Goal: Task Accomplishment & Management: Use online tool/utility

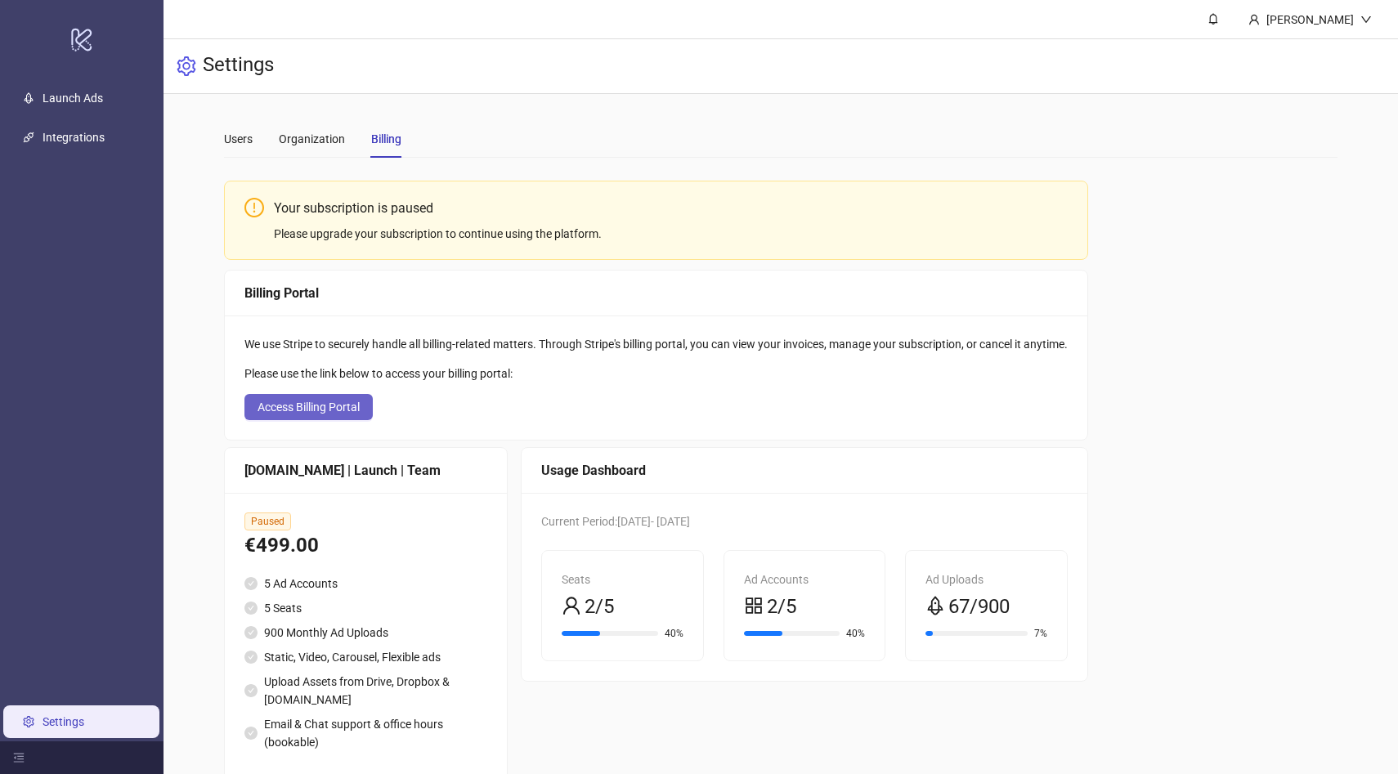
click at [263, 406] on span "Access Billing Portal" at bounding box center [309, 407] width 102 height 13
click at [233, 137] on div "Users" at bounding box center [238, 139] width 29 height 18
click at [87, 105] on link "Launch Ads" at bounding box center [73, 98] width 61 height 13
click at [80, 140] on link "Integrations" at bounding box center [74, 137] width 62 height 13
click at [306, 150] on div "Organization" at bounding box center [312, 139] width 66 height 38
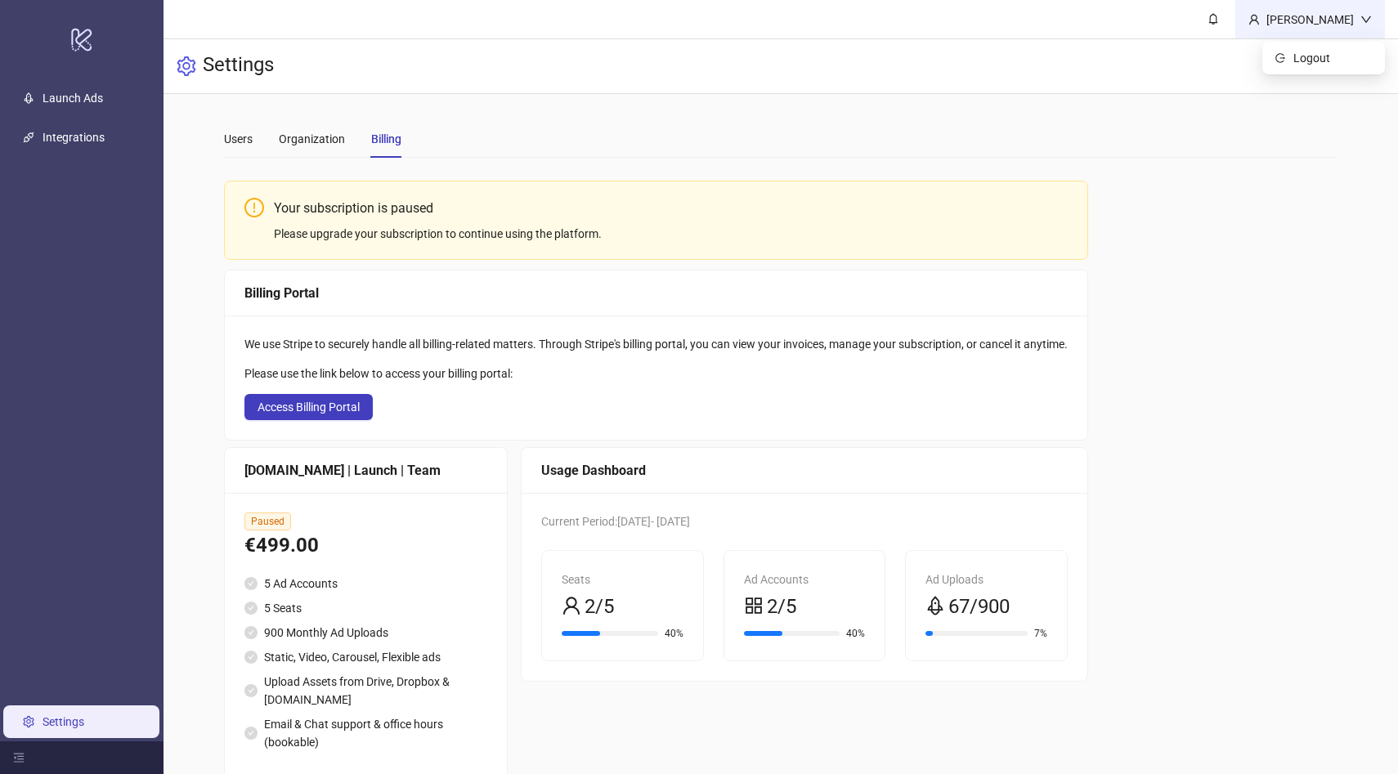
click at [1345, 24] on div "[PERSON_NAME]" at bounding box center [1310, 20] width 101 height 18
click at [1250, 278] on div "Your subscription is paused Please upgrade your subscription to continue using …" at bounding box center [781, 481] width 1114 height 621
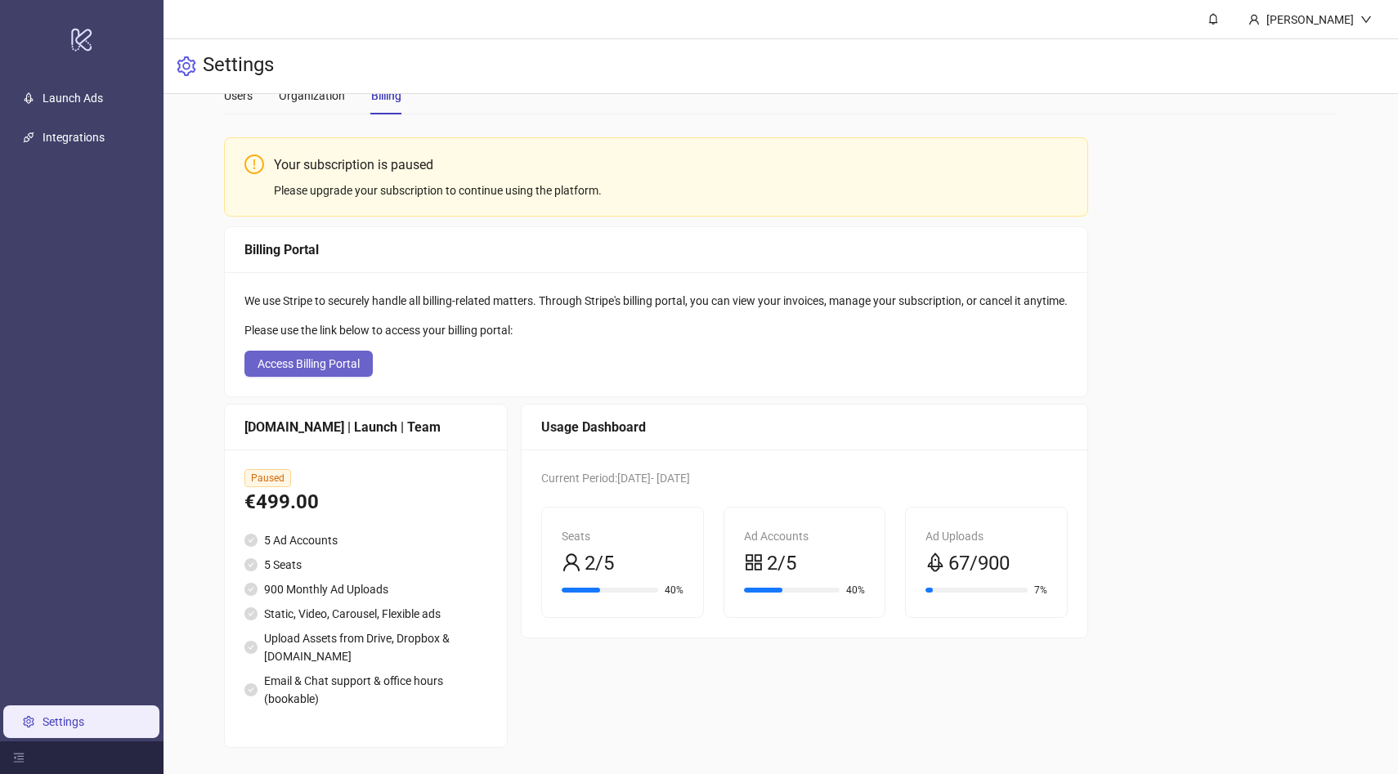
click at [294, 369] on span "Access Billing Portal" at bounding box center [309, 363] width 102 height 13
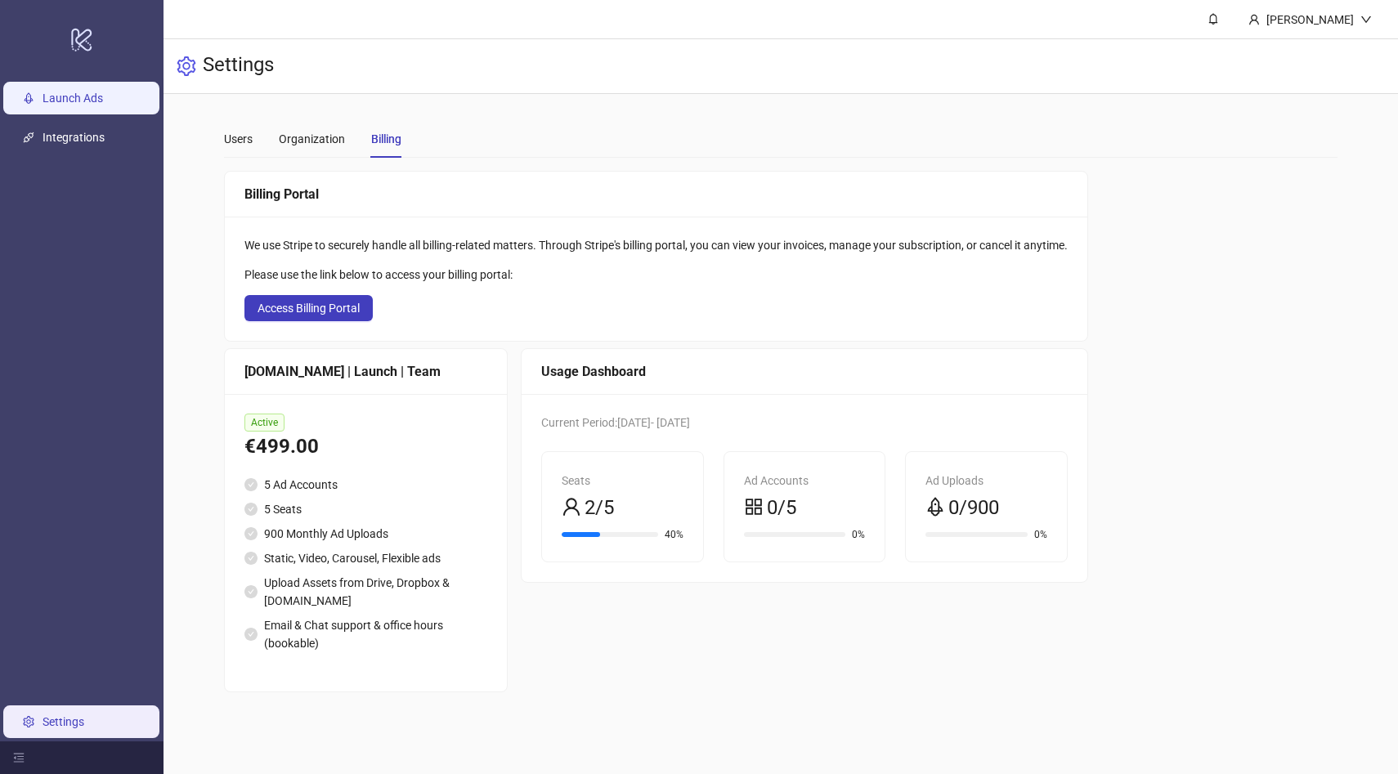
click at [83, 103] on link "Launch Ads" at bounding box center [73, 98] width 61 height 13
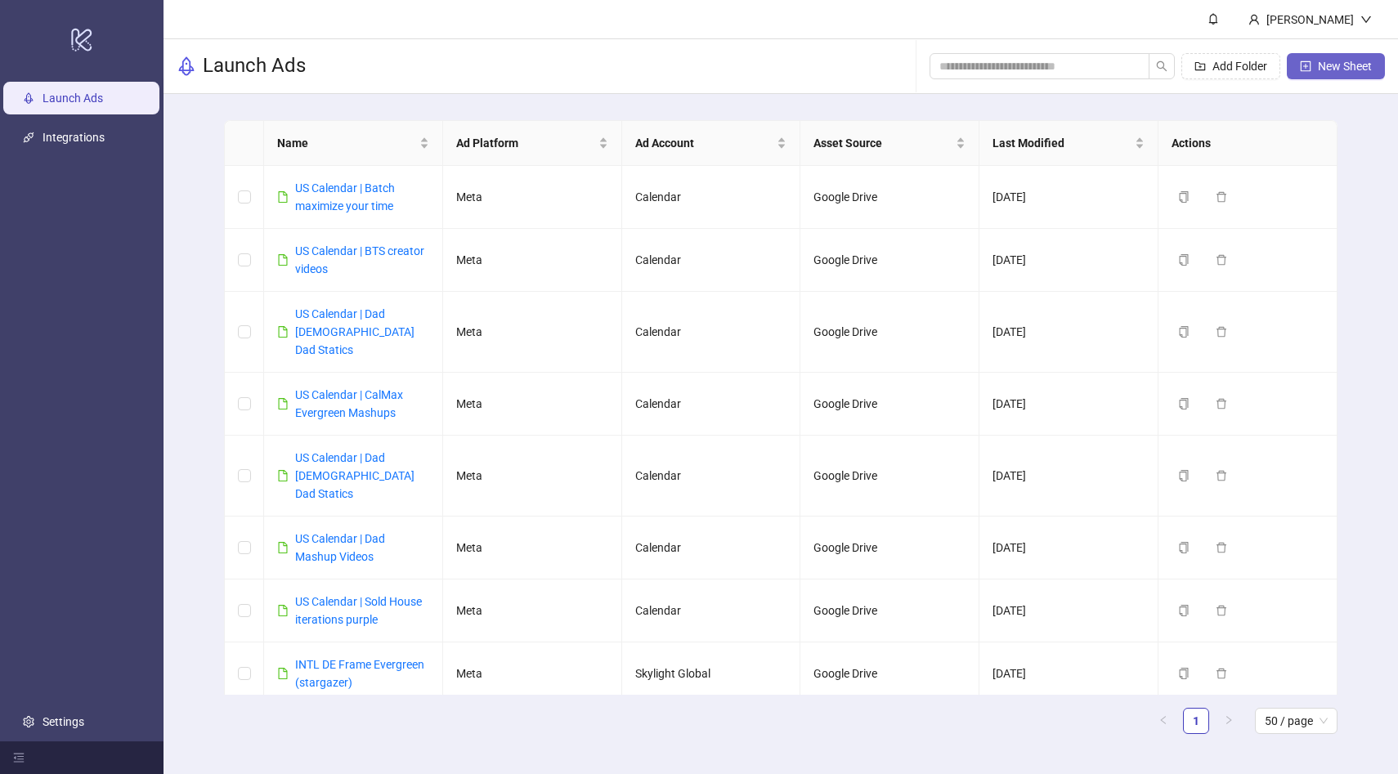
click at [1326, 68] on span "New Sheet" at bounding box center [1345, 66] width 54 height 13
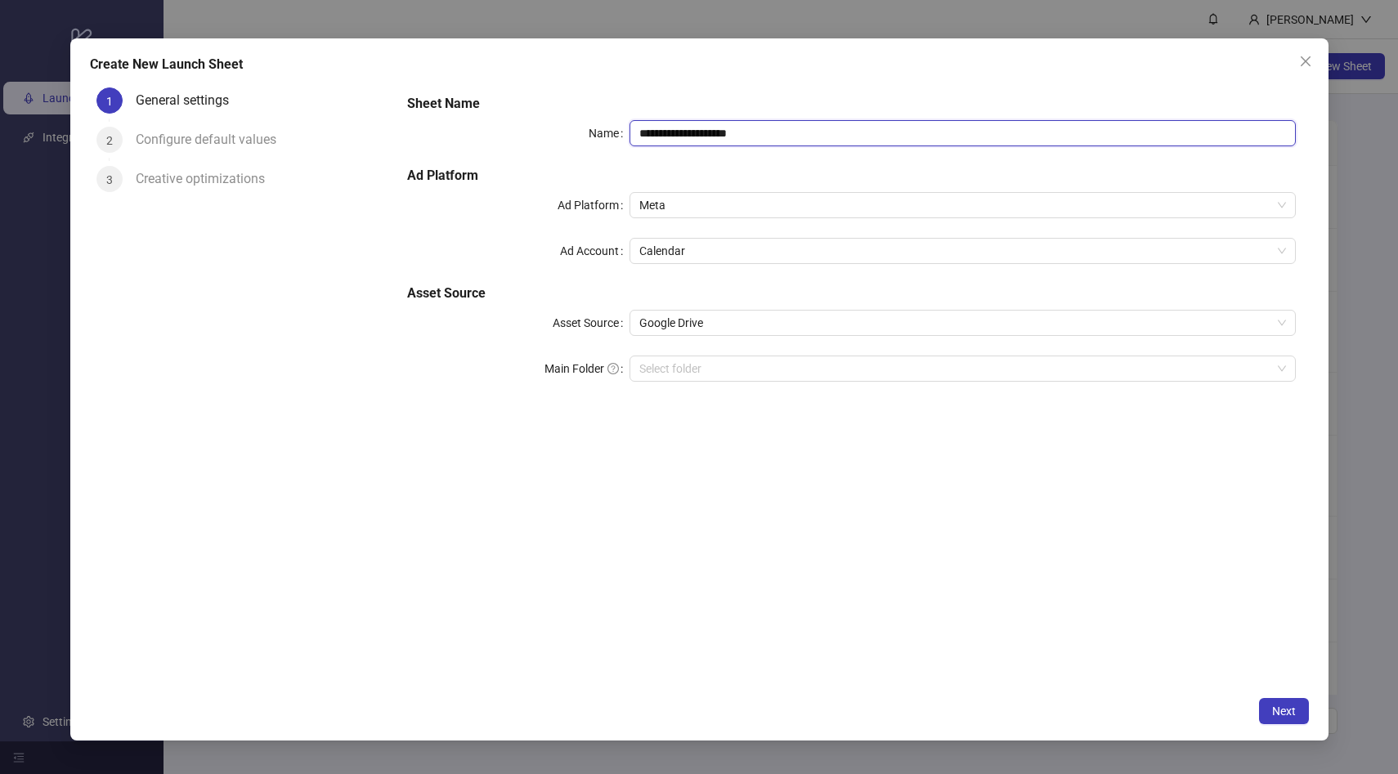
click at [687, 132] on input "**********" at bounding box center [963, 133] width 667 height 26
type input "*"
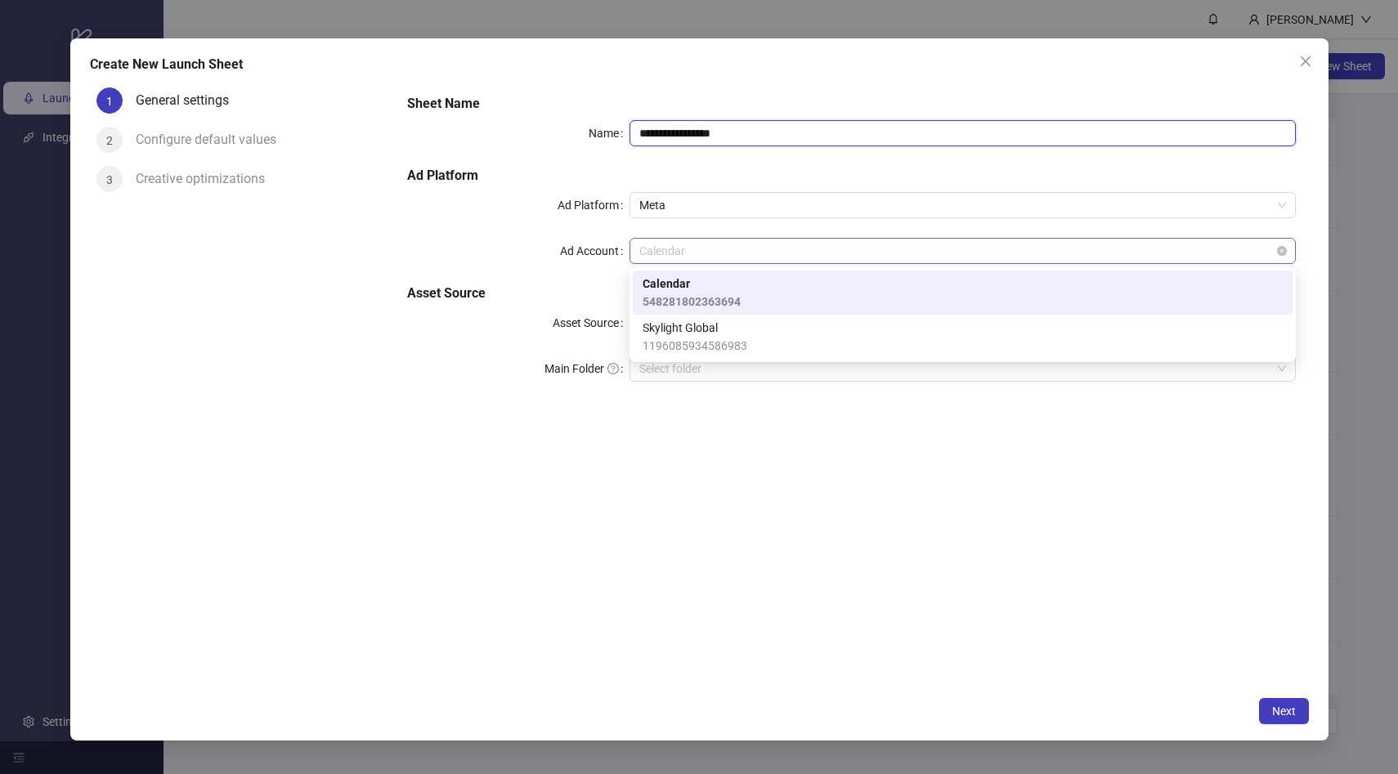
click at [666, 254] on span "Calendar" at bounding box center [963, 251] width 647 height 25
type input "**********"
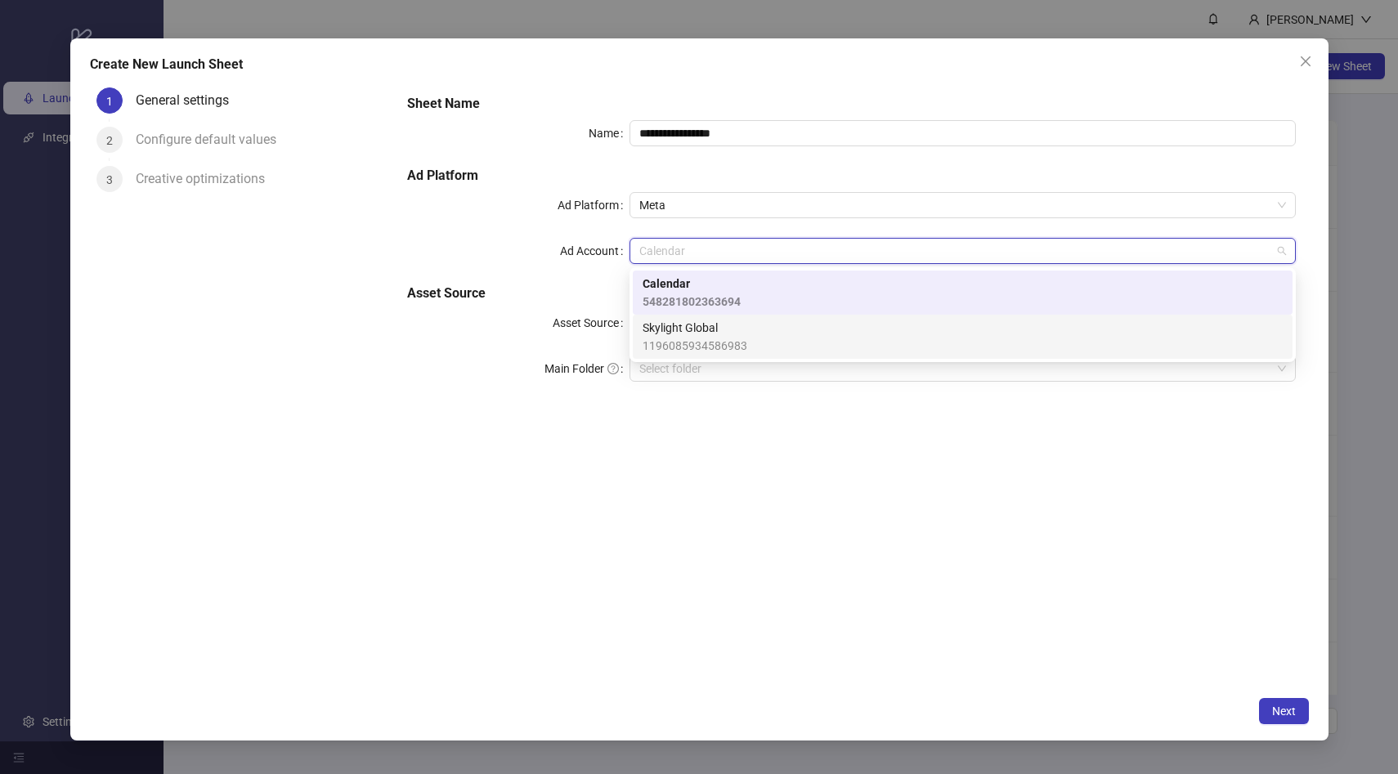
click at [718, 344] on span "1196085934586983" at bounding box center [695, 346] width 105 height 18
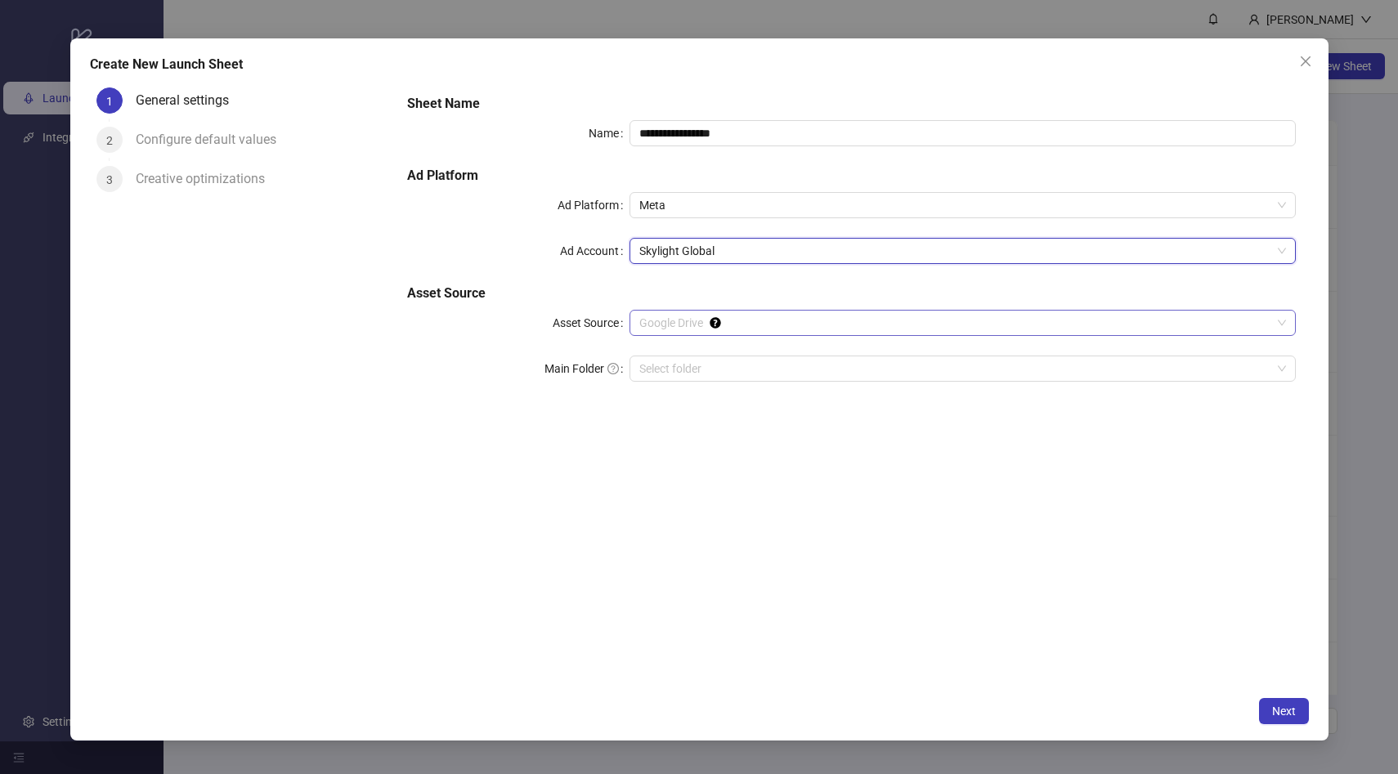
click at [664, 325] on span "Google Drive" at bounding box center [963, 323] width 647 height 25
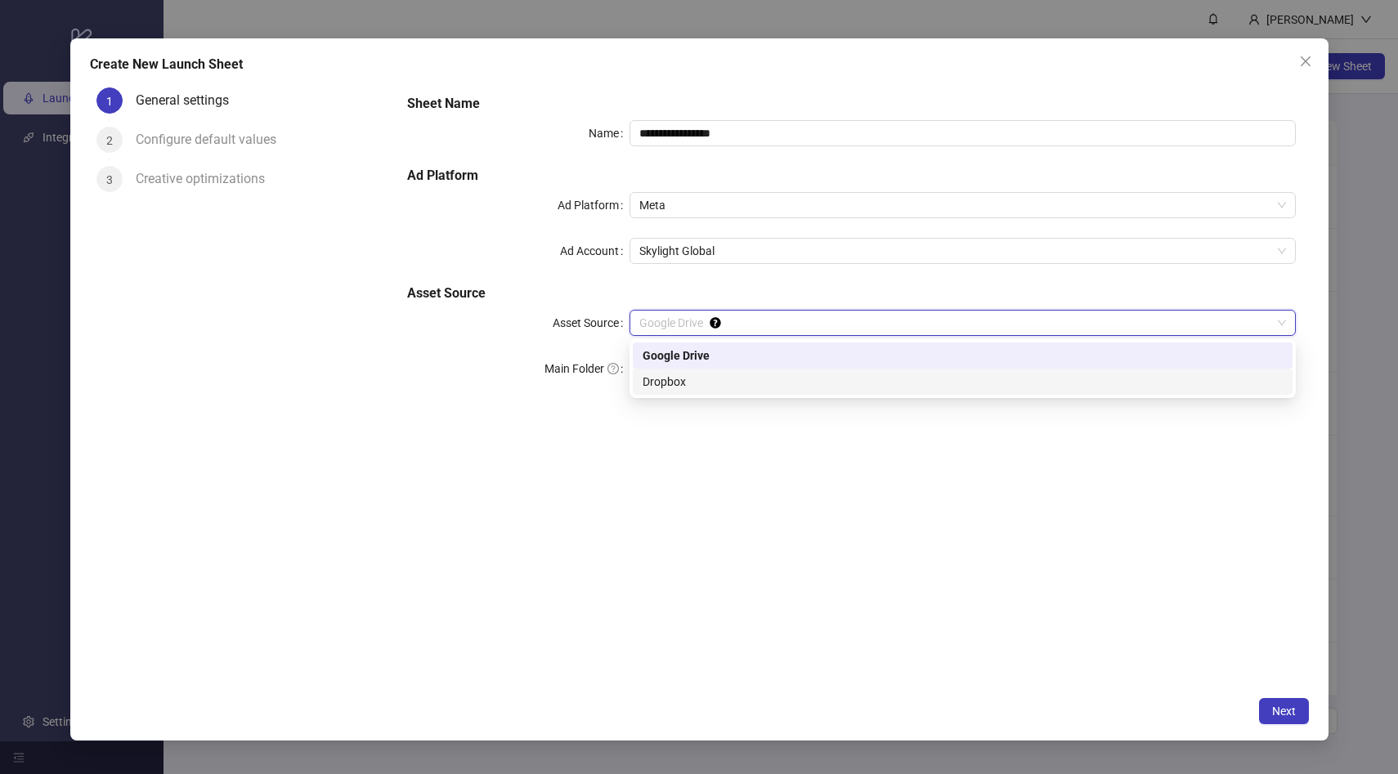
click at [733, 449] on div "**********" at bounding box center [851, 384] width 914 height 607
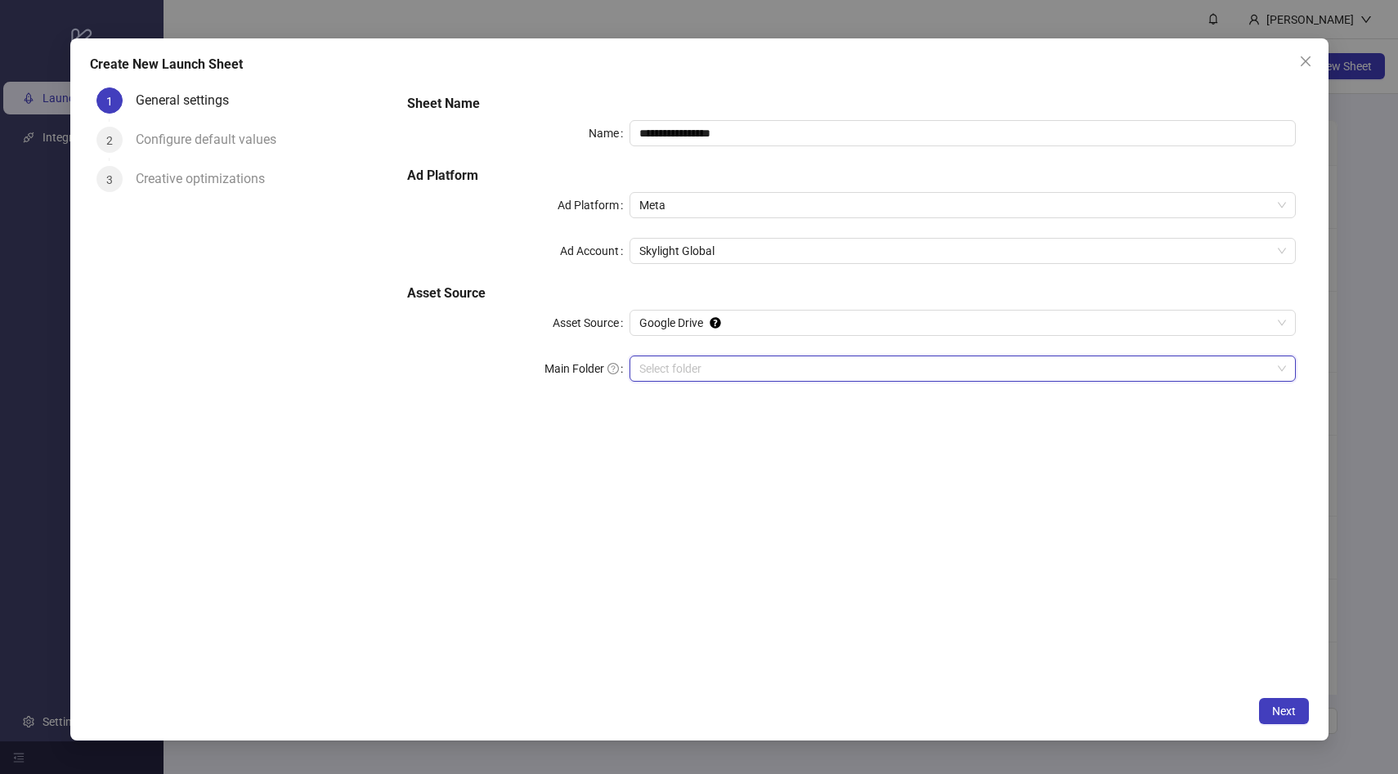
click at [676, 367] on input "Main Folder" at bounding box center [956, 369] width 632 height 25
click at [1288, 711] on span "Next" at bounding box center [1285, 711] width 24 height 13
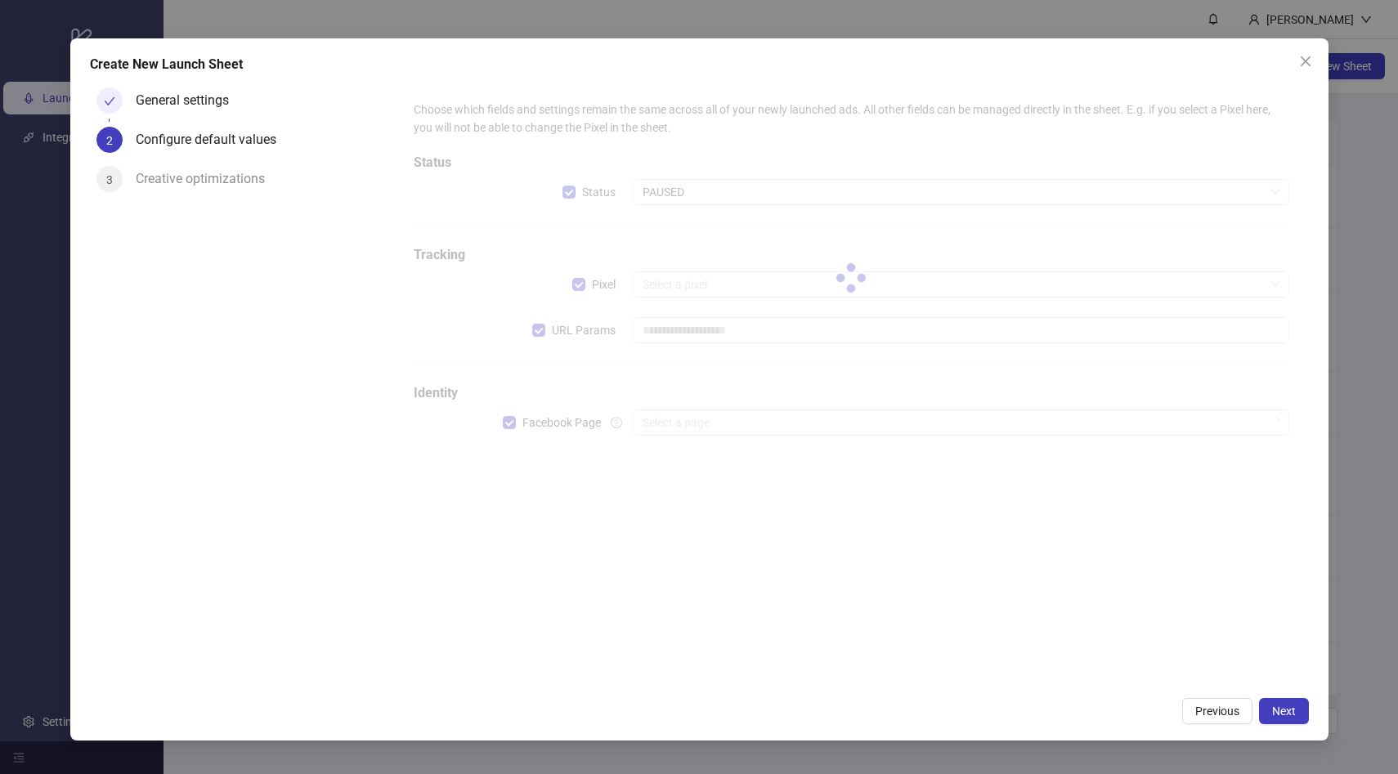
type input "**********"
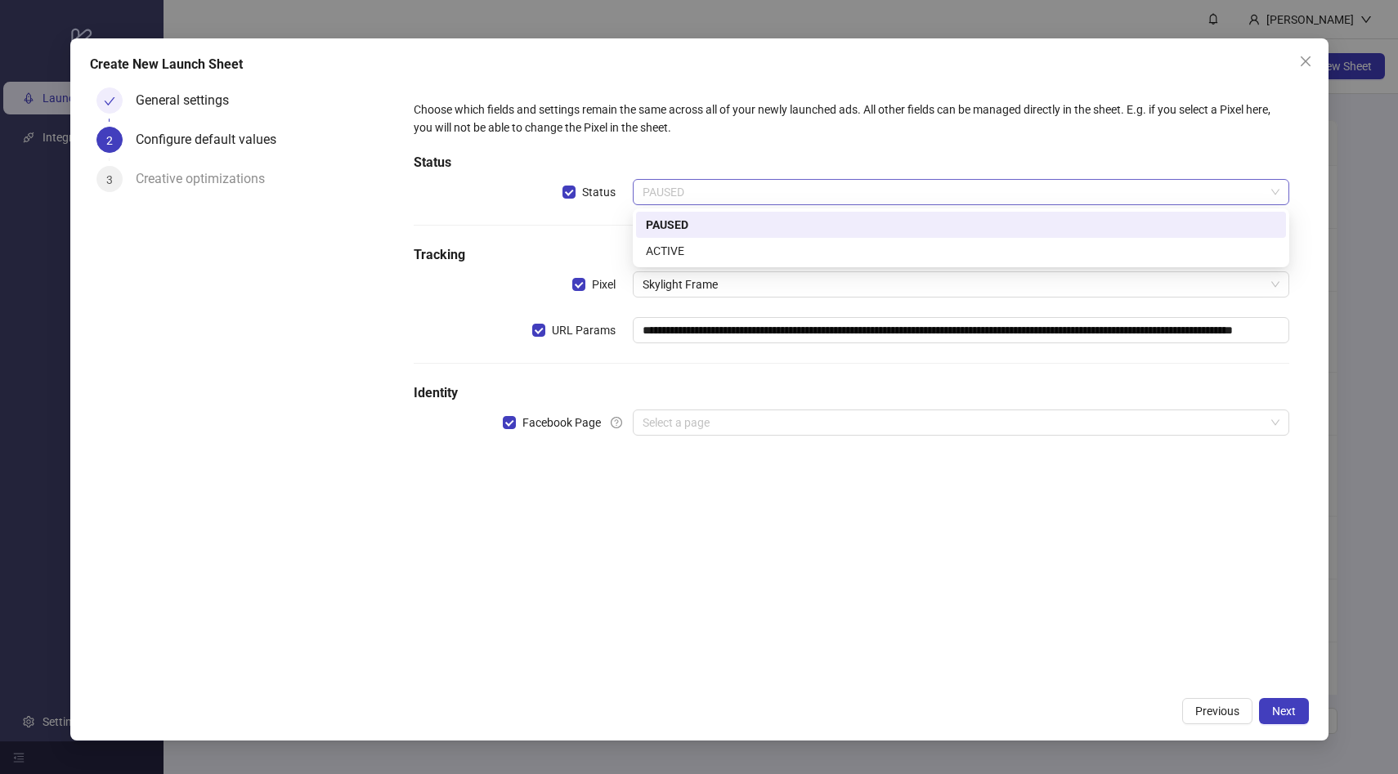
click at [689, 191] on span "PAUSED" at bounding box center [961, 192] width 637 height 25
click at [697, 255] on div "ACTIVE" at bounding box center [961, 251] width 631 height 18
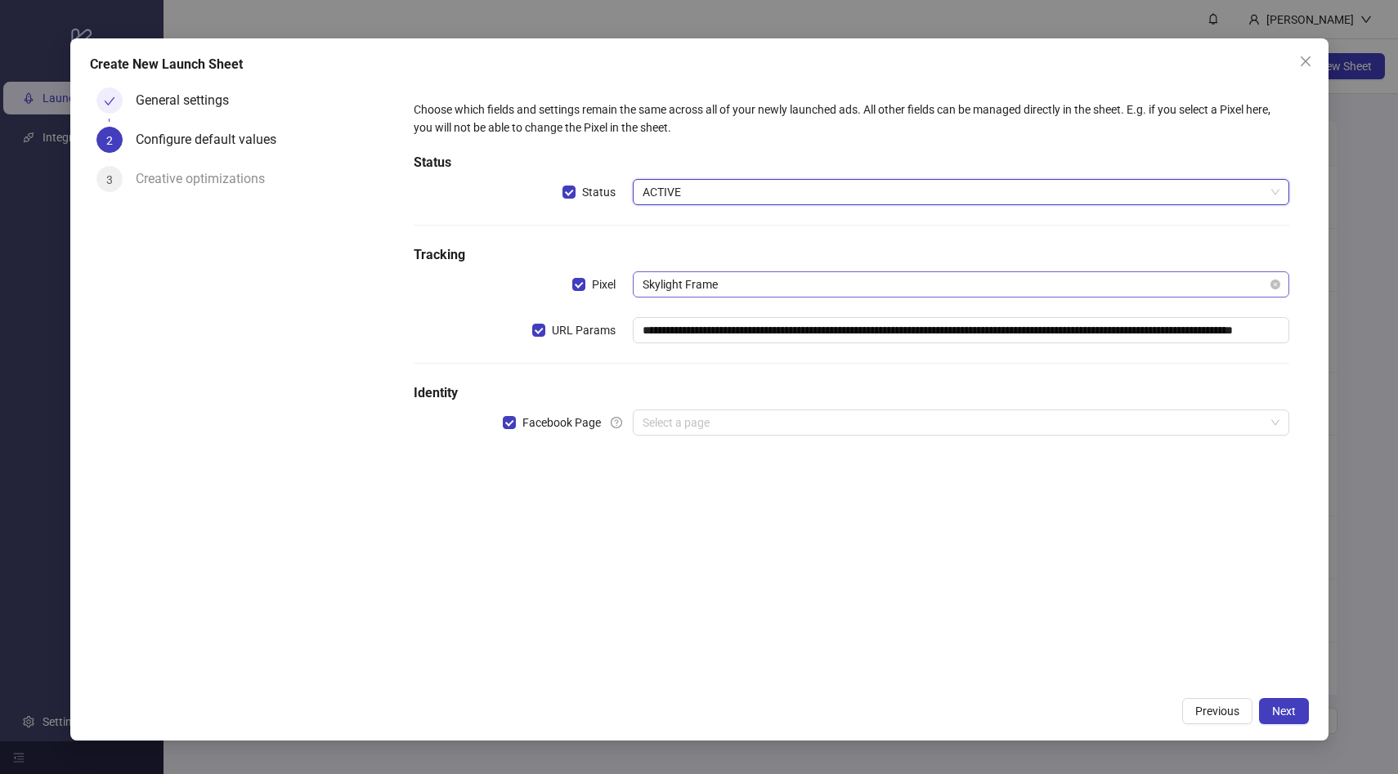
click at [678, 288] on span "Skylight Frame" at bounding box center [961, 284] width 637 height 25
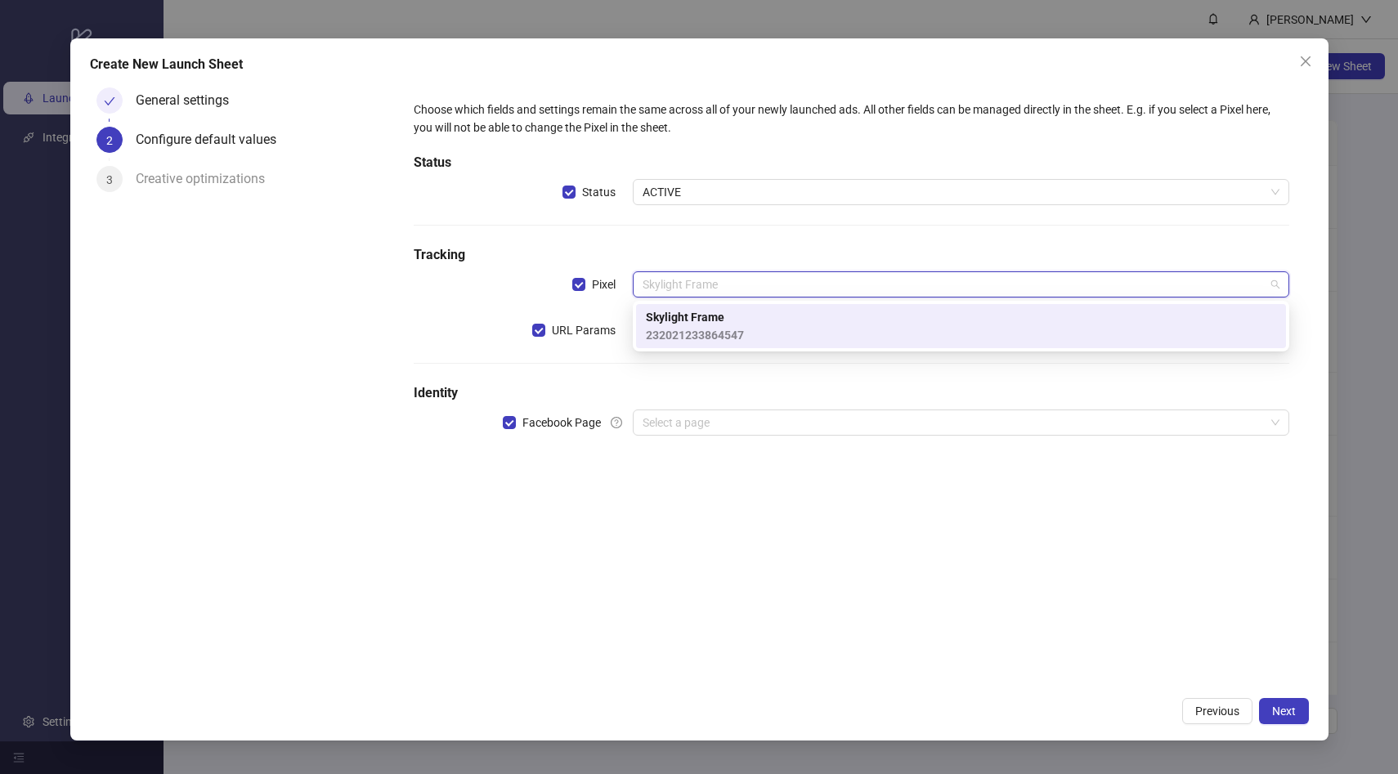
click at [698, 317] on span "Skylight Frame" at bounding box center [695, 317] width 98 height 18
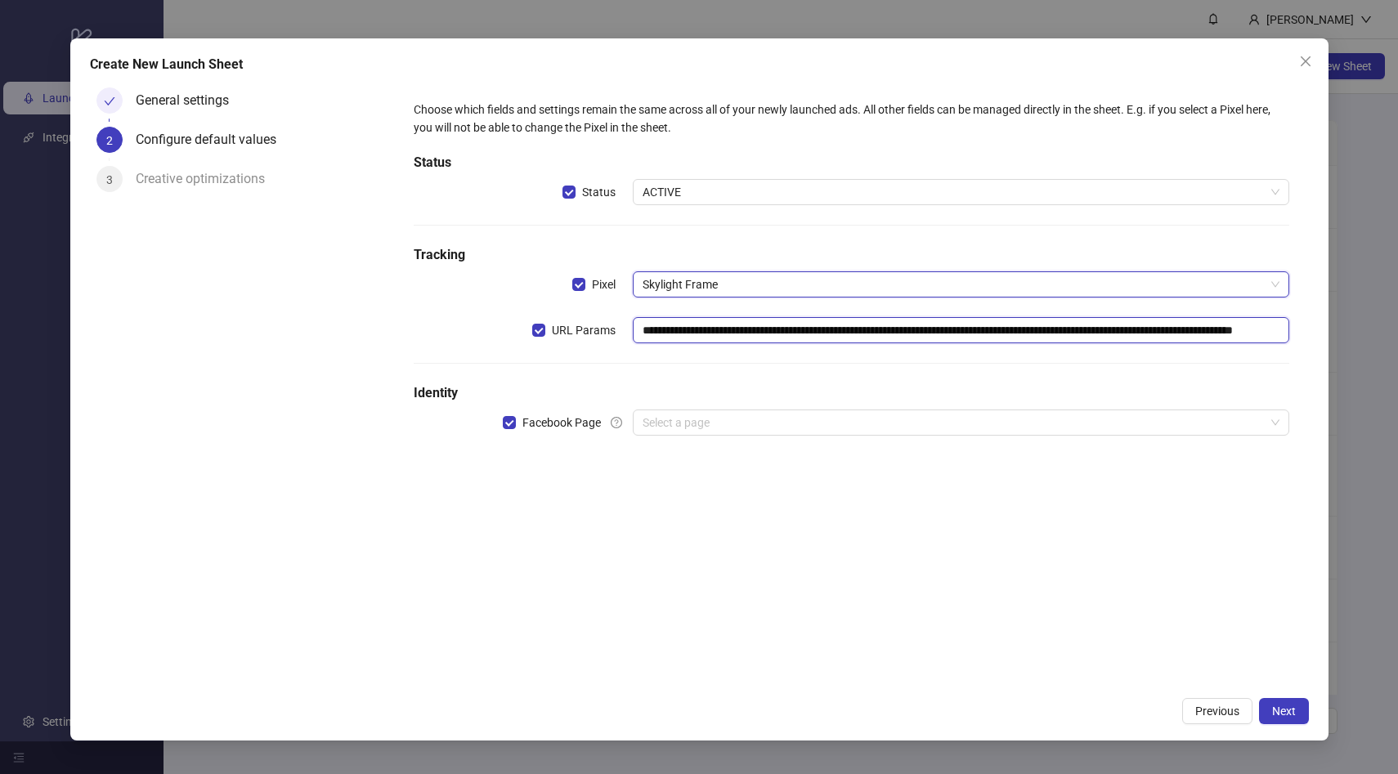
click at [698, 327] on input "**********" at bounding box center [961, 330] width 657 height 26
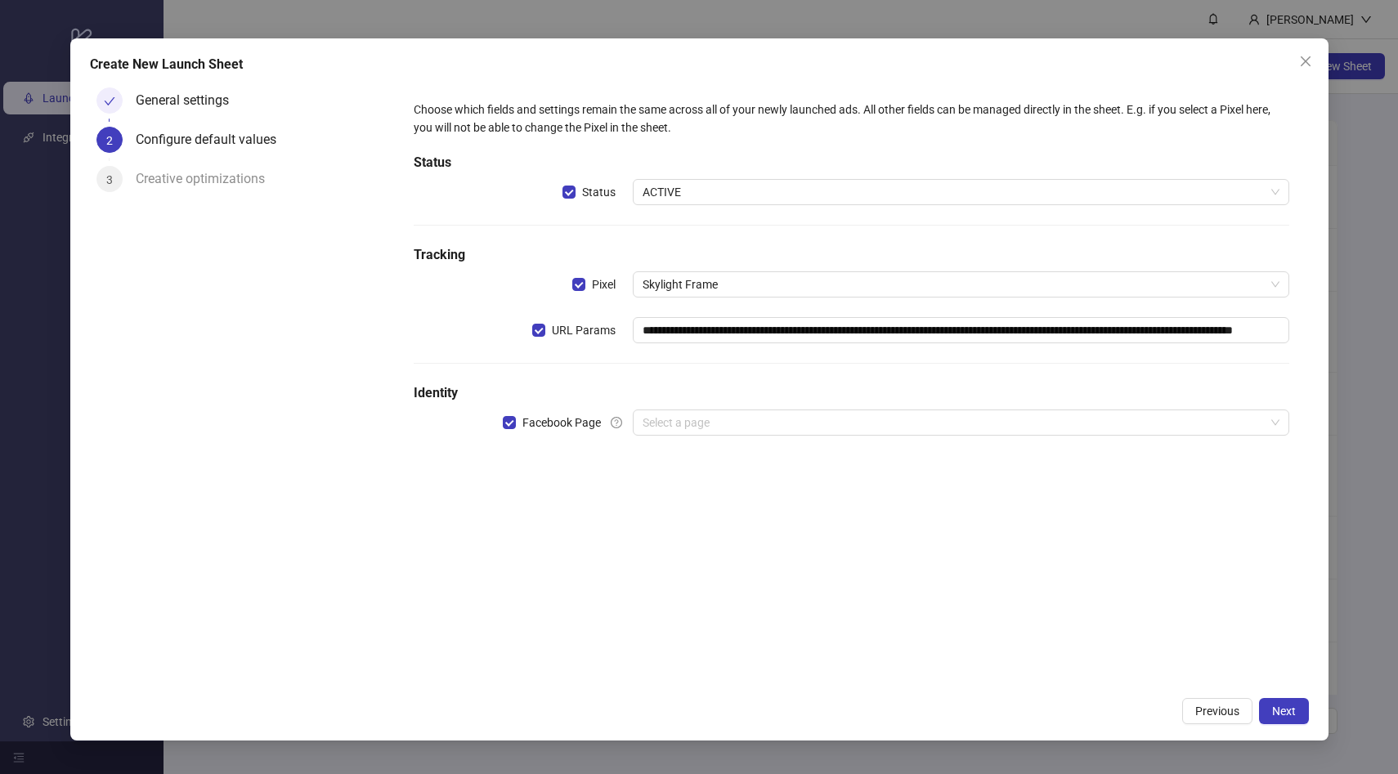
click at [724, 477] on div "**********" at bounding box center [851, 384] width 914 height 607
click at [667, 420] on input "search" at bounding box center [954, 423] width 622 height 25
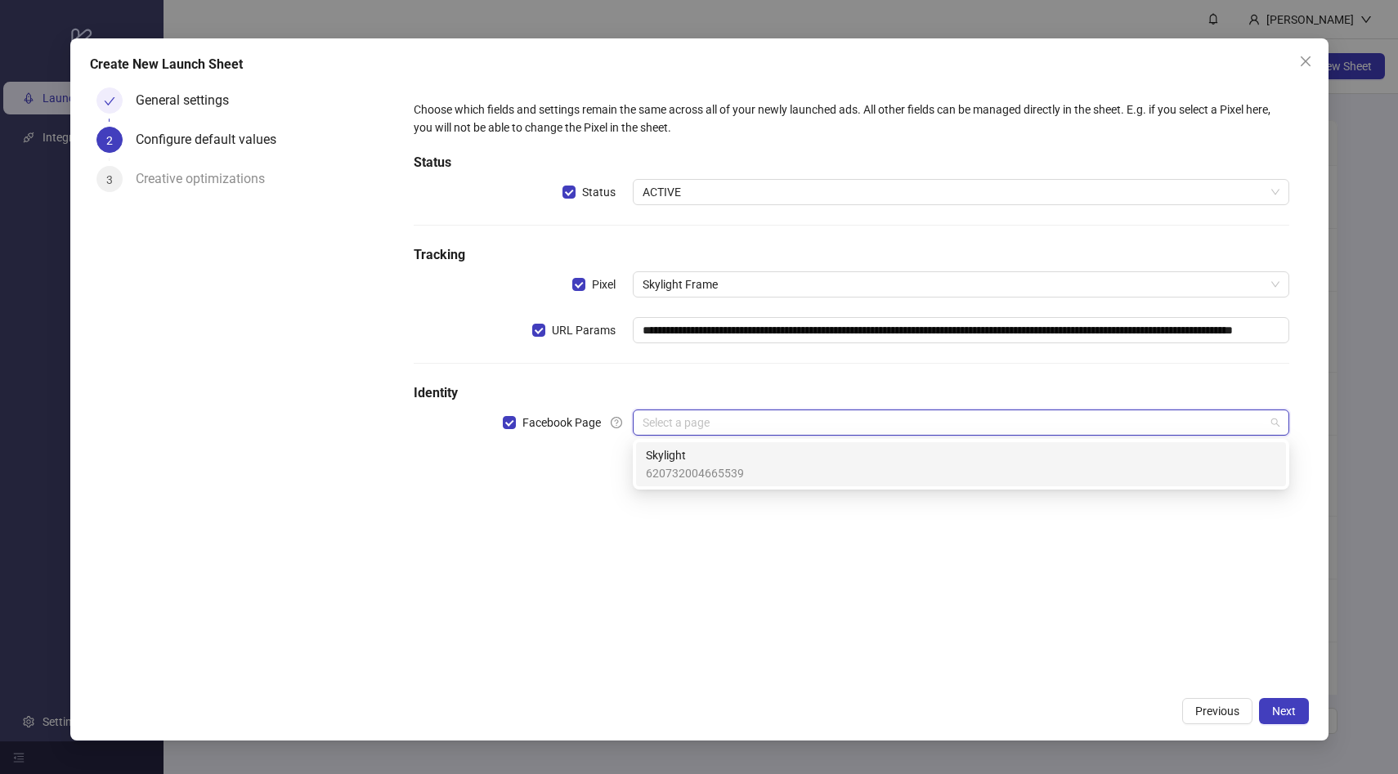
click at [688, 461] on span "Skylight" at bounding box center [695, 456] width 98 height 18
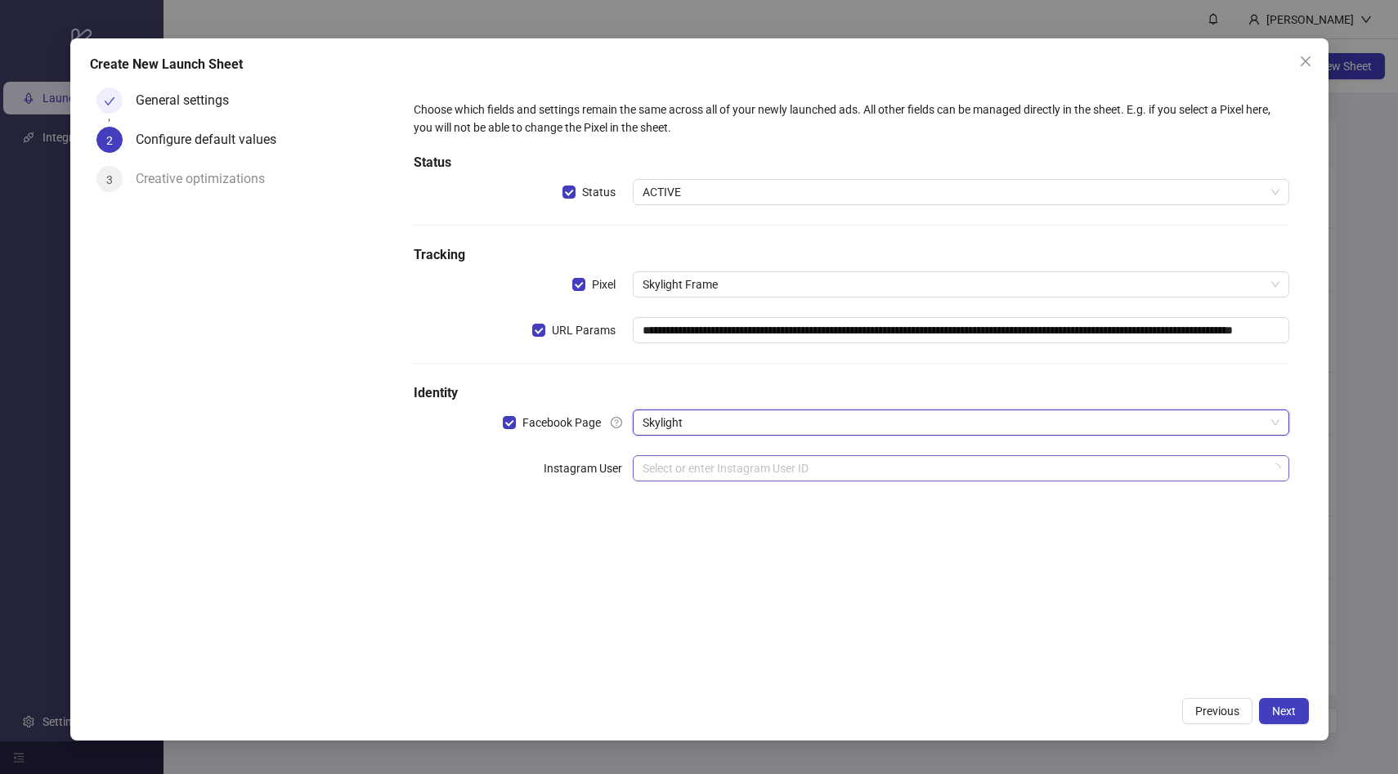
click at [693, 467] on input "search" at bounding box center [954, 468] width 622 height 25
click at [577, 546] on div "**********" at bounding box center [851, 384] width 914 height 607
click at [662, 459] on input "search" at bounding box center [954, 468] width 622 height 25
click at [801, 527] on div "No data No data" at bounding box center [961, 525] width 617 height 53
click at [699, 424] on span "Skylight" at bounding box center [961, 423] width 637 height 25
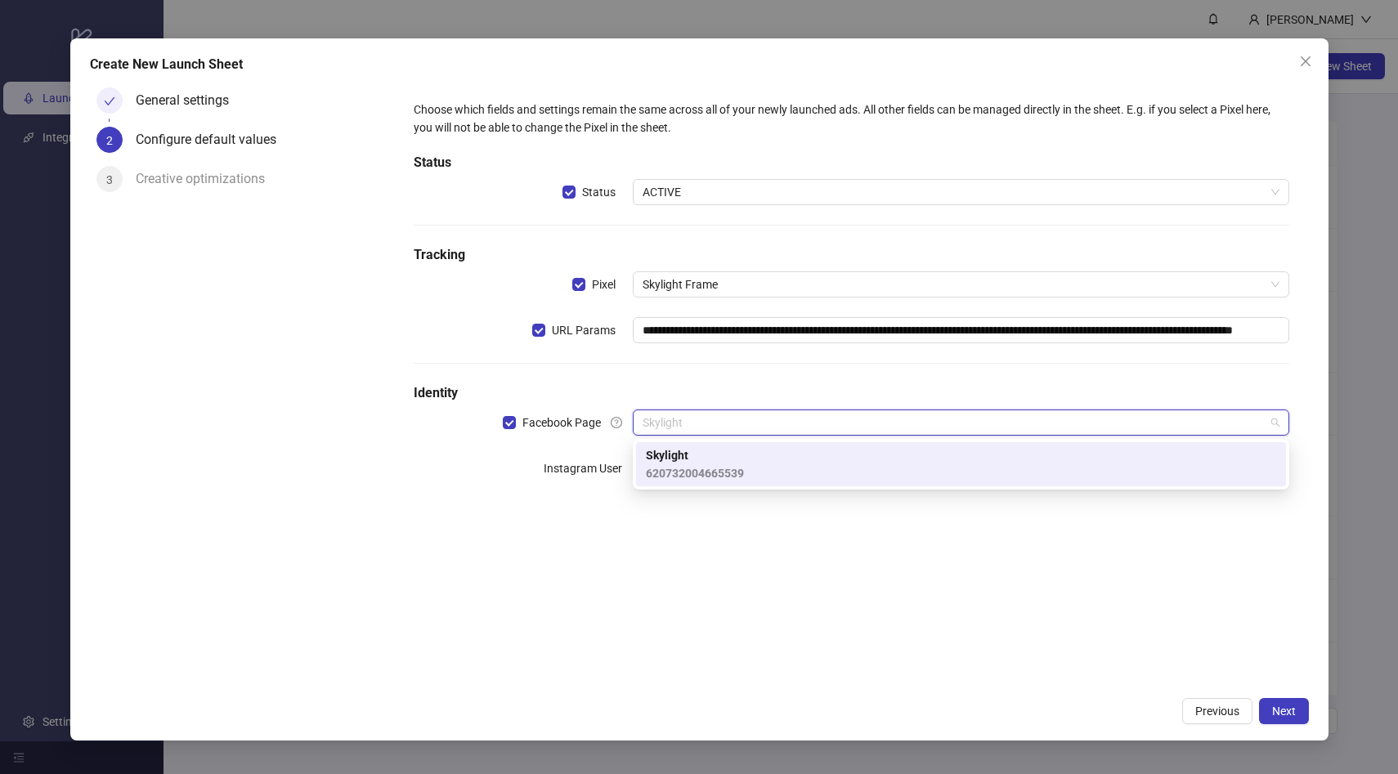
click at [558, 543] on div "**********" at bounding box center [851, 384] width 914 height 607
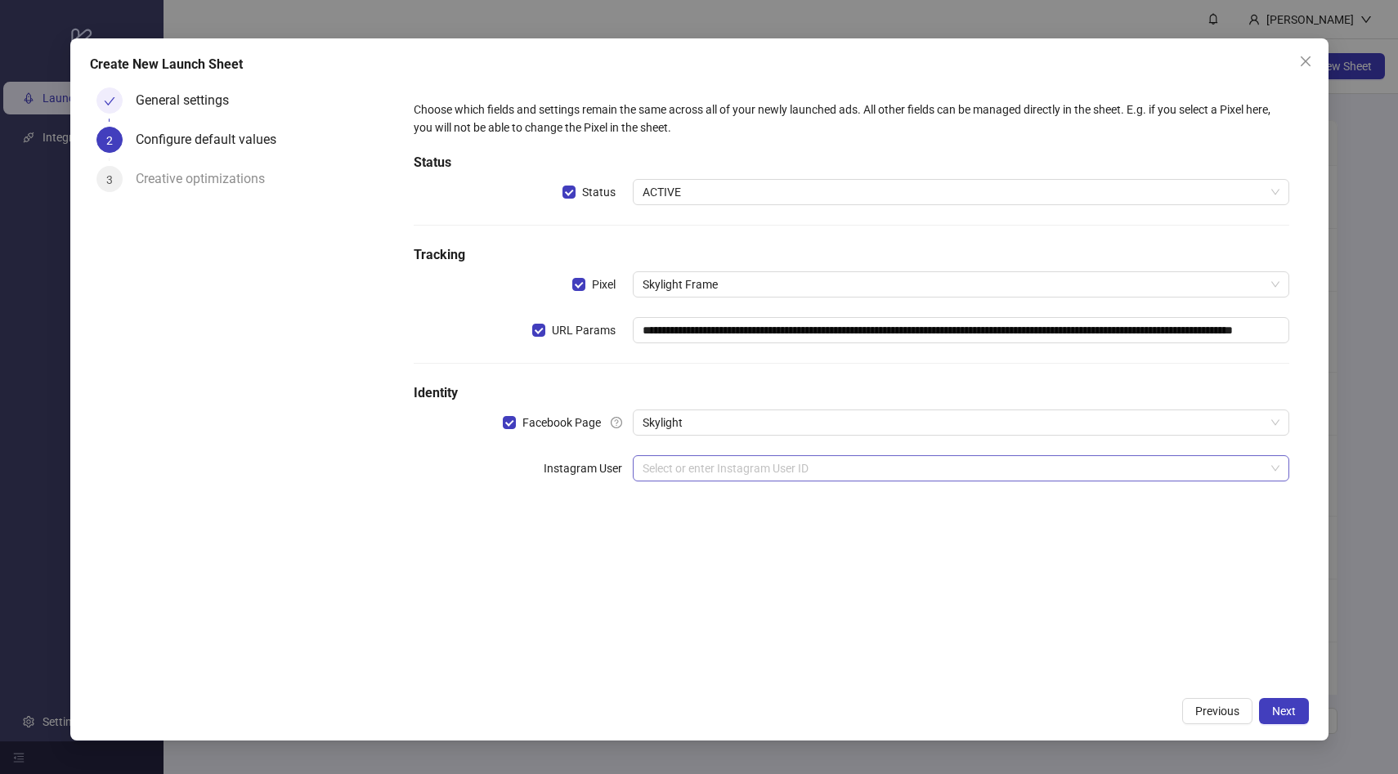
click at [683, 468] on input "search" at bounding box center [954, 468] width 622 height 25
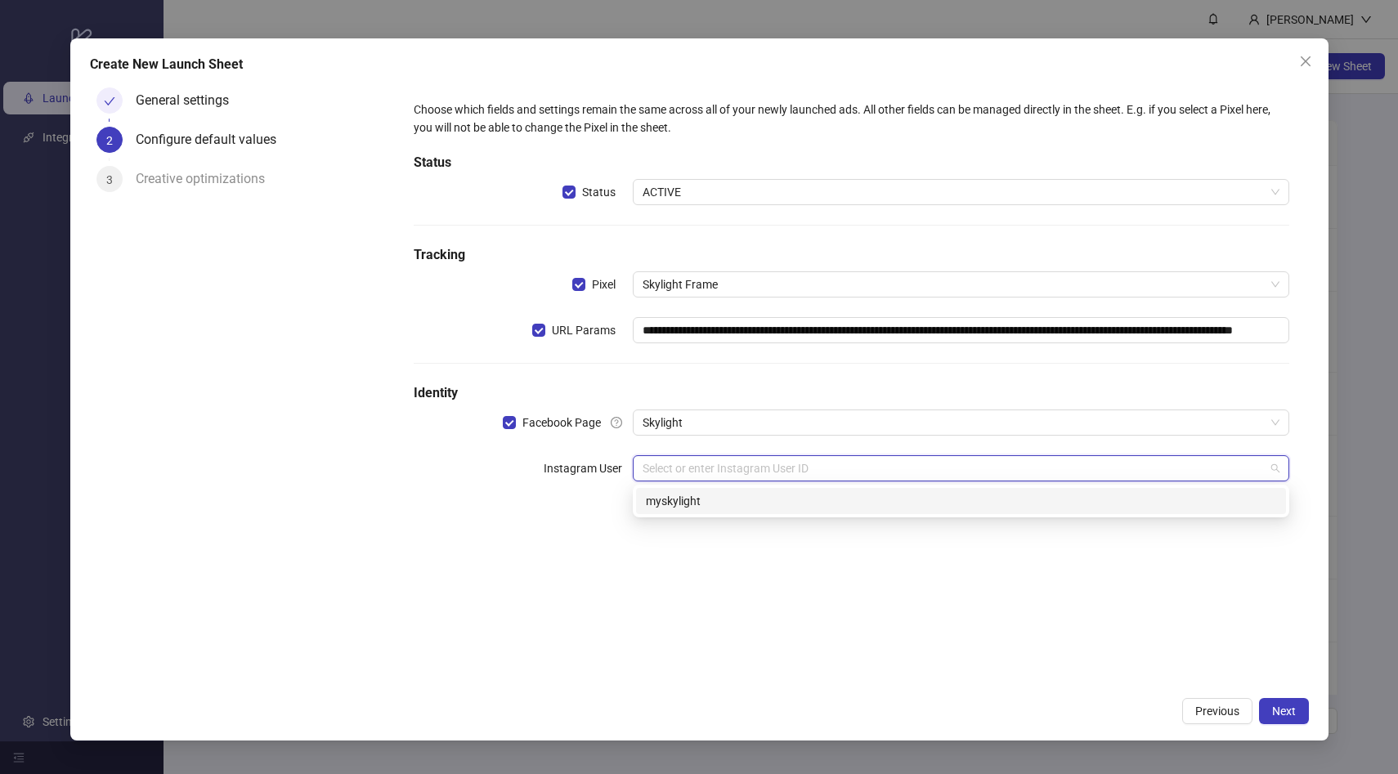
click at [692, 507] on div "myskylight" at bounding box center [961, 501] width 631 height 18
click at [770, 510] on input "search" at bounding box center [954, 514] width 622 height 25
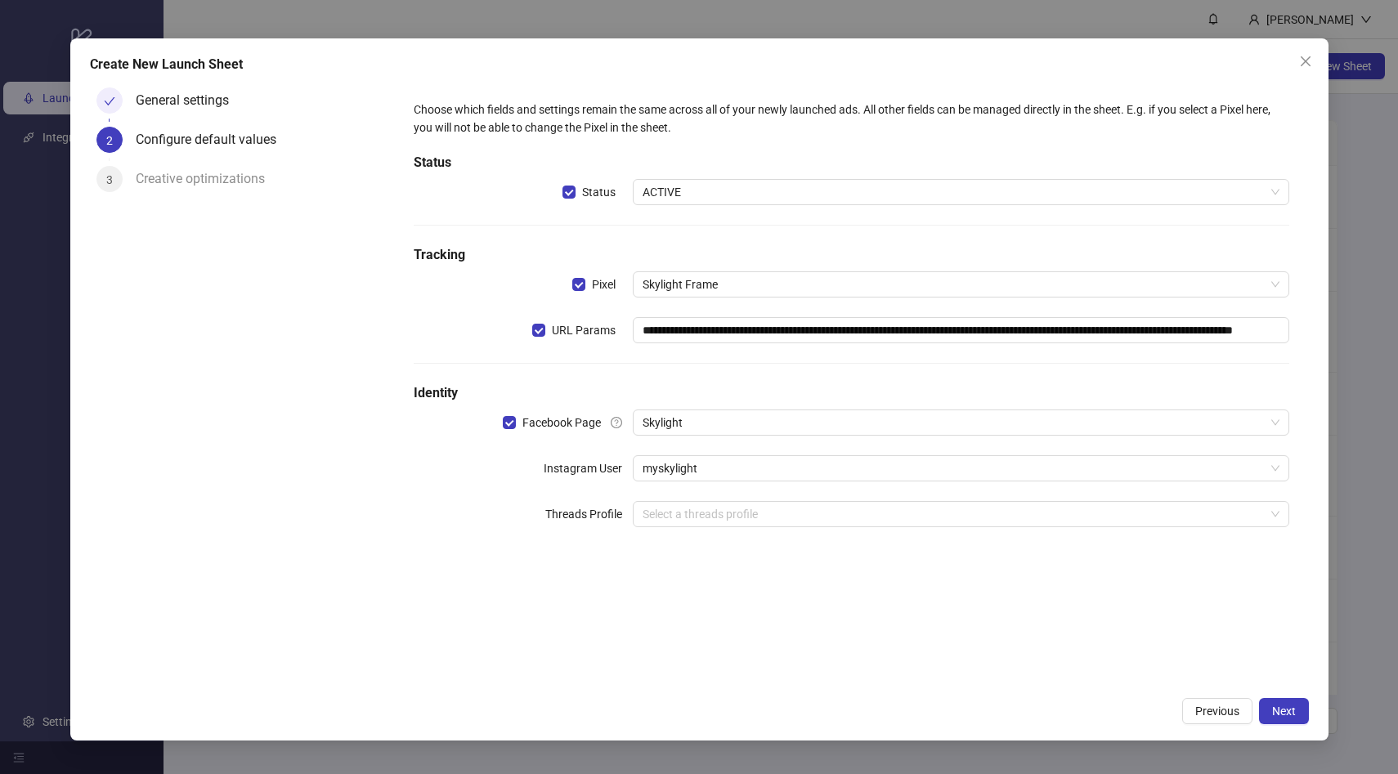
click at [554, 630] on div "**********" at bounding box center [851, 384] width 914 height 607
click at [1293, 712] on span "Next" at bounding box center [1285, 711] width 24 height 13
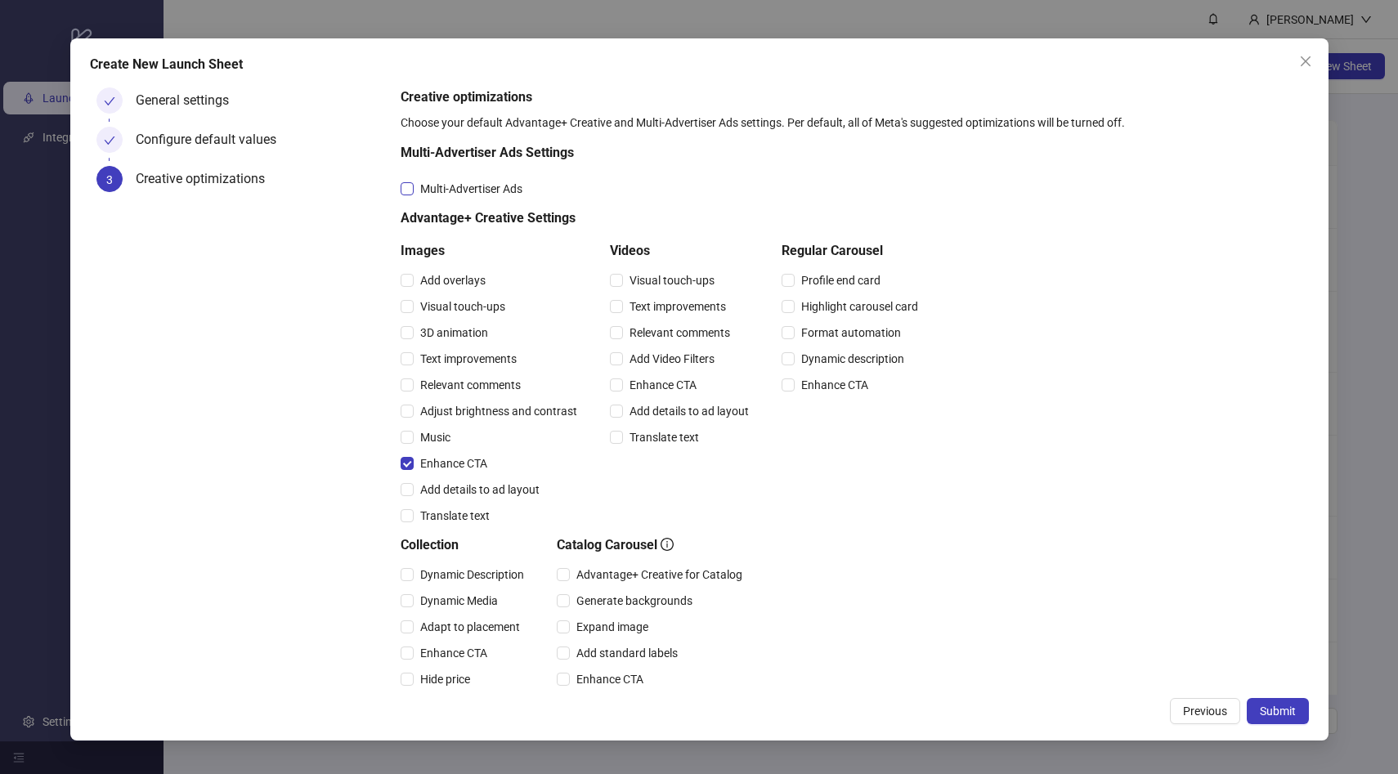
click at [483, 186] on span "Multi-Advertiser Ads" at bounding box center [471, 189] width 115 height 18
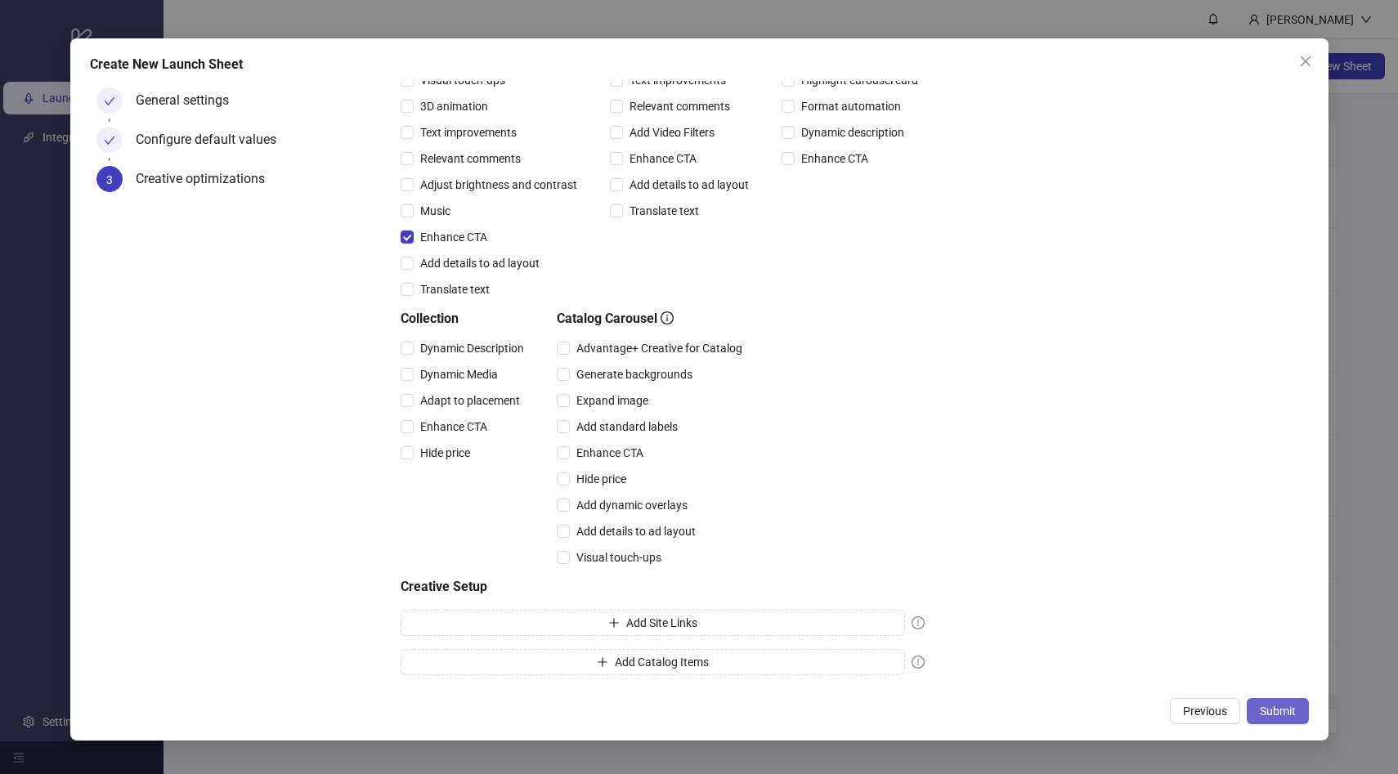
click at [1264, 707] on span "Submit" at bounding box center [1278, 711] width 36 height 13
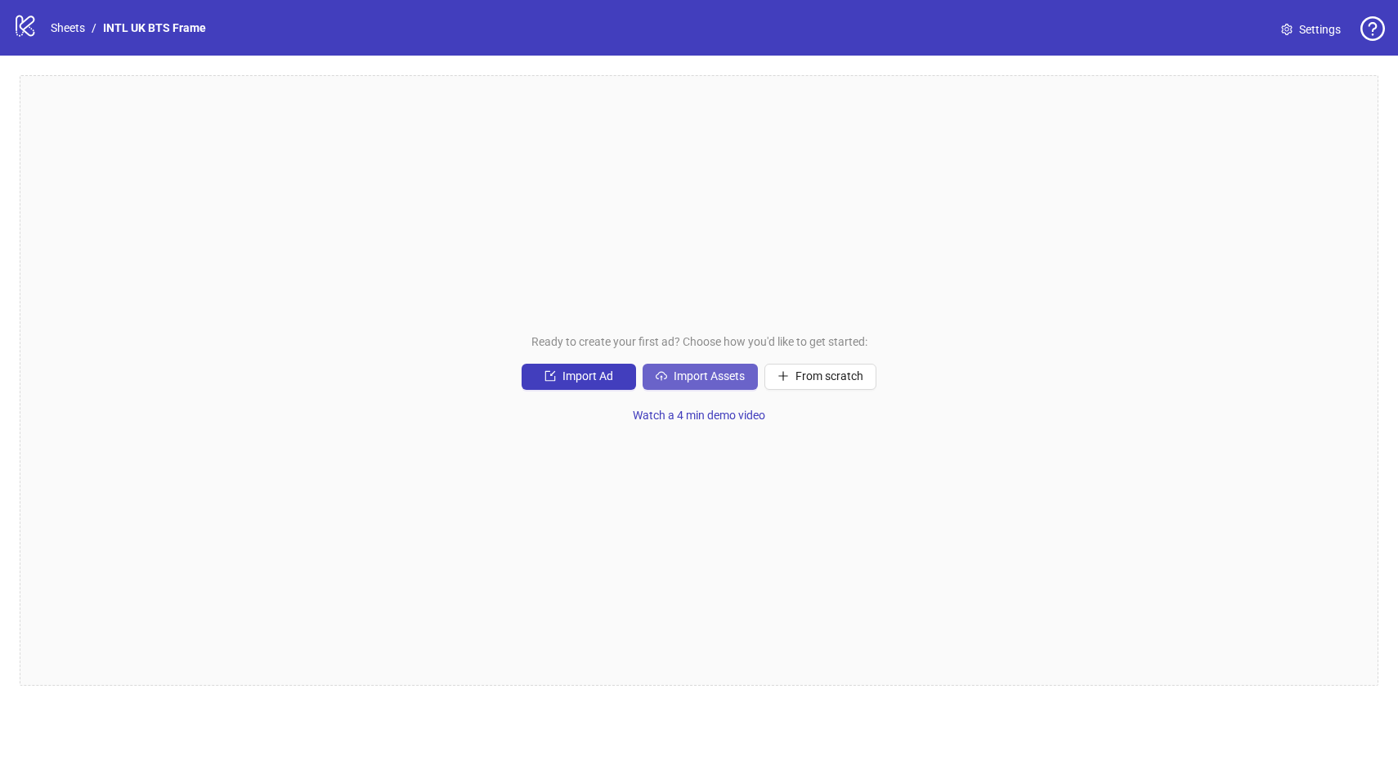
click at [729, 377] on span "Import Assets" at bounding box center [709, 376] width 71 height 13
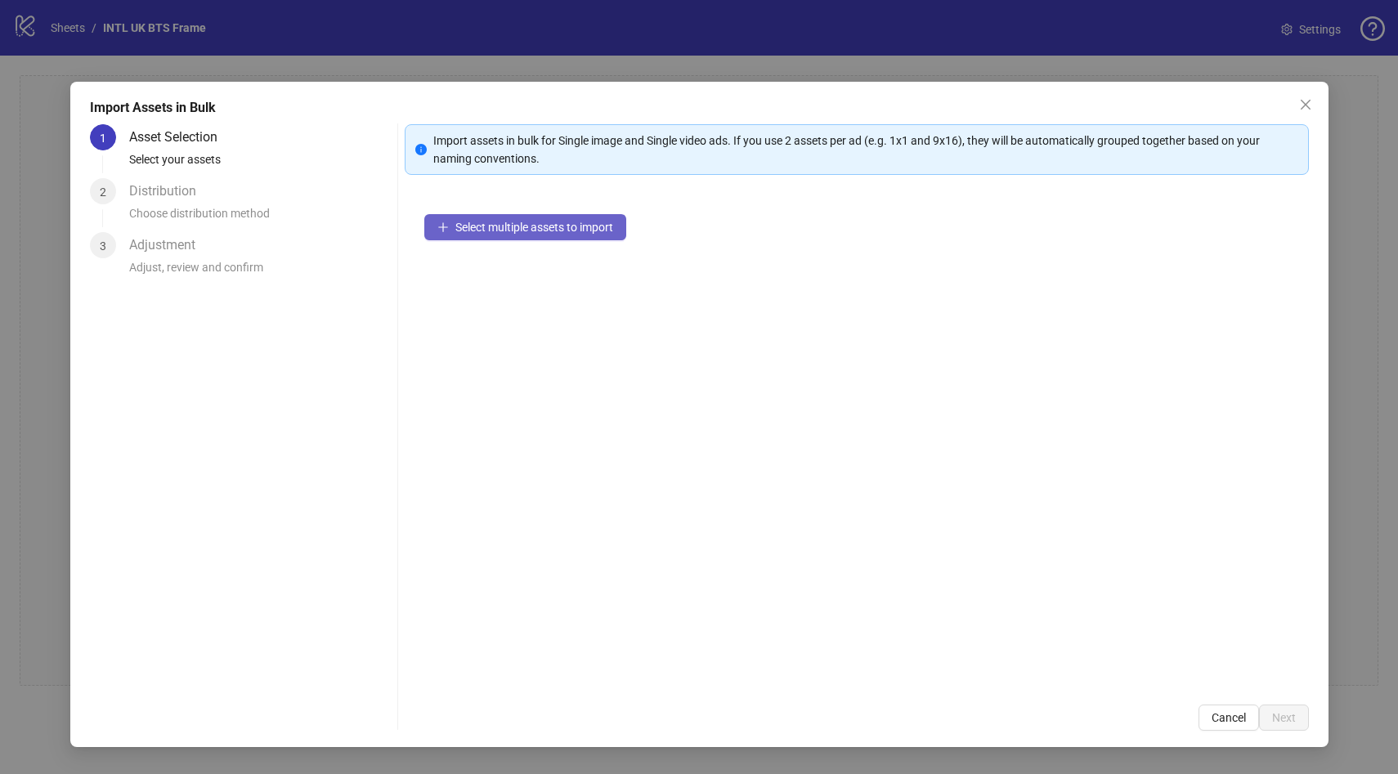
click at [566, 227] on span "Select multiple assets to import" at bounding box center [535, 227] width 158 height 13
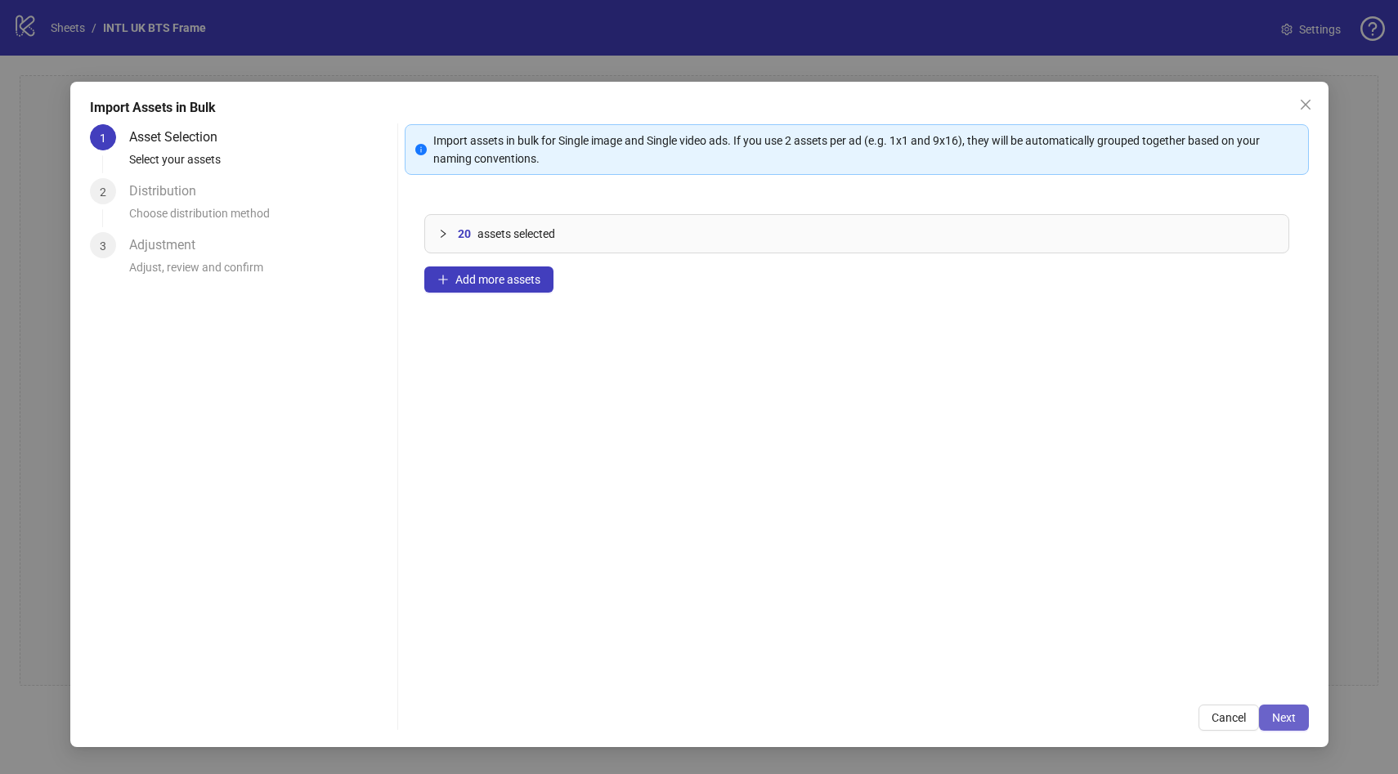
click at [1285, 720] on span "Next" at bounding box center [1285, 718] width 24 height 13
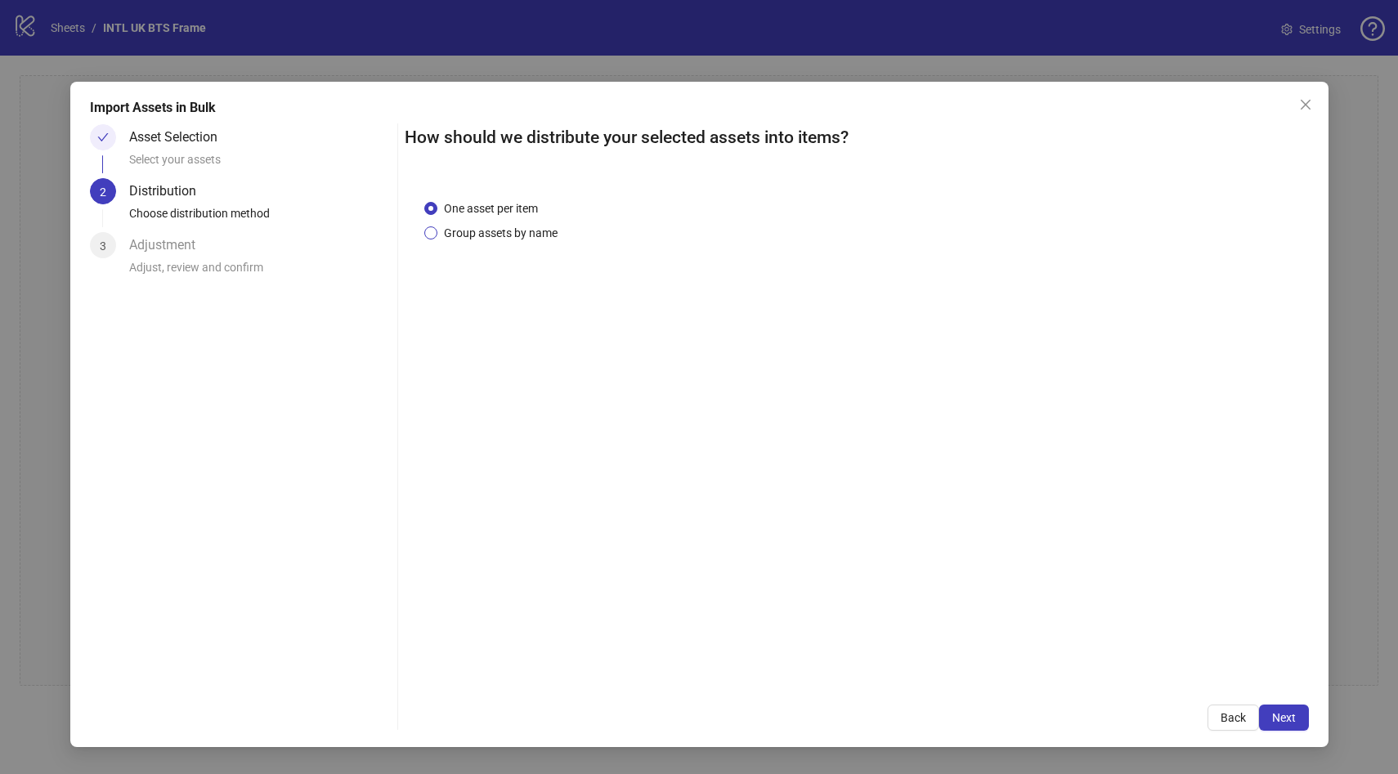
click at [512, 236] on span "Group assets by name" at bounding box center [501, 233] width 127 height 18
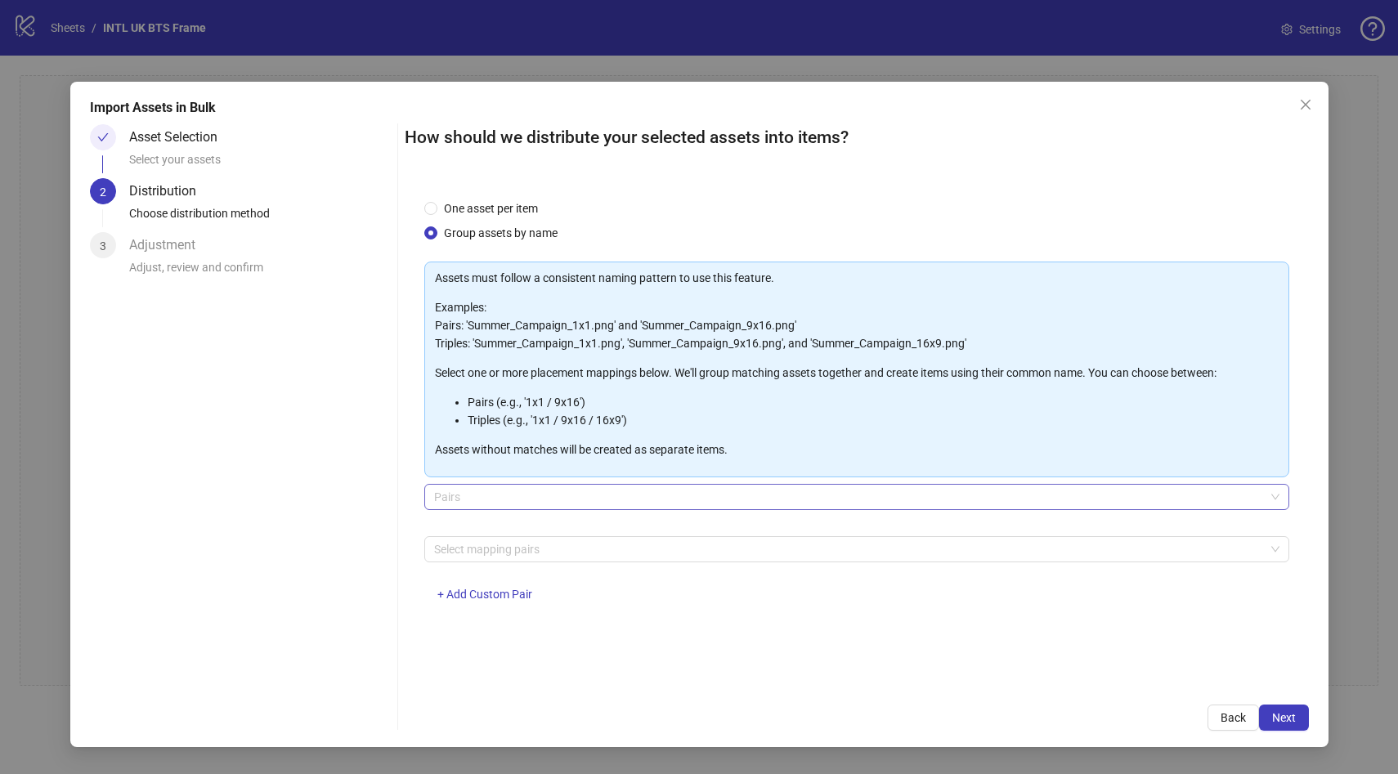
click at [514, 495] on span "Pairs" at bounding box center [857, 497] width 846 height 25
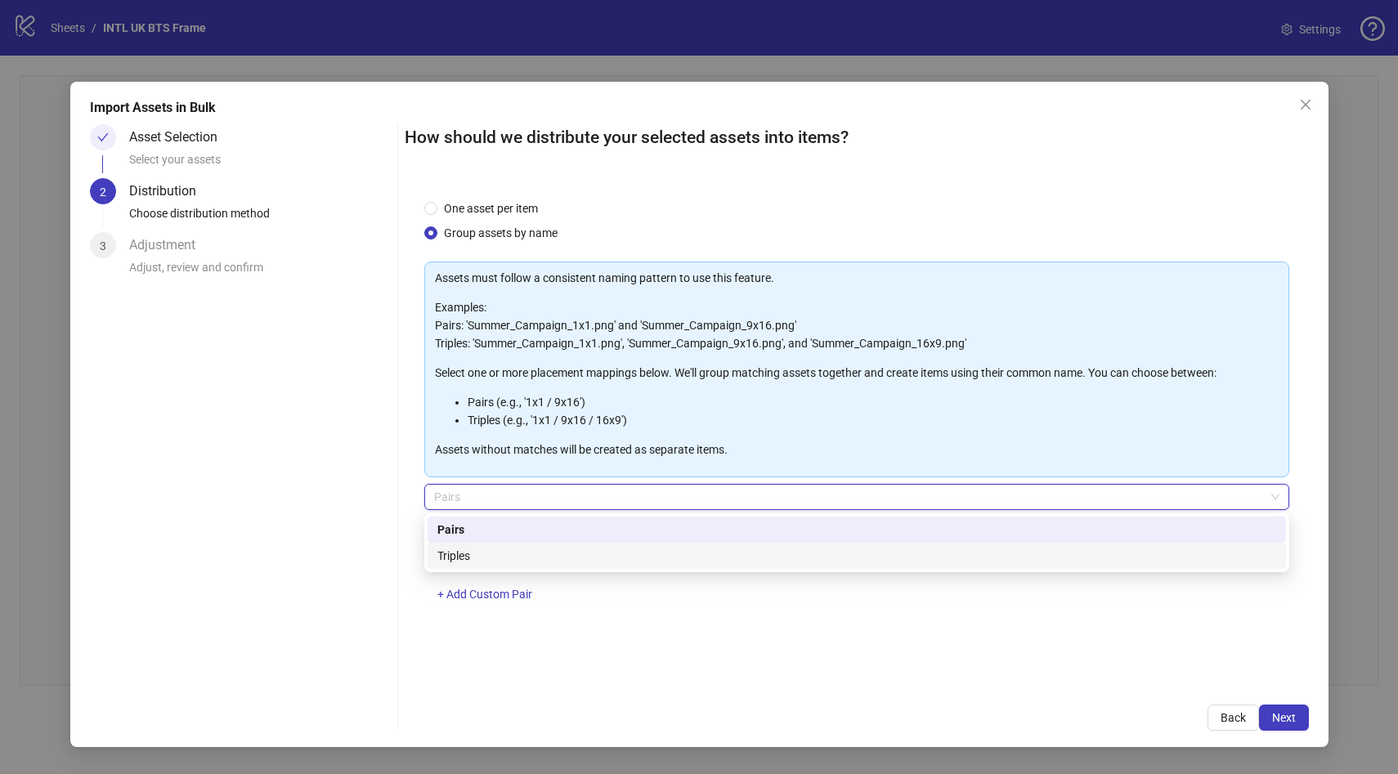
click at [561, 657] on div "One asset per item Group assets by name Assets must follow a consistent naming …" at bounding box center [857, 433] width 905 height 506
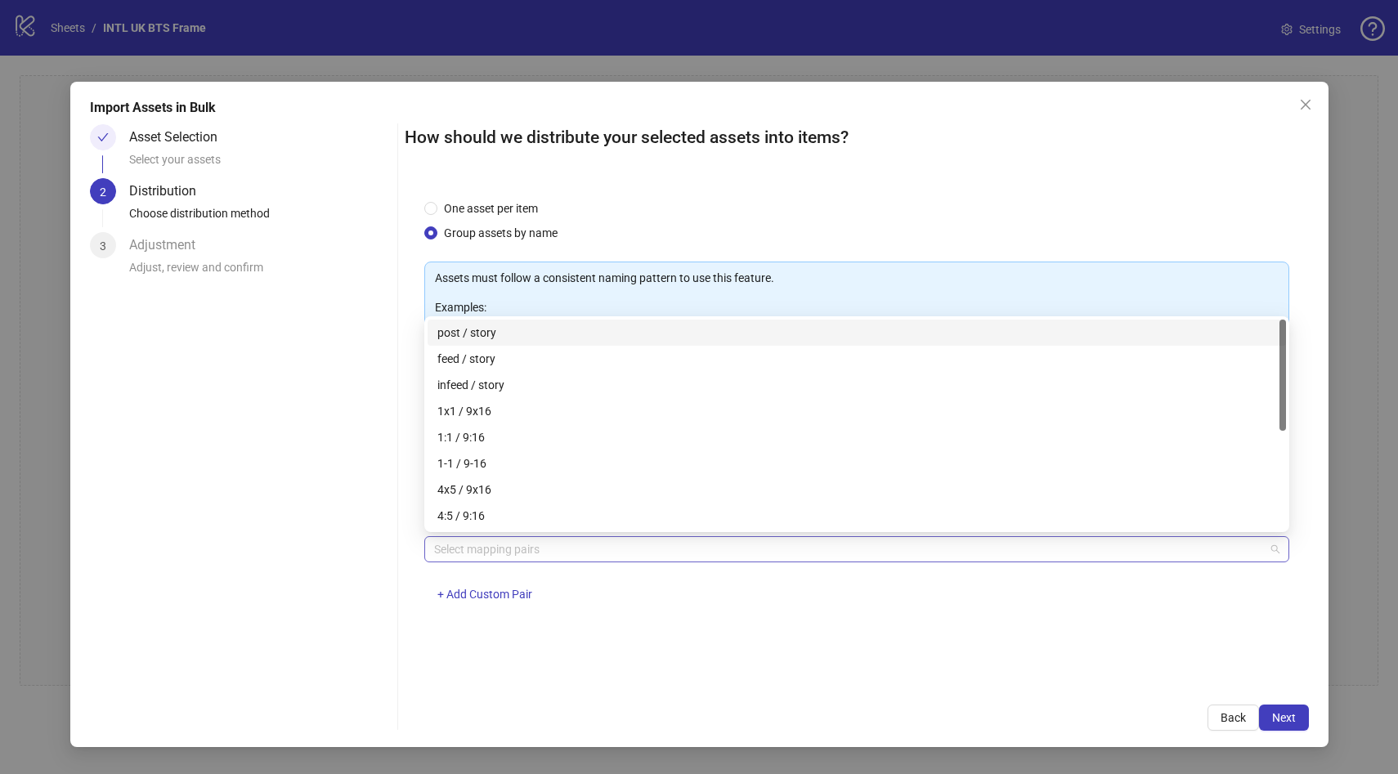
click at [493, 547] on div at bounding box center [849, 549] width 842 height 23
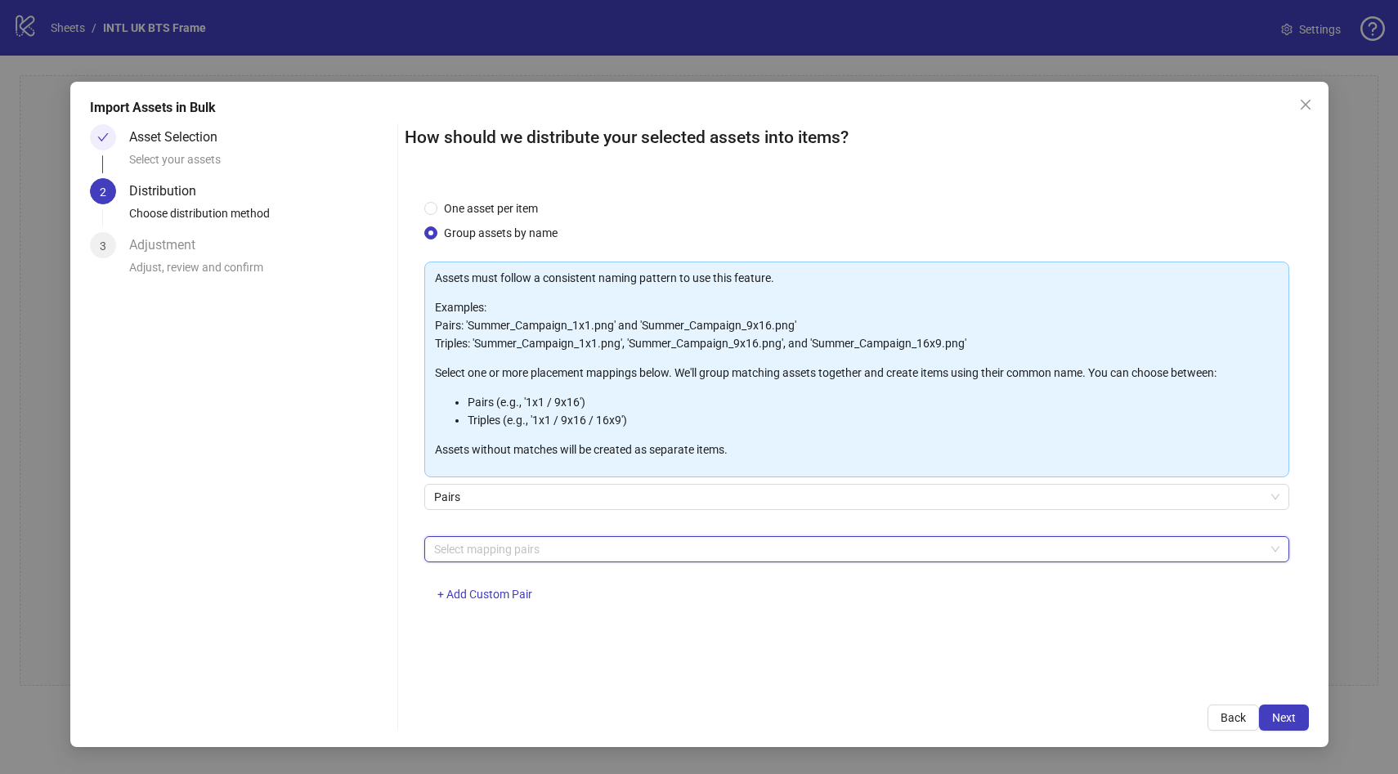
click at [581, 552] on div at bounding box center [849, 549] width 842 height 23
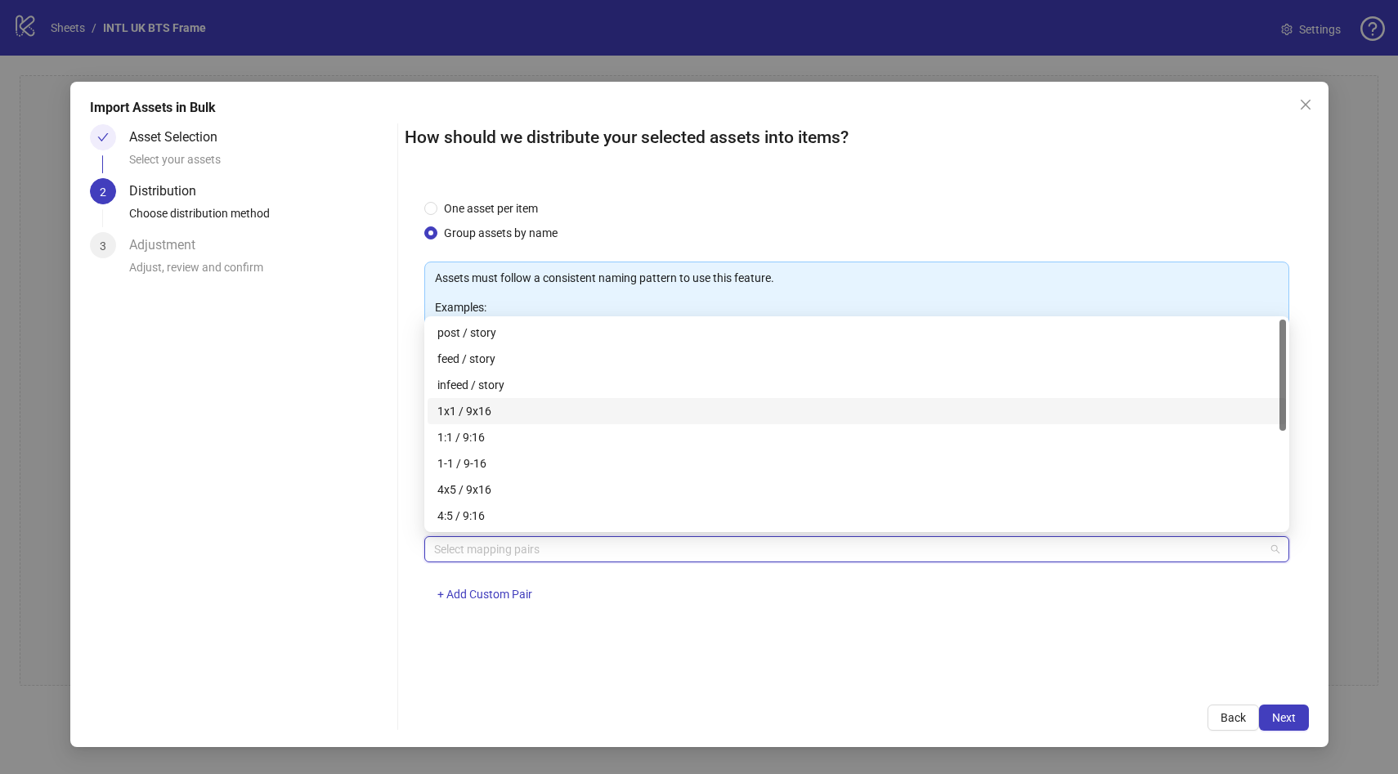
click at [516, 417] on div "1x1 / 9x16" at bounding box center [857, 411] width 839 height 18
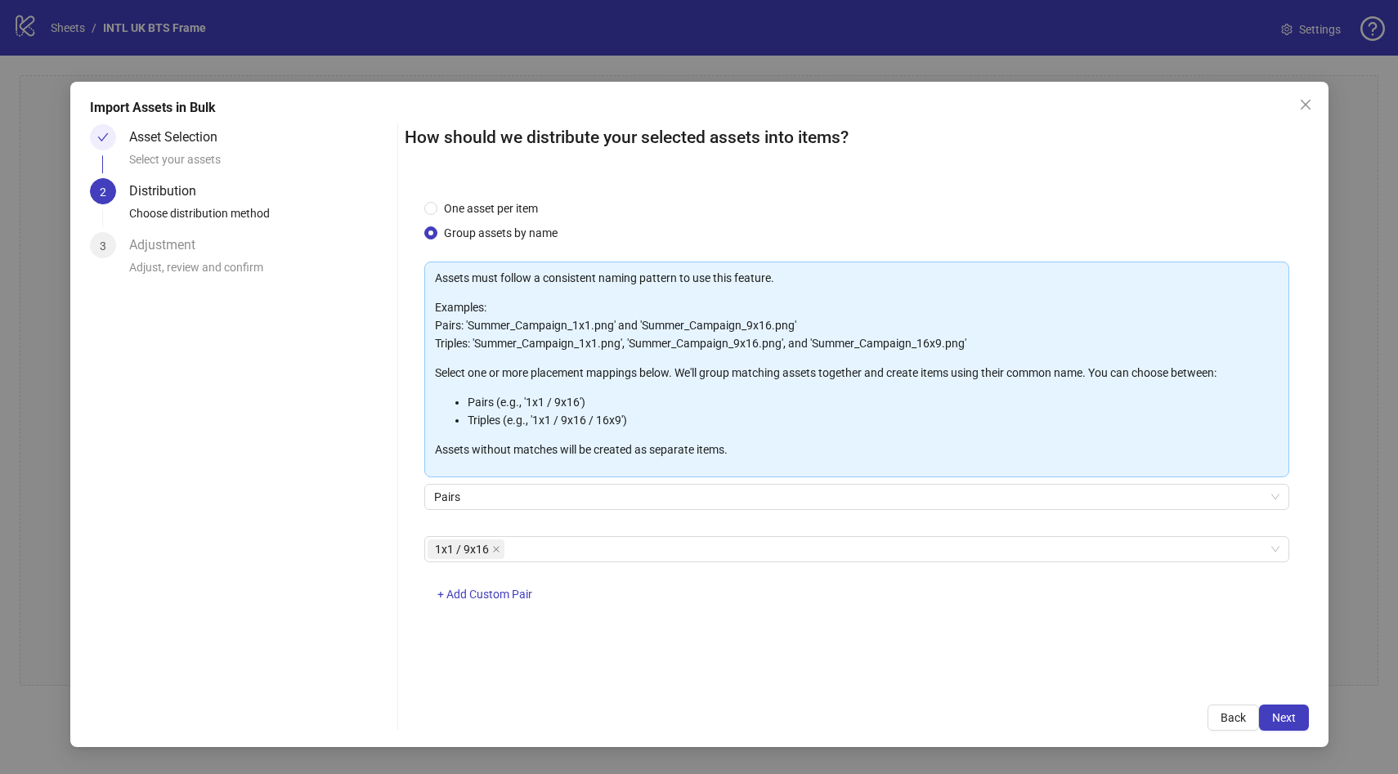
click at [815, 667] on div "One asset per item Group assets by name Assets must follow a consistent naming …" at bounding box center [857, 433] width 905 height 506
click at [1290, 710] on button "Next" at bounding box center [1284, 718] width 50 height 26
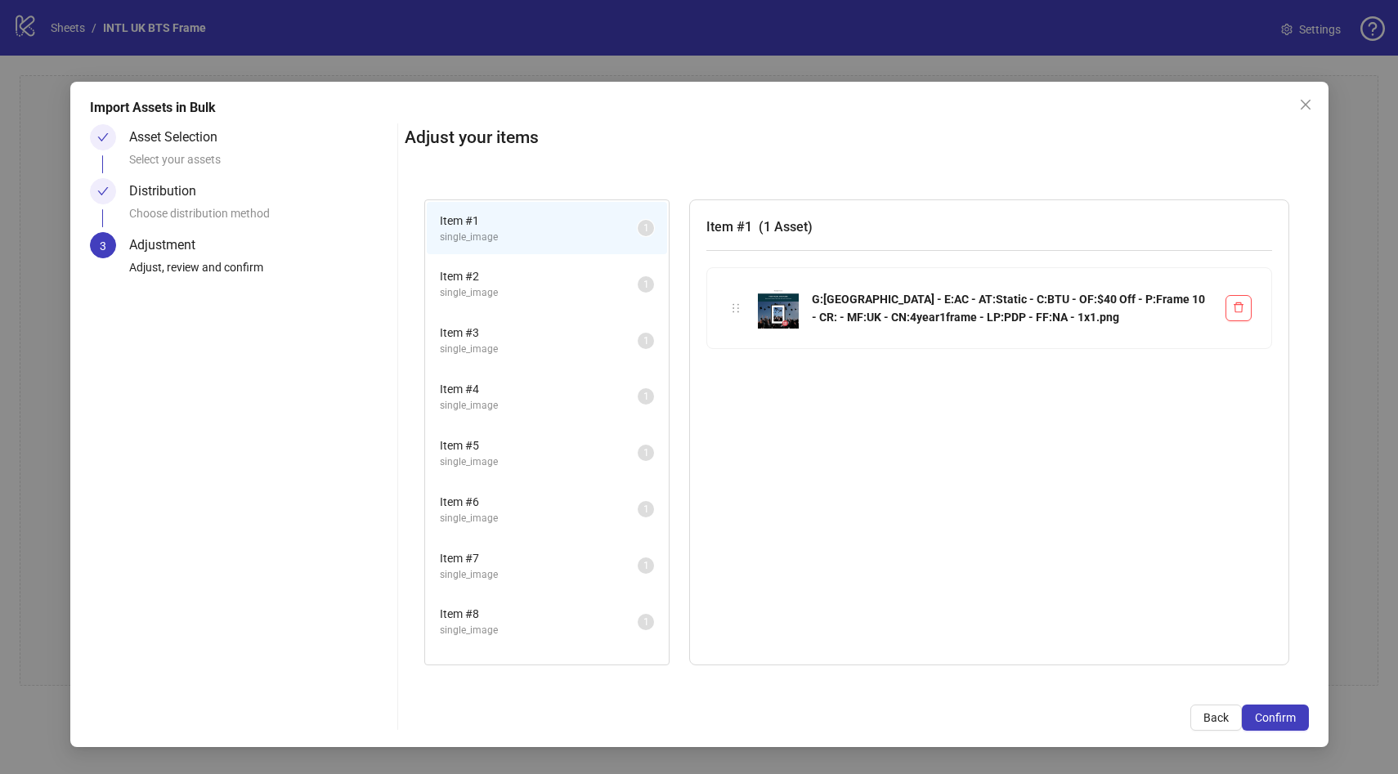
click at [530, 298] on span "single_image" at bounding box center [539, 293] width 198 height 16
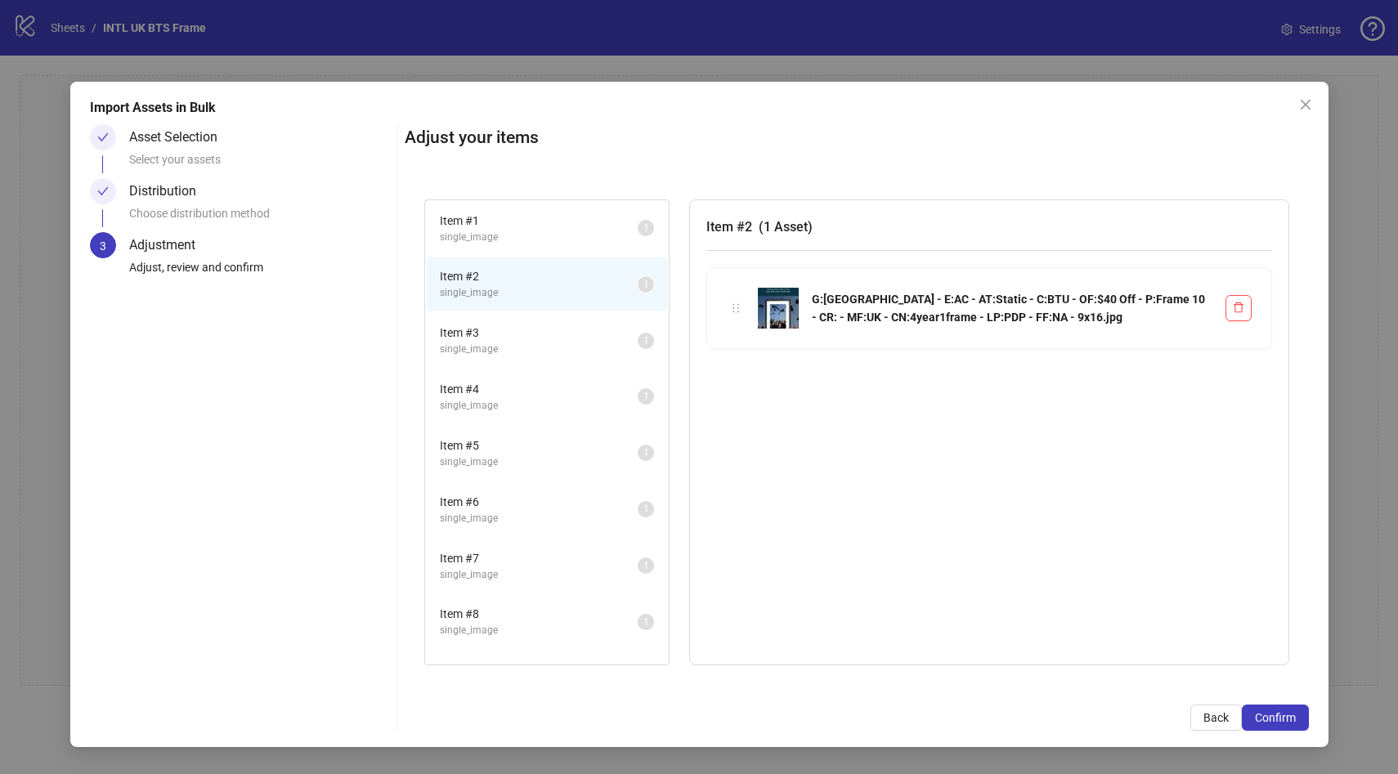
click at [506, 254] on div "Item # 1 single_image 1" at bounding box center [547, 228] width 244 height 56
click at [501, 231] on span "single_image" at bounding box center [539, 238] width 198 height 16
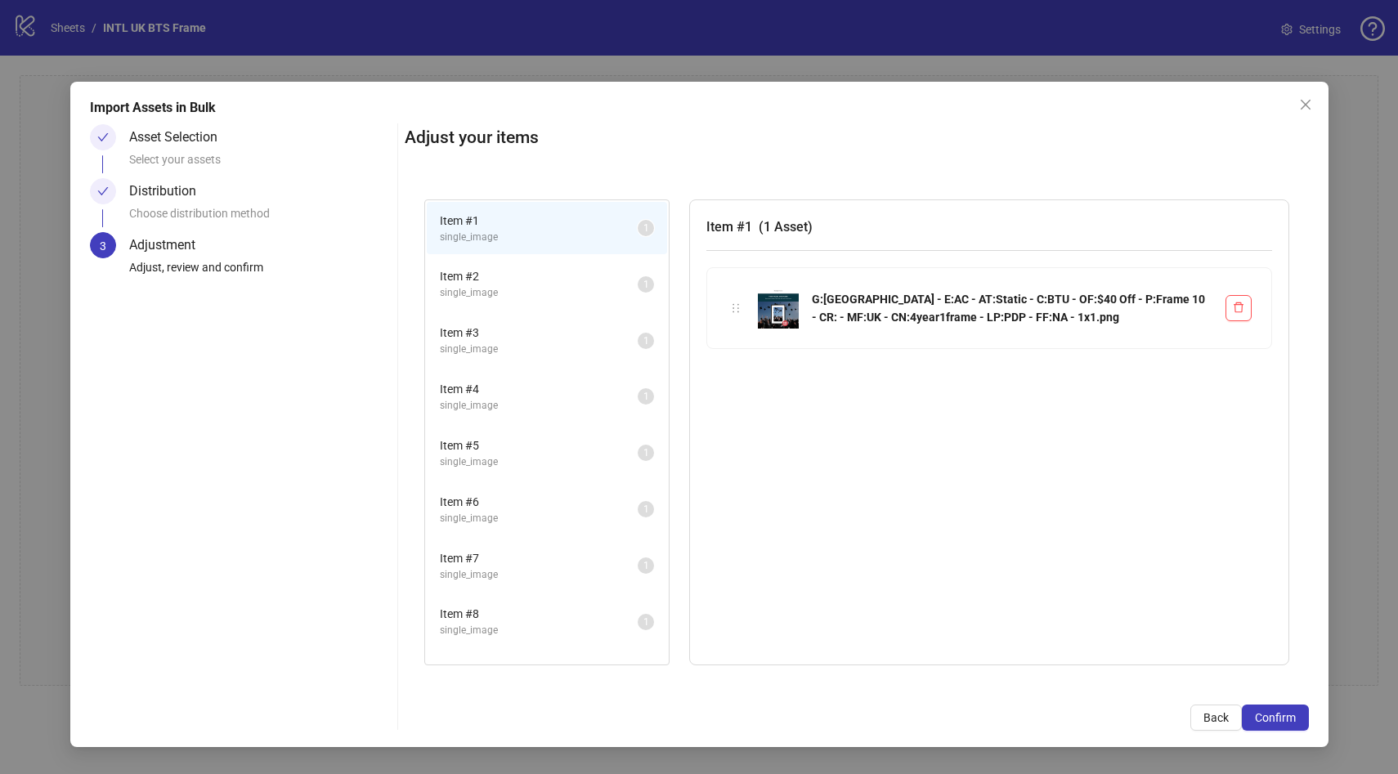
click at [505, 264] on li "Item # 2 single_image 1" at bounding box center [547, 284] width 240 height 53
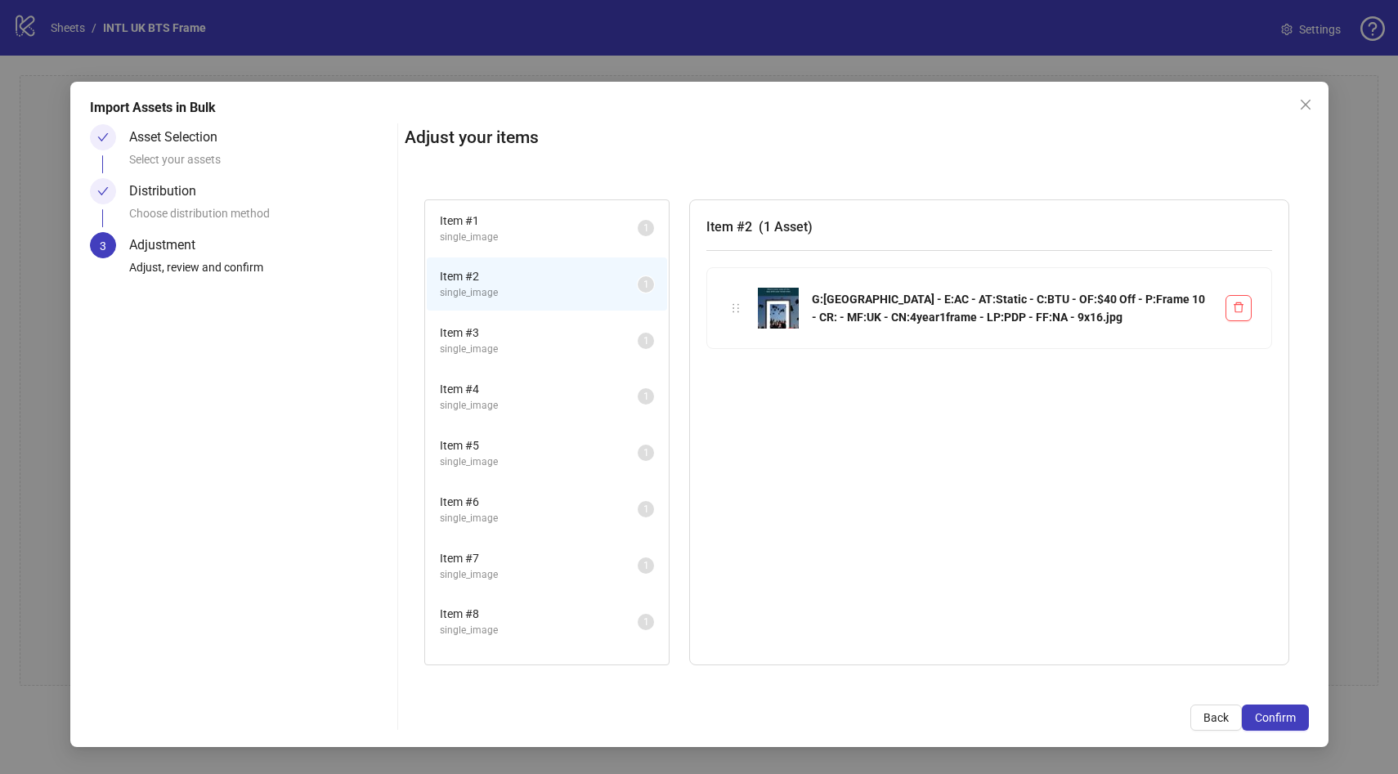
click at [501, 218] on span "Item # 1" at bounding box center [539, 221] width 198 height 18
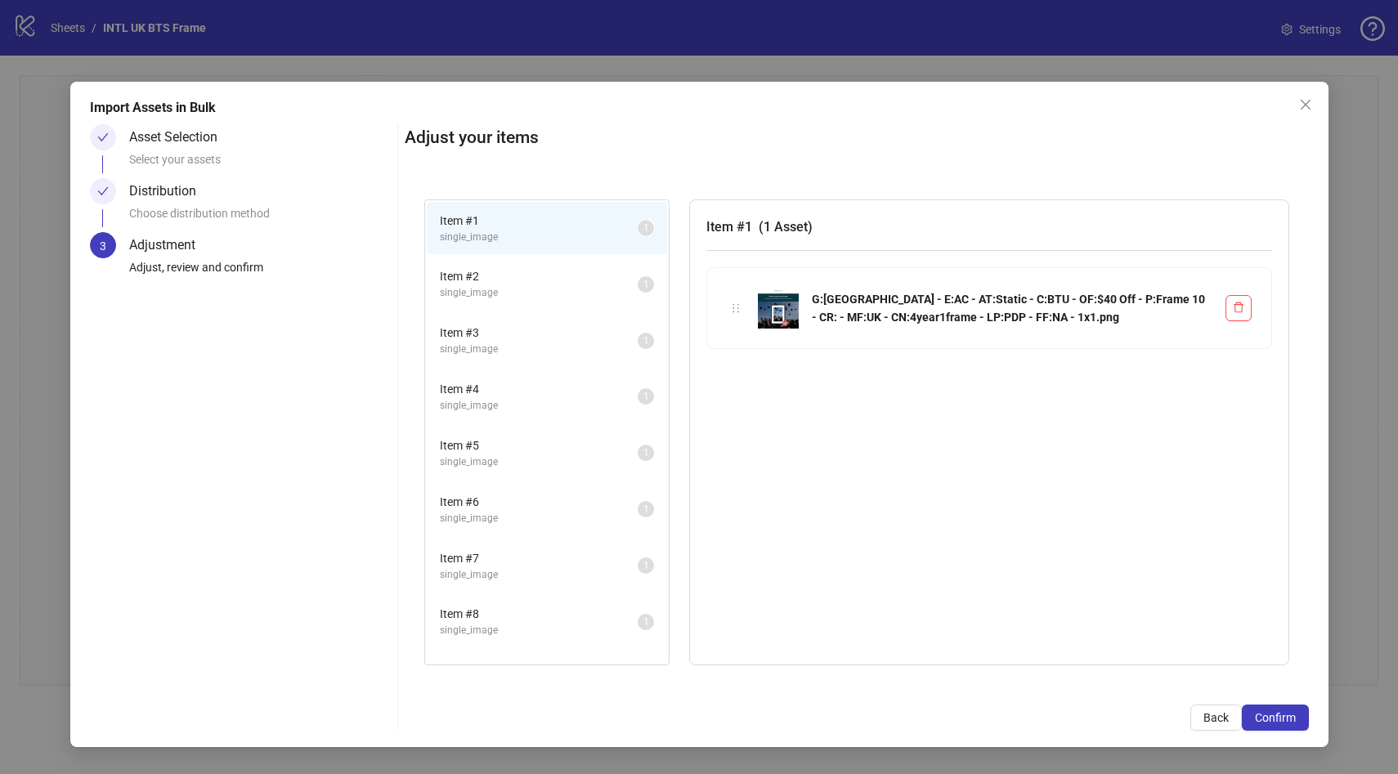
click at [507, 294] on span "single_image" at bounding box center [539, 293] width 198 height 16
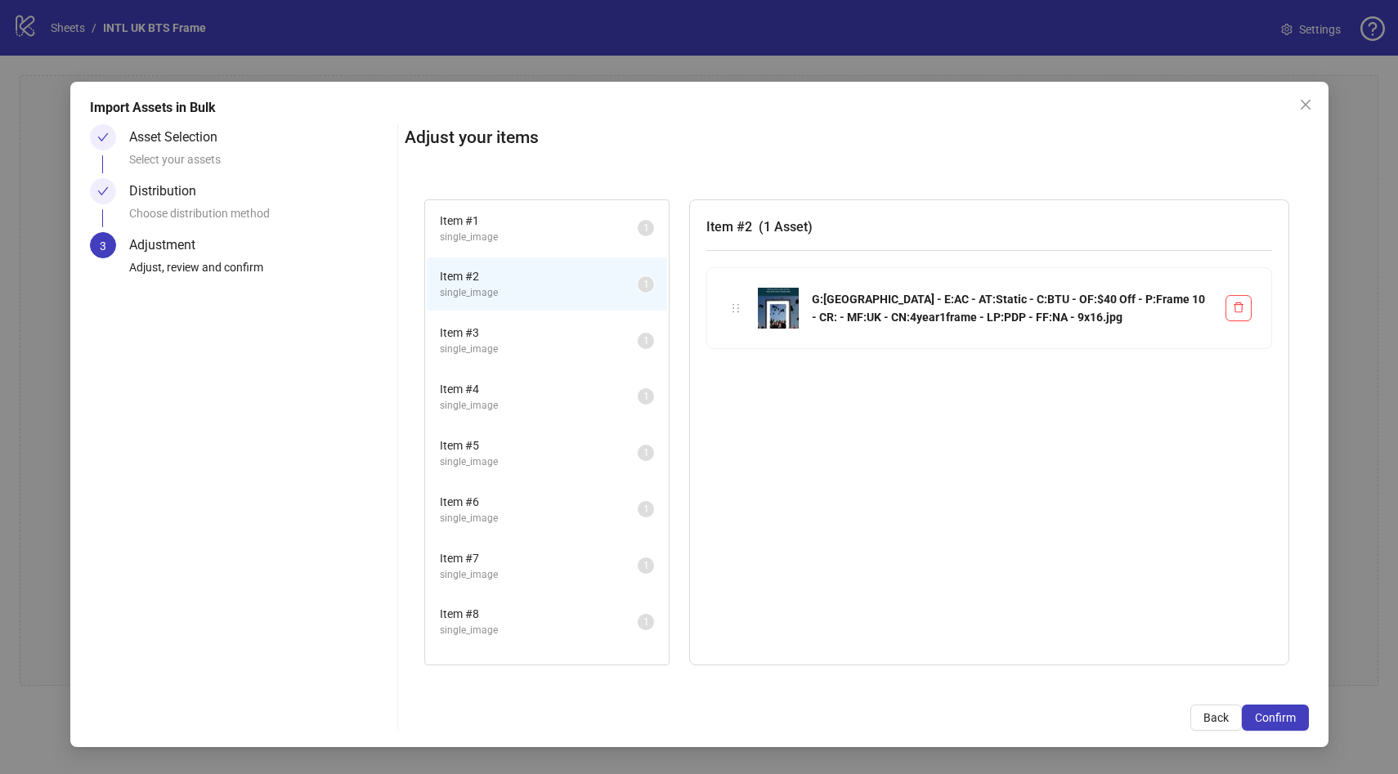
click at [493, 328] on span "Item # 3" at bounding box center [539, 333] width 198 height 18
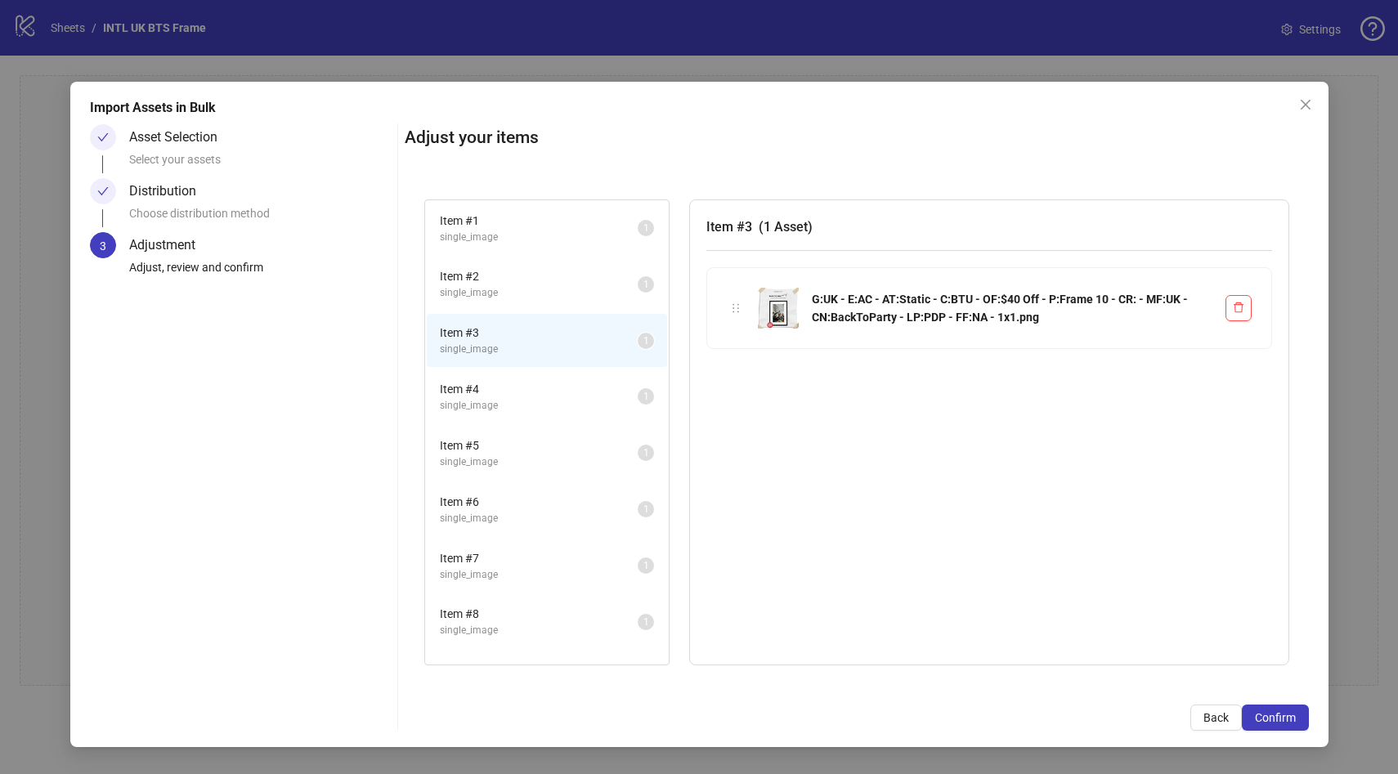
click at [499, 391] on span "Item # 4" at bounding box center [539, 389] width 198 height 18
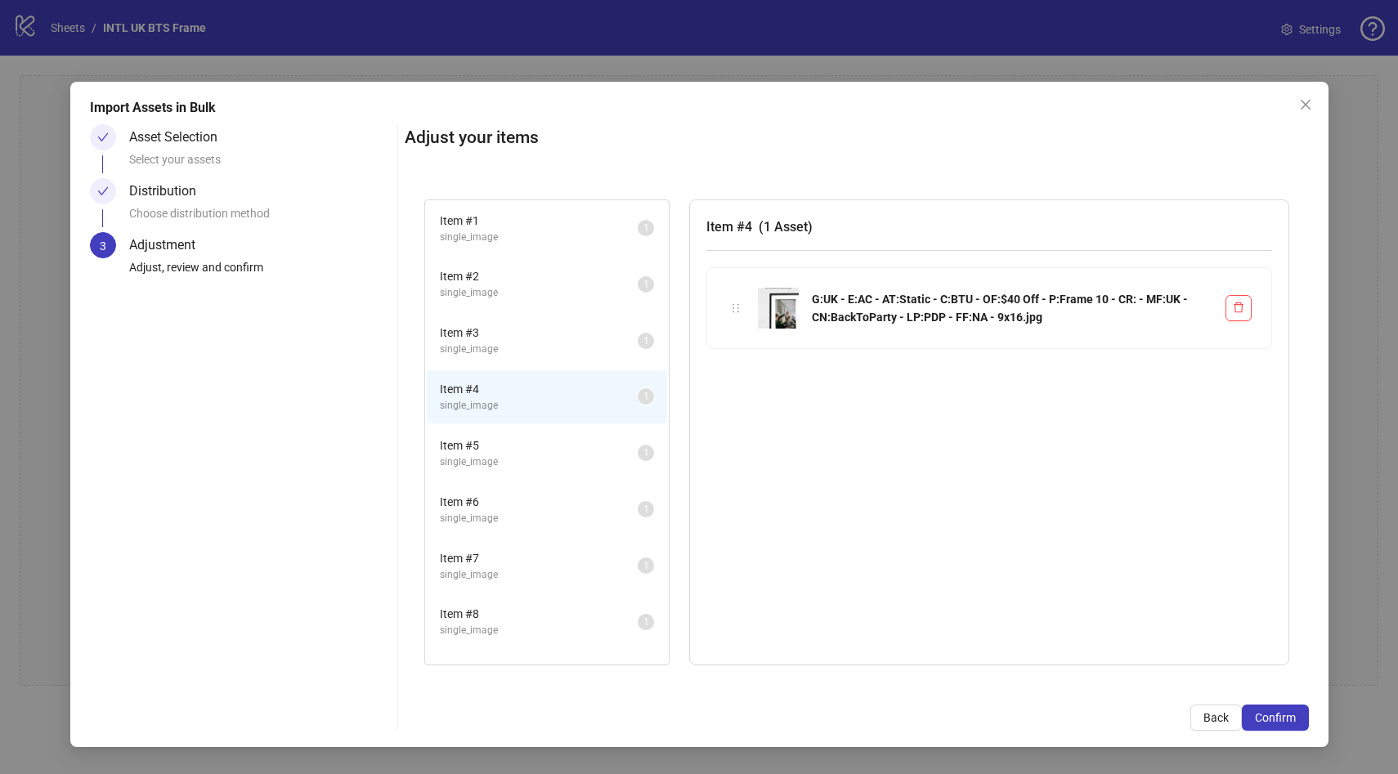
click at [496, 436] on li "Item # 5 single_image 1" at bounding box center [547, 453] width 240 height 53
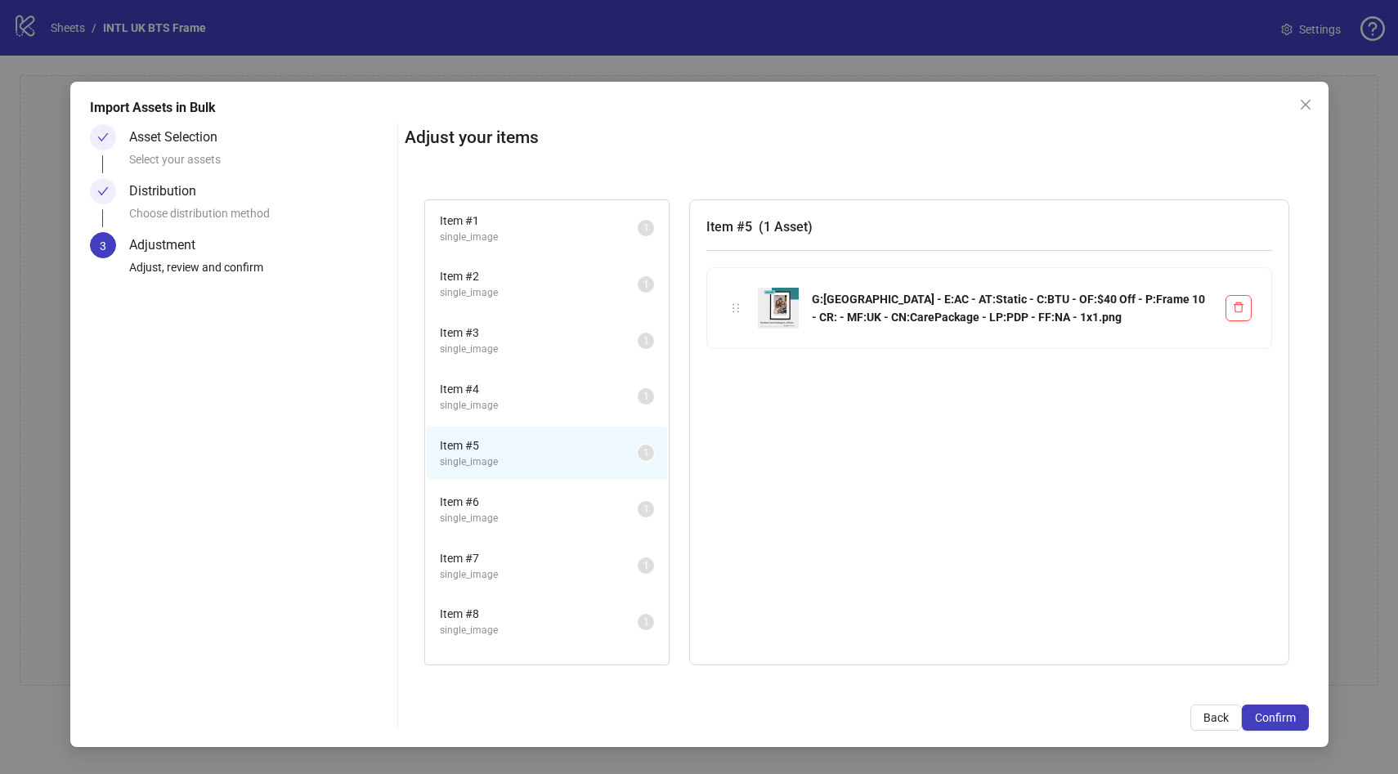
click at [493, 505] on span "Item # 6" at bounding box center [539, 502] width 198 height 18
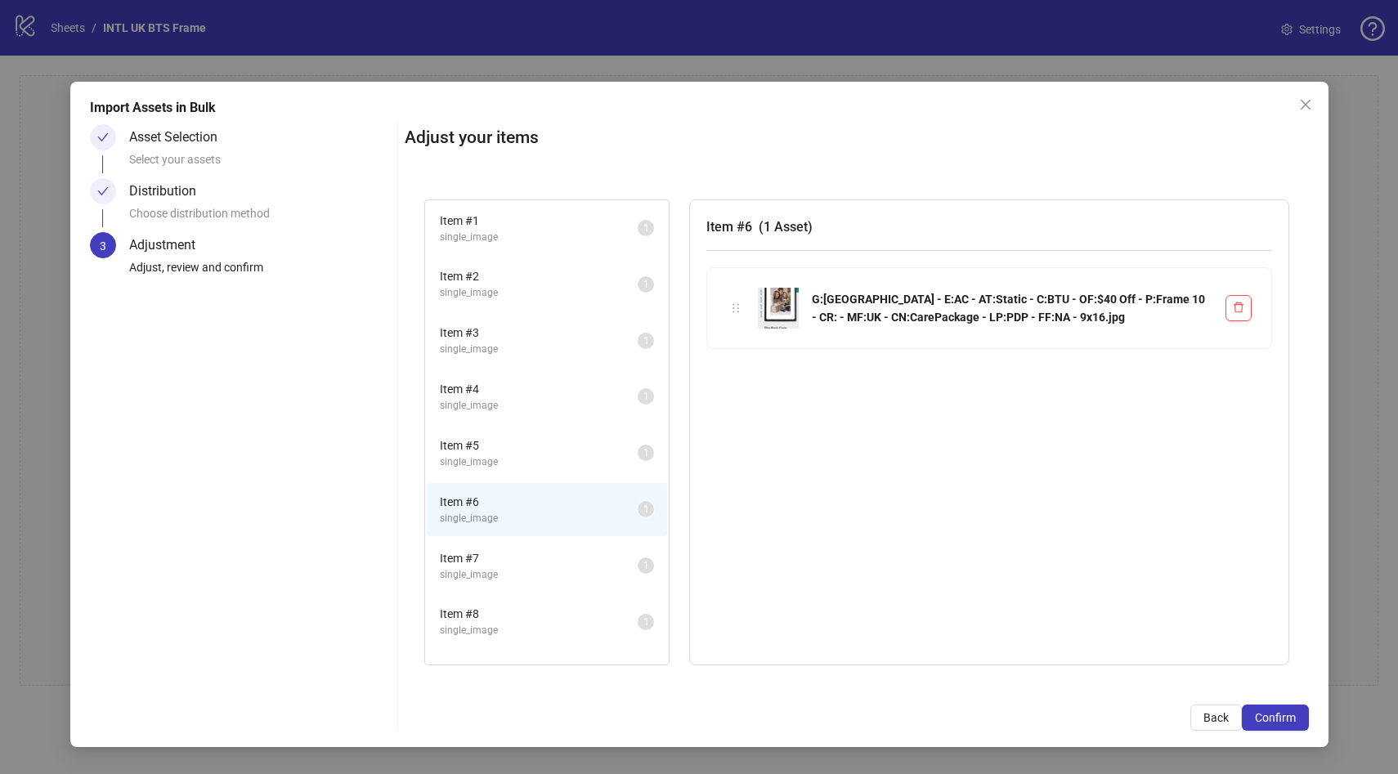
click at [487, 561] on span "Item # 7" at bounding box center [539, 559] width 198 height 18
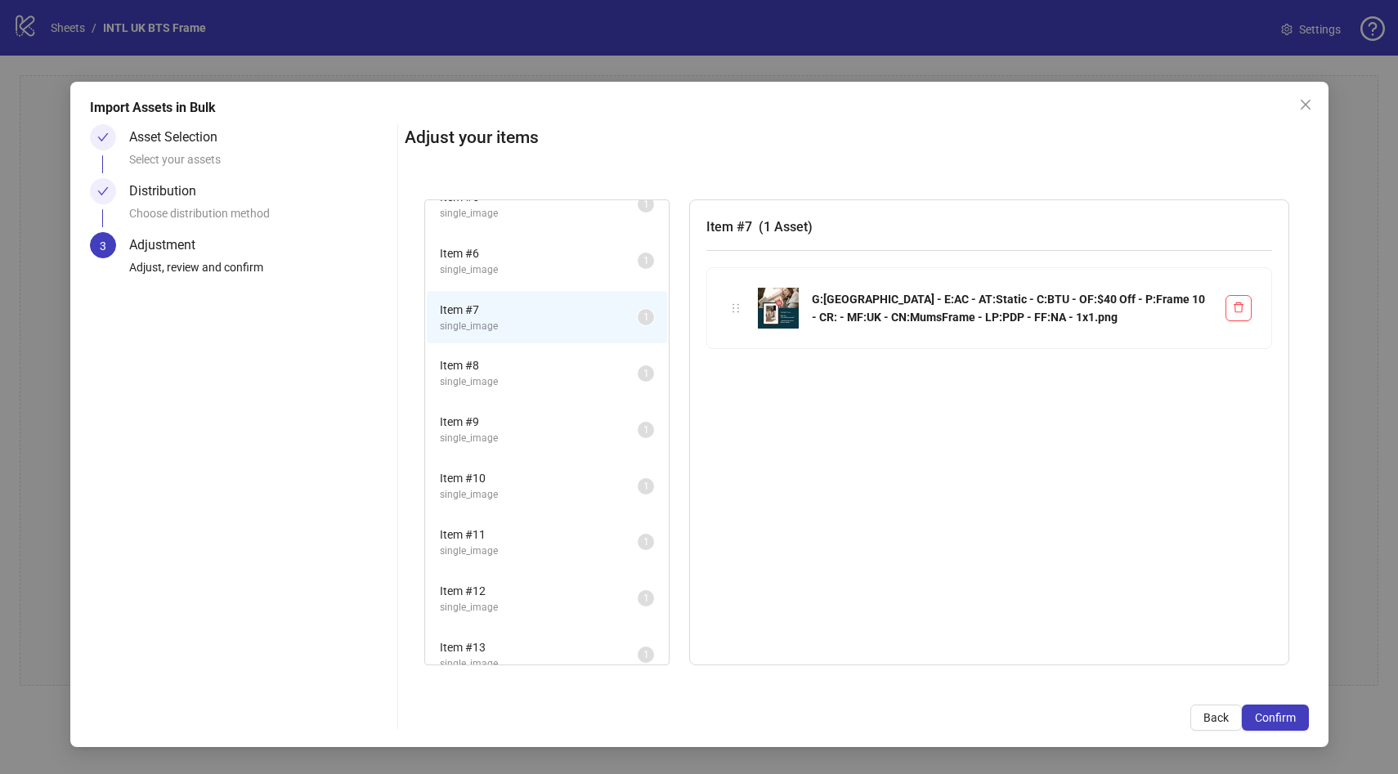
scroll to position [661, 0]
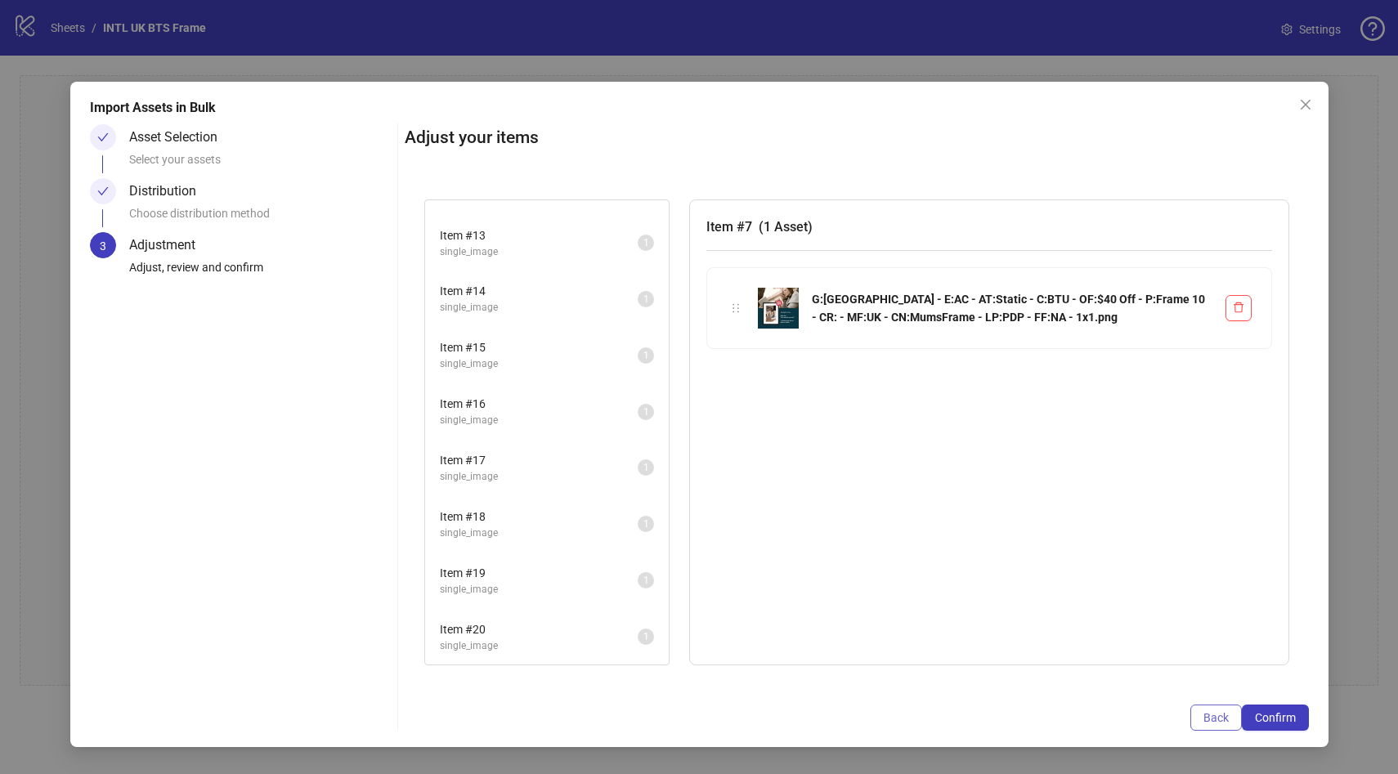
click at [1208, 719] on span "Back" at bounding box center [1216, 718] width 25 height 13
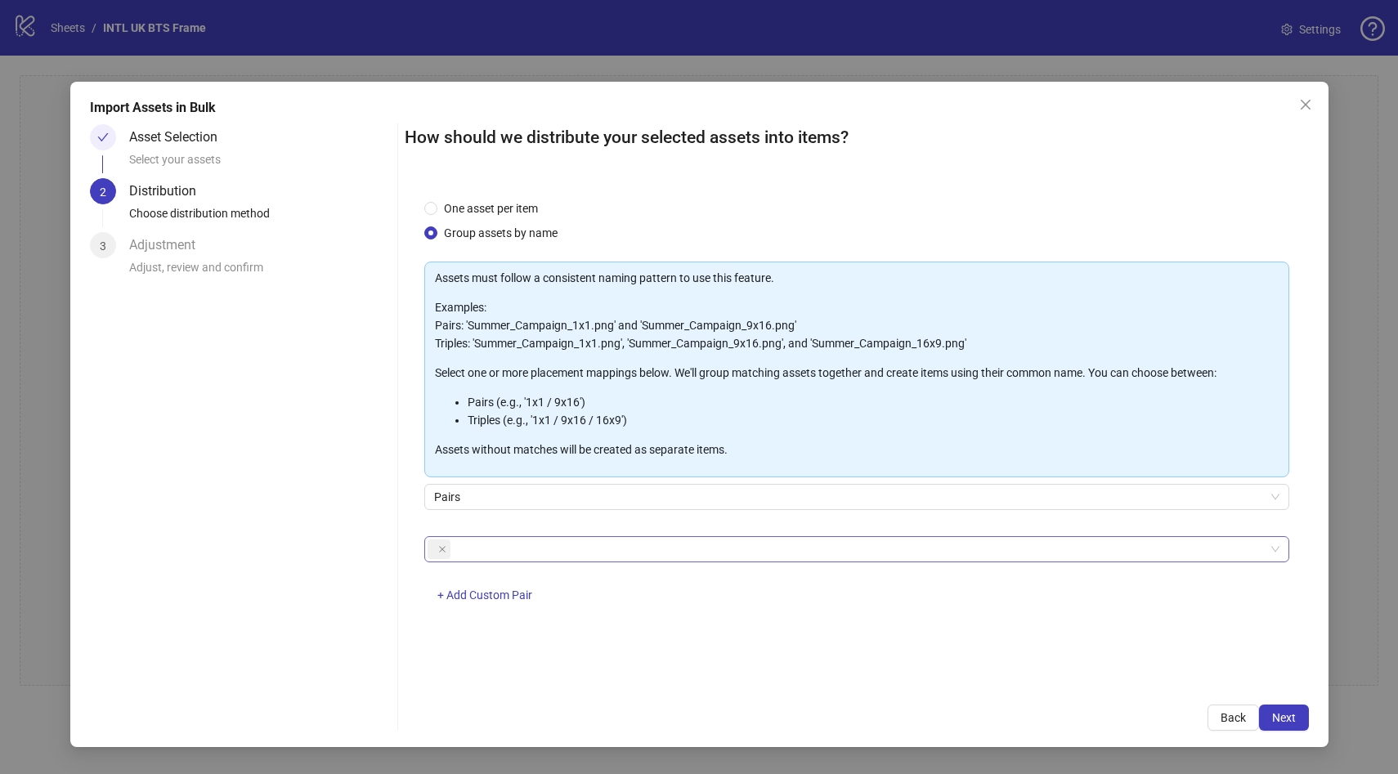
click at [496, 545] on div at bounding box center [849, 549] width 842 height 23
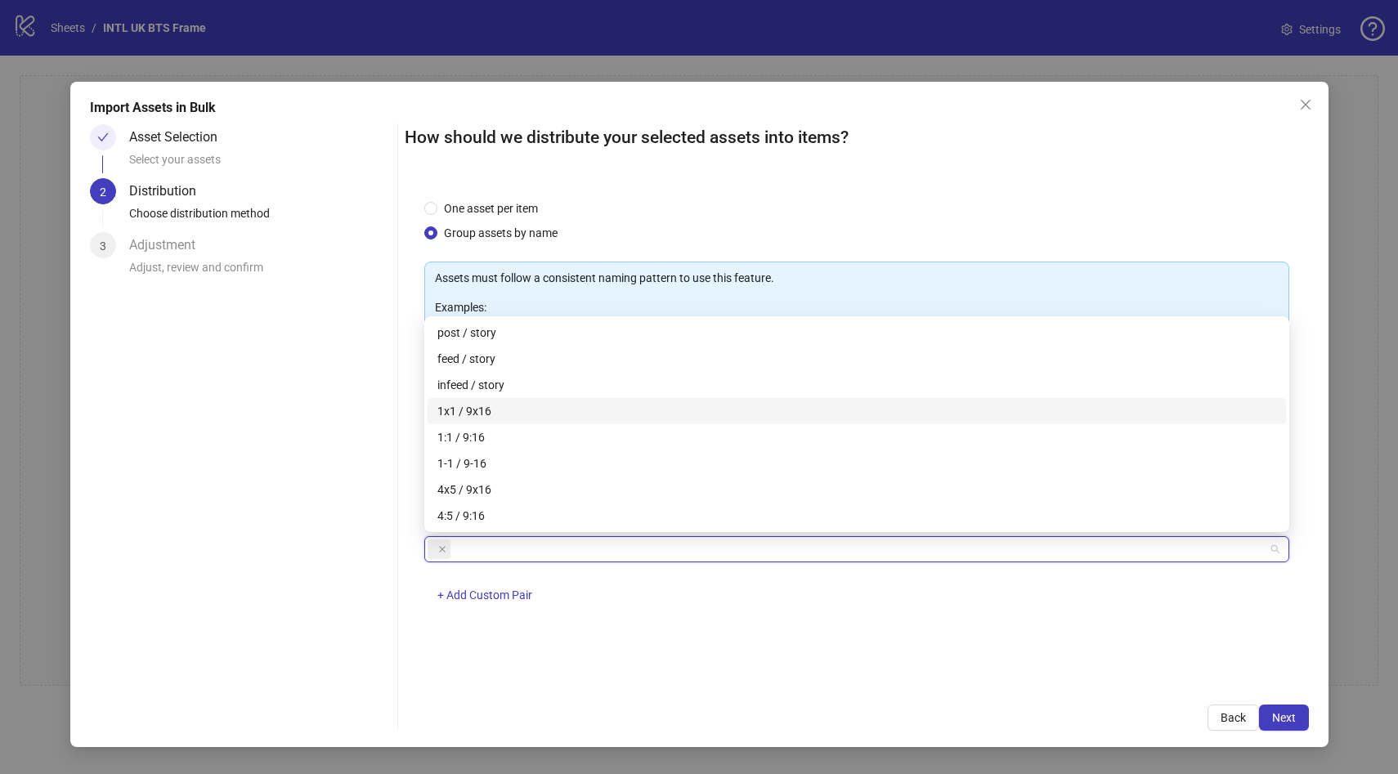
click at [527, 404] on div "1x1 / 9x16" at bounding box center [857, 411] width 839 height 18
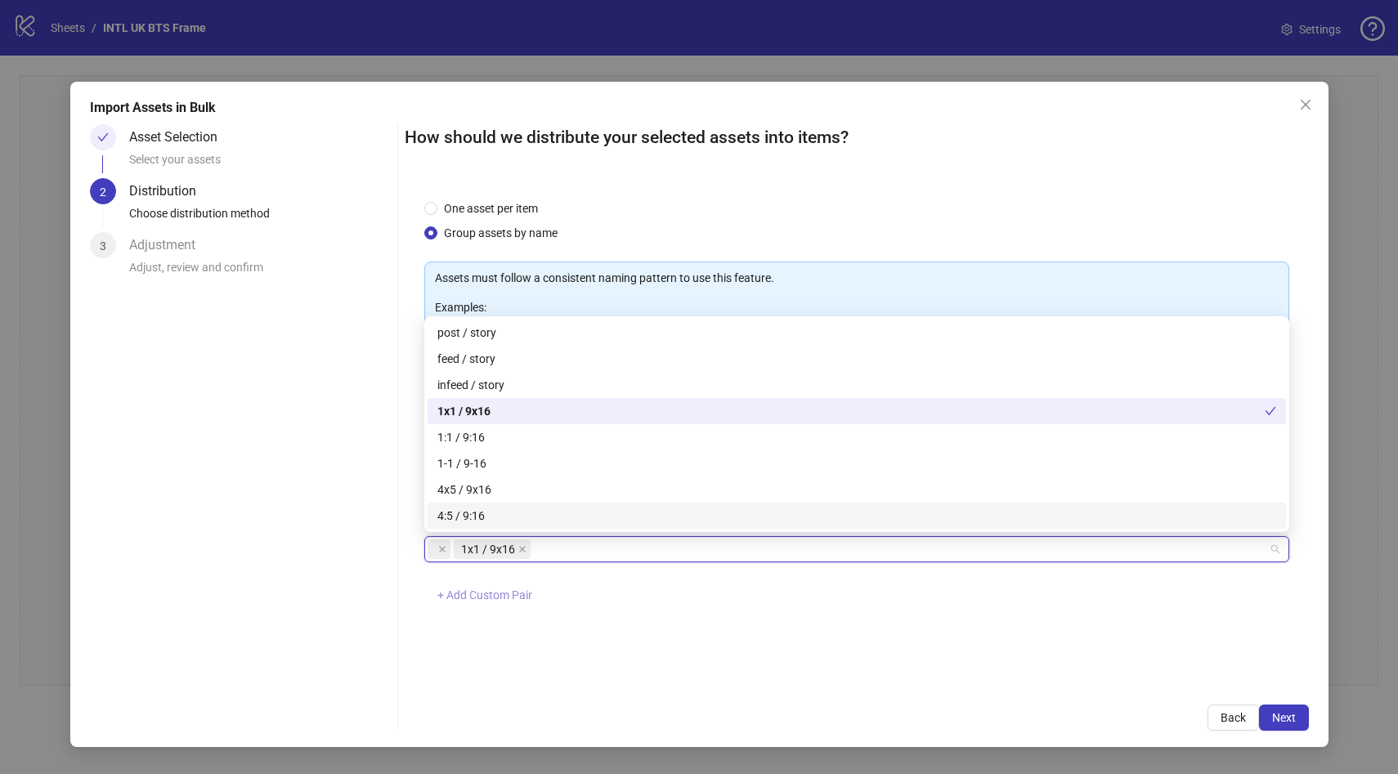
click at [493, 595] on span "+ Add Custom Pair" at bounding box center [485, 595] width 95 height 13
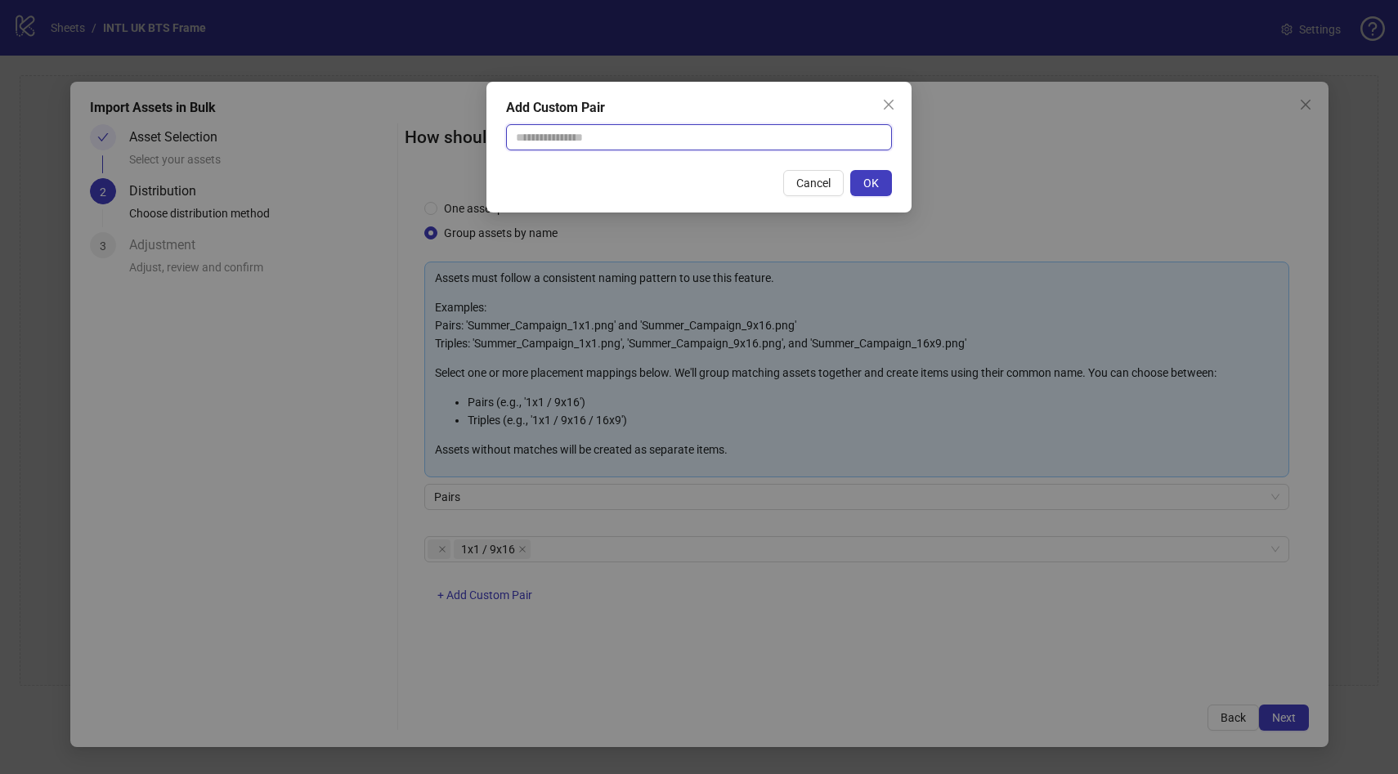
click at [572, 136] on input "text" at bounding box center [699, 137] width 386 height 26
type input "**********"
click at [869, 184] on span "OK" at bounding box center [872, 183] width 16 height 13
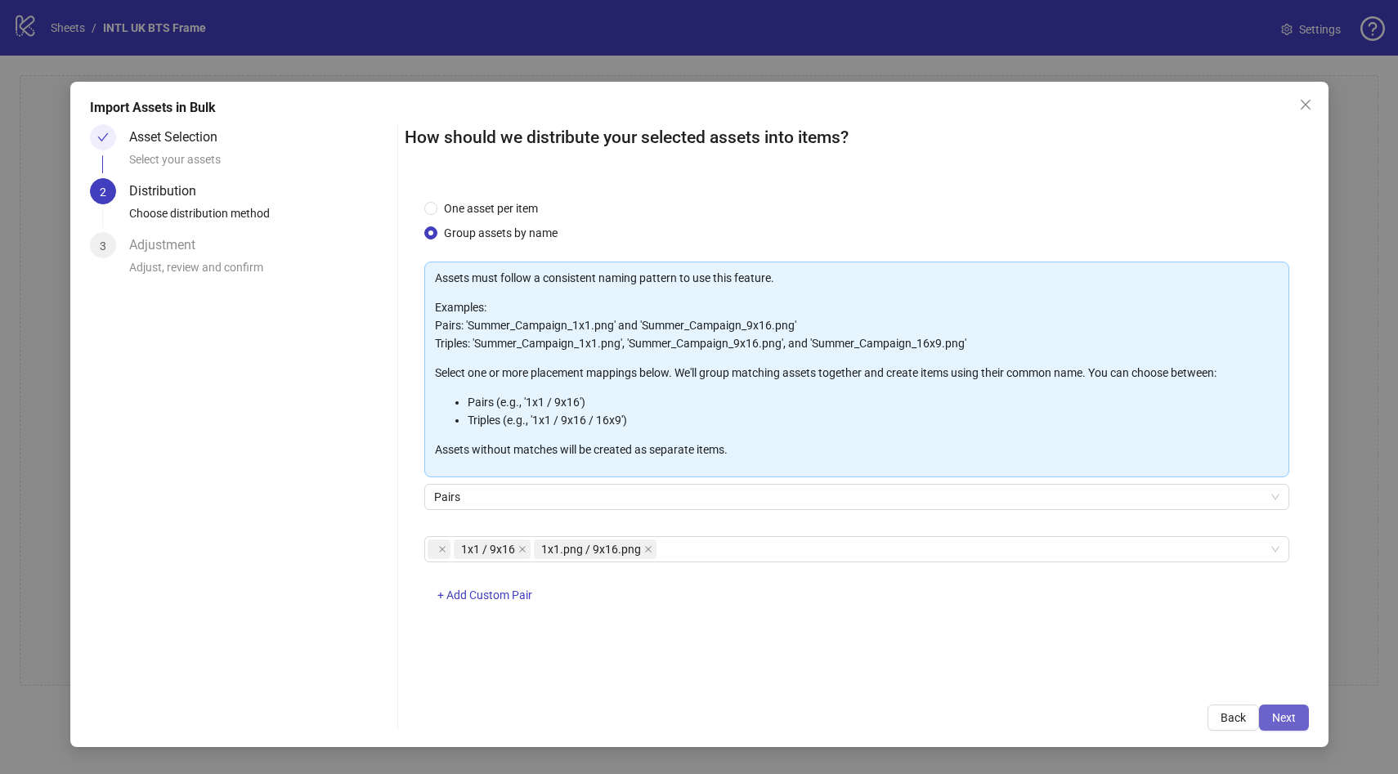
click at [1286, 716] on span "Next" at bounding box center [1285, 718] width 24 height 13
click at [1287, 718] on span "Next" at bounding box center [1285, 718] width 24 height 13
click at [909, 654] on div "One asset per item Group assets by name Assets must follow a consistent naming …" at bounding box center [857, 433] width 905 height 506
click at [928, 500] on span "Pairs" at bounding box center [857, 497] width 846 height 25
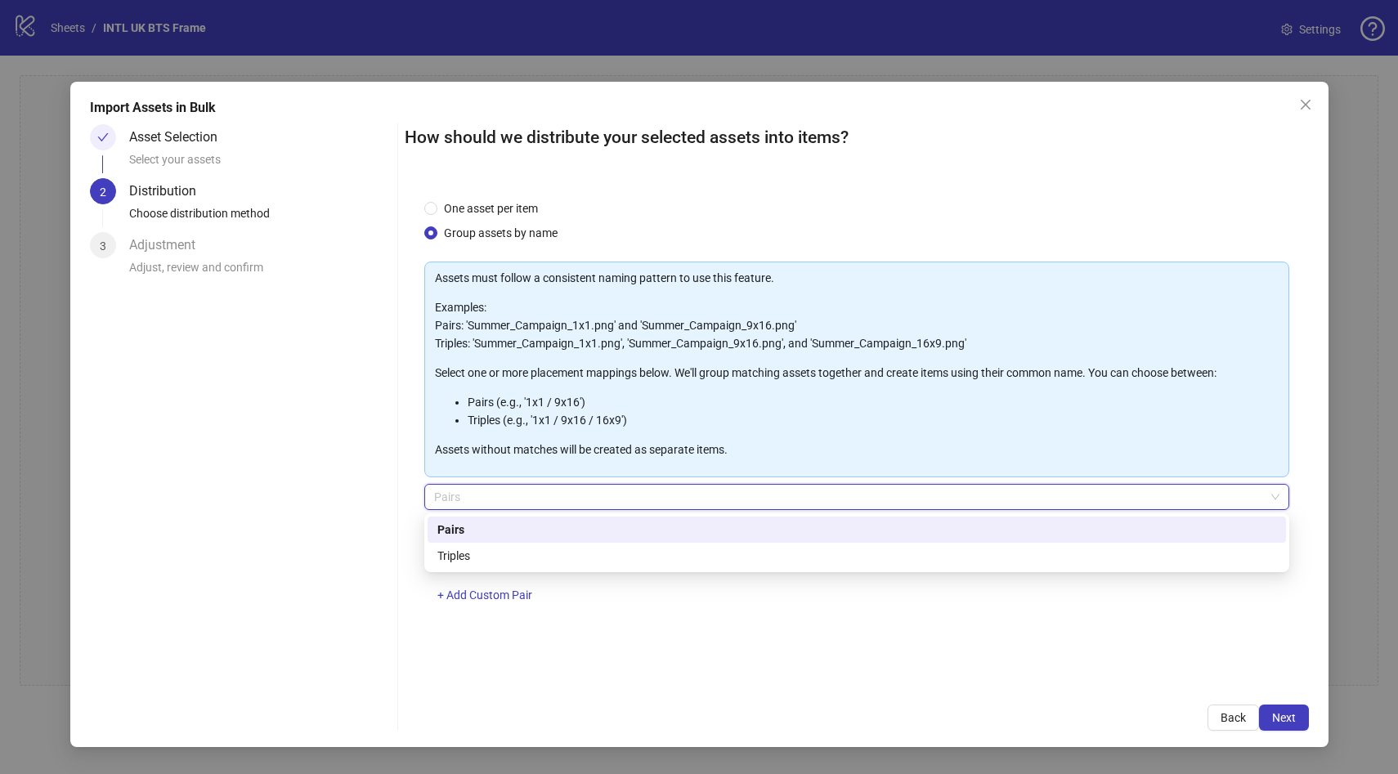
click at [870, 527] on div "Pairs" at bounding box center [857, 530] width 839 height 18
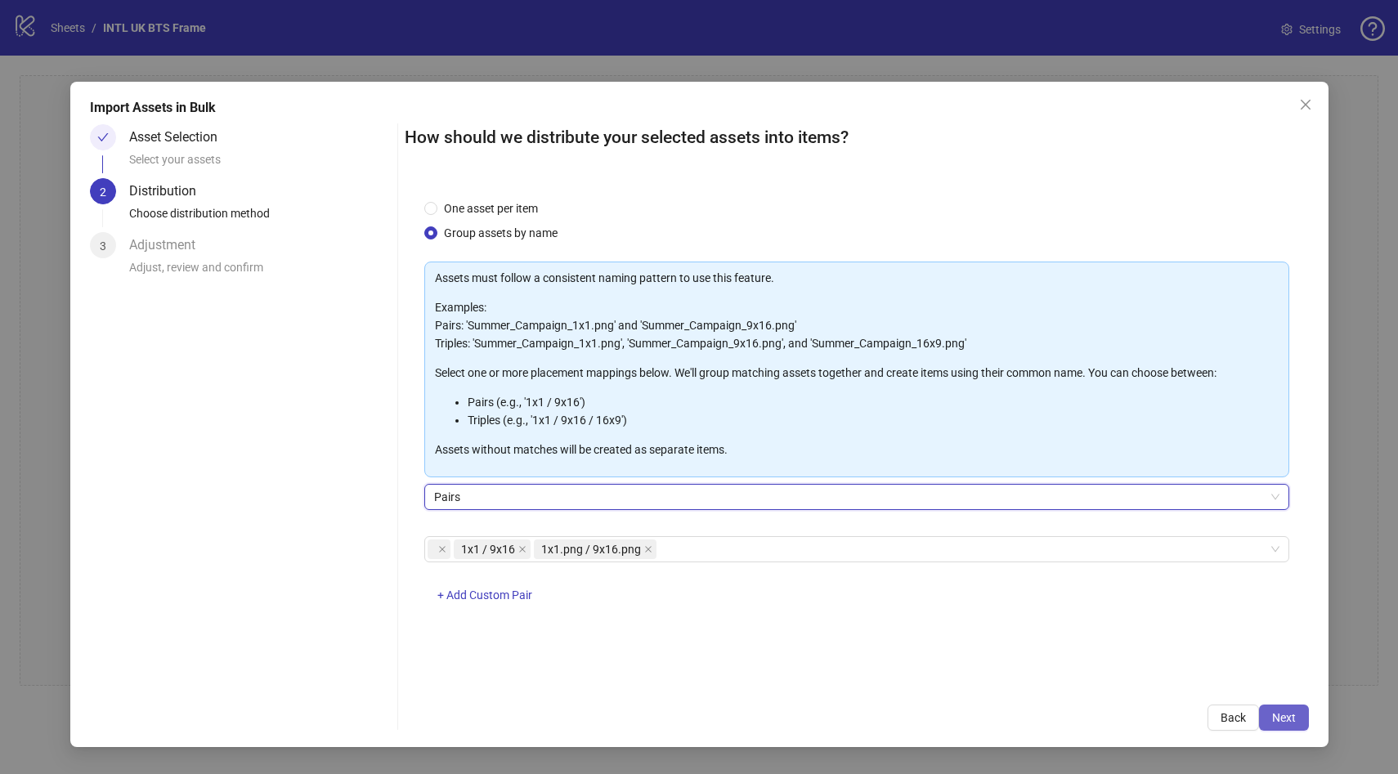
click at [1273, 707] on button "Next" at bounding box center [1284, 718] width 50 height 26
click at [520, 549] on icon "close" at bounding box center [523, 549] width 8 height 8
click at [1286, 715] on span "Next" at bounding box center [1285, 718] width 24 height 13
click at [567, 549] on icon "close" at bounding box center [568, 549] width 7 height 7
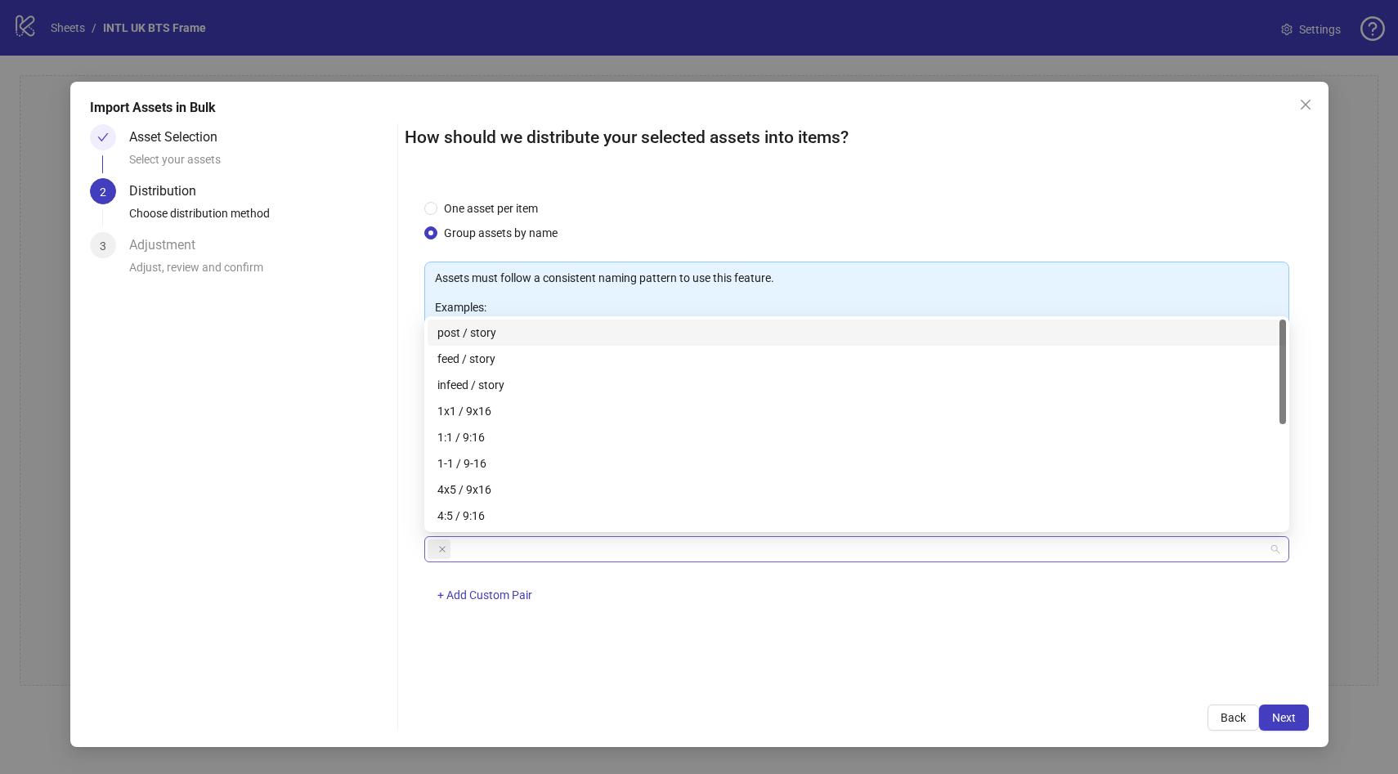
click at [511, 550] on div at bounding box center [849, 549] width 842 height 23
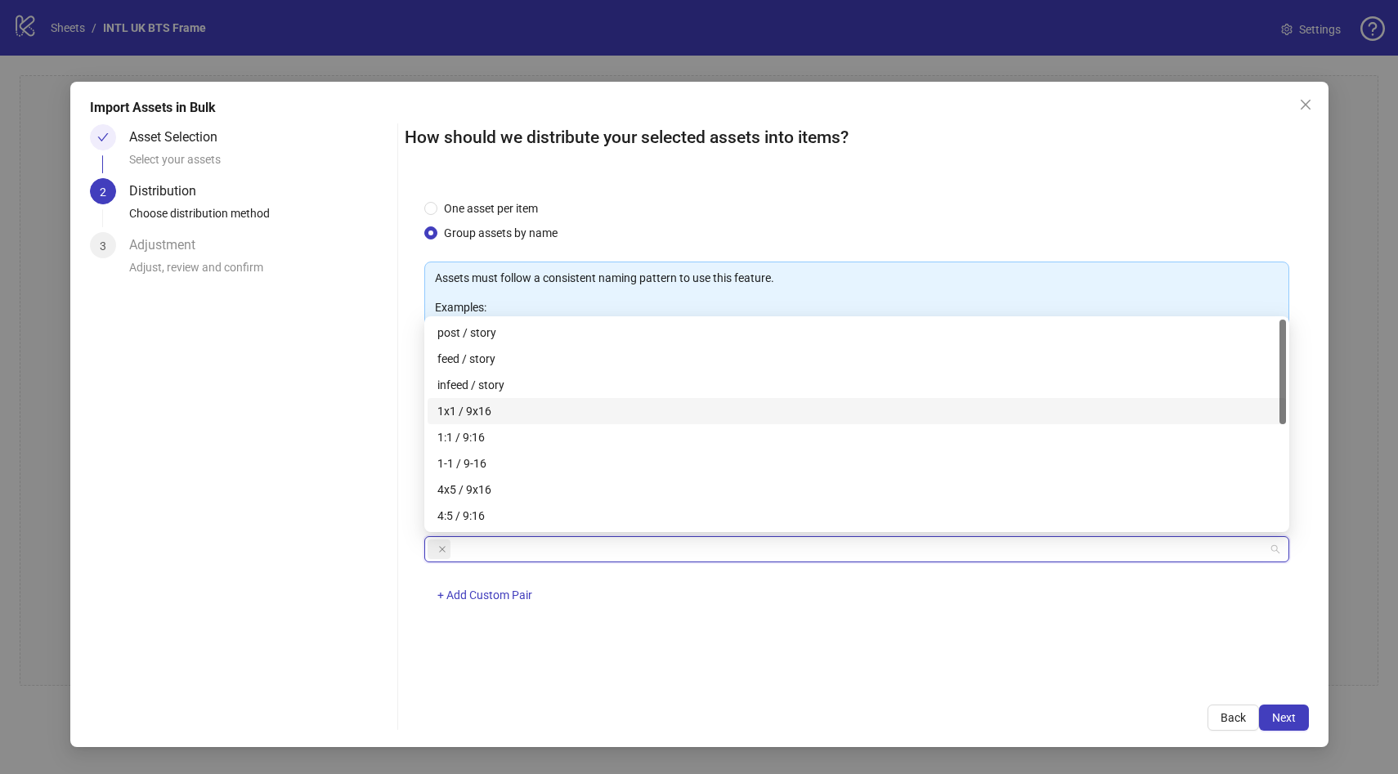
click at [542, 411] on div "1x1 / 9x16" at bounding box center [857, 411] width 839 height 18
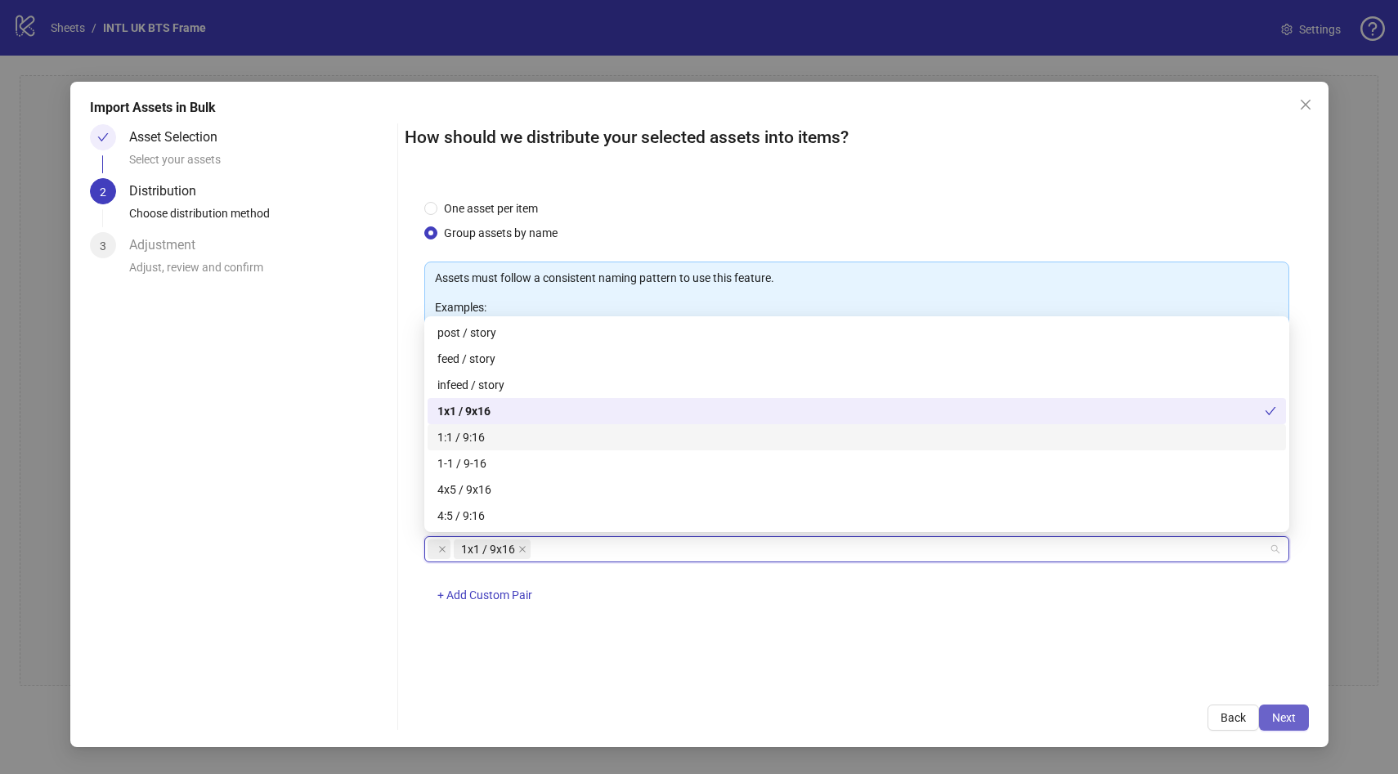
click at [1286, 724] on span "Next" at bounding box center [1285, 718] width 24 height 13
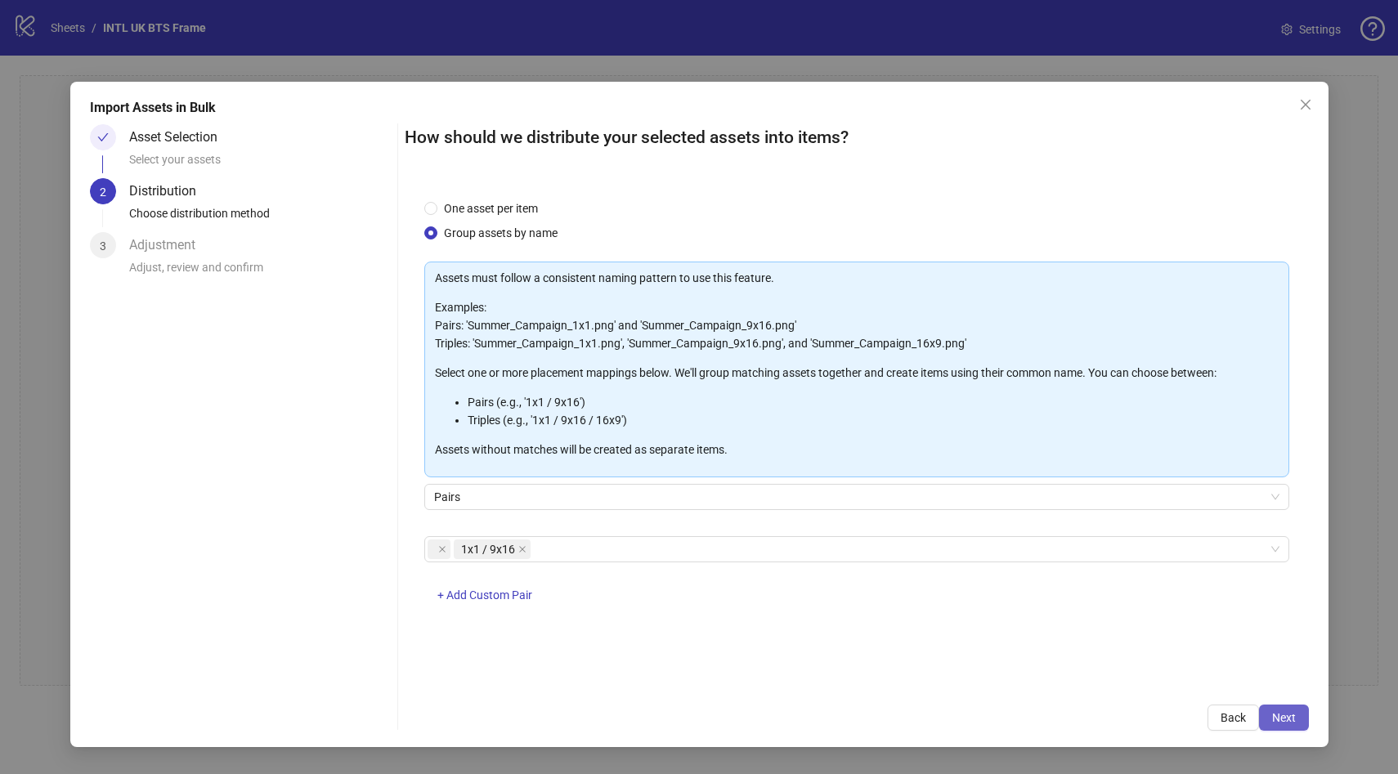
click at [1286, 724] on span "Next" at bounding box center [1285, 718] width 24 height 13
click at [1237, 712] on span "Back" at bounding box center [1233, 718] width 25 height 13
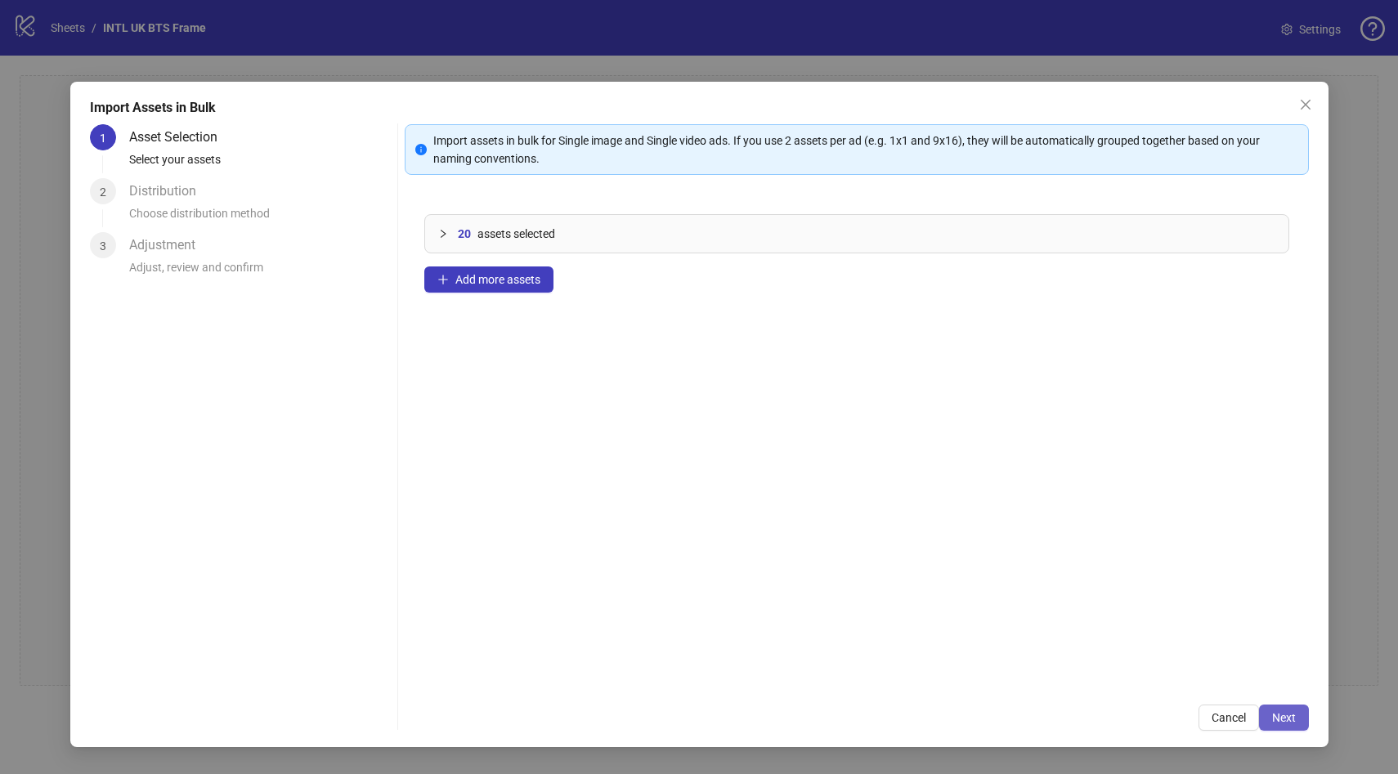
click at [1283, 717] on span "Next" at bounding box center [1285, 718] width 24 height 13
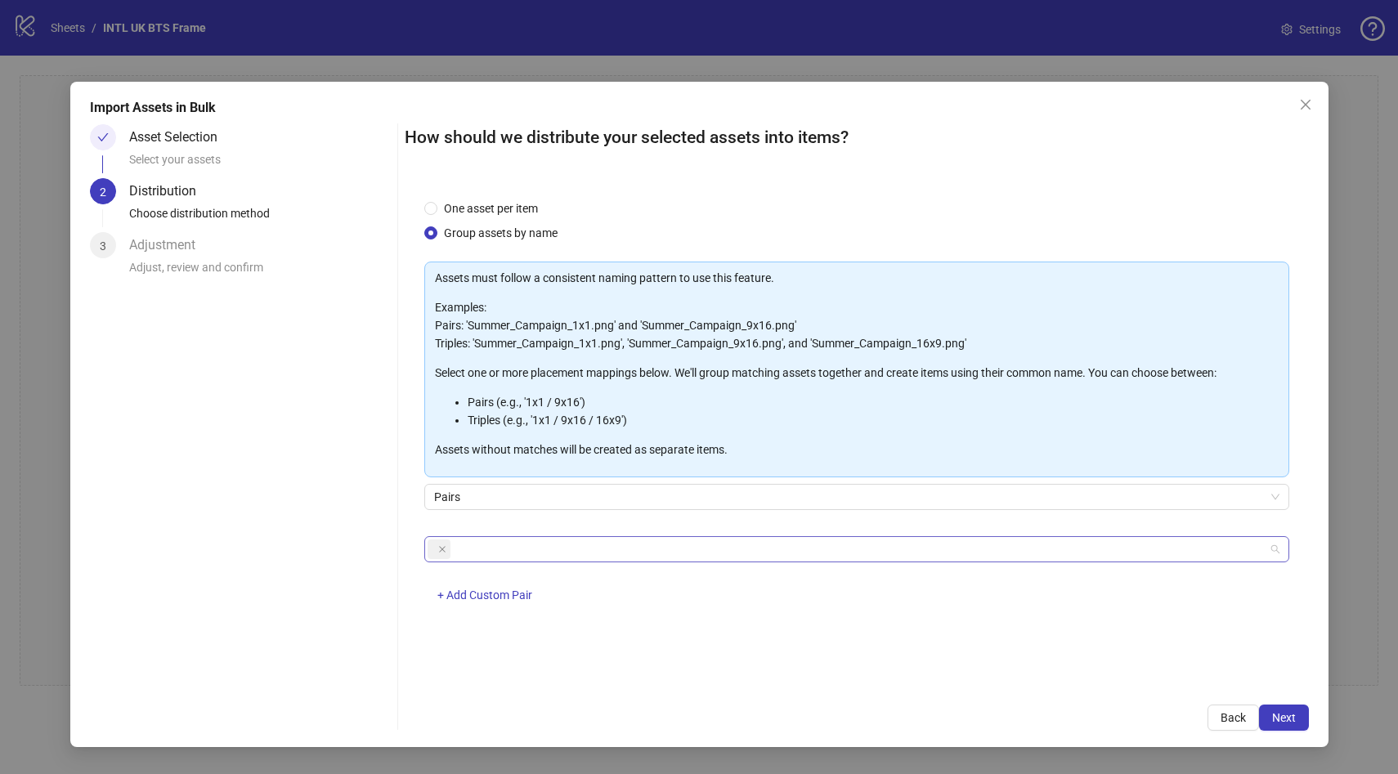
click at [500, 554] on div at bounding box center [849, 549] width 842 height 23
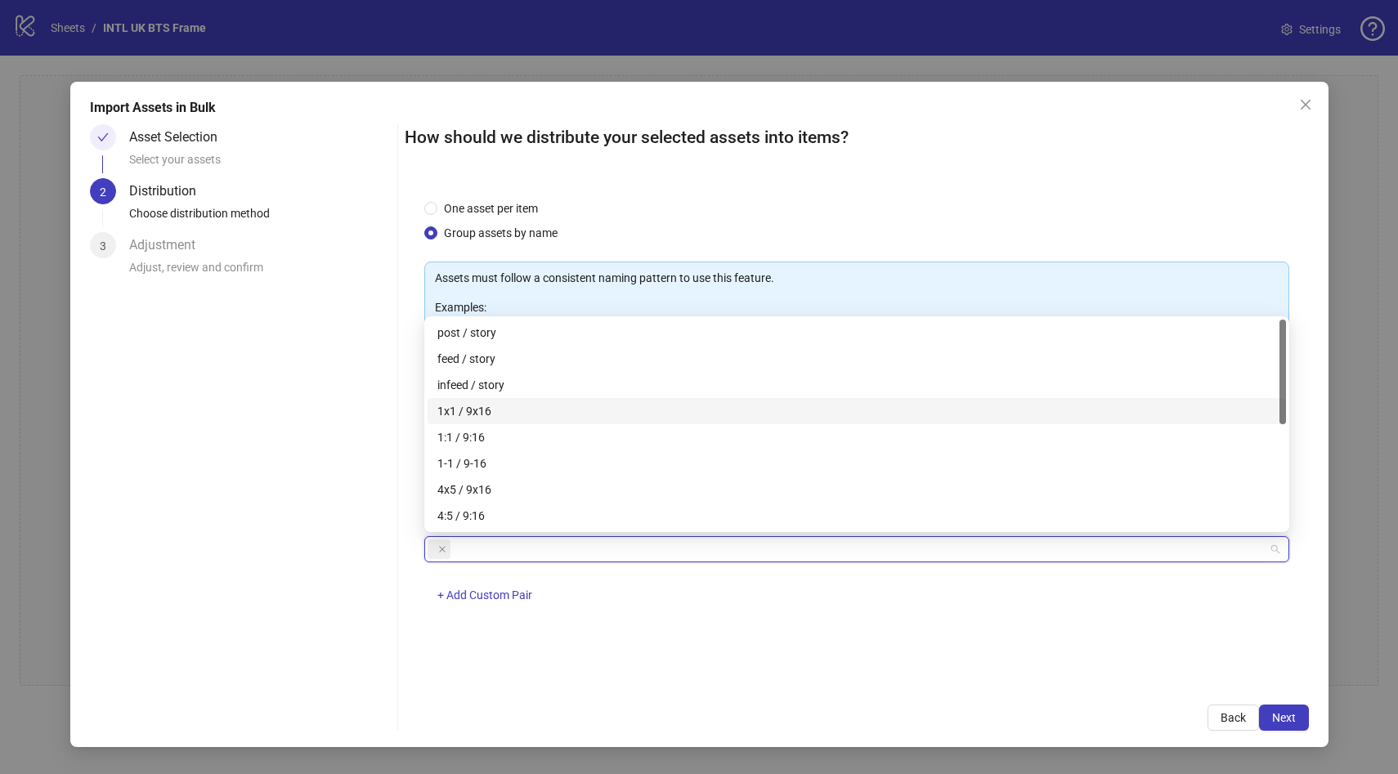
click at [524, 415] on div "1x1 / 9x16" at bounding box center [857, 411] width 839 height 18
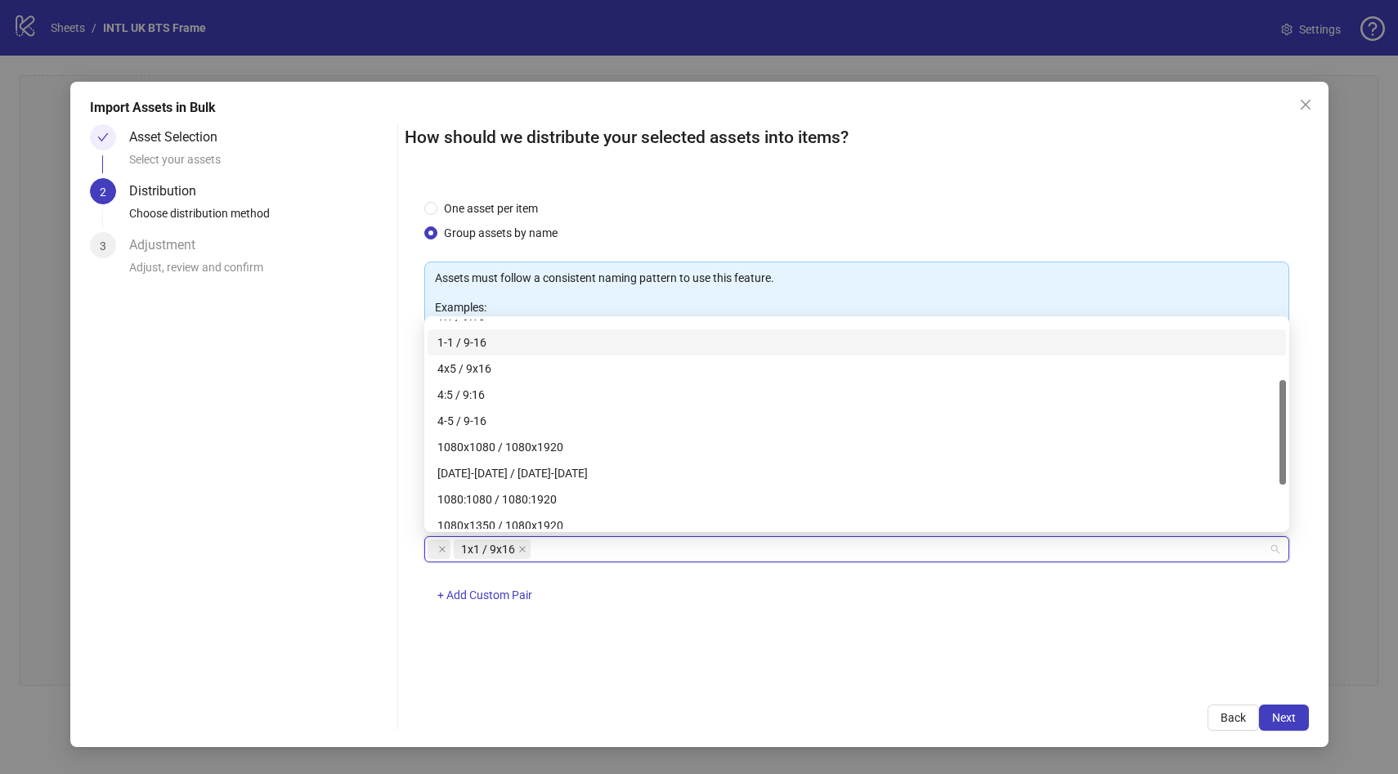
scroll to position [209, 0]
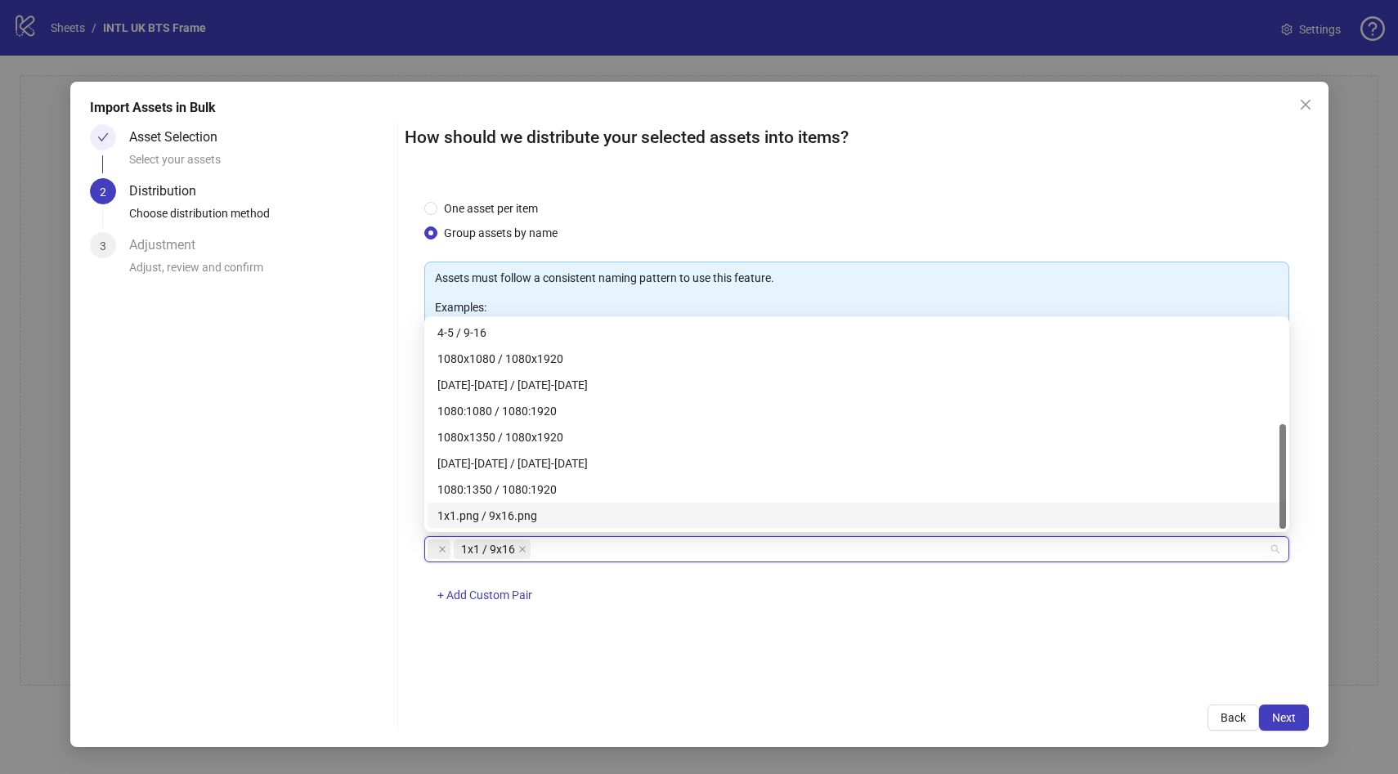
click at [518, 514] on div "1x1.png / 9x16.png" at bounding box center [857, 516] width 839 height 18
click at [1282, 720] on span "Next" at bounding box center [1285, 718] width 24 height 13
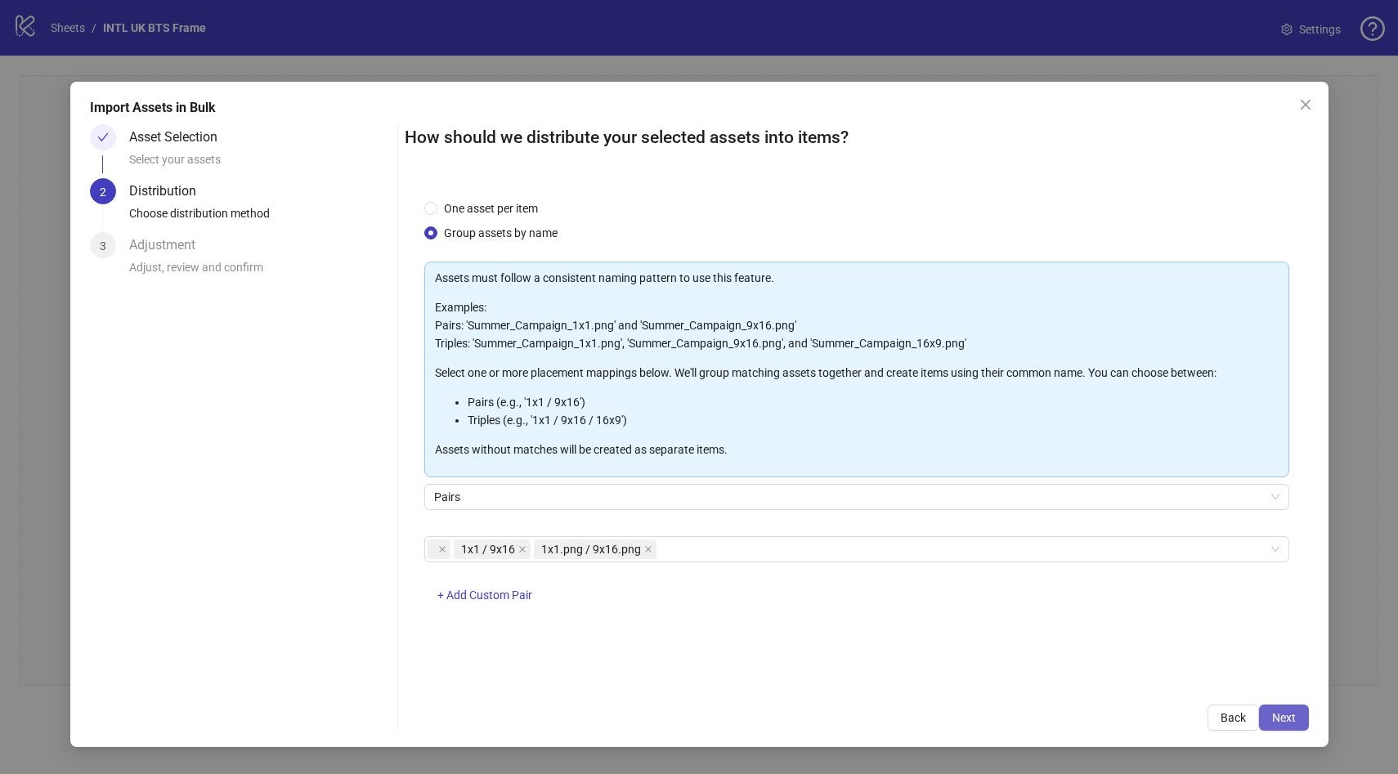
click at [1282, 720] on span "Next" at bounding box center [1285, 718] width 24 height 13
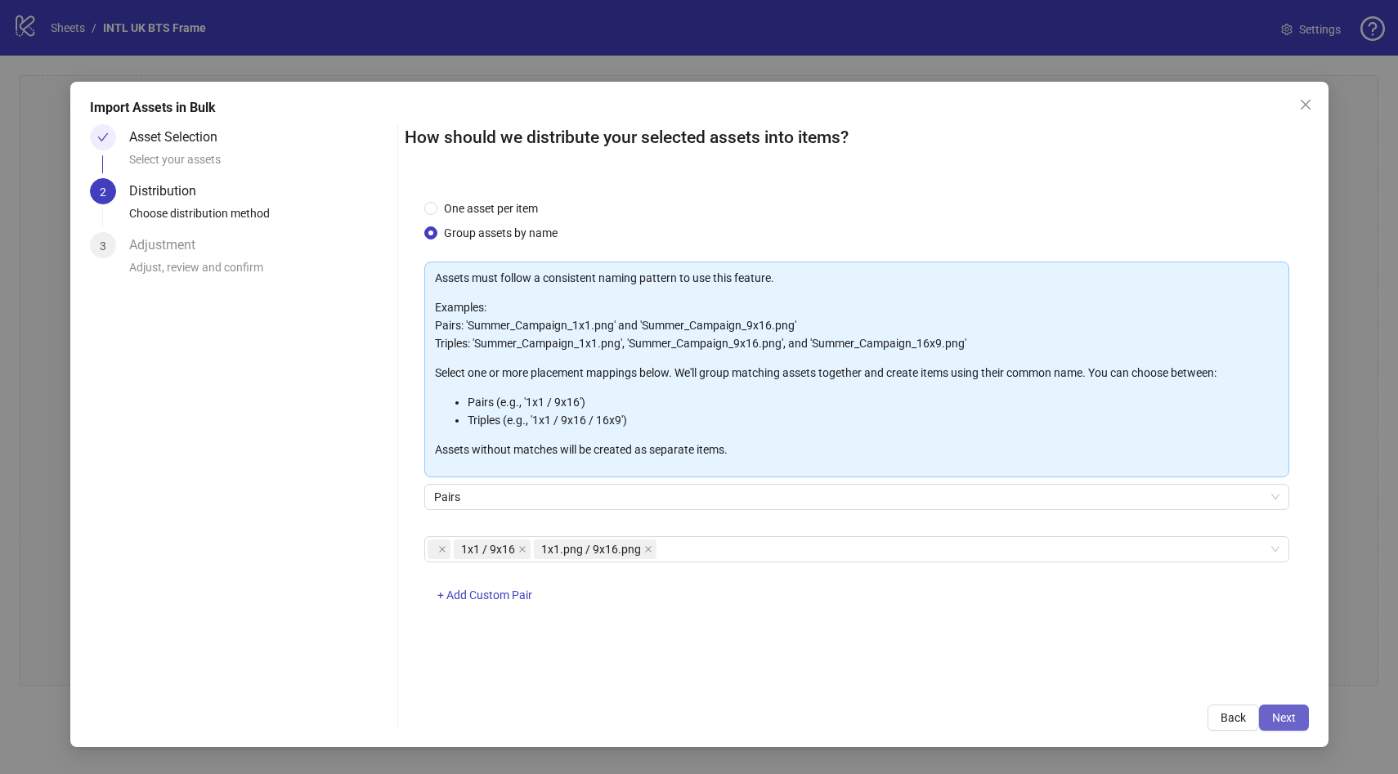
click at [1282, 720] on span "Next" at bounding box center [1285, 718] width 24 height 13
click at [523, 550] on icon "close" at bounding box center [523, 549] width 8 height 8
click at [1283, 721] on span "Next" at bounding box center [1285, 718] width 24 height 13
click at [522, 213] on span "One asset per item" at bounding box center [491, 209] width 107 height 18
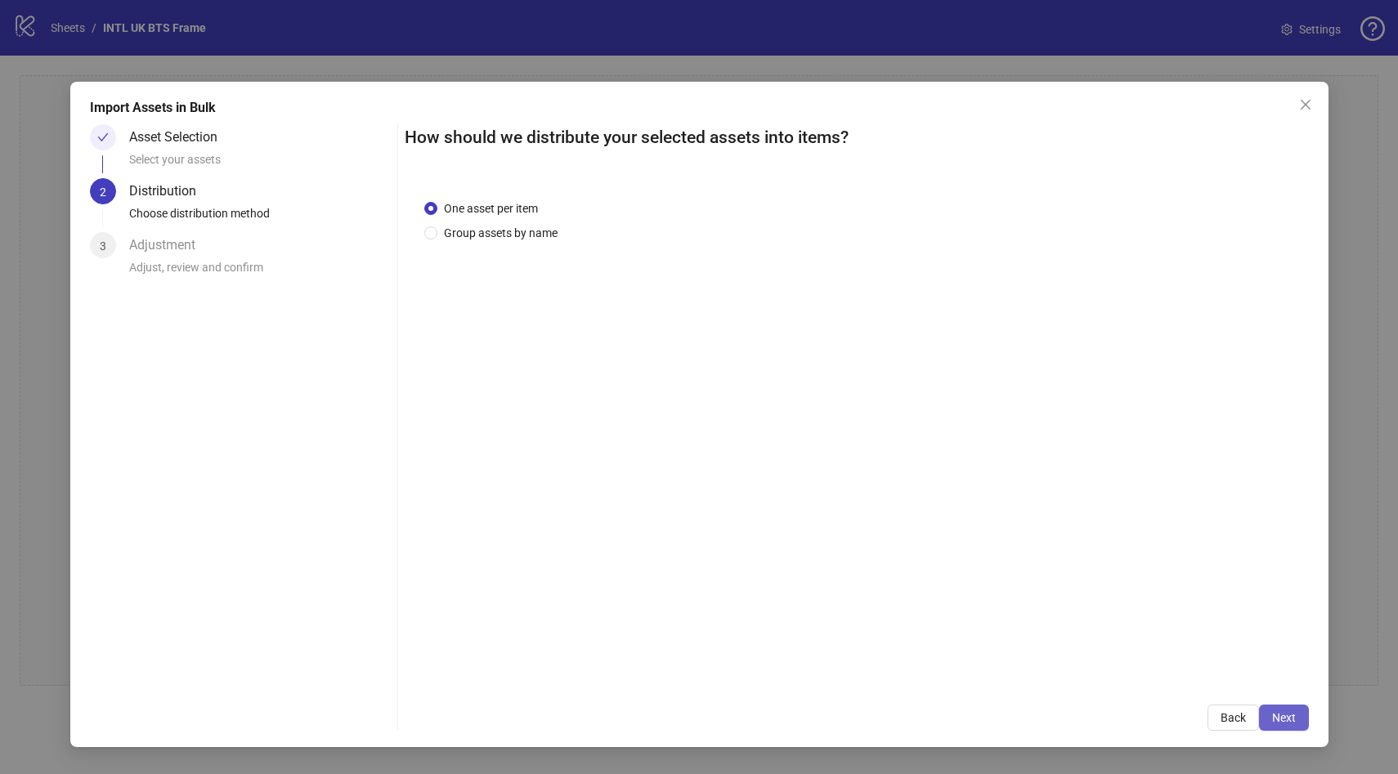
click at [1277, 720] on span "Next" at bounding box center [1285, 718] width 24 height 13
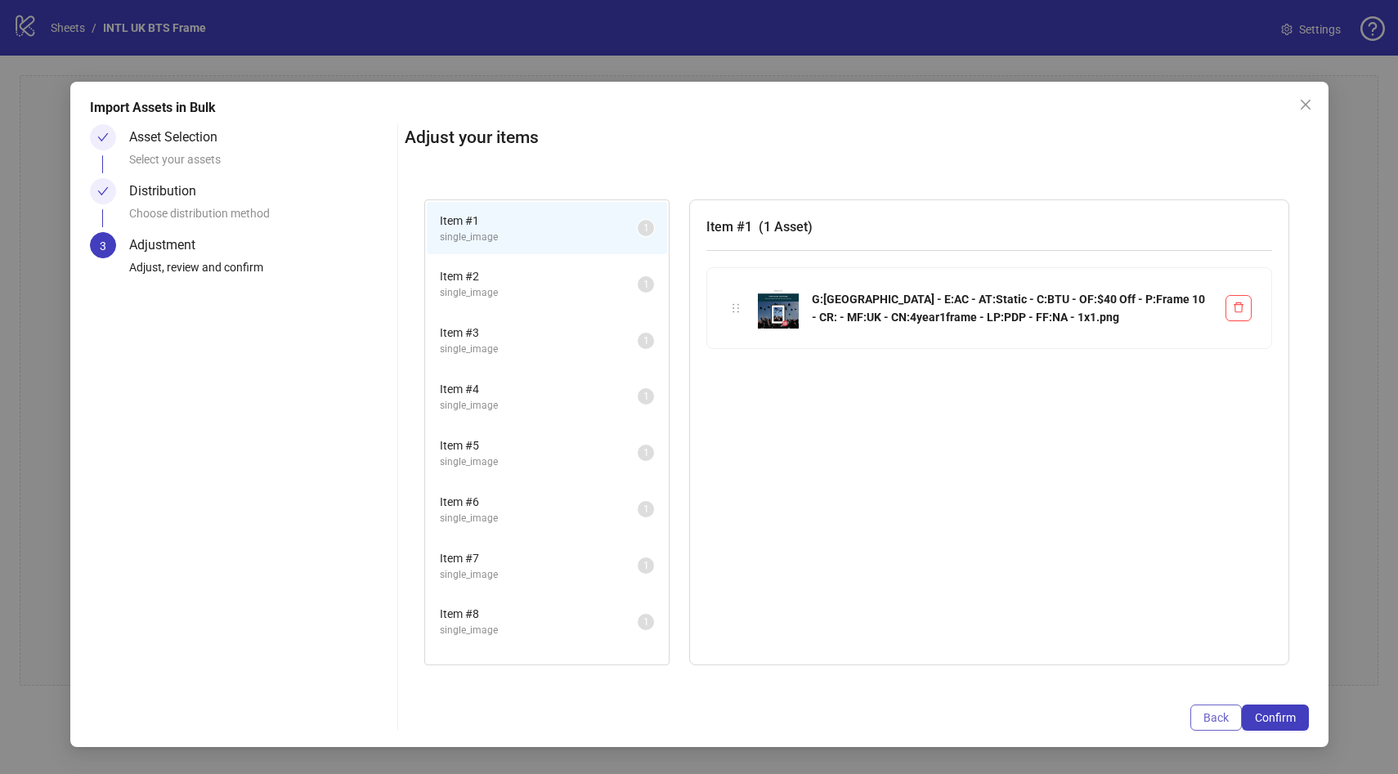
click at [1214, 717] on span "Back" at bounding box center [1216, 718] width 25 height 13
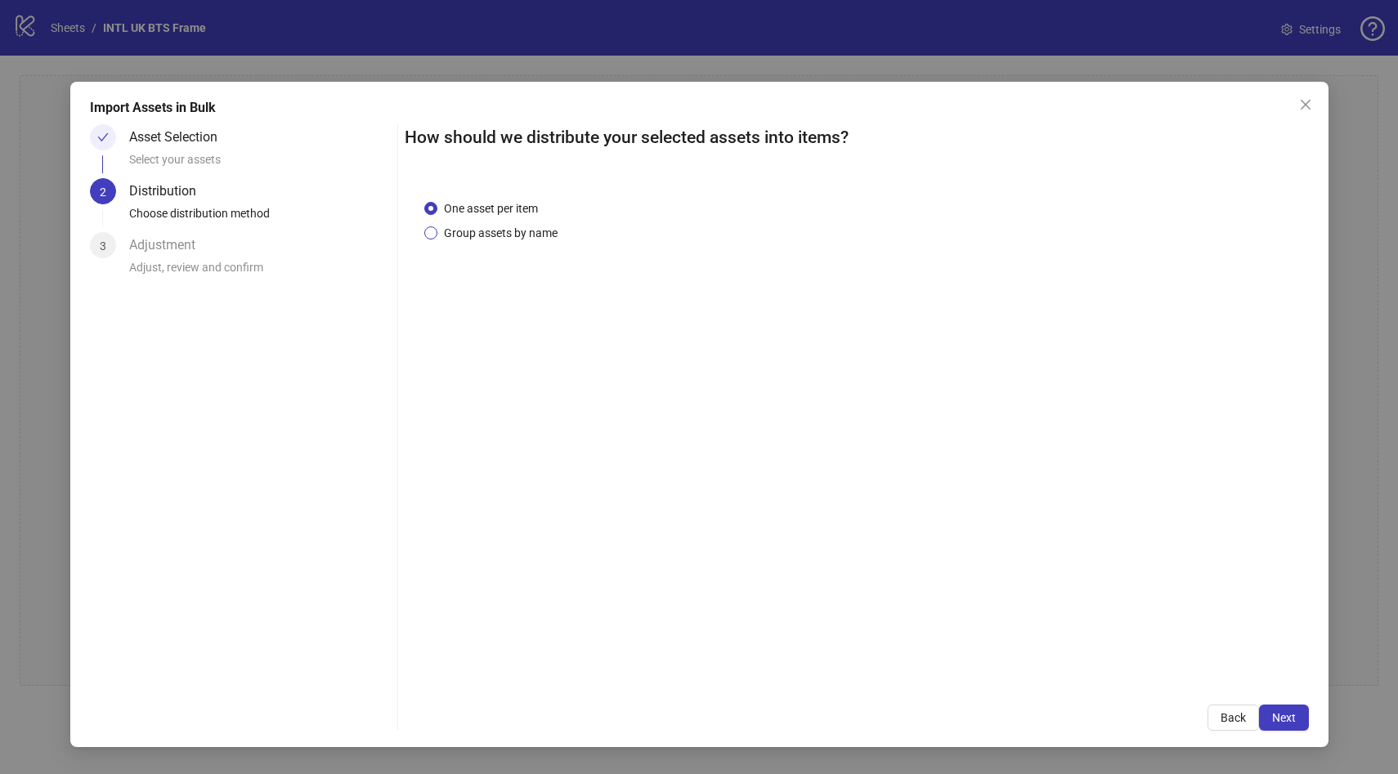
click at [477, 233] on span "Group assets by name" at bounding box center [501, 233] width 127 height 18
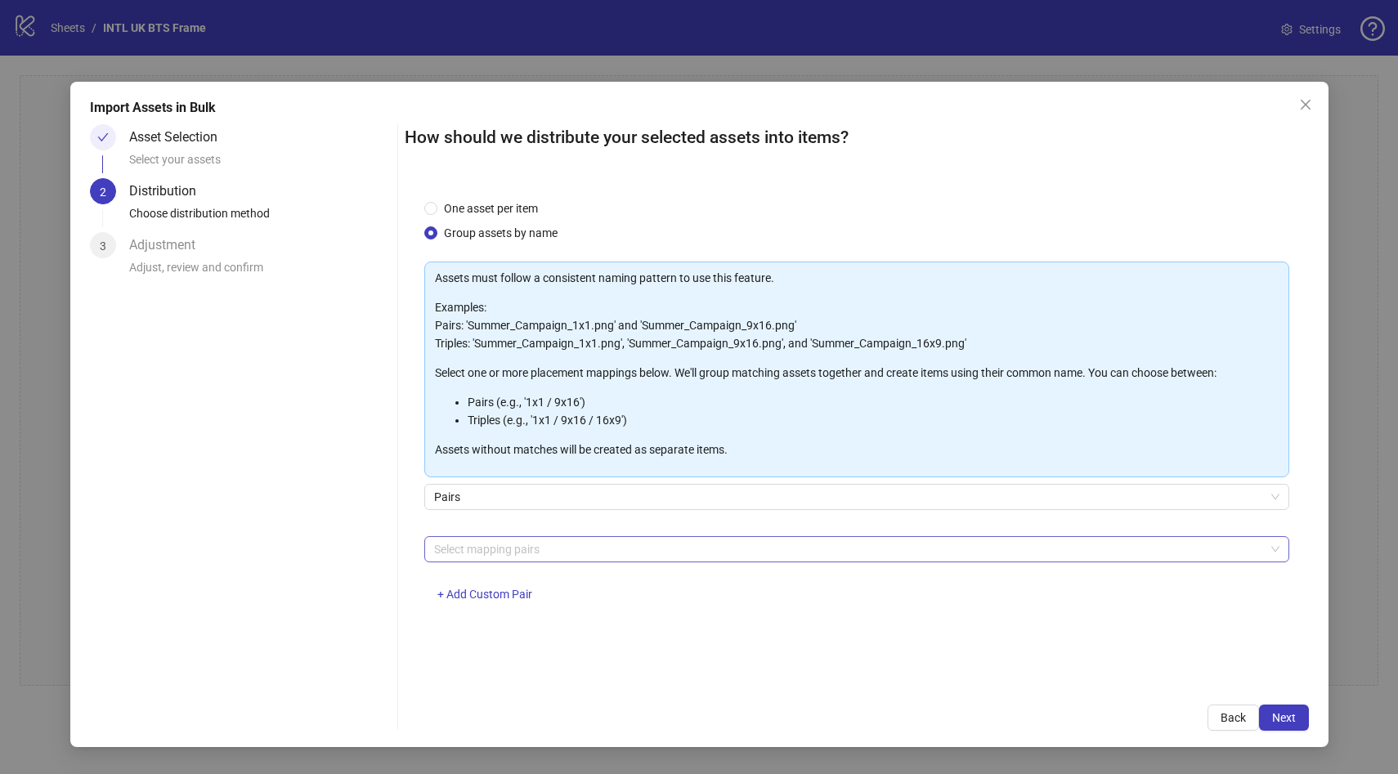
click at [517, 557] on div at bounding box center [849, 549] width 842 height 23
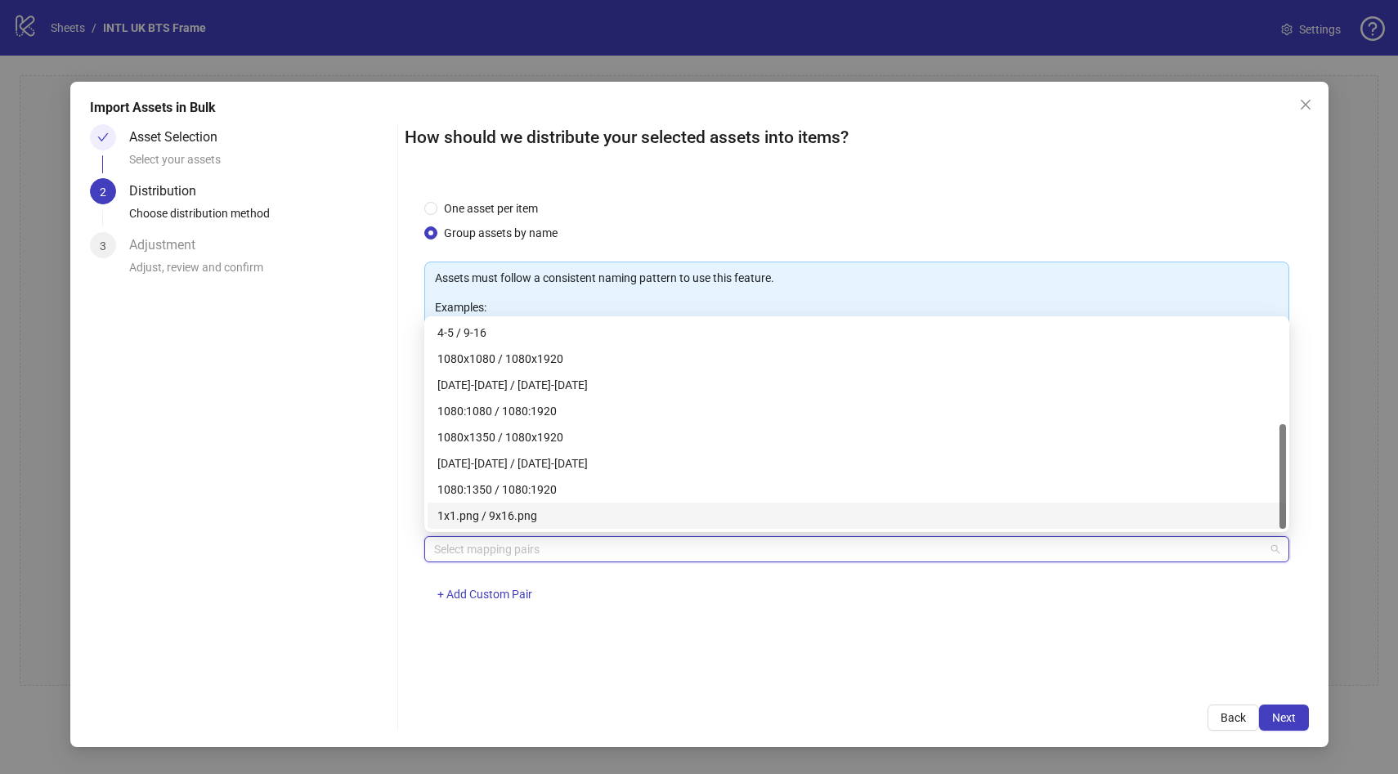
click at [524, 514] on div "1x1.png / 9x16.png" at bounding box center [857, 516] width 839 height 18
click at [1290, 716] on span "Next" at bounding box center [1285, 718] width 24 height 13
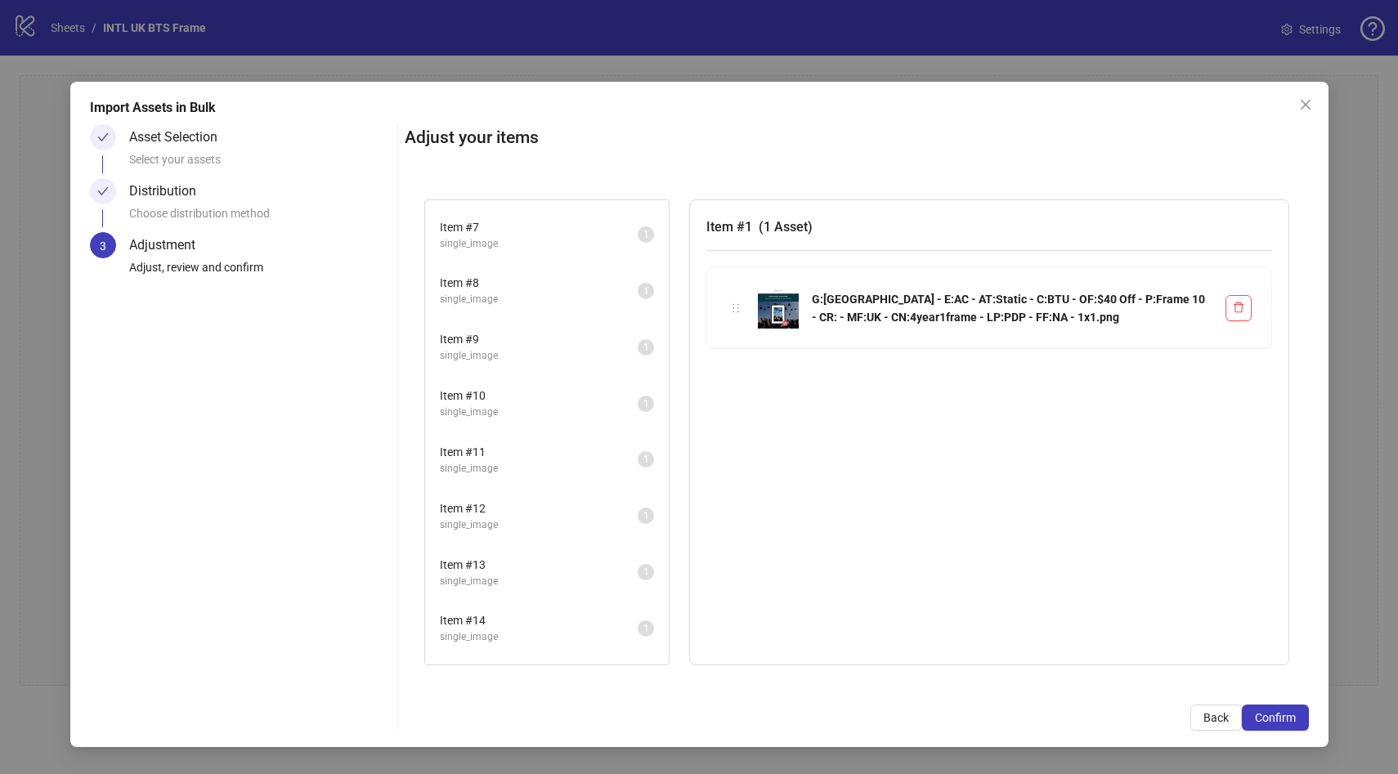
scroll to position [0, 0]
click at [532, 280] on span "Item # 2" at bounding box center [539, 276] width 198 height 18
click at [532, 236] on span "single_image" at bounding box center [539, 238] width 198 height 16
click at [520, 294] on span "single_image" at bounding box center [539, 293] width 198 height 16
click at [512, 345] on span "single_image" at bounding box center [539, 350] width 198 height 16
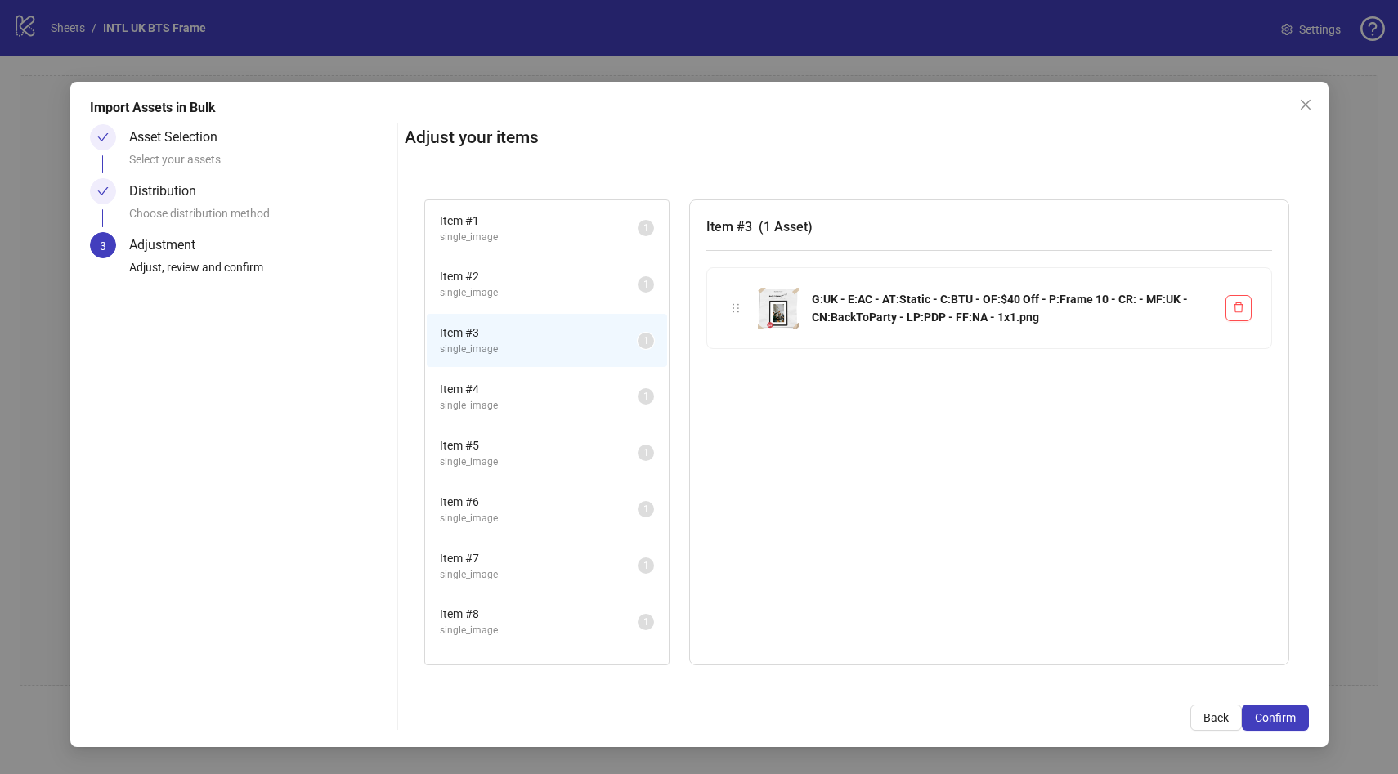
click at [509, 383] on span "Item # 4" at bounding box center [539, 389] width 198 height 18
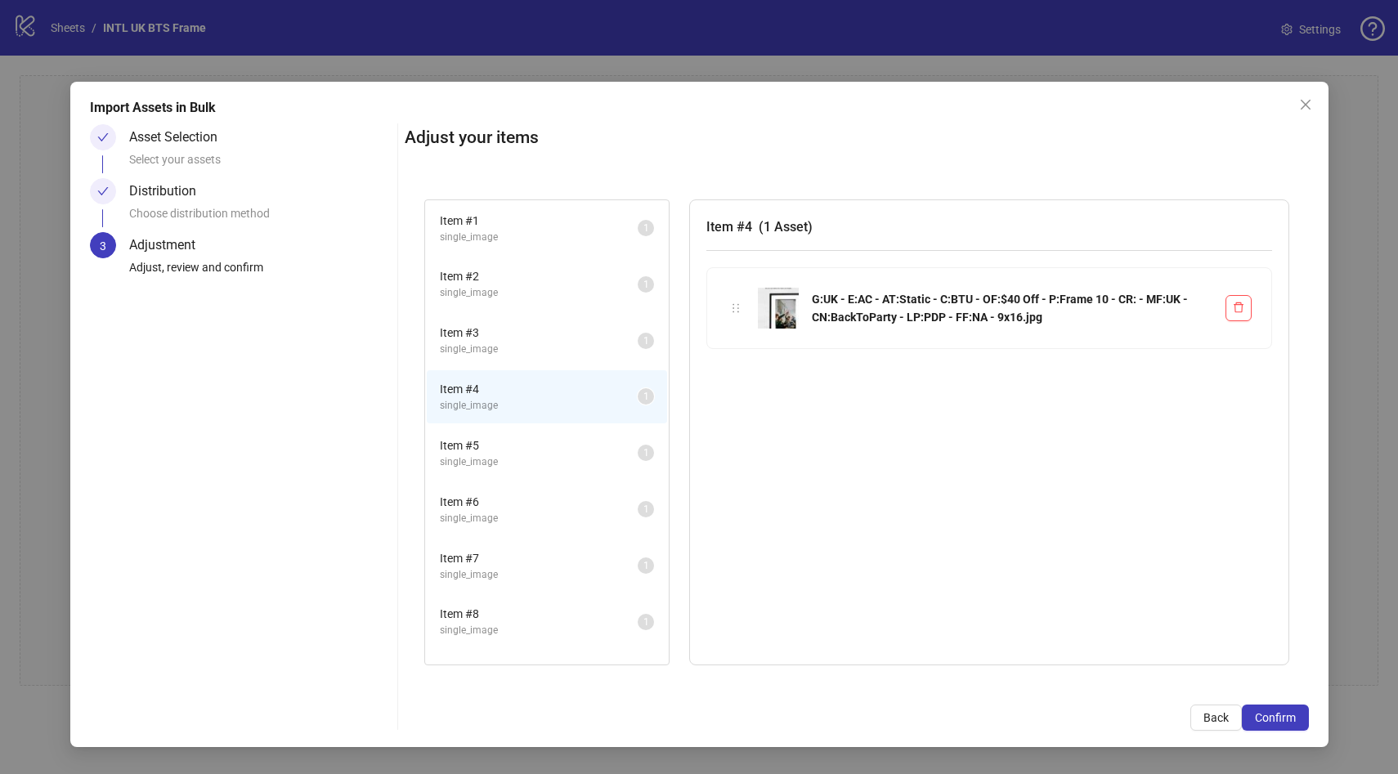
click at [503, 232] on span "single_image" at bounding box center [539, 238] width 198 height 16
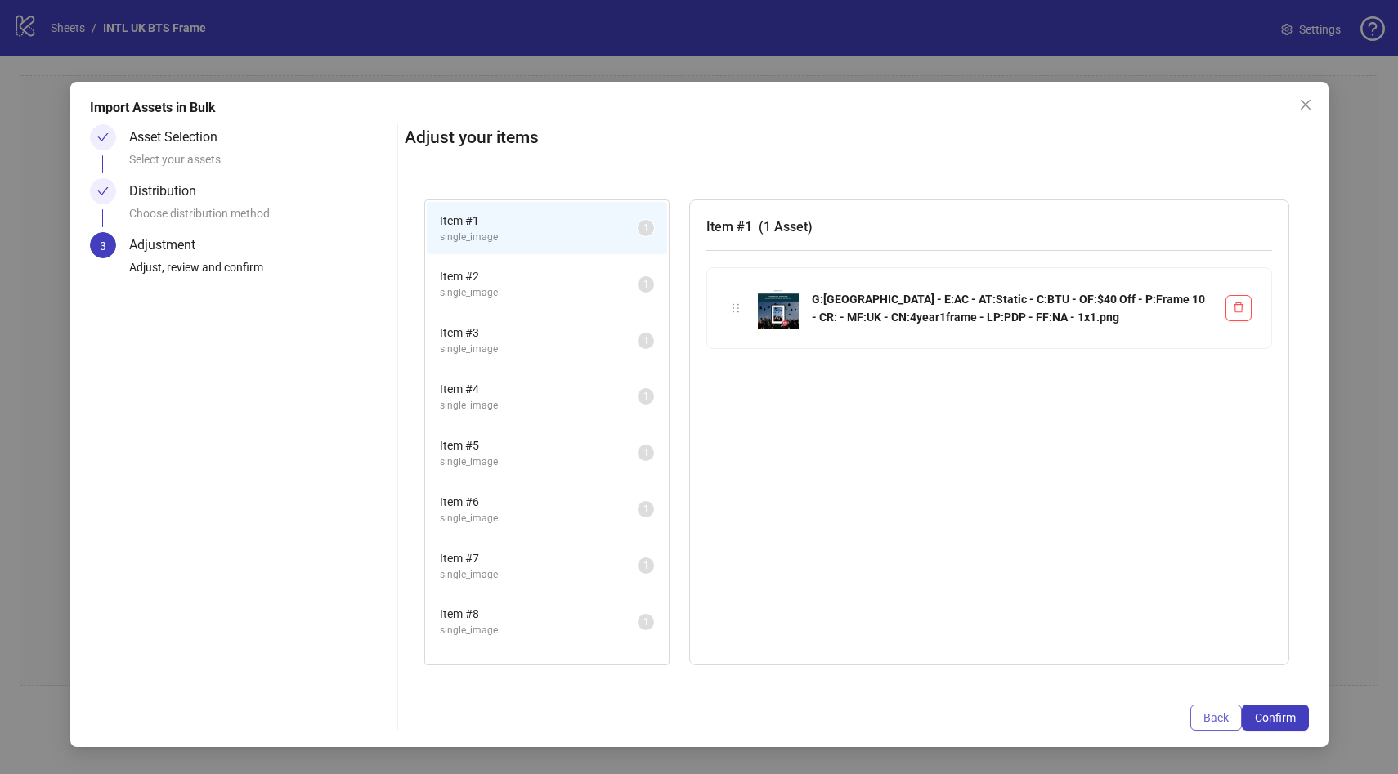
click at [1213, 721] on span "Back" at bounding box center [1216, 718] width 25 height 13
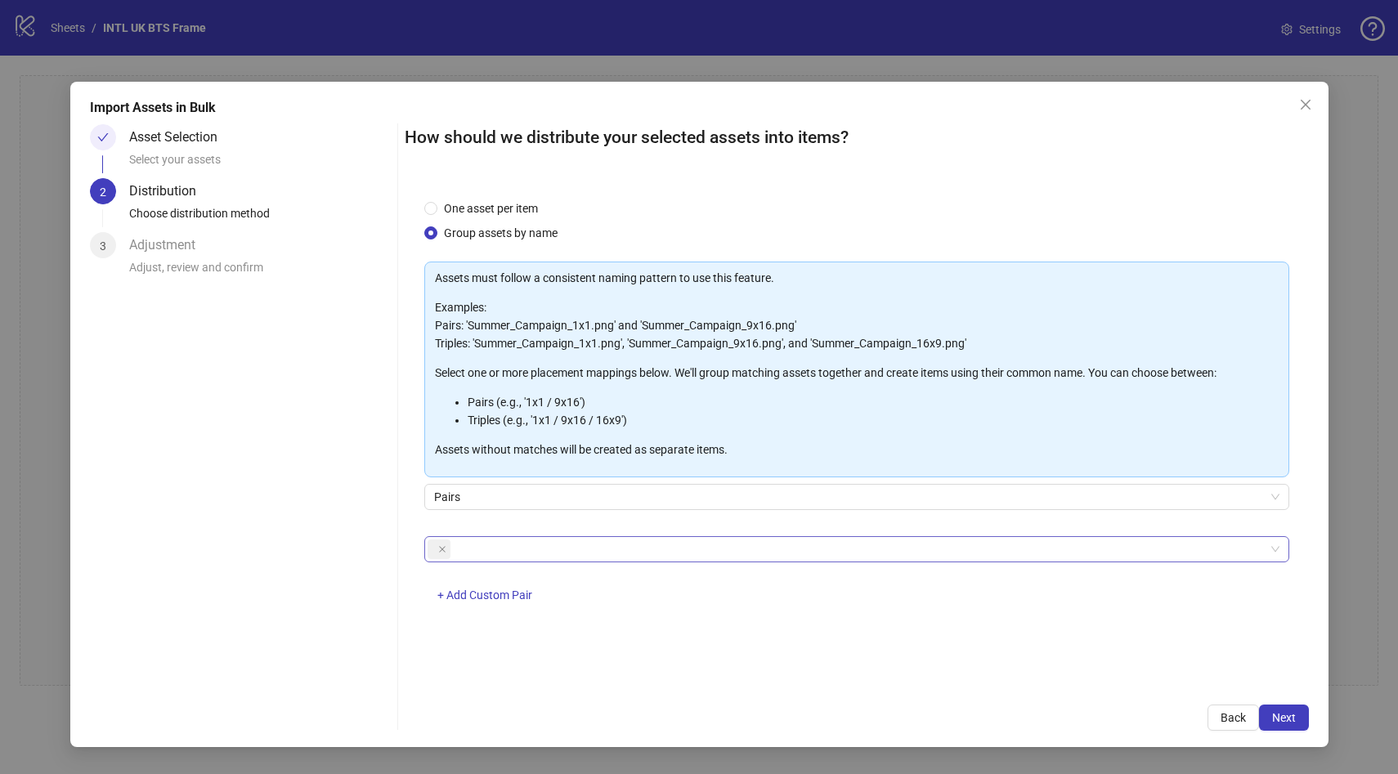
click at [492, 540] on div at bounding box center [849, 549] width 842 height 23
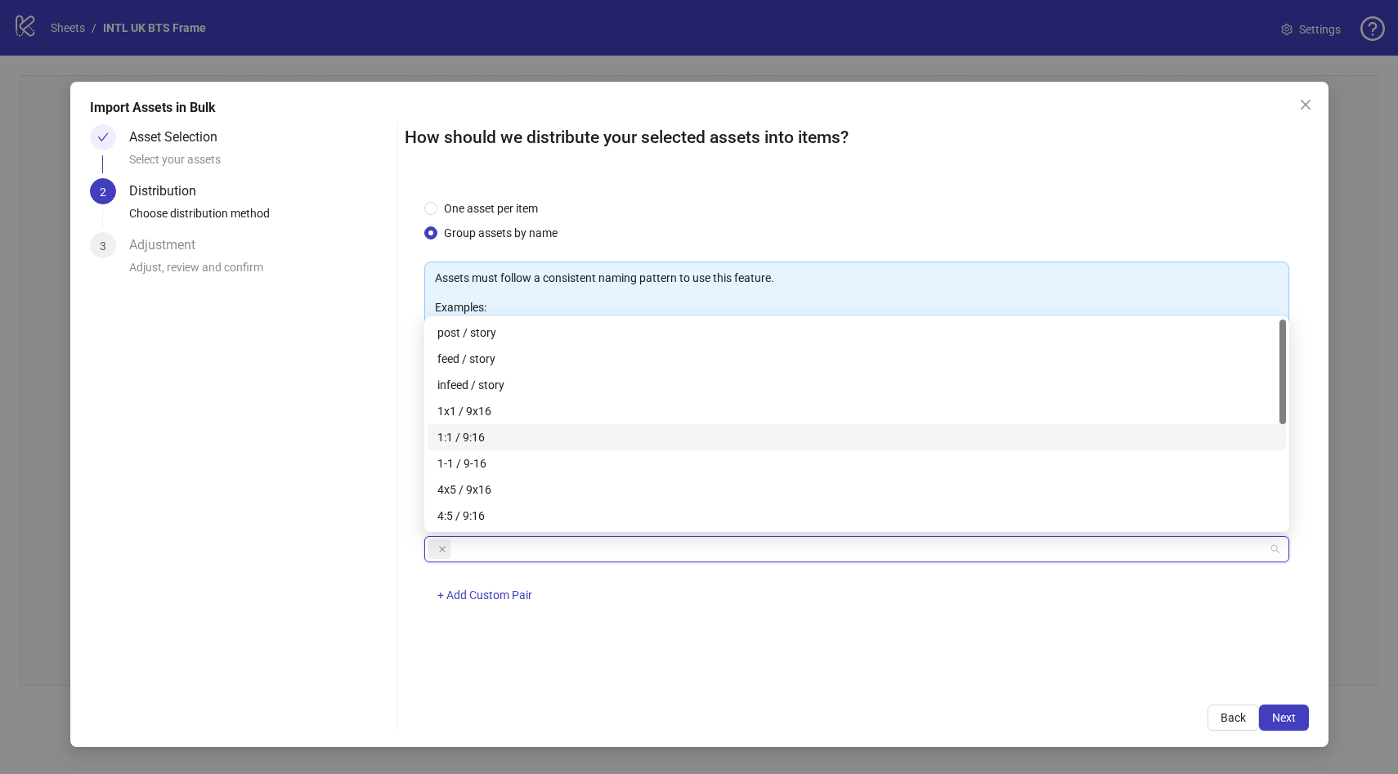
scroll to position [209, 0]
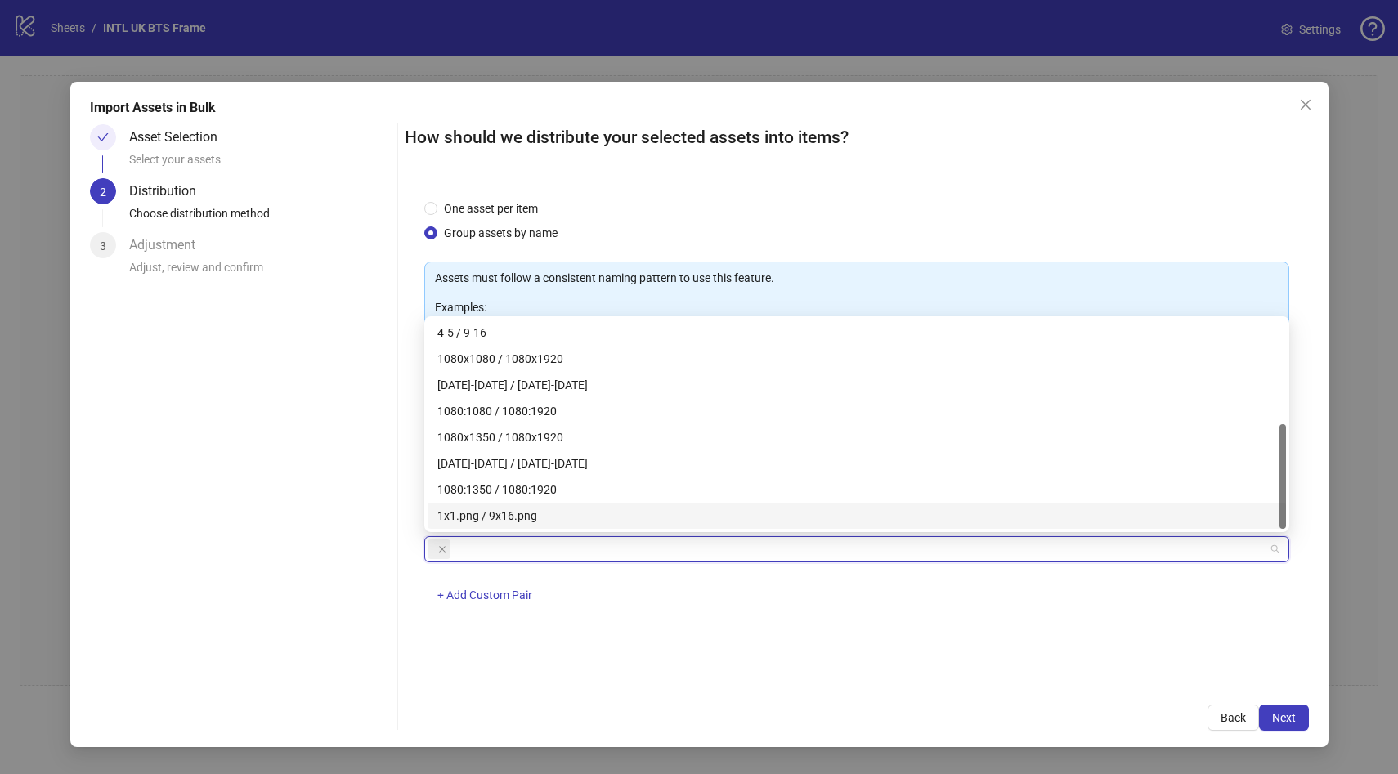
click at [512, 517] on div "1x1.png / 9x16.png" at bounding box center [857, 516] width 839 height 18
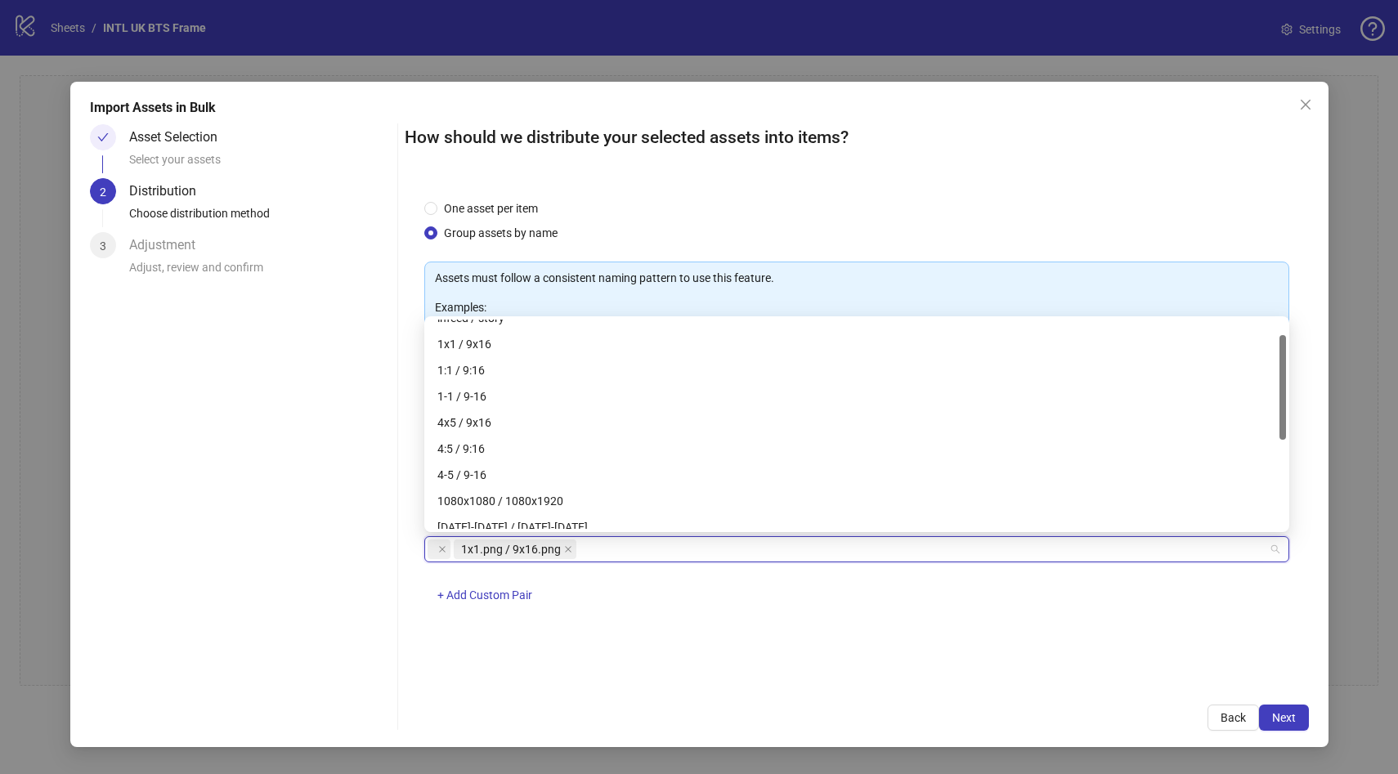
scroll to position [20, 0]
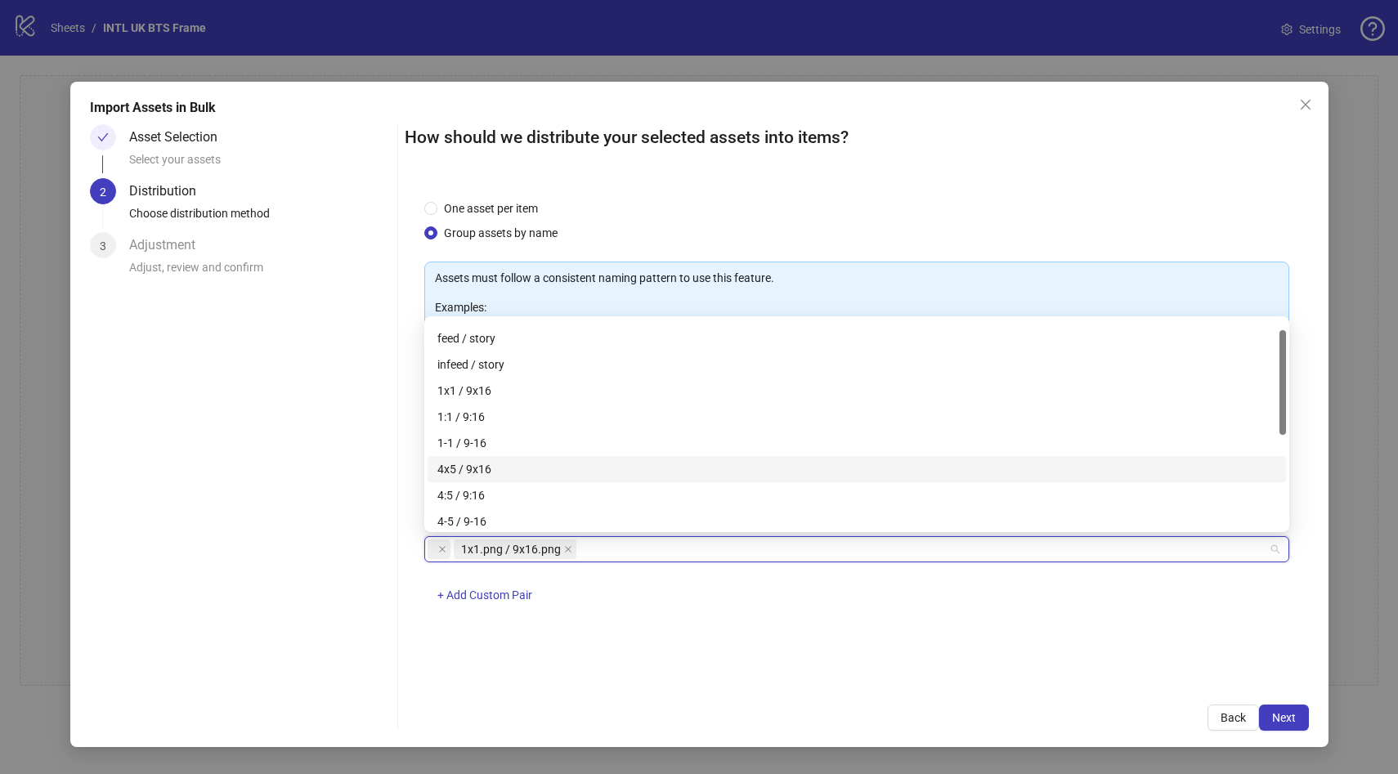
click at [532, 470] on div "4x5 / 9x16" at bounding box center [857, 469] width 839 height 18
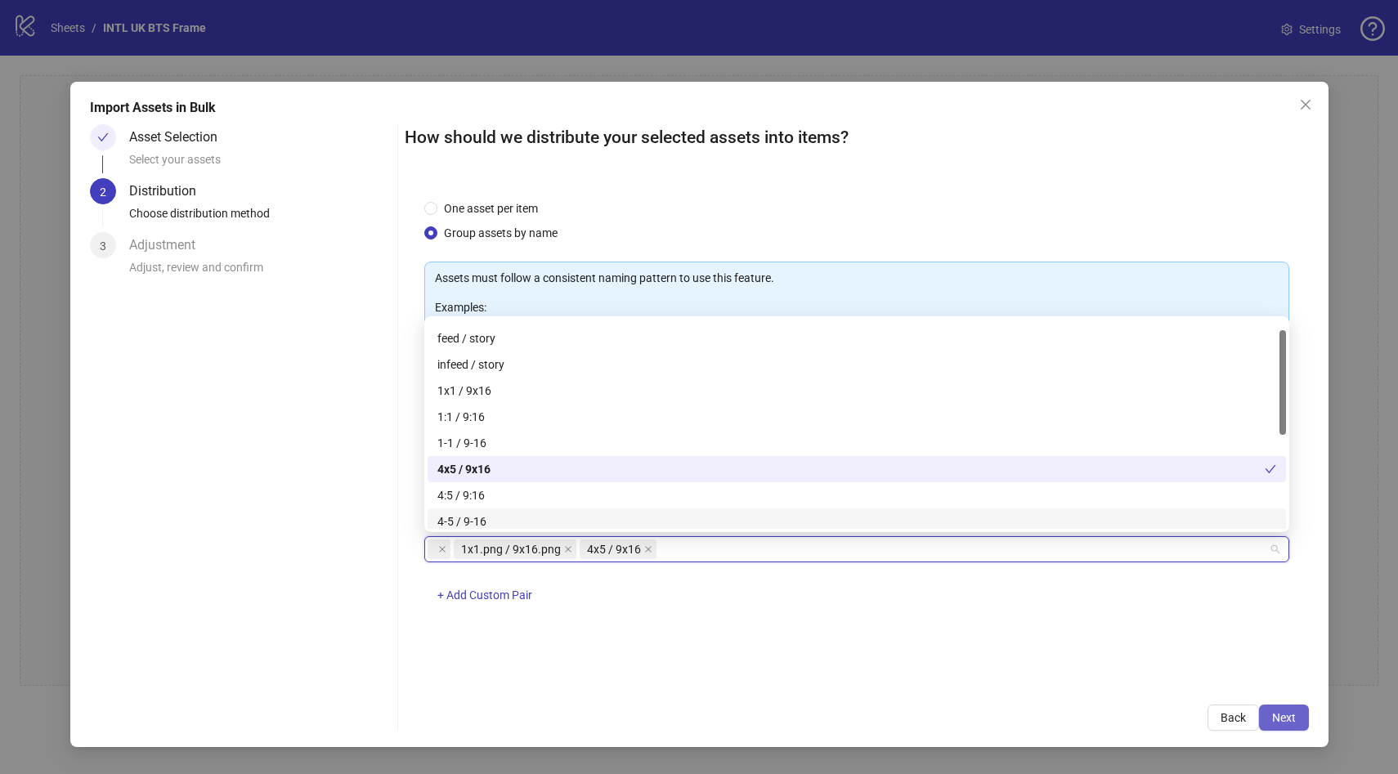
click at [1282, 725] on span "Next" at bounding box center [1285, 718] width 24 height 13
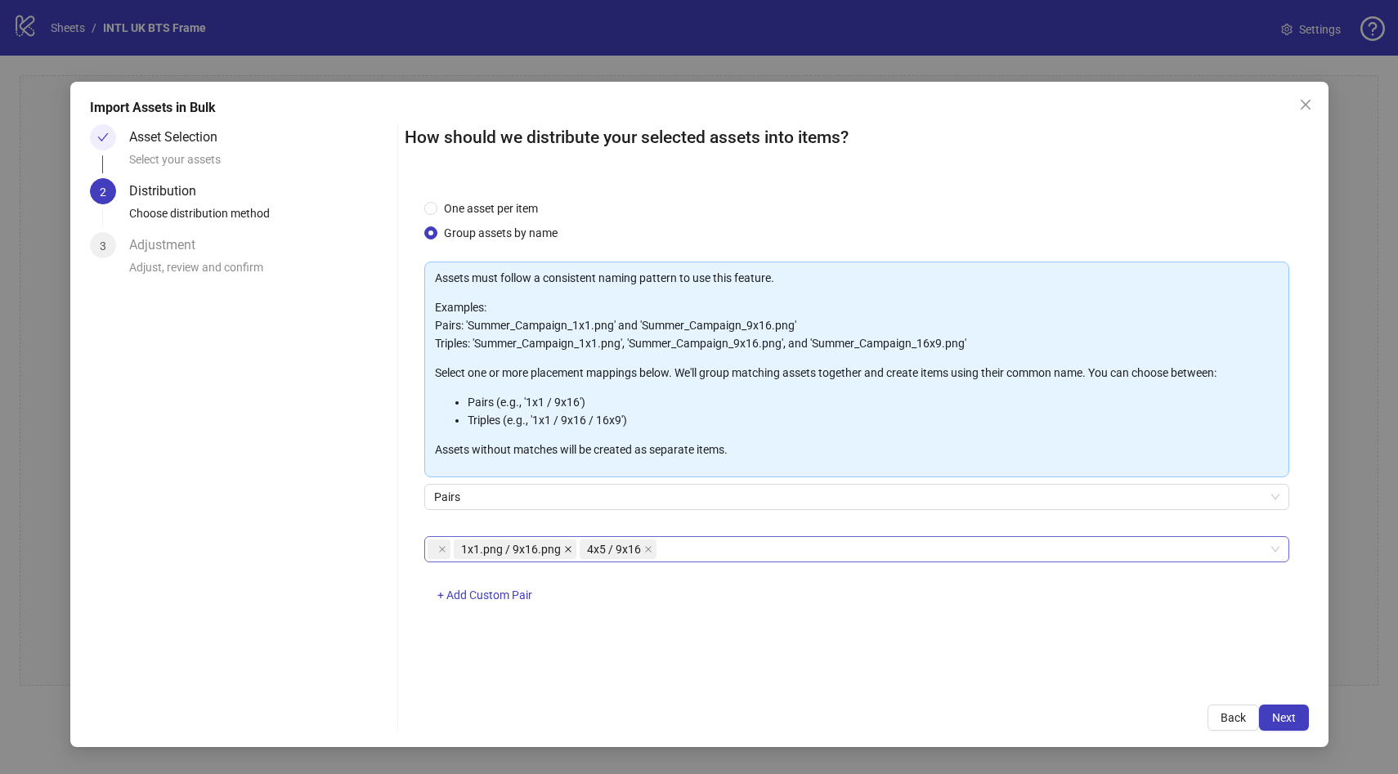
click at [564, 550] on icon "close" at bounding box center [568, 549] width 8 height 8
click at [1277, 714] on span "Next" at bounding box center [1285, 718] width 24 height 13
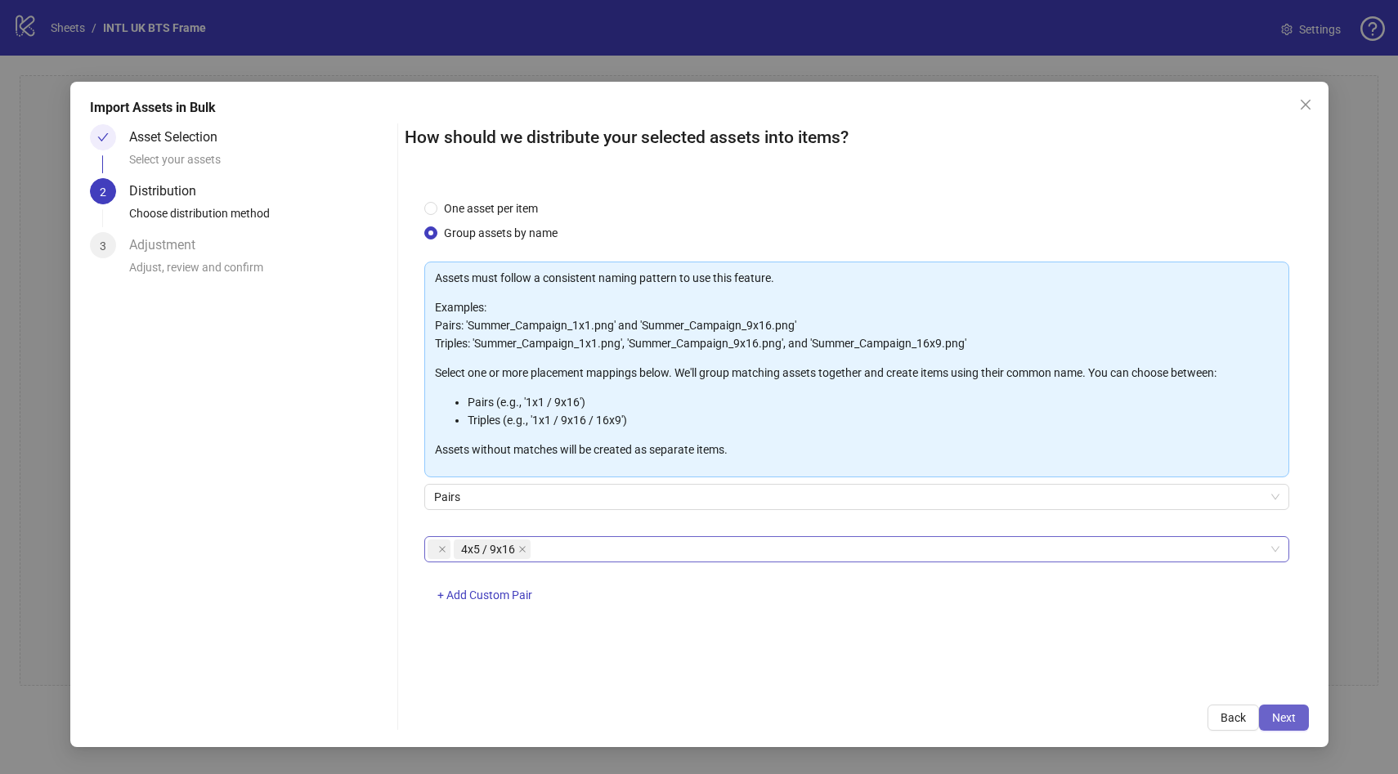
click at [1277, 714] on span "Next" at bounding box center [1285, 718] width 24 height 13
click at [441, 549] on icon "close" at bounding box center [442, 549] width 8 height 8
click at [1296, 720] on button "Next" at bounding box center [1284, 718] width 50 height 26
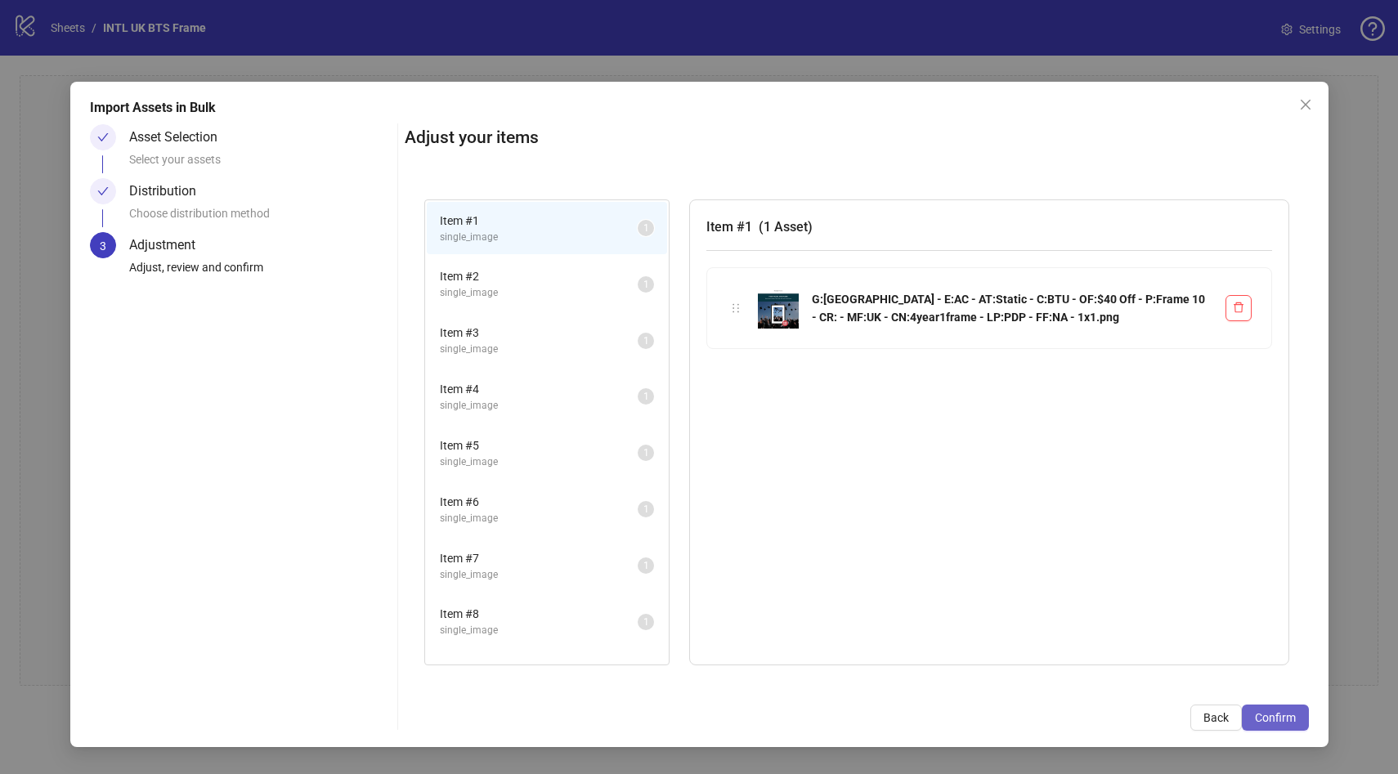
click at [1286, 721] on span "Confirm" at bounding box center [1275, 718] width 41 height 13
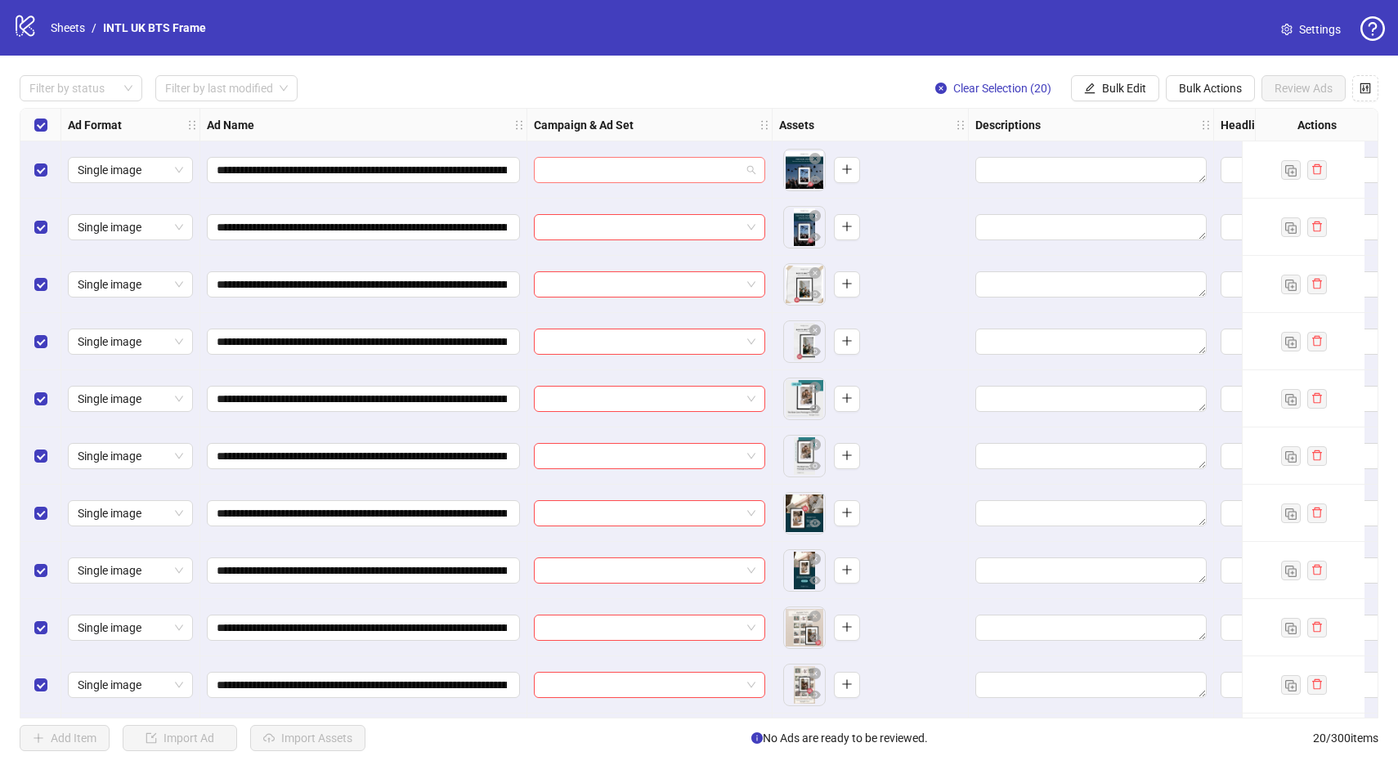
click at [669, 177] on input "search" at bounding box center [642, 170] width 197 height 25
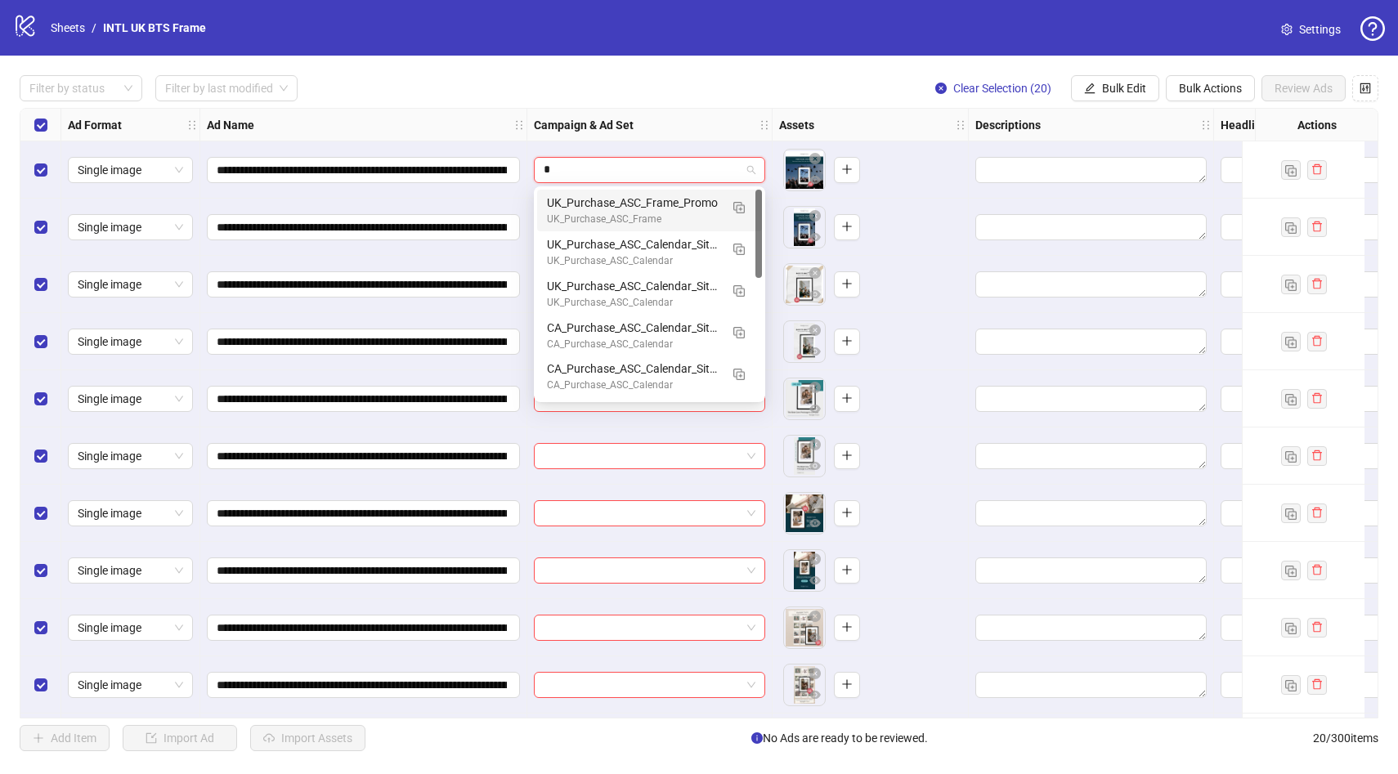
type input "**"
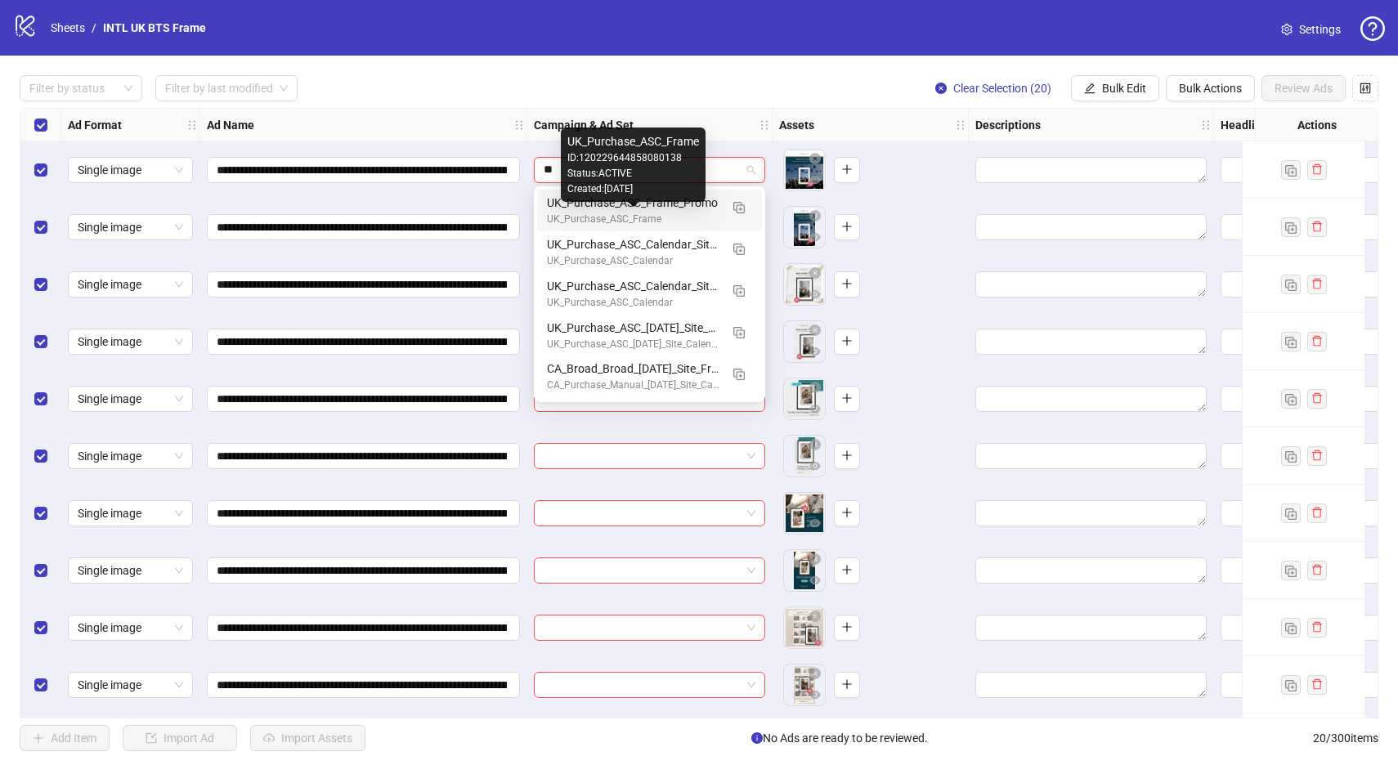
click at [623, 213] on div "UK_Purchase_ASC_Frame" at bounding box center [633, 220] width 173 height 16
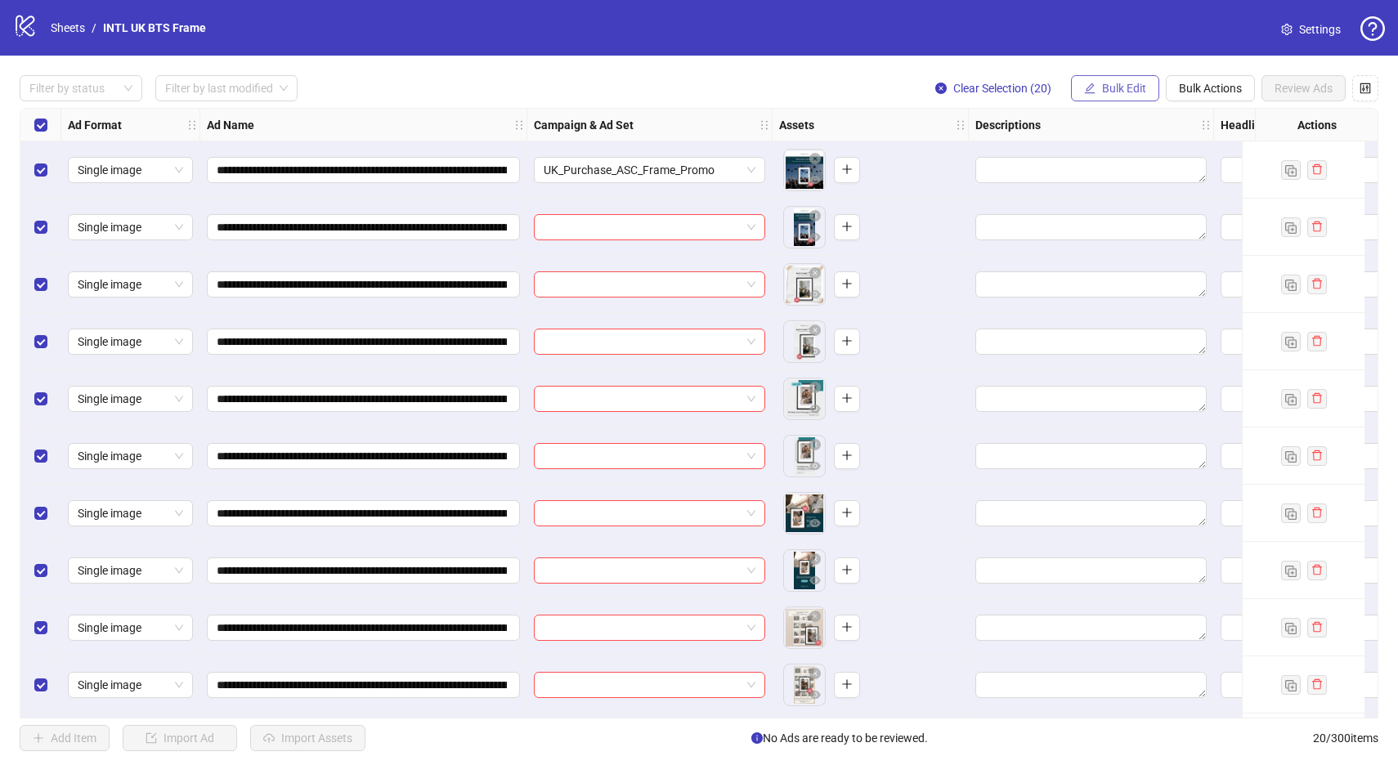
click at [1115, 81] on button "Bulk Edit" at bounding box center [1115, 88] width 88 height 26
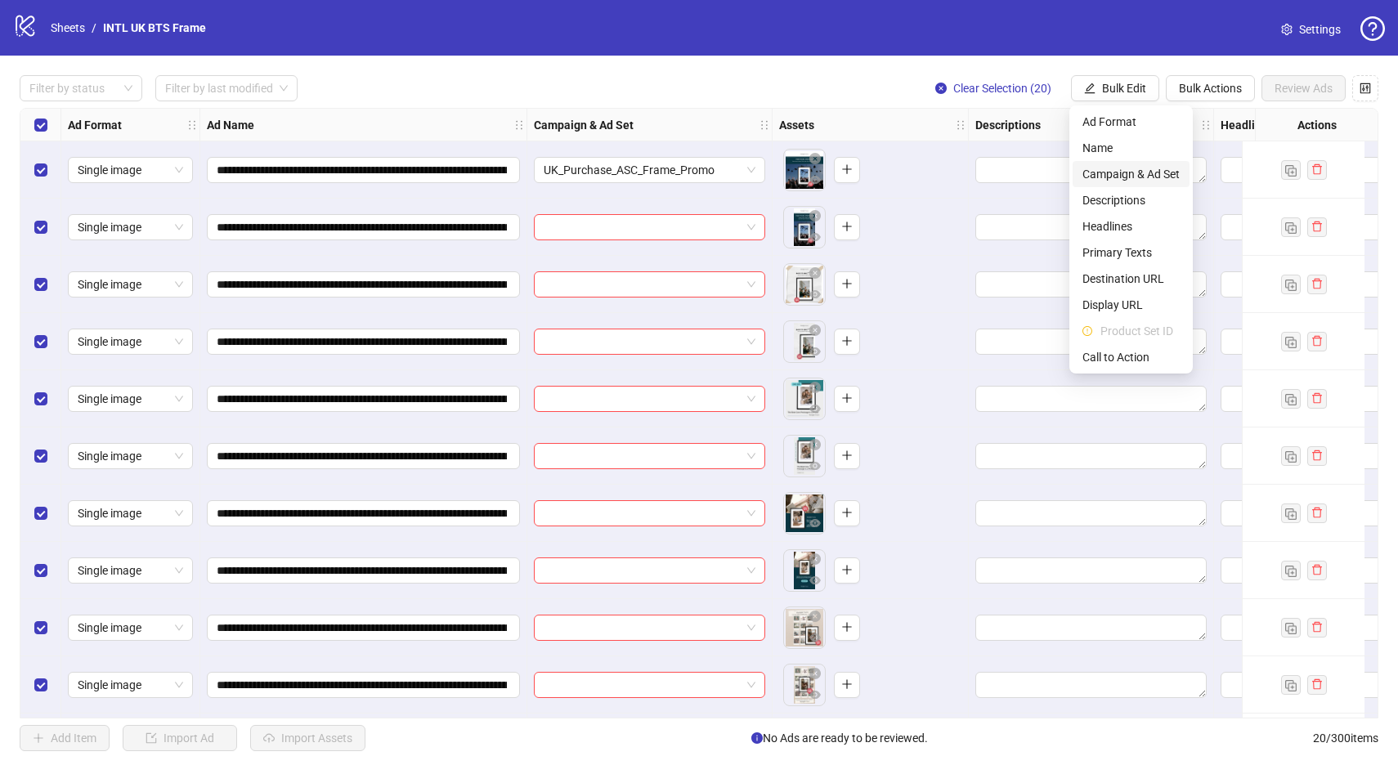
click at [1155, 175] on span "Campaign & Ad Set" at bounding box center [1131, 174] width 97 height 18
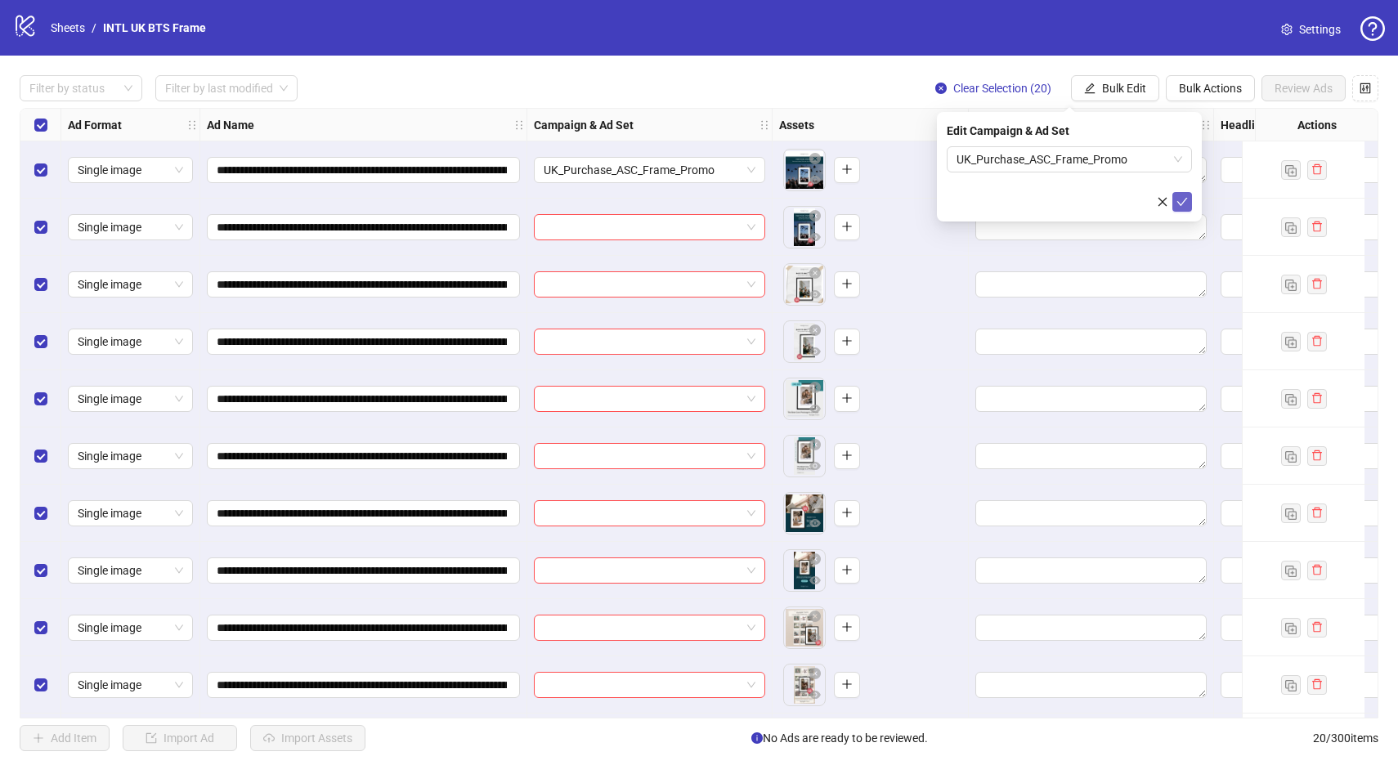
click at [1185, 202] on icon "check" at bounding box center [1182, 201] width 11 height 11
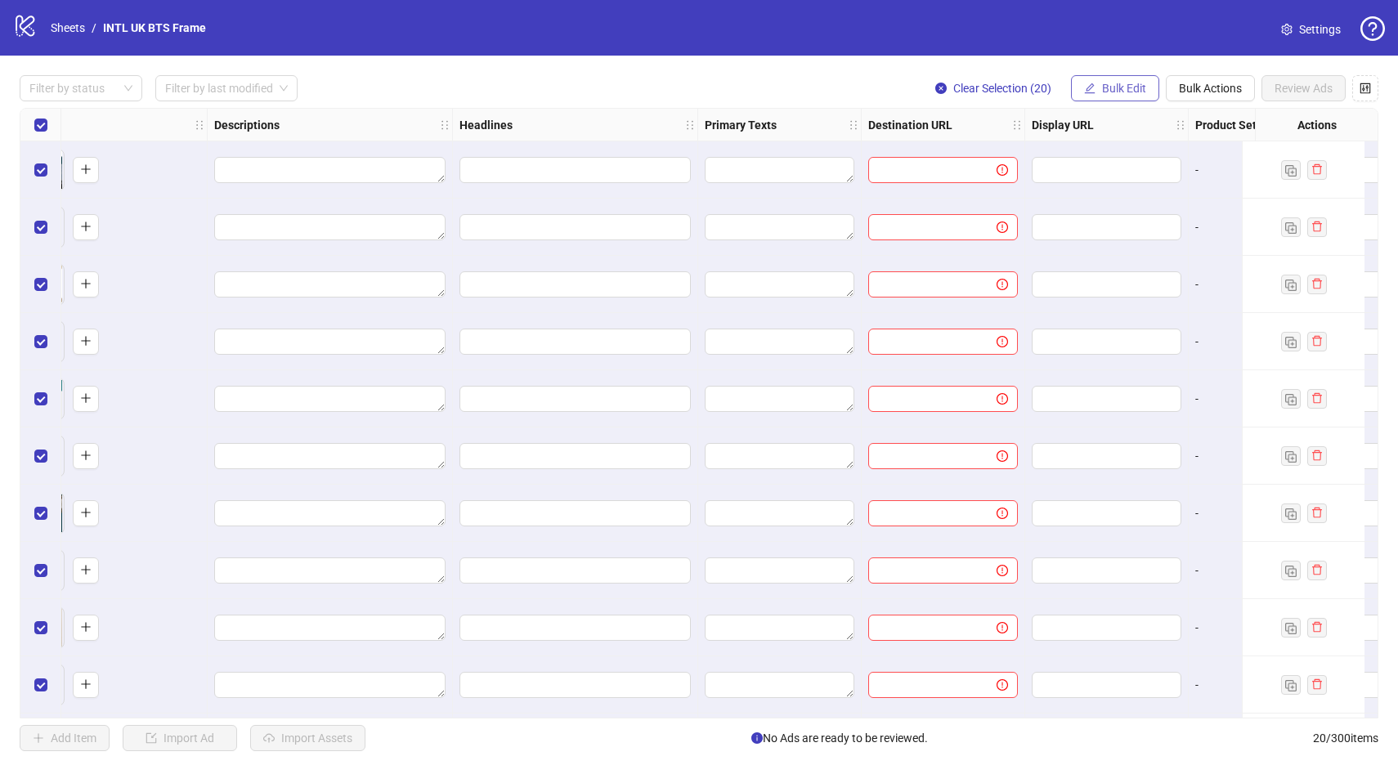
scroll to position [0, 767]
click at [1126, 92] on span "Bulk Edit" at bounding box center [1124, 88] width 44 height 13
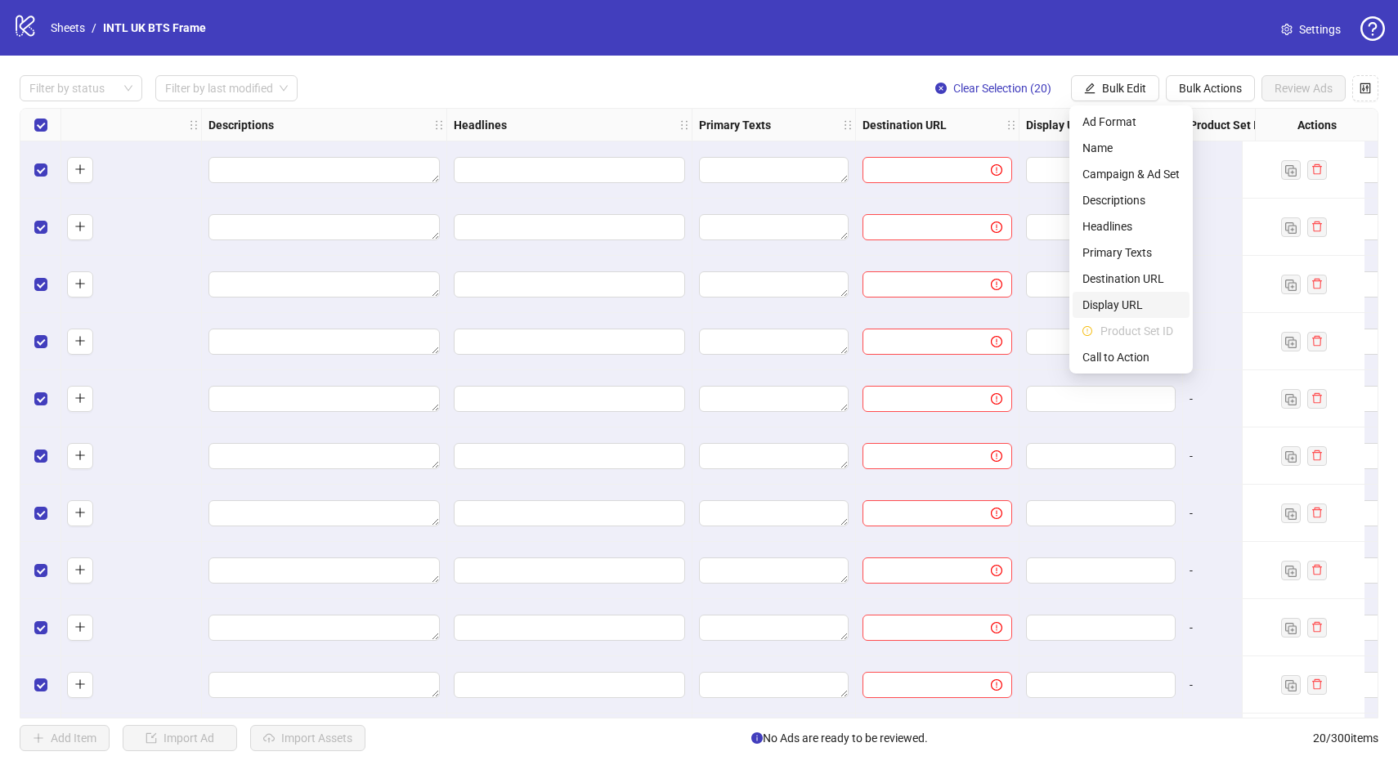
click at [1138, 306] on span "Display URL" at bounding box center [1131, 305] width 97 height 18
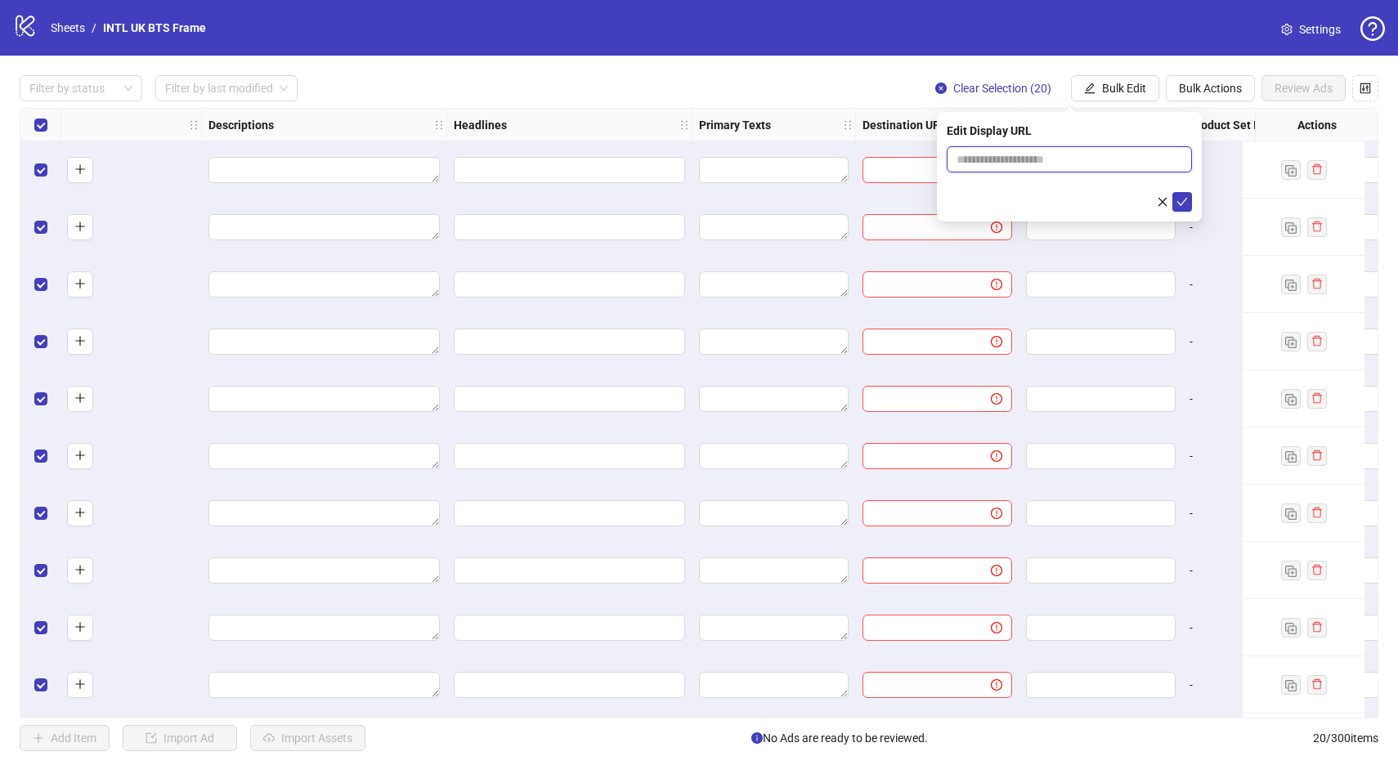
click at [1038, 161] on input "text" at bounding box center [1069, 159] width 245 height 26
type input "**********"
click at [1187, 200] on icon "check" at bounding box center [1182, 201] width 11 height 11
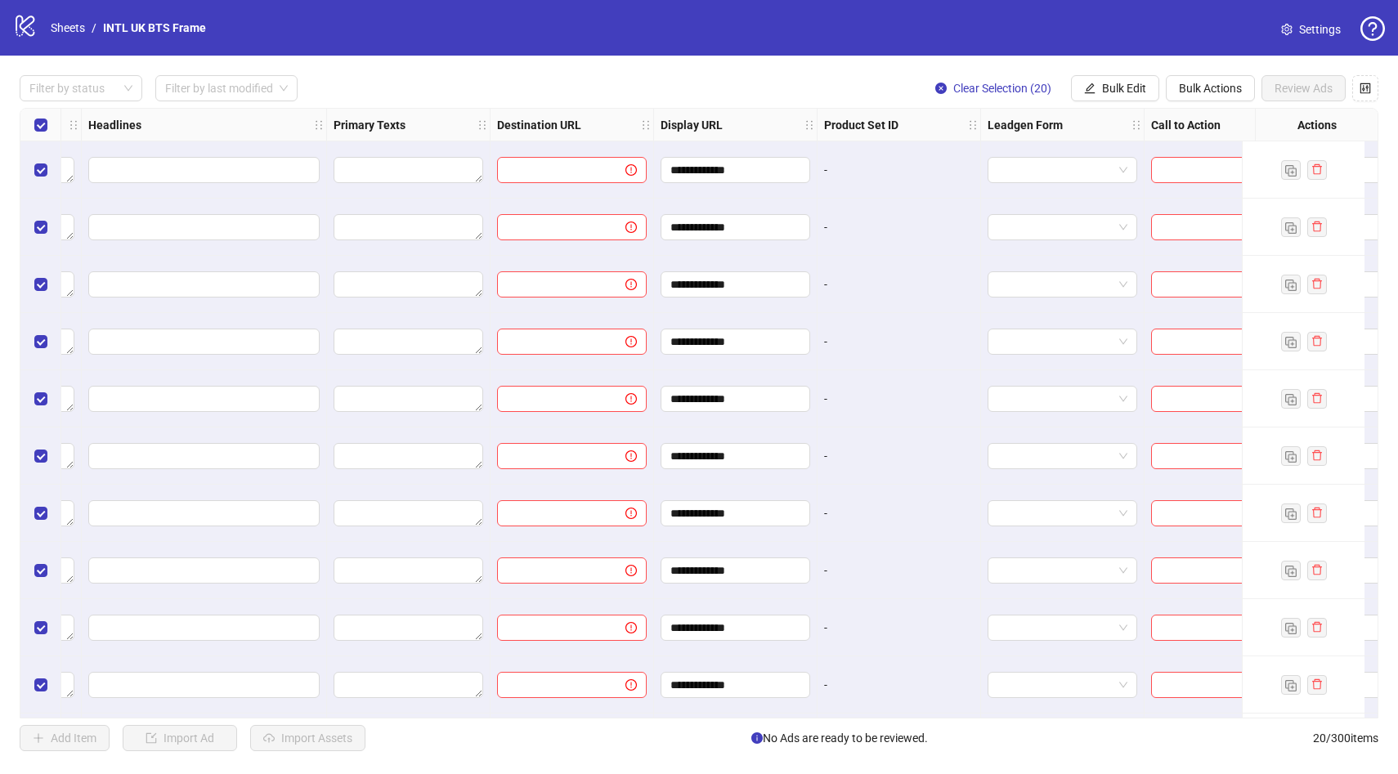
scroll to position [0, 1183]
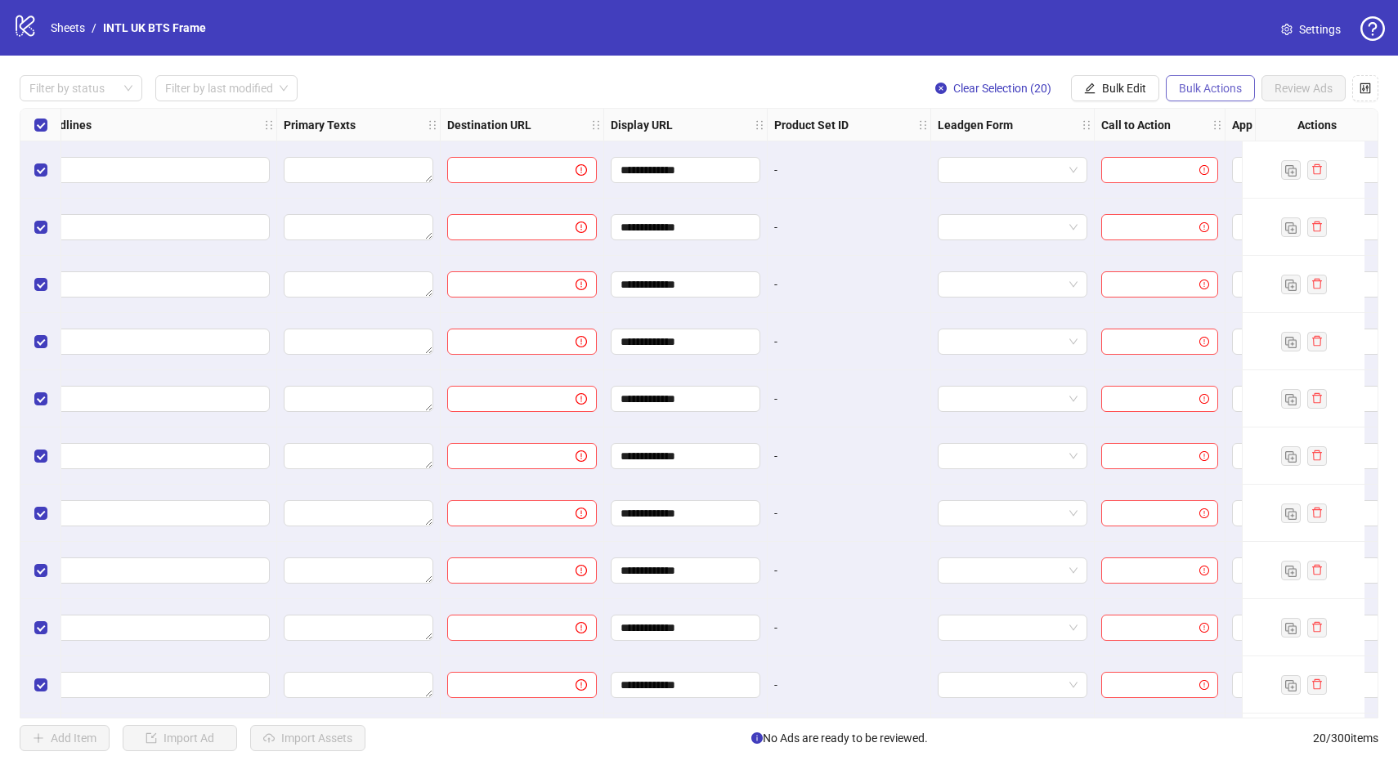
click at [1202, 86] on span "Bulk Actions" at bounding box center [1210, 88] width 63 height 13
click at [1133, 91] on span "Bulk Edit" at bounding box center [1124, 88] width 44 height 13
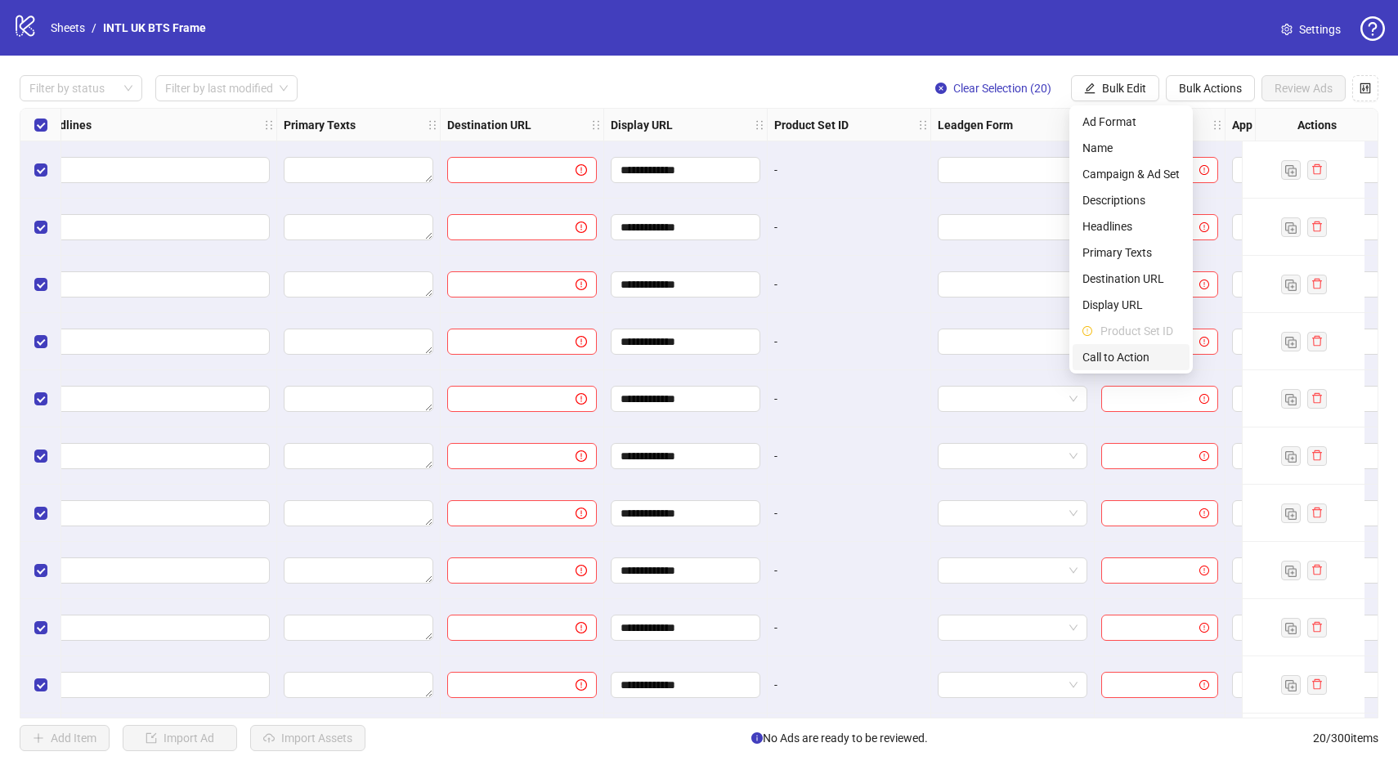
click at [1121, 362] on span "Call to Action" at bounding box center [1131, 357] width 97 height 18
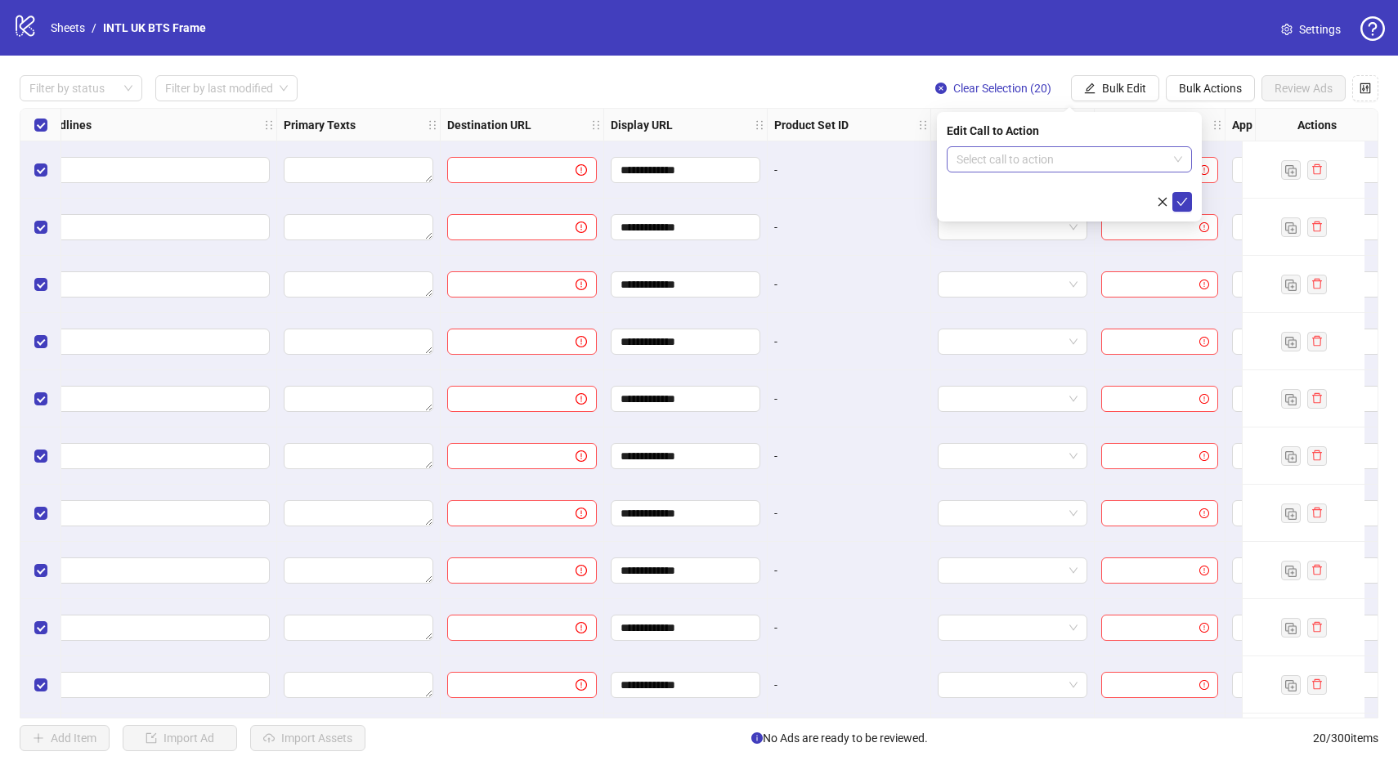
click at [1064, 155] on input "search" at bounding box center [1062, 159] width 211 height 25
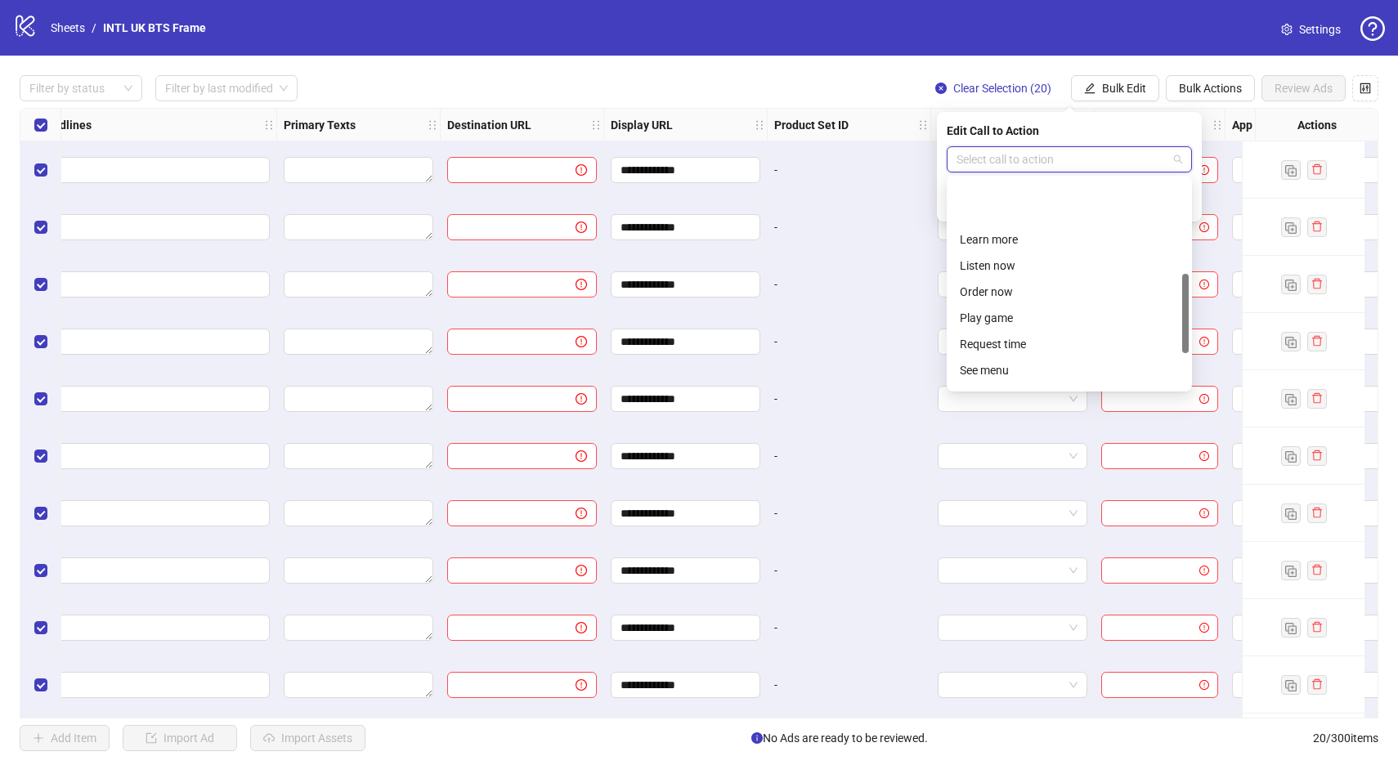
scroll to position [340, 0]
click at [1014, 240] on div "Shop now" at bounding box center [1069, 245] width 219 height 18
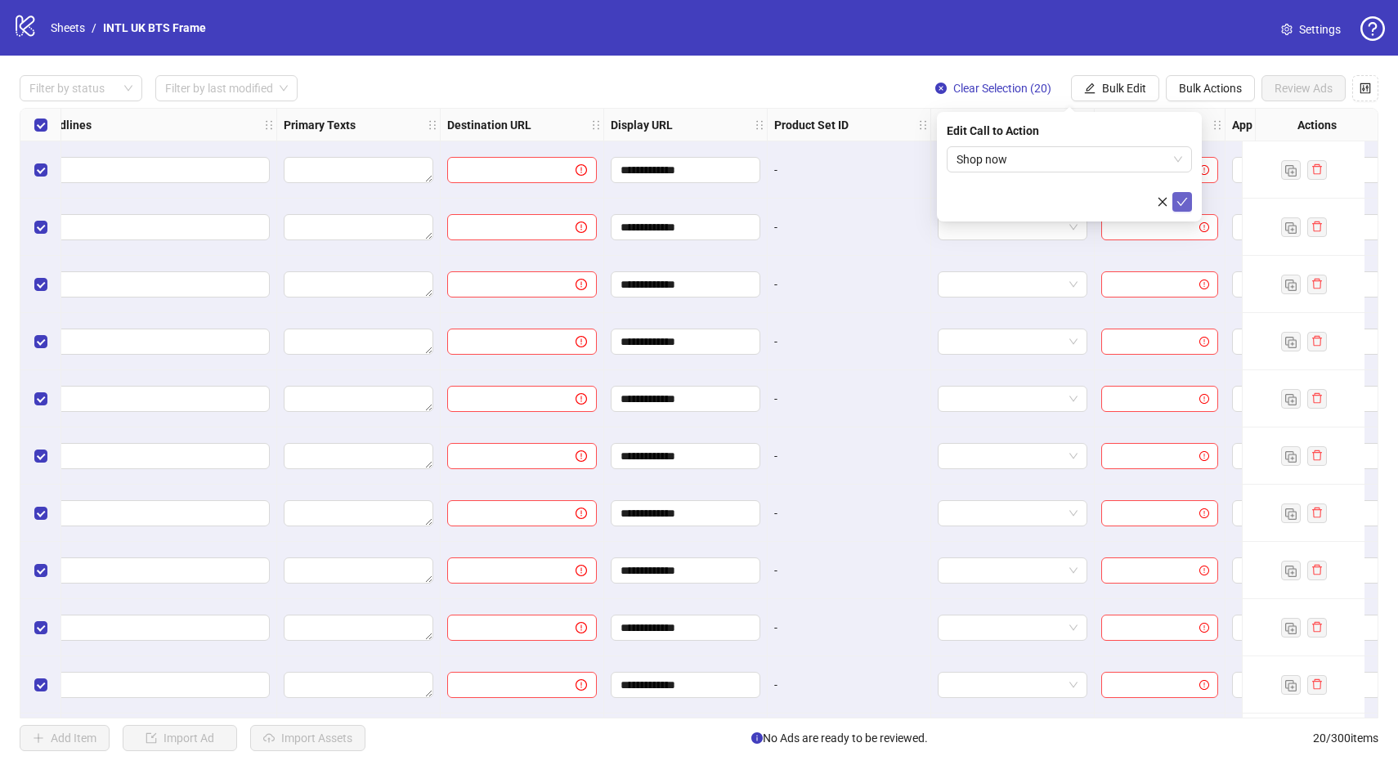
click at [1180, 199] on icon "check" at bounding box center [1182, 201] width 11 height 11
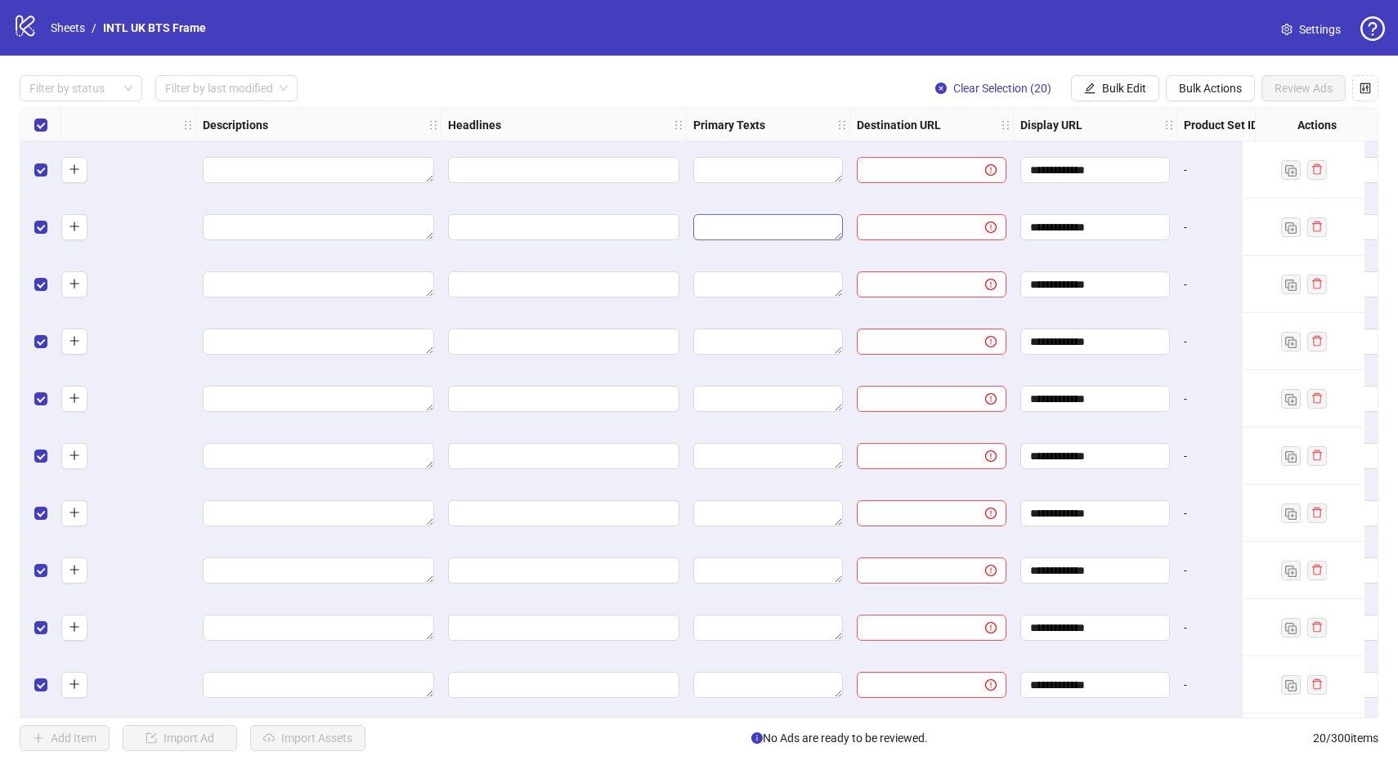
scroll to position [0, 743]
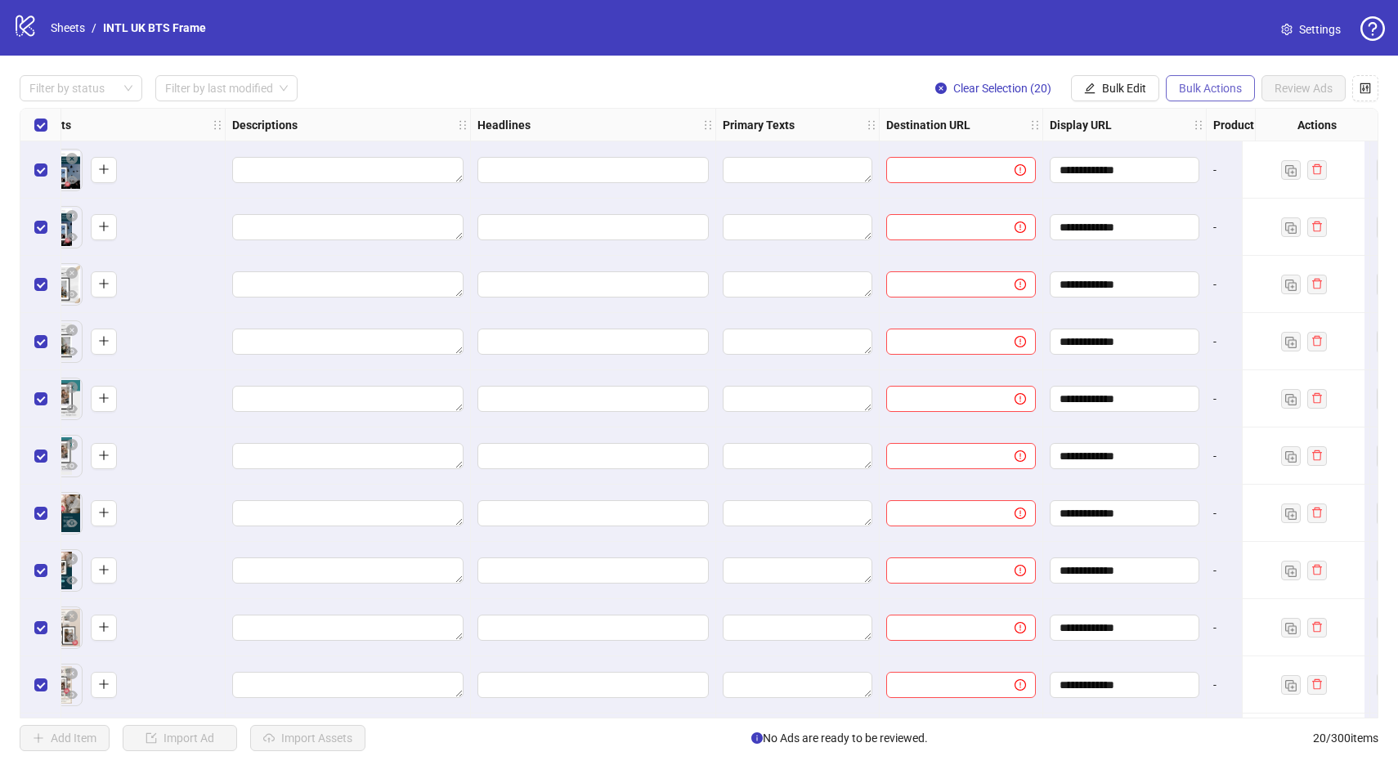
click at [1188, 92] on span "Bulk Actions" at bounding box center [1210, 88] width 63 height 13
click at [790, 80] on div "Filter by status Filter by last modified Clear Selection (20) Bulk Edit Bulk Ac…" at bounding box center [699, 88] width 1359 height 26
click at [1215, 92] on span "Bulk Actions" at bounding box center [1210, 88] width 63 height 13
click at [1132, 93] on span "Bulk Edit" at bounding box center [1124, 88] width 44 height 13
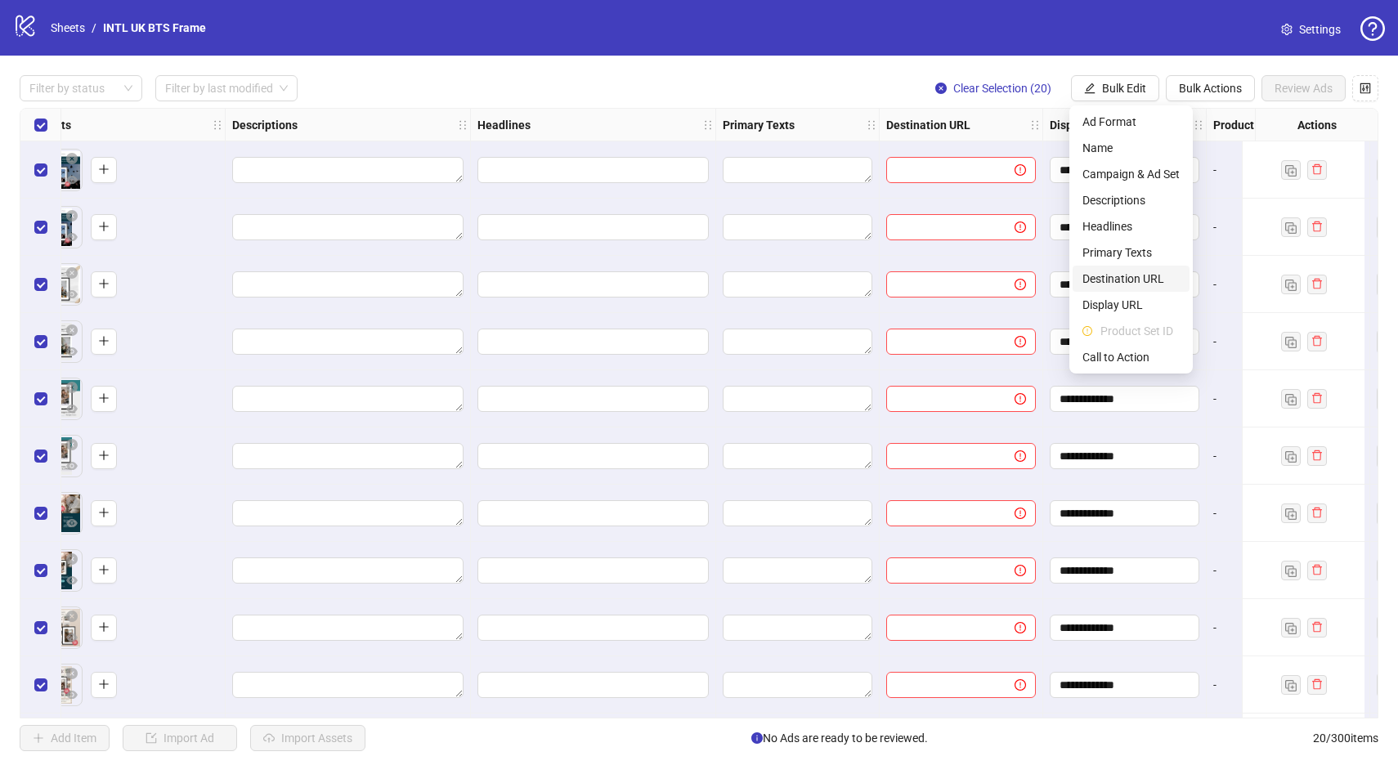
click at [1144, 282] on span "Destination URL" at bounding box center [1131, 279] width 97 height 18
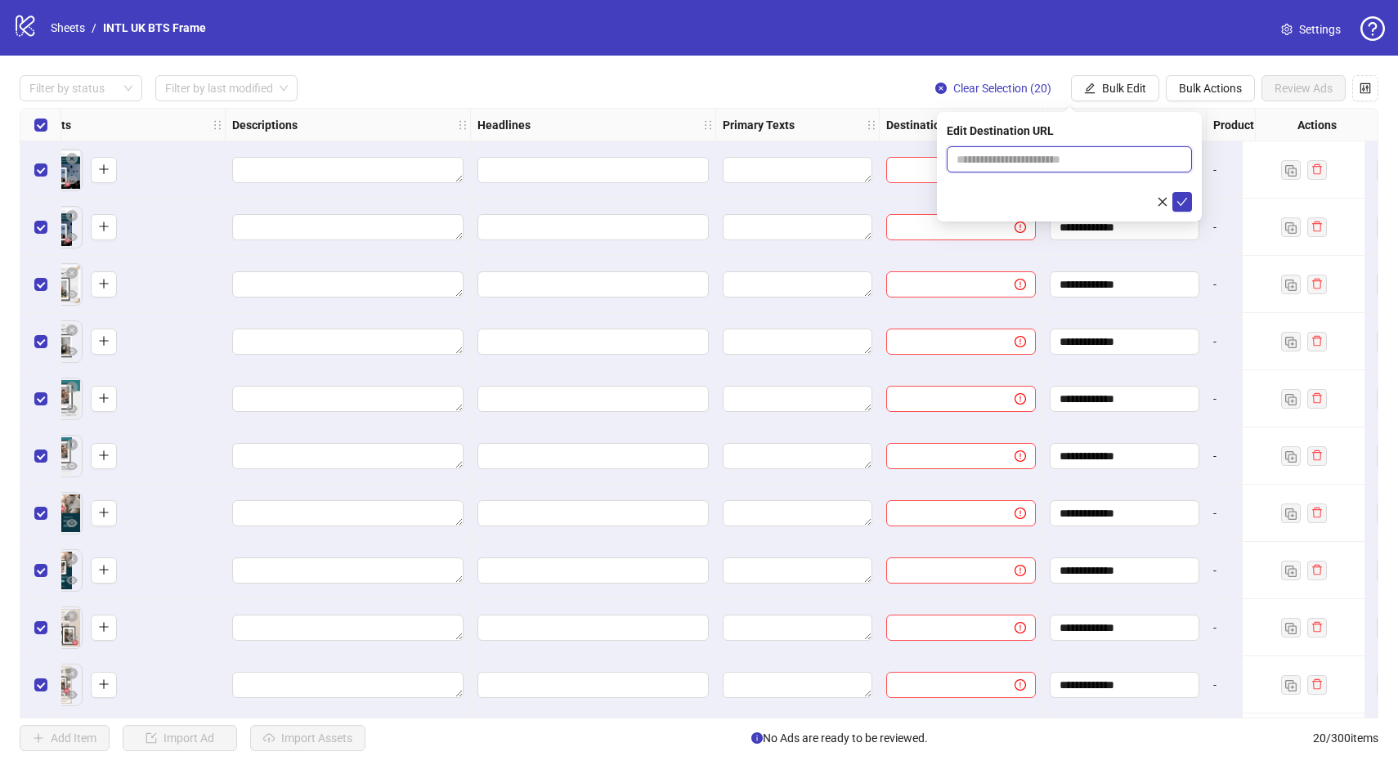
click at [986, 160] on input "text" at bounding box center [1063, 159] width 213 height 18
paste input "**********"
type input "**********"
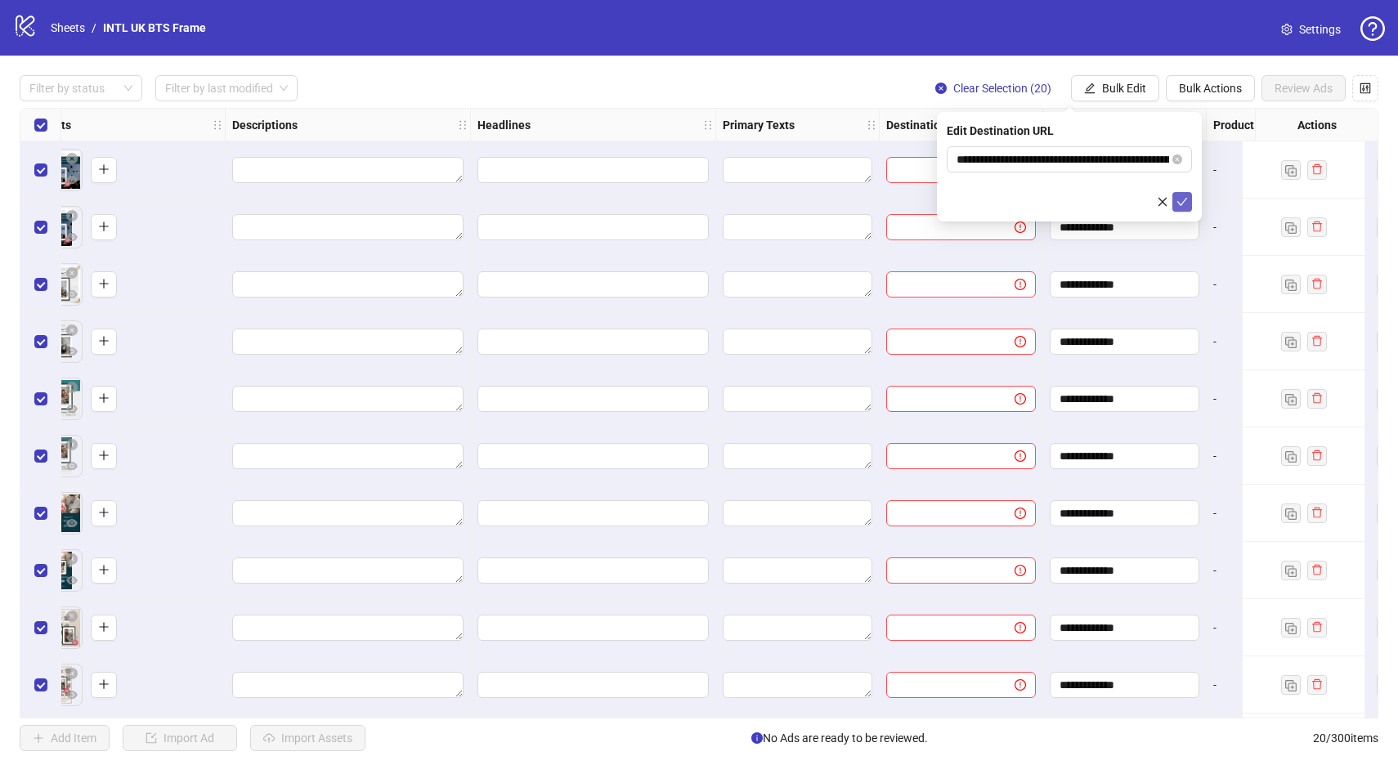
click at [1186, 200] on icon "check" at bounding box center [1182, 201] width 11 height 11
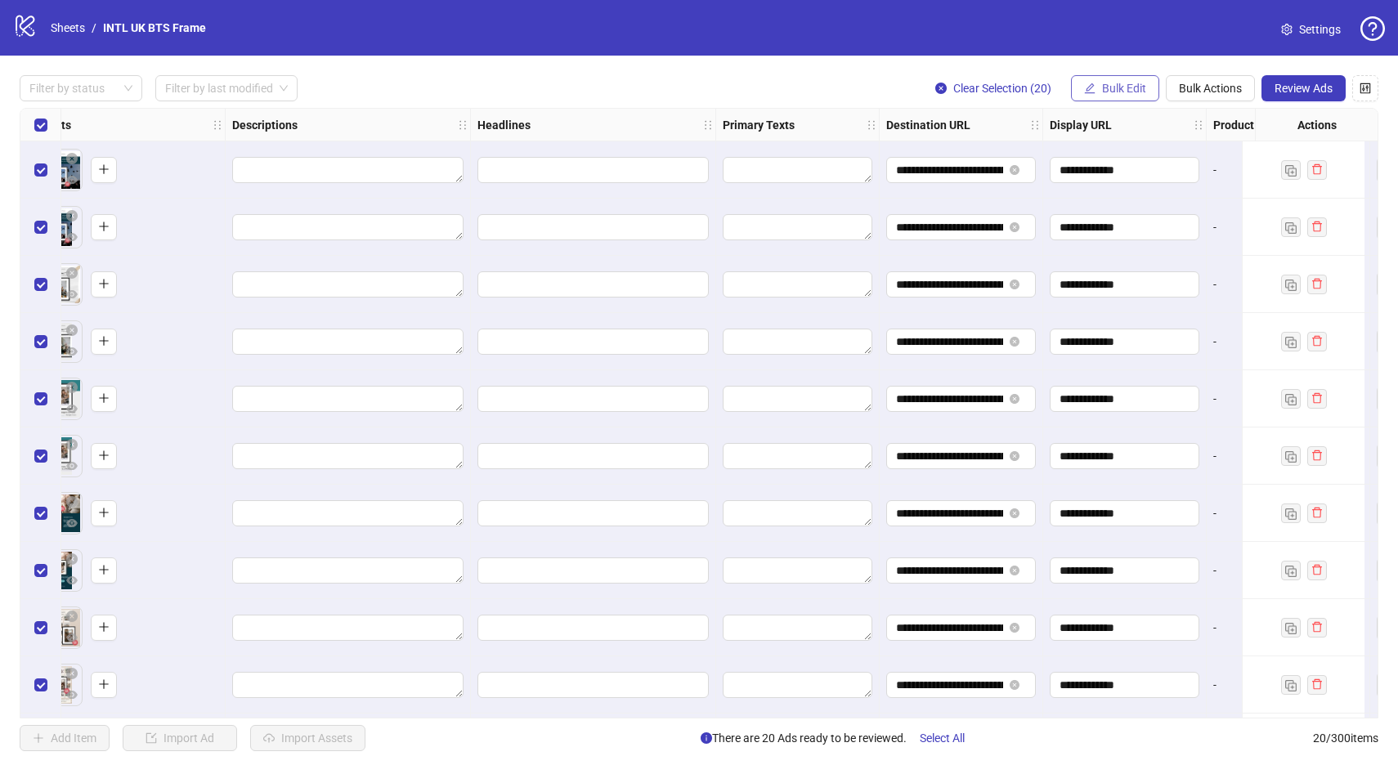
click at [1142, 90] on span "Bulk Edit" at bounding box center [1124, 88] width 44 height 13
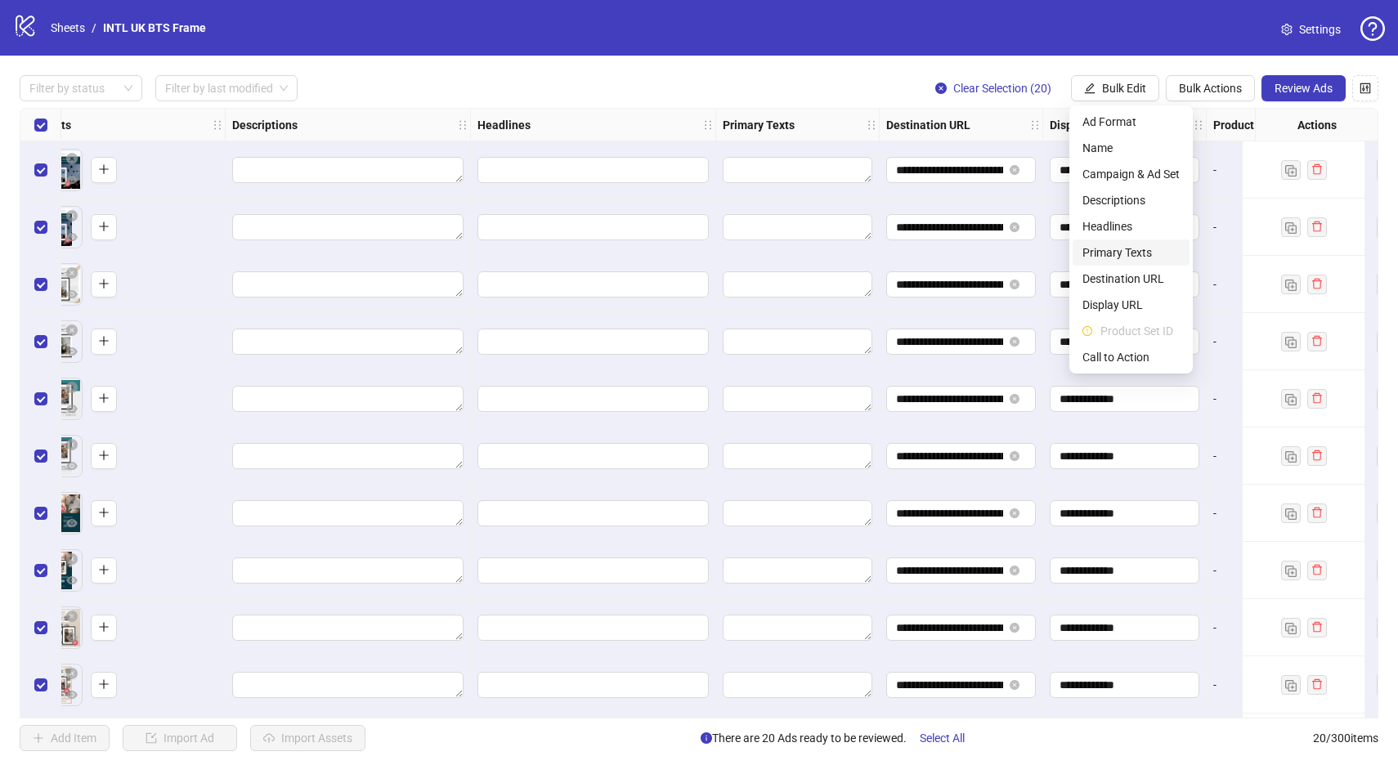
click at [1143, 254] on span "Primary Texts" at bounding box center [1131, 253] width 97 height 18
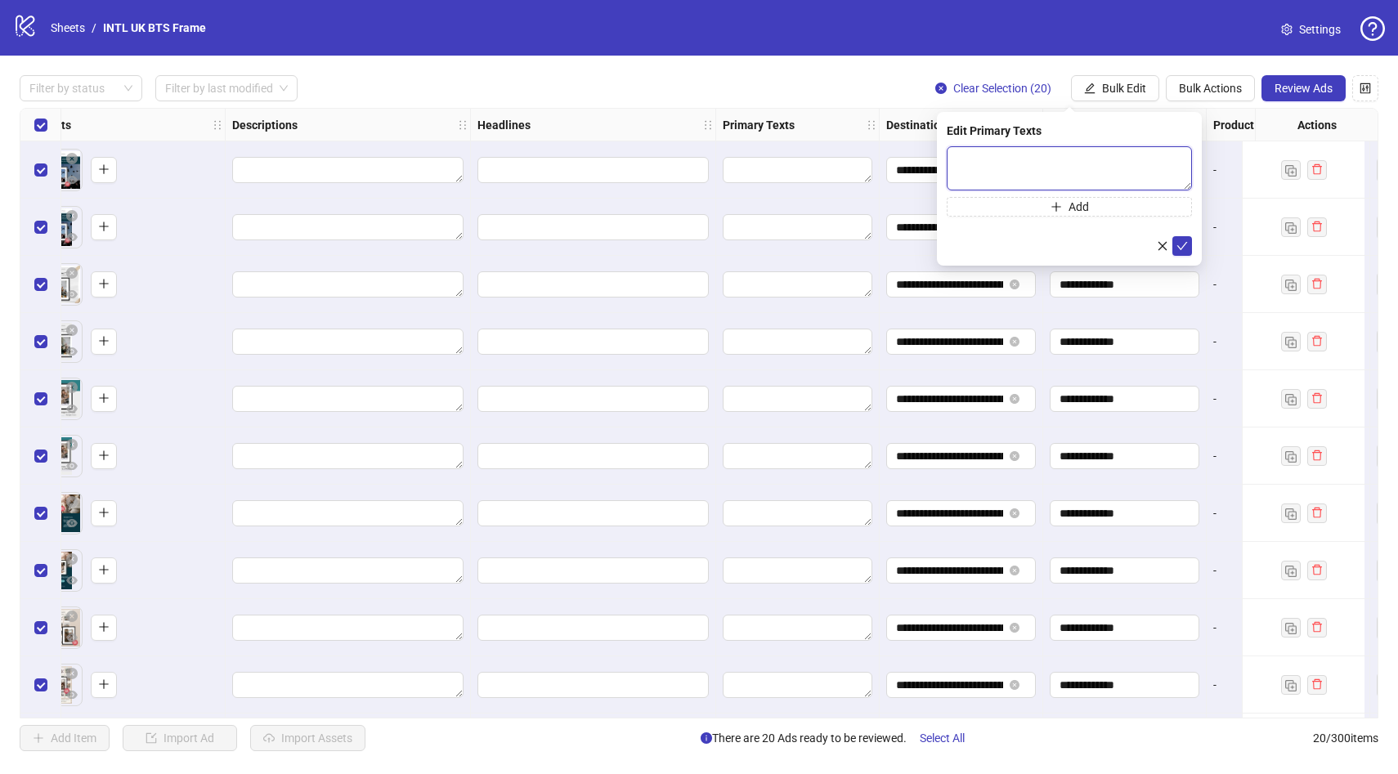
click at [1044, 158] on textarea at bounding box center [1069, 168] width 245 height 44
click at [986, 159] on textarea "**********" at bounding box center [1069, 168] width 245 height 44
paste textarea
click at [1008, 157] on textarea "**********" at bounding box center [1069, 168] width 245 height 44
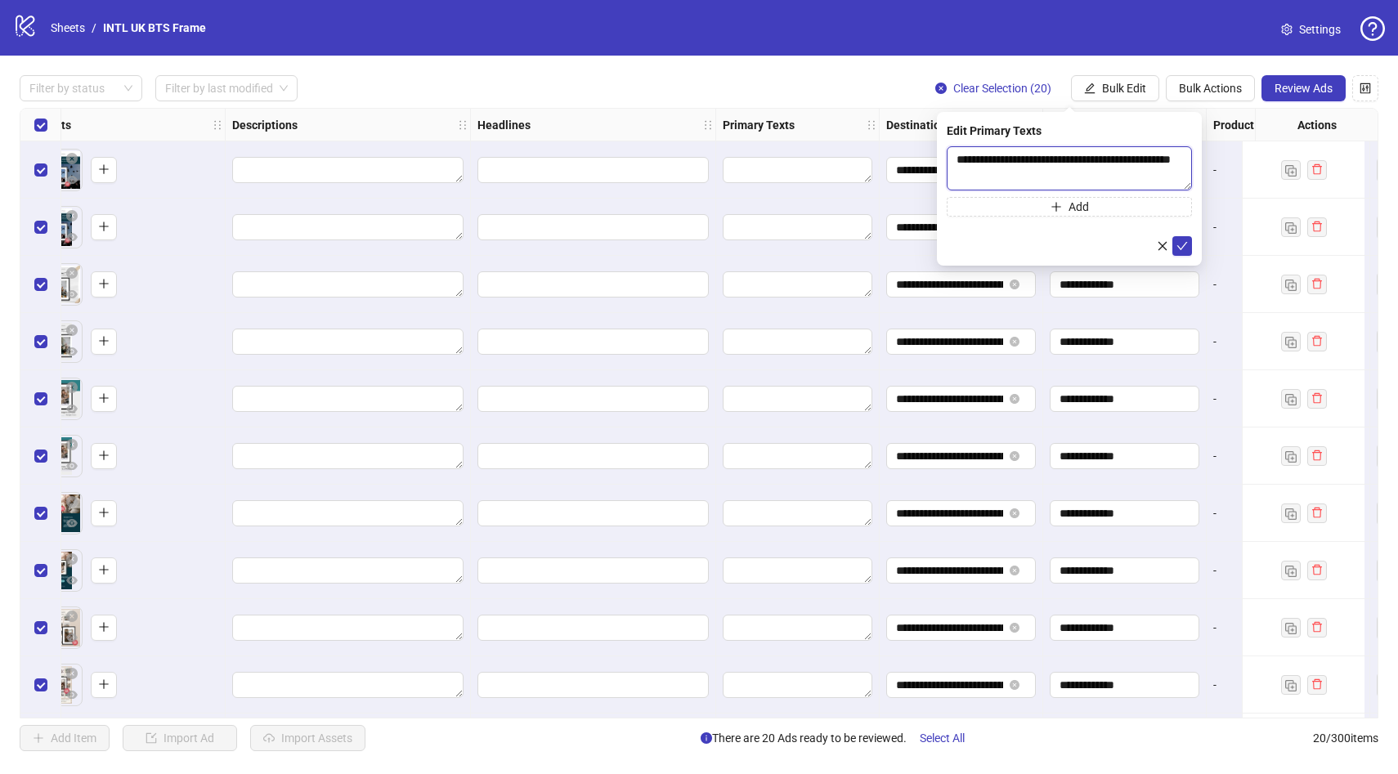
click at [1039, 162] on textarea "**********" at bounding box center [1069, 168] width 245 height 44
click at [1119, 160] on textarea "**********" at bounding box center [1069, 168] width 245 height 44
type textarea "**********"
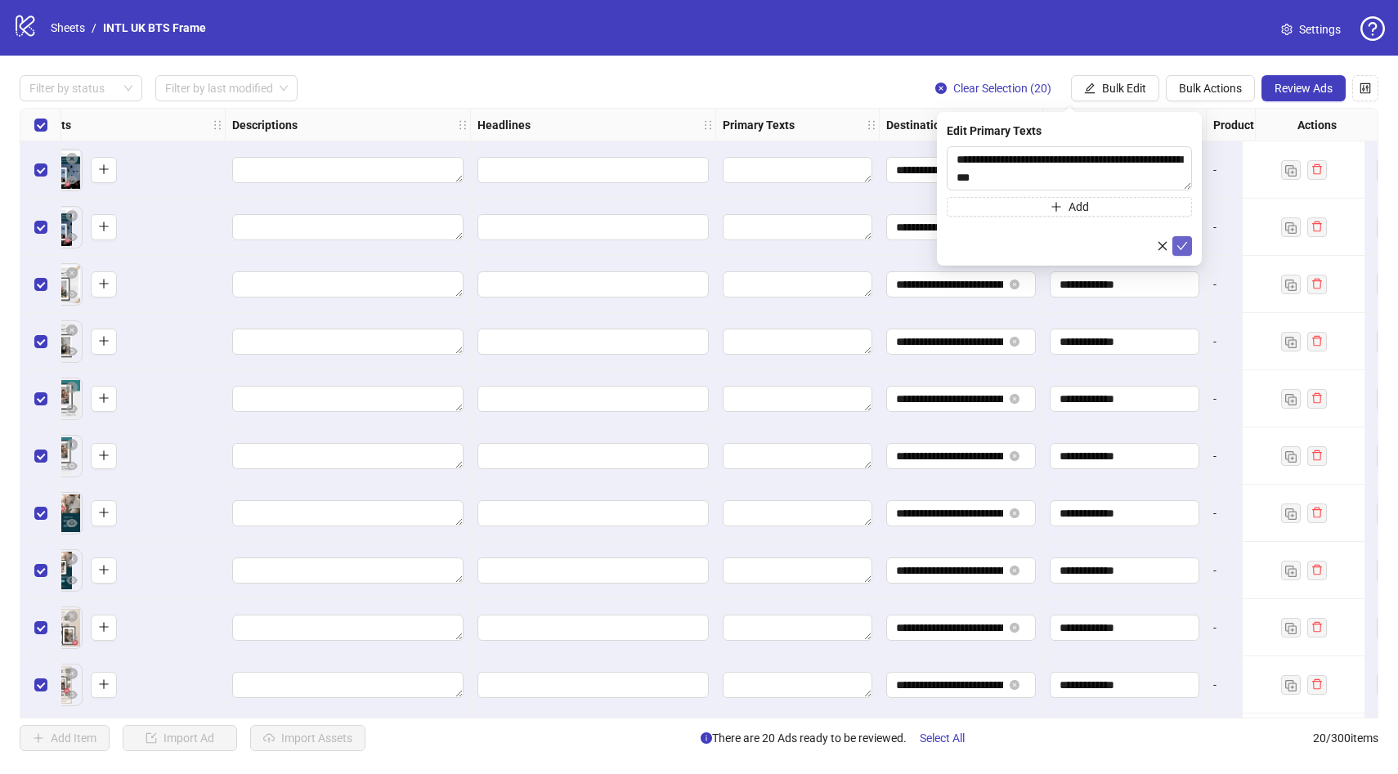
click at [1186, 246] on icon "check" at bounding box center [1182, 245] width 11 height 11
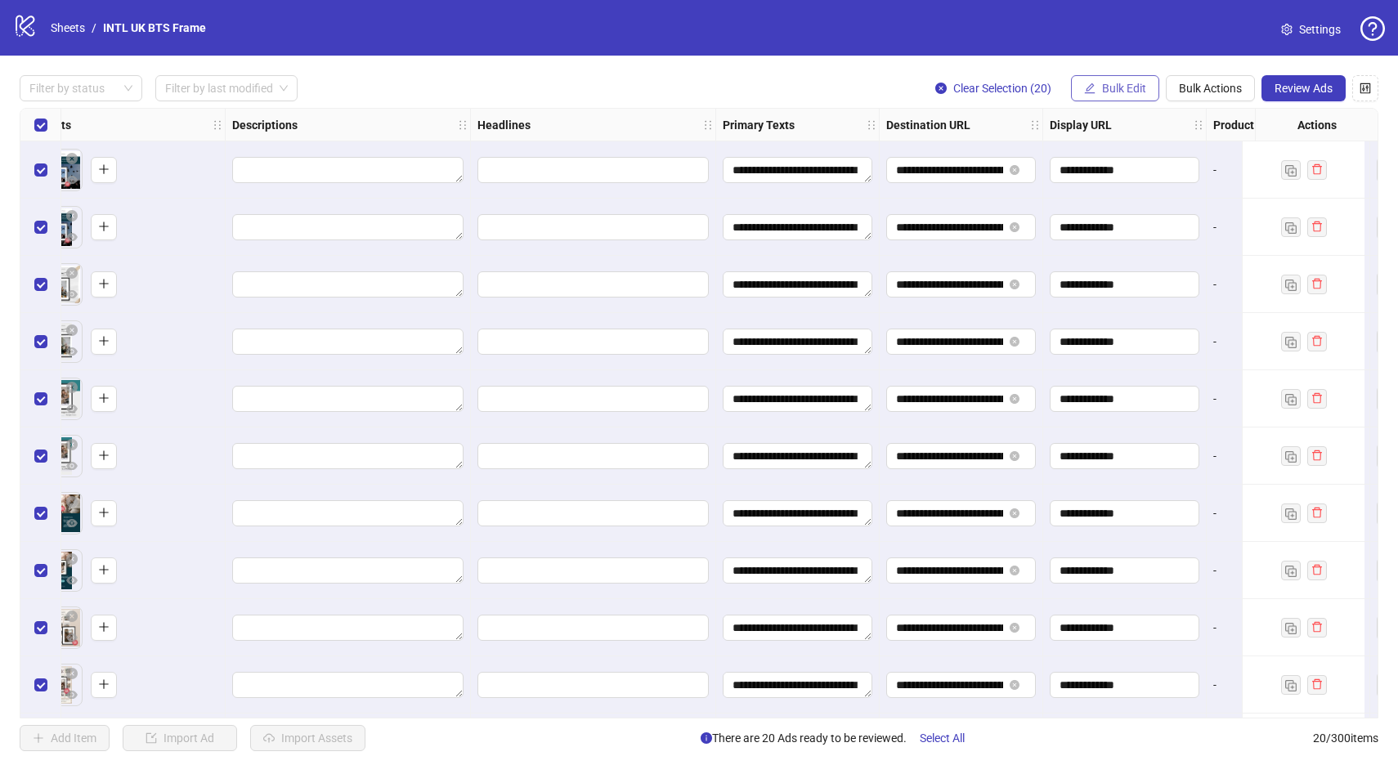
click at [1105, 94] on span "Bulk Edit" at bounding box center [1124, 88] width 44 height 13
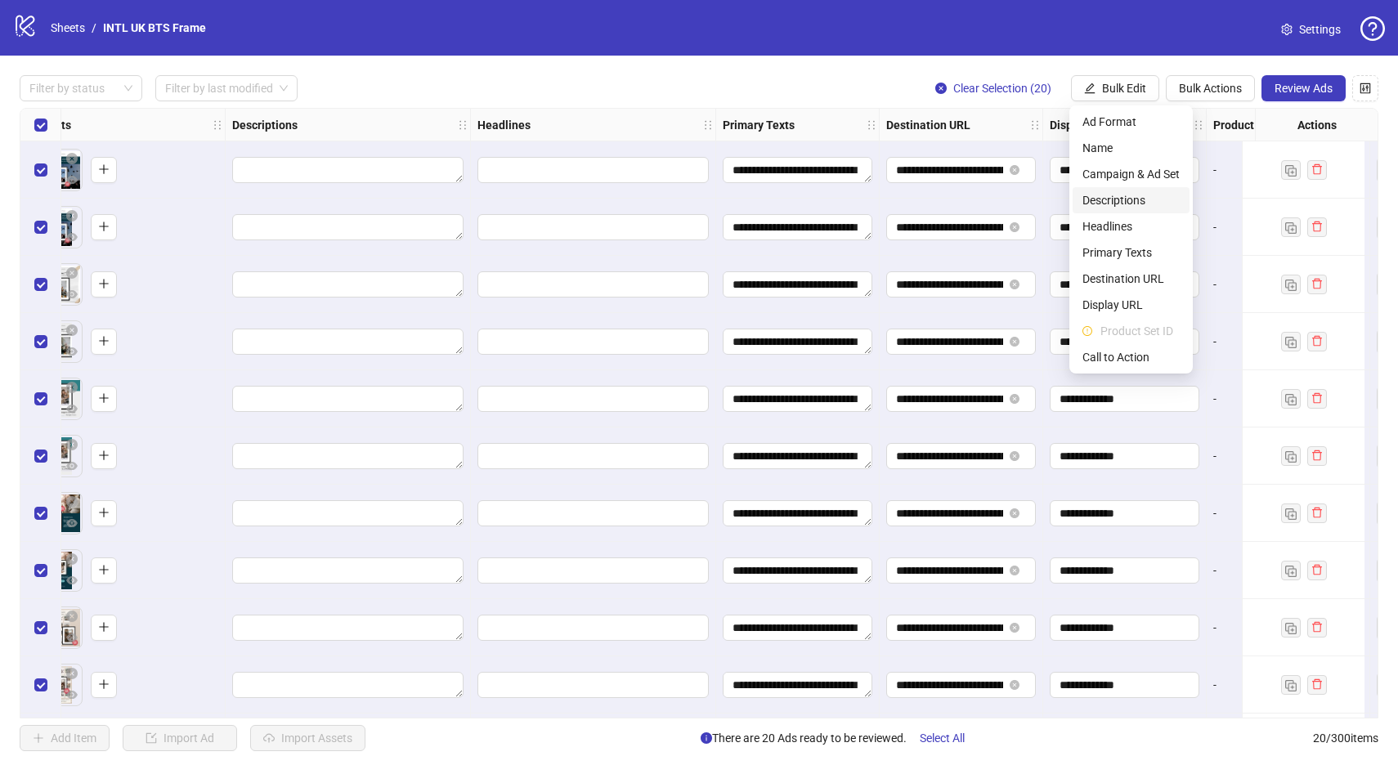
click at [1103, 193] on span "Descriptions" at bounding box center [1131, 200] width 97 height 18
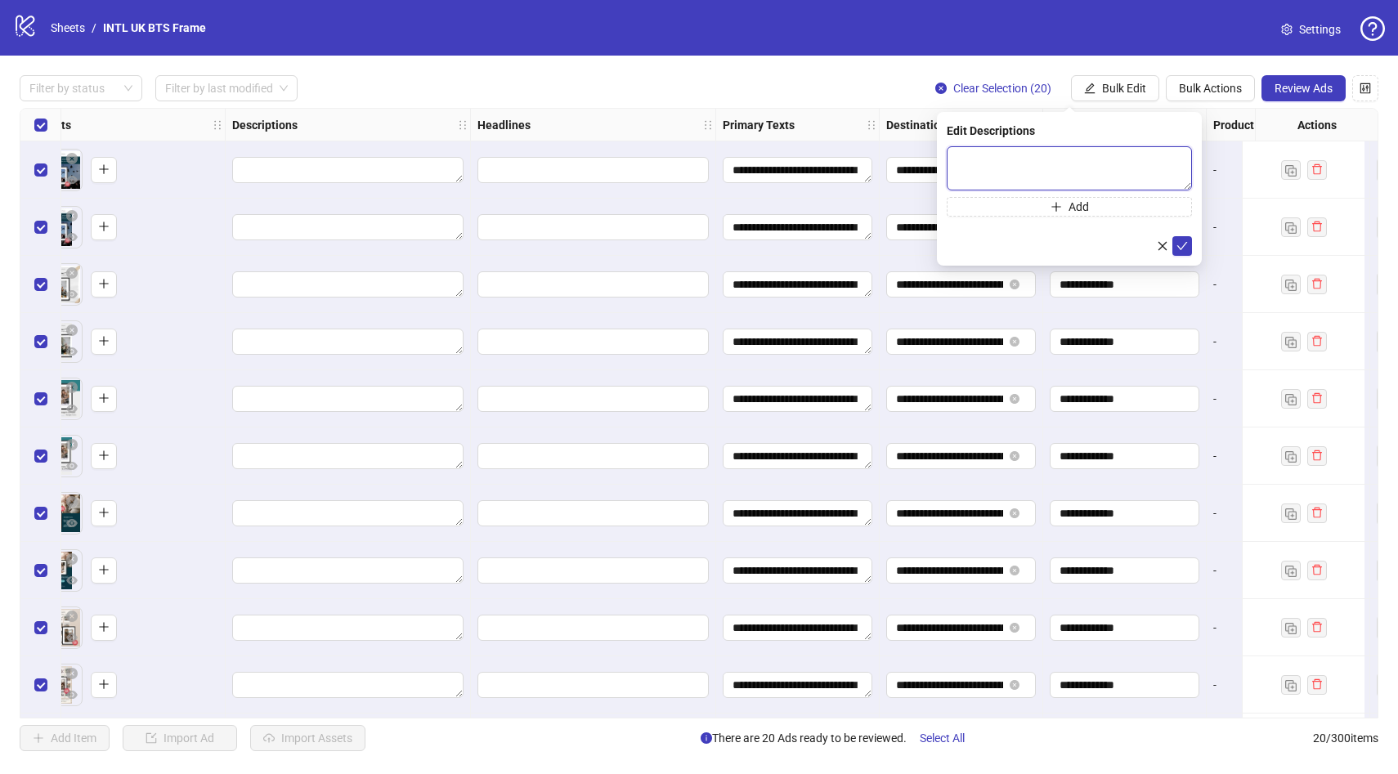
click at [1075, 158] on textarea at bounding box center [1069, 168] width 245 height 44
type textarea "*"
type textarea "**********"
click at [1184, 245] on icon "check" at bounding box center [1182, 245] width 11 height 11
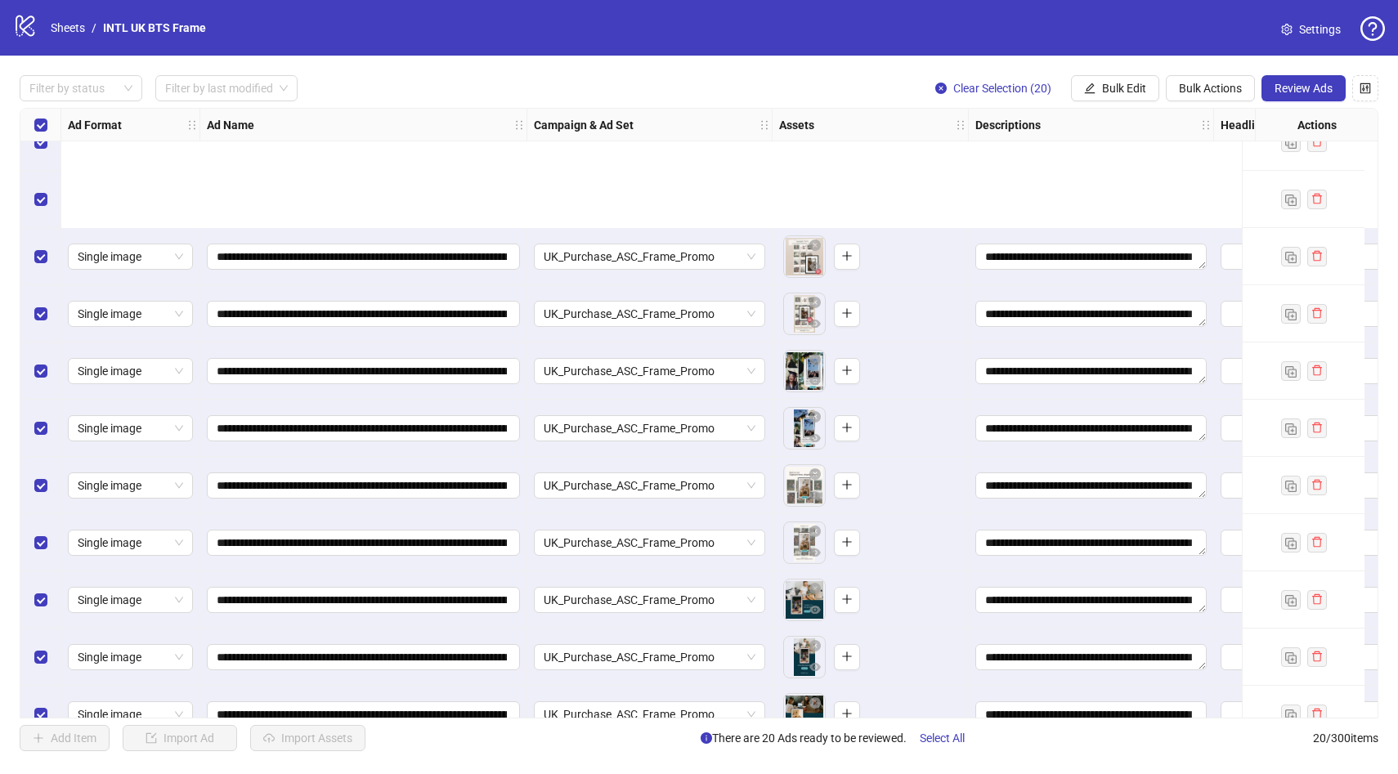
scroll to position [575, 0]
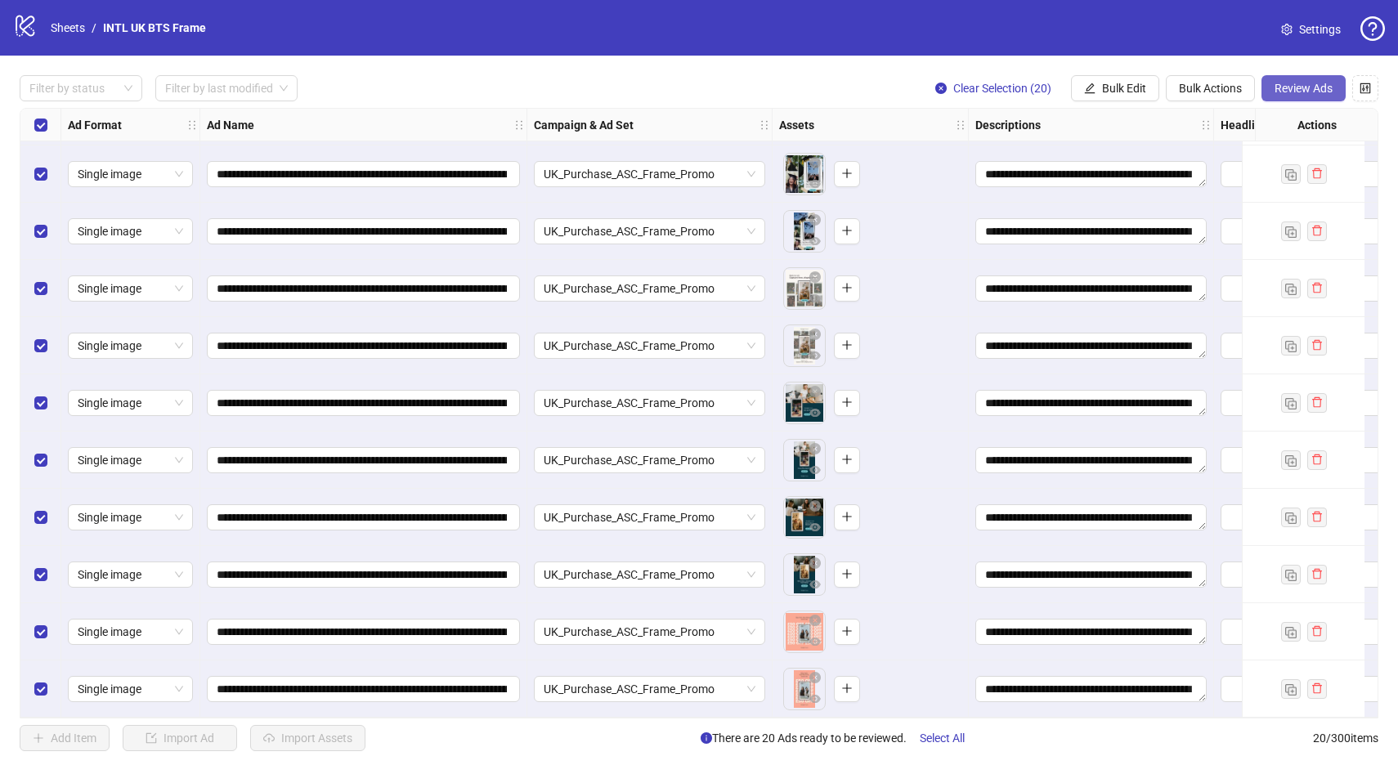
click at [1313, 95] on span "Review Ads" at bounding box center [1304, 88] width 58 height 13
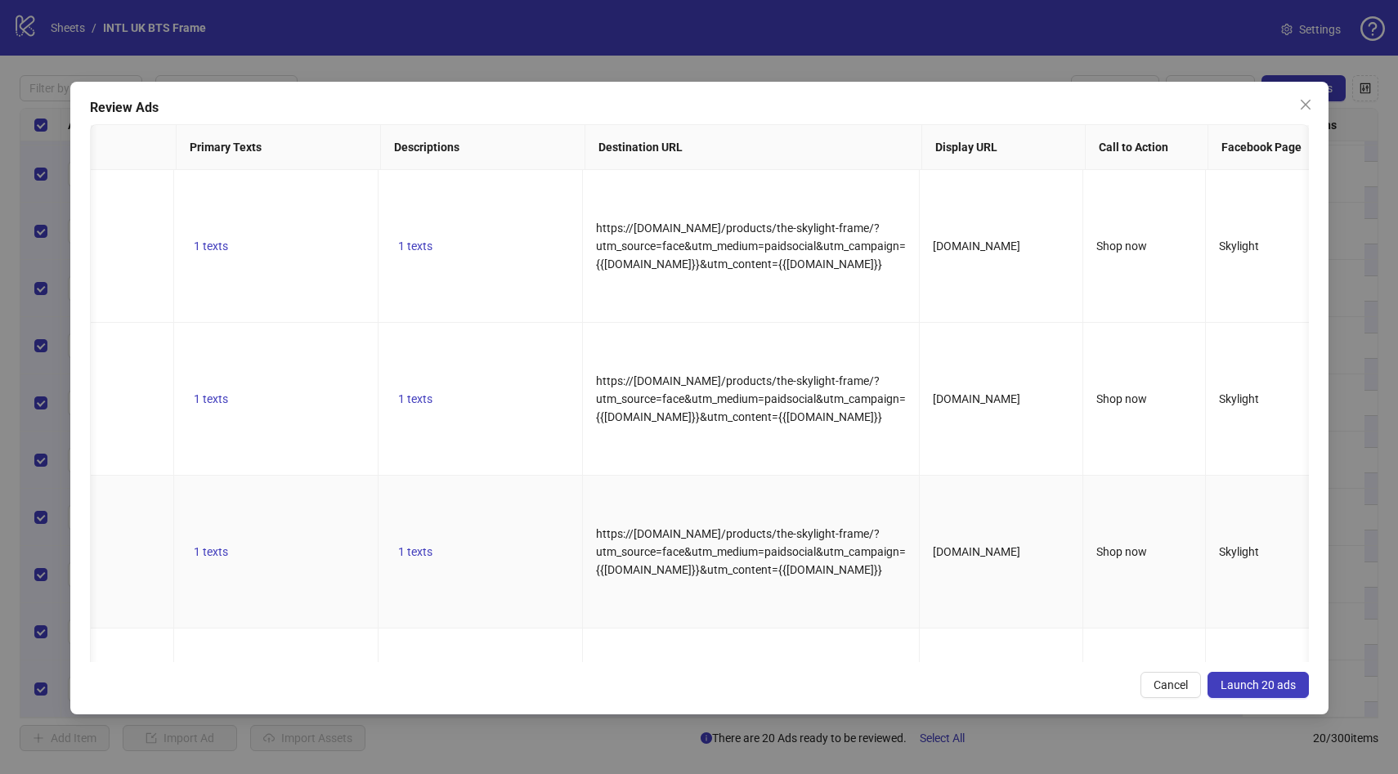
scroll to position [0, 909]
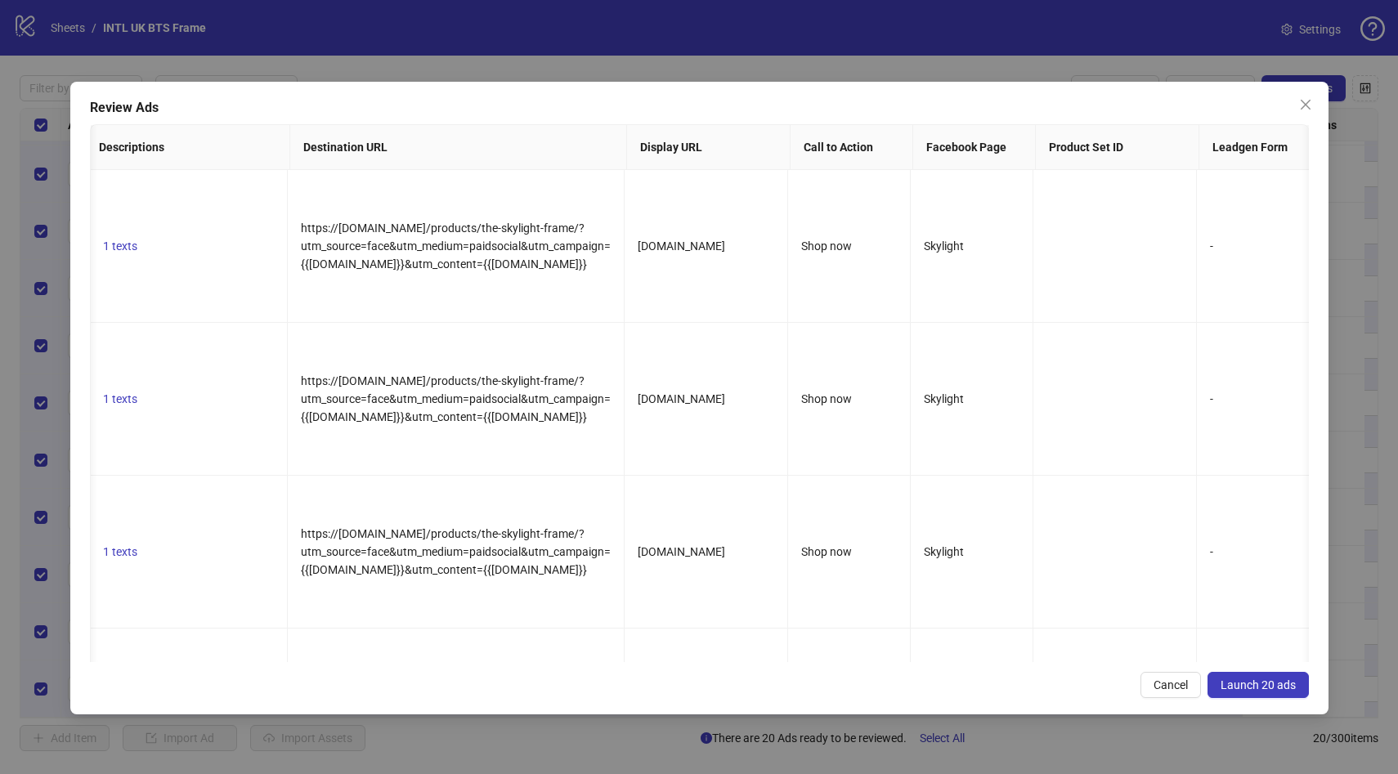
click at [1273, 679] on span "Launch 20 ads" at bounding box center [1258, 685] width 75 height 13
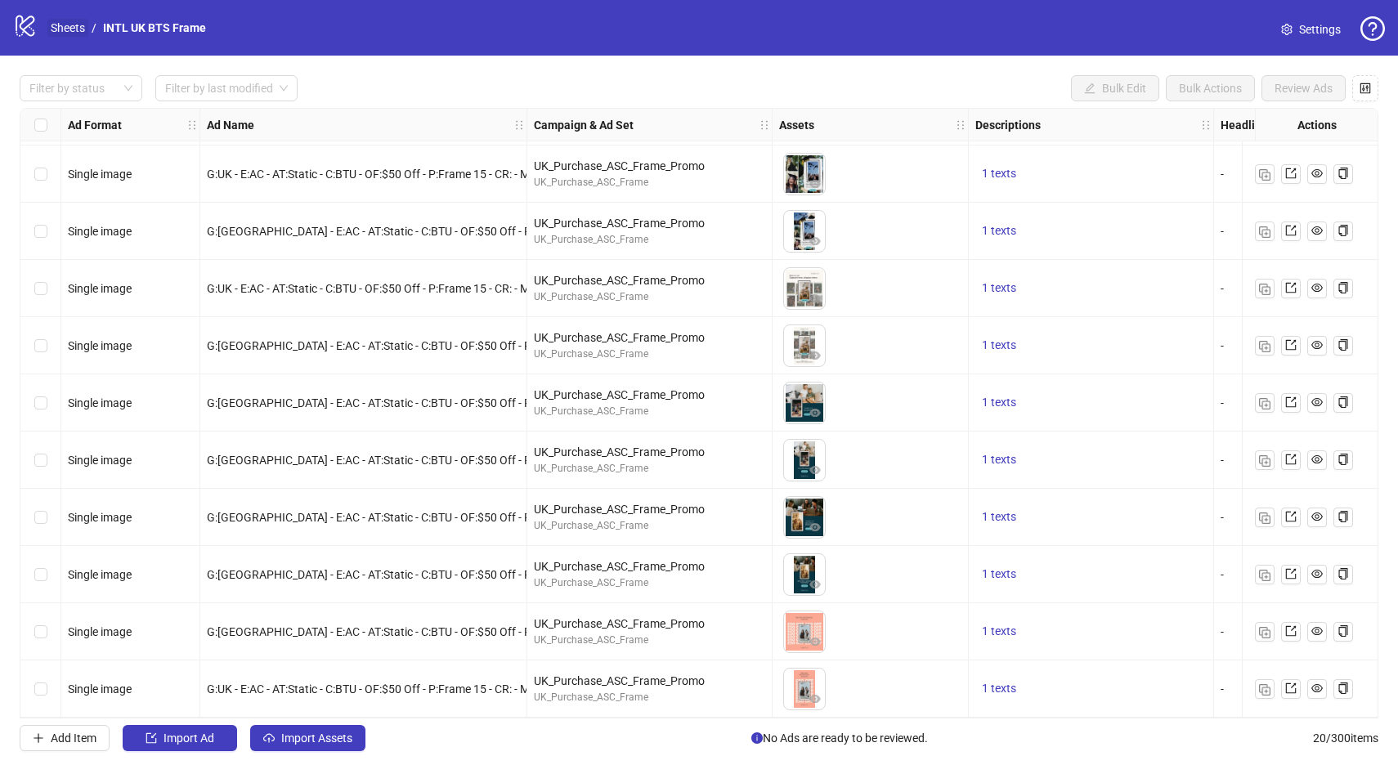
click at [72, 29] on link "Sheets" at bounding box center [67, 28] width 41 height 18
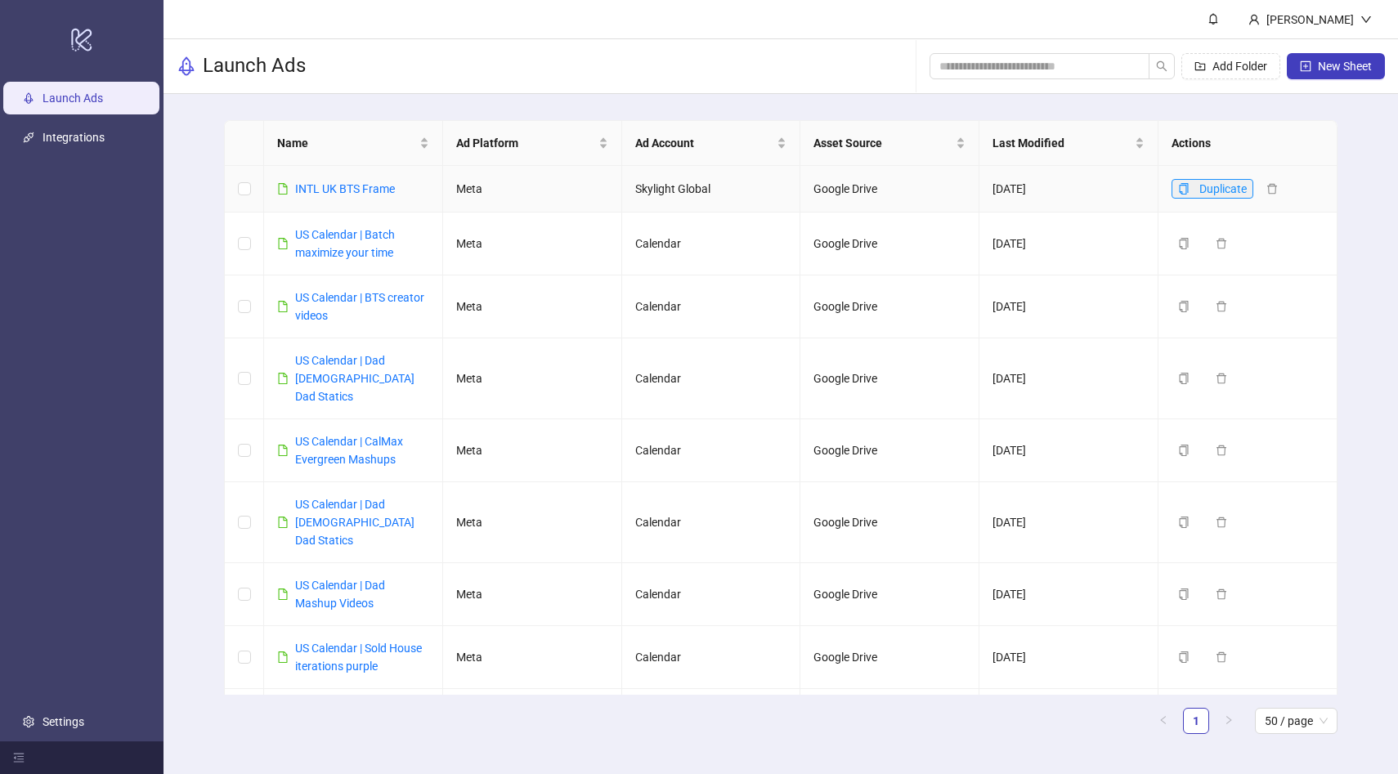
click at [1187, 187] on icon "copy" at bounding box center [1184, 188] width 9 height 11
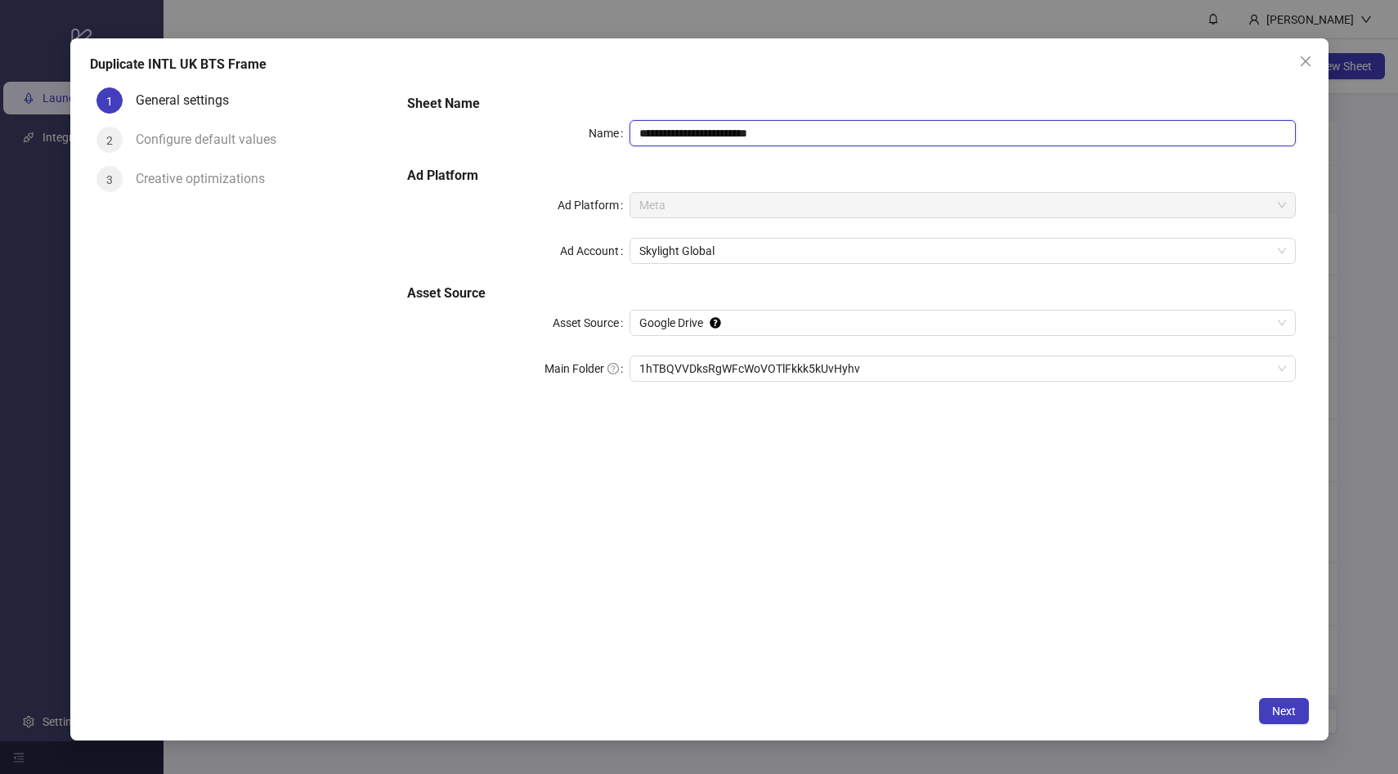
click at [673, 132] on input "**********" at bounding box center [963, 133] width 667 height 26
click at [770, 133] on input "**********" at bounding box center [963, 133] width 667 height 26
type input "**********"
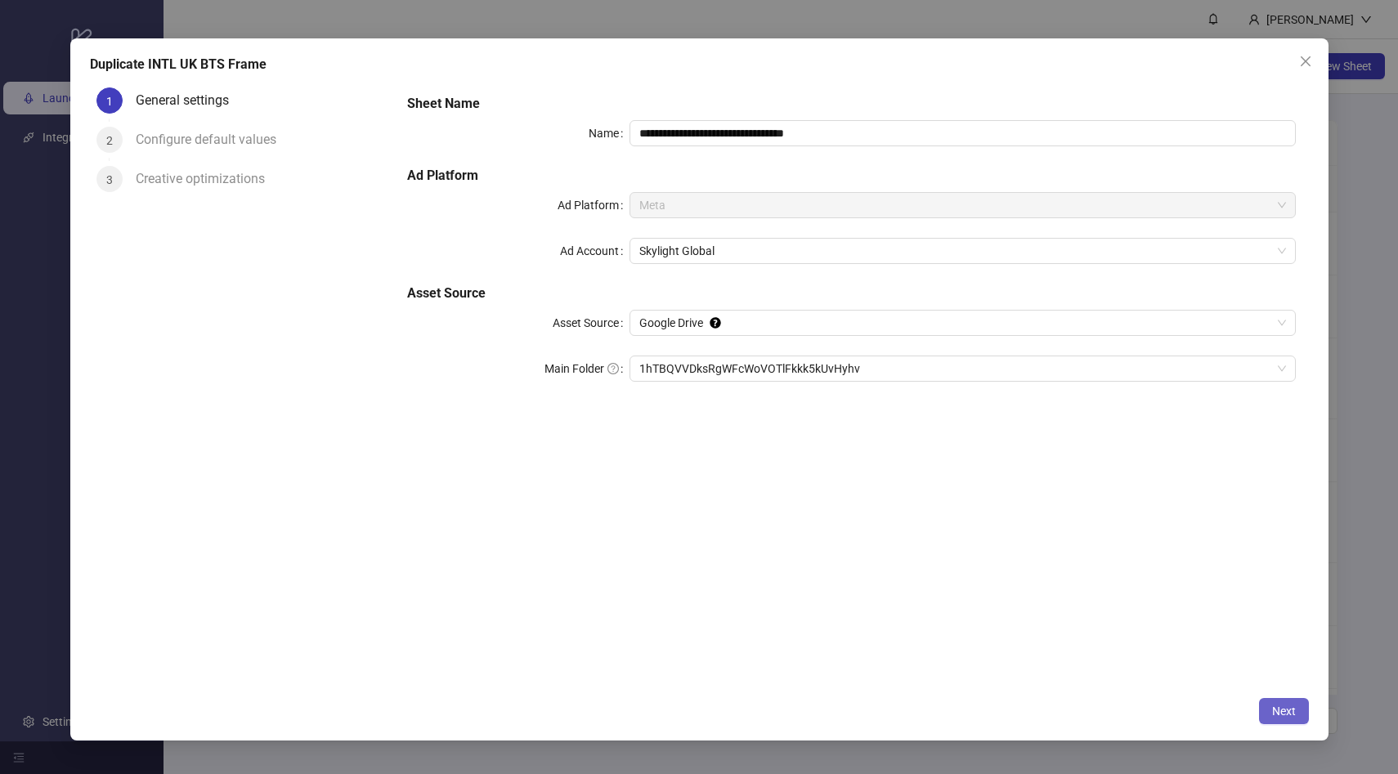
click at [1285, 707] on span "Next" at bounding box center [1285, 711] width 24 height 13
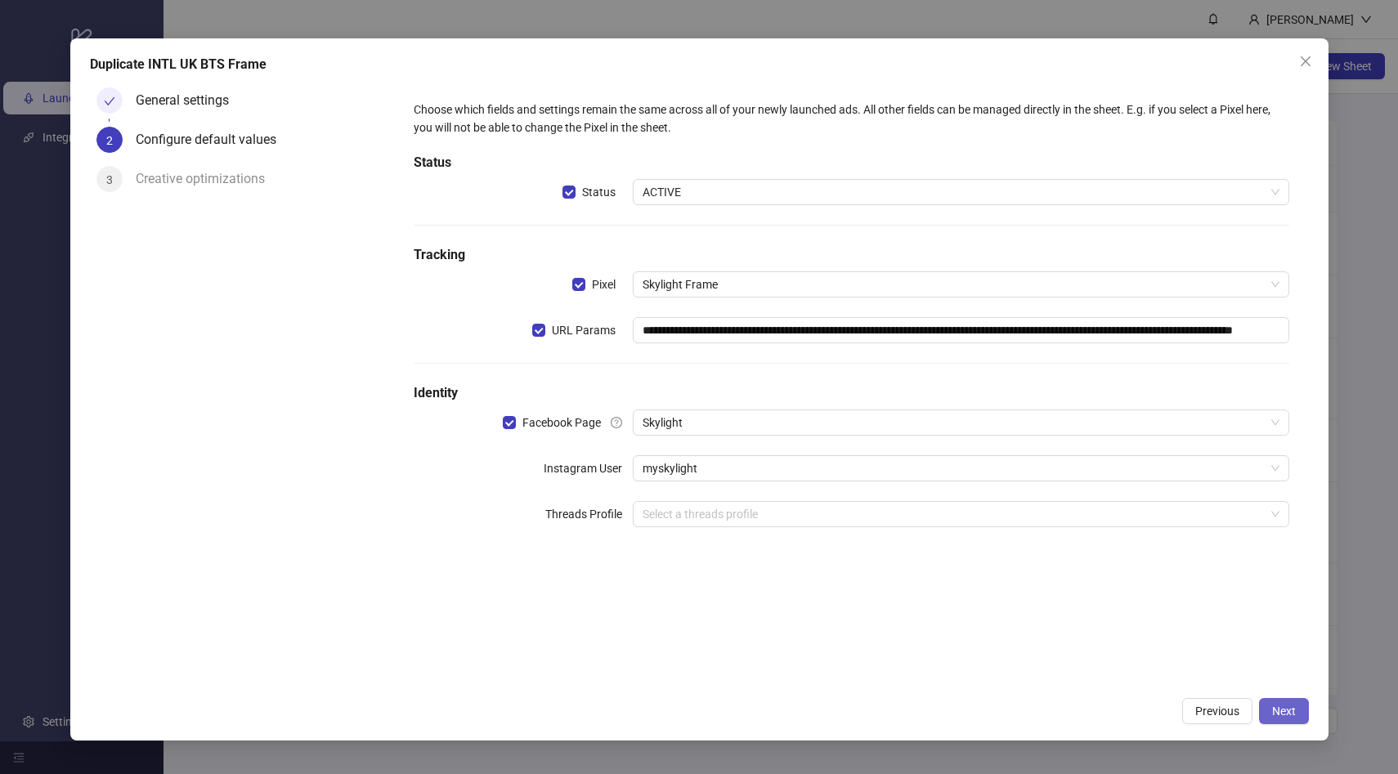
click at [1293, 707] on span "Next" at bounding box center [1285, 711] width 24 height 13
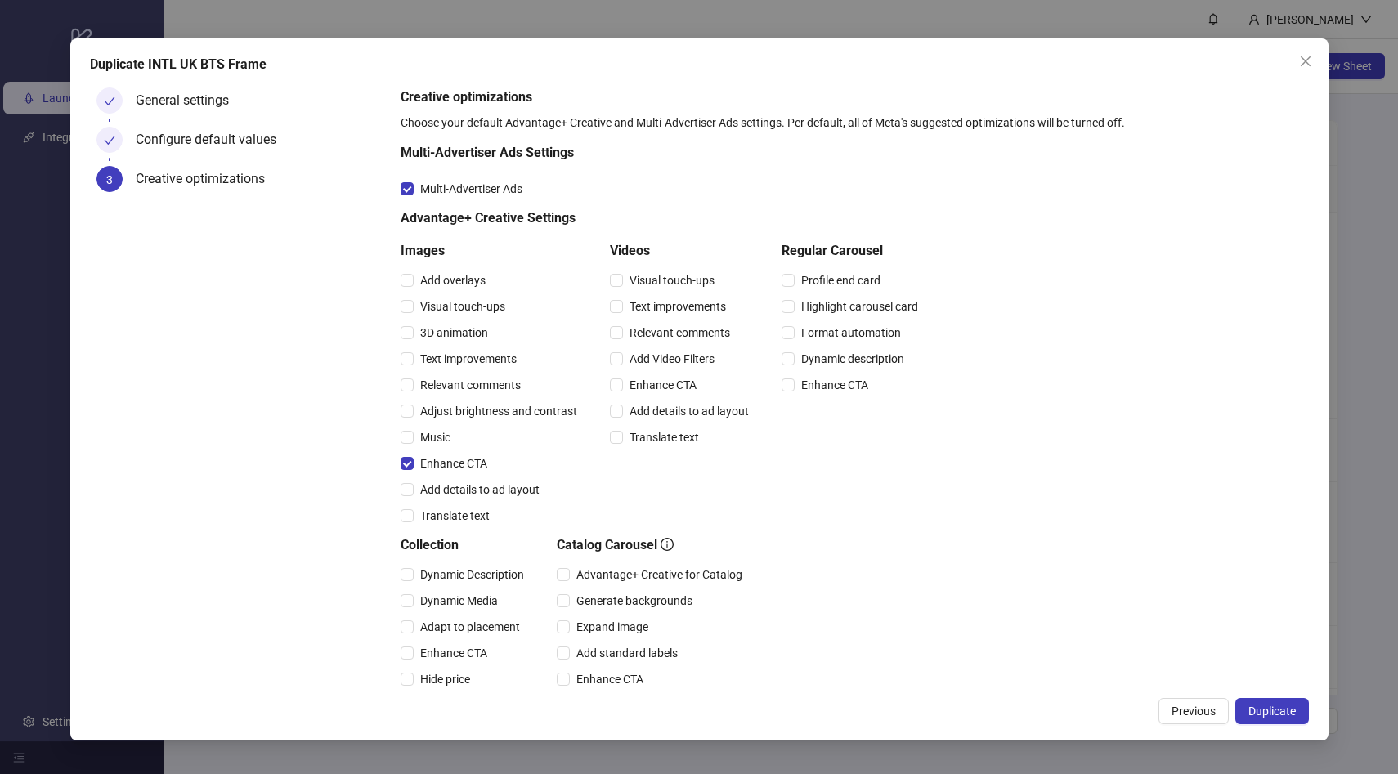
click at [1293, 707] on span "Duplicate" at bounding box center [1272, 711] width 47 height 13
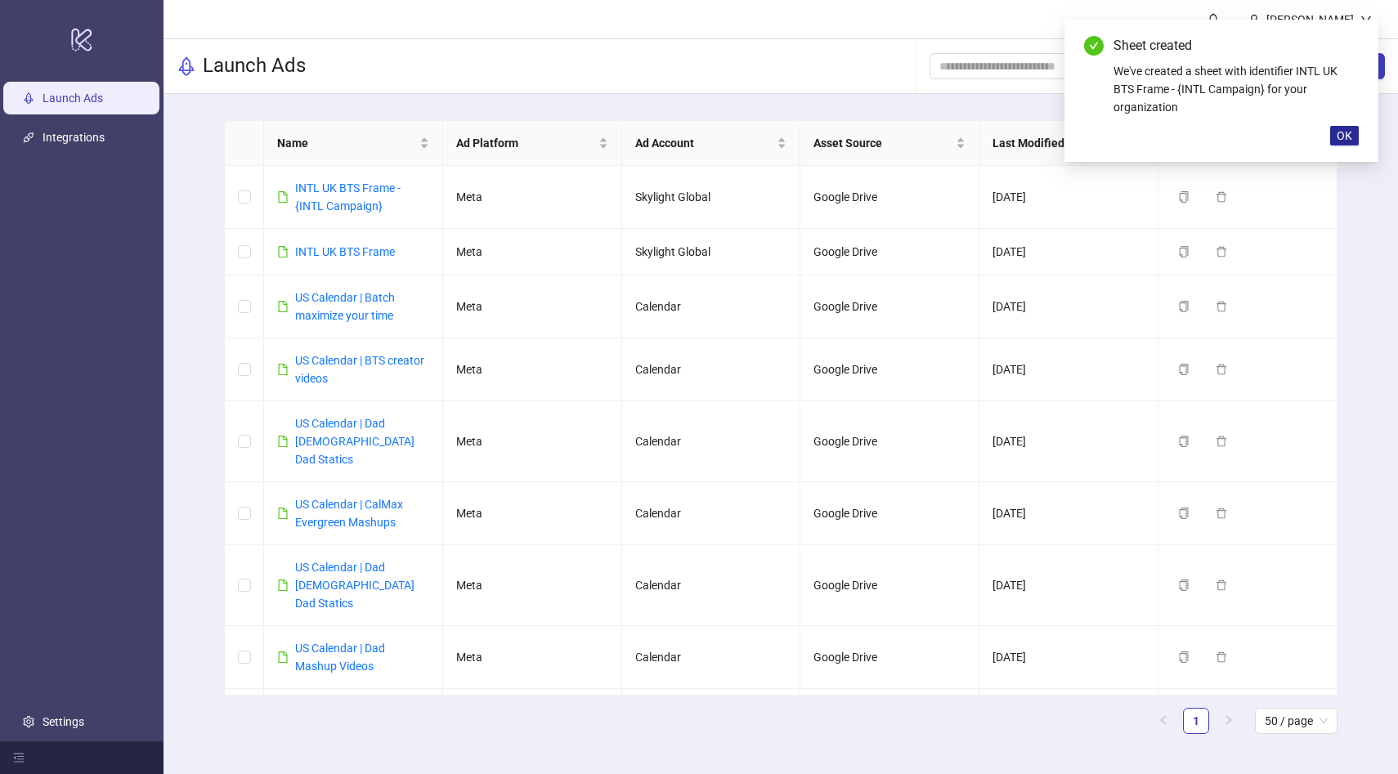
click at [1340, 135] on span "OK" at bounding box center [1345, 135] width 16 height 13
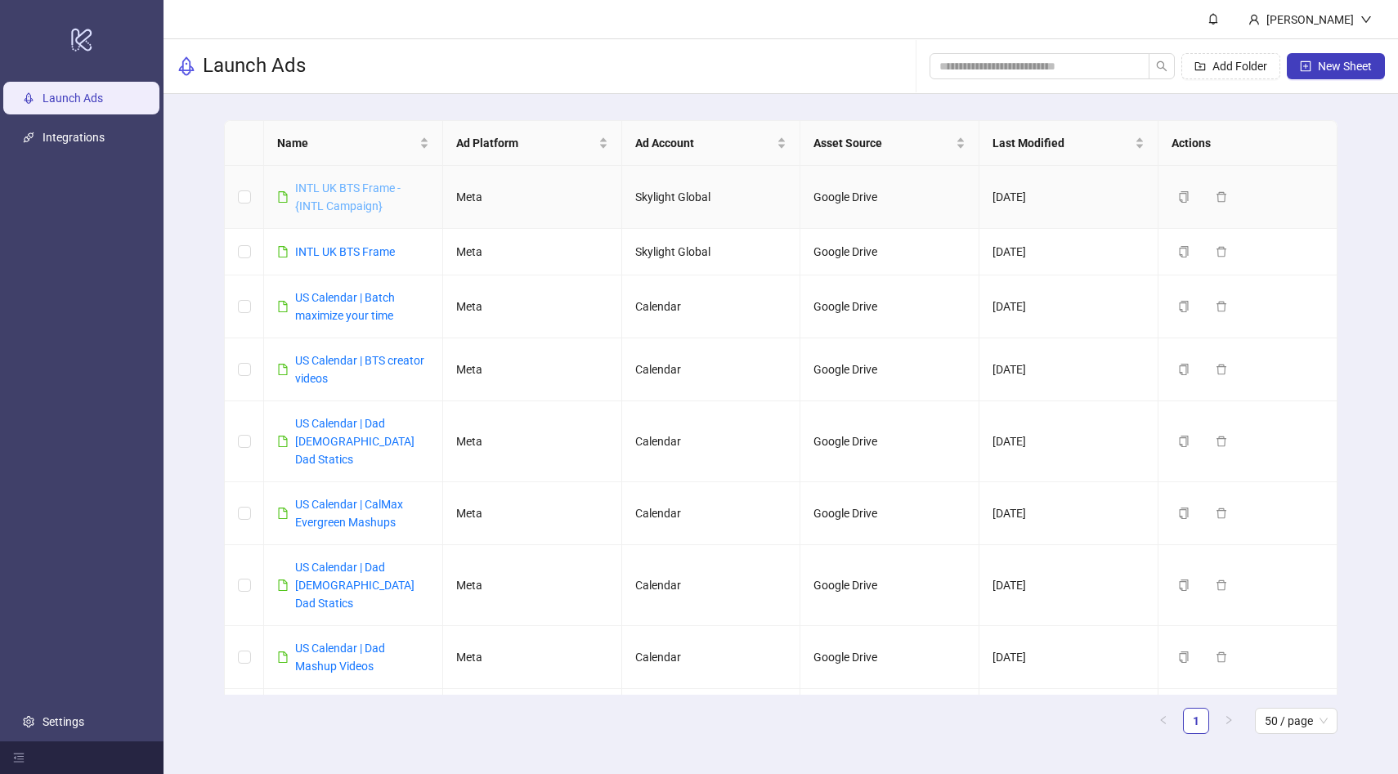
click at [359, 202] on link "INTL UK BTS Frame - {INTL Campaign}" at bounding box center [347, 197] width 105 height 31
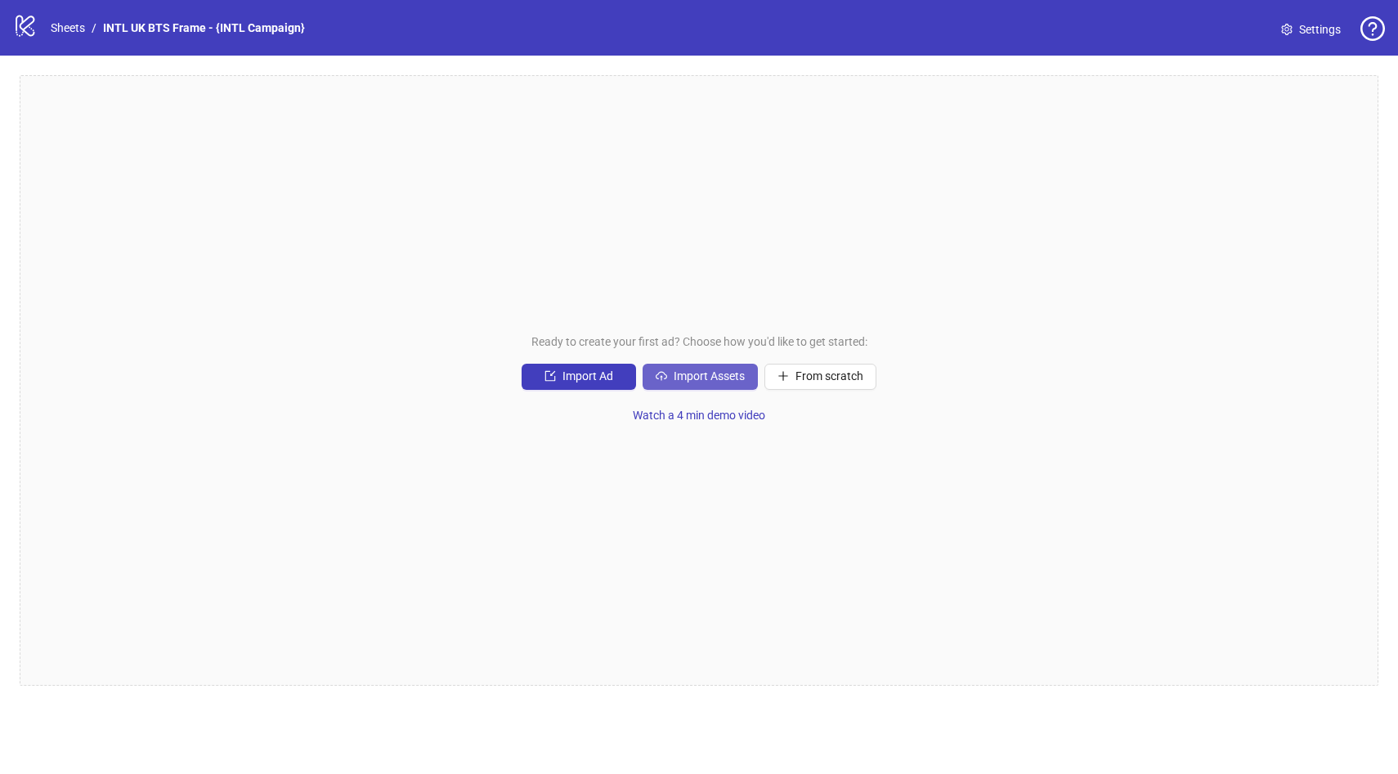
click at [695, 375] on span "Import Assets" at bounding box center [709, 376] width 71 height 13
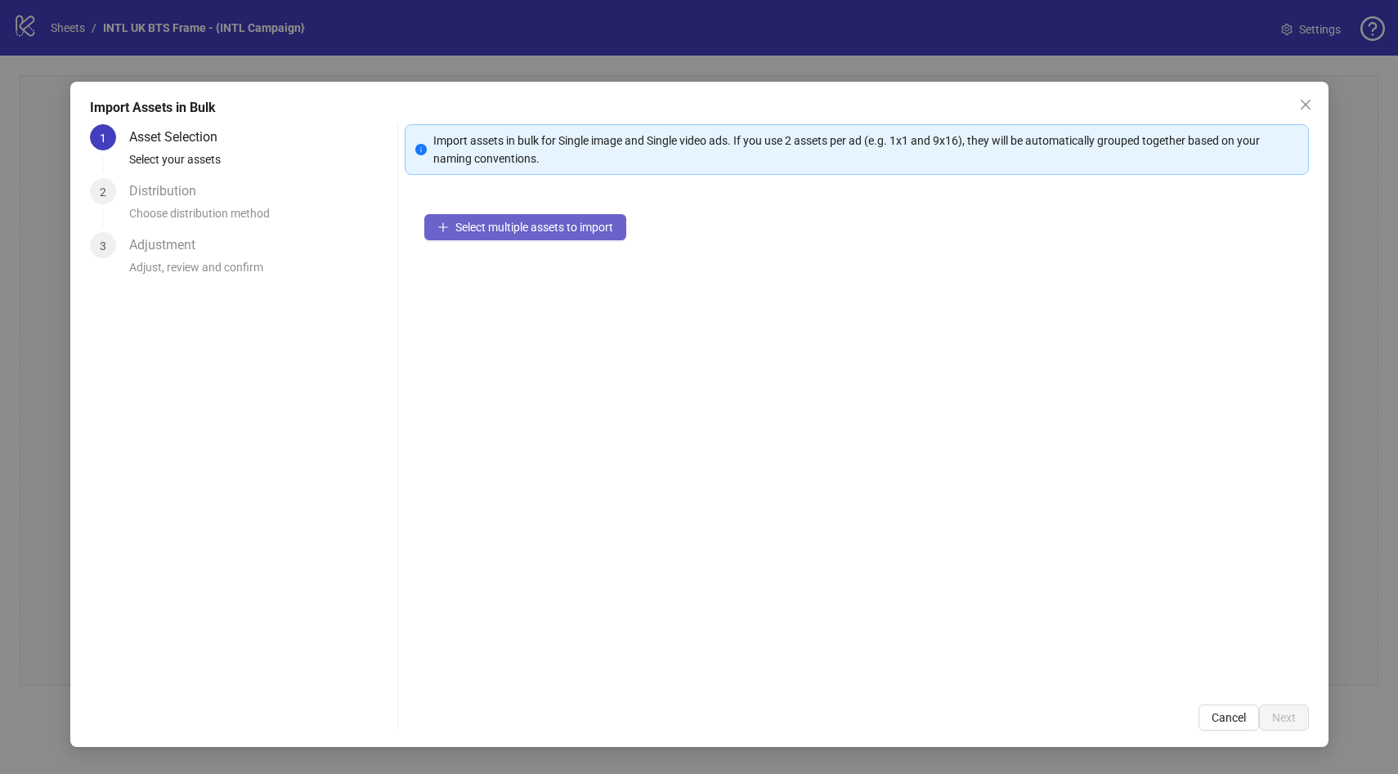
click at [536, 235] on button "Select multiple assets to import" at bounding box center [525, 227] width 202 height 26
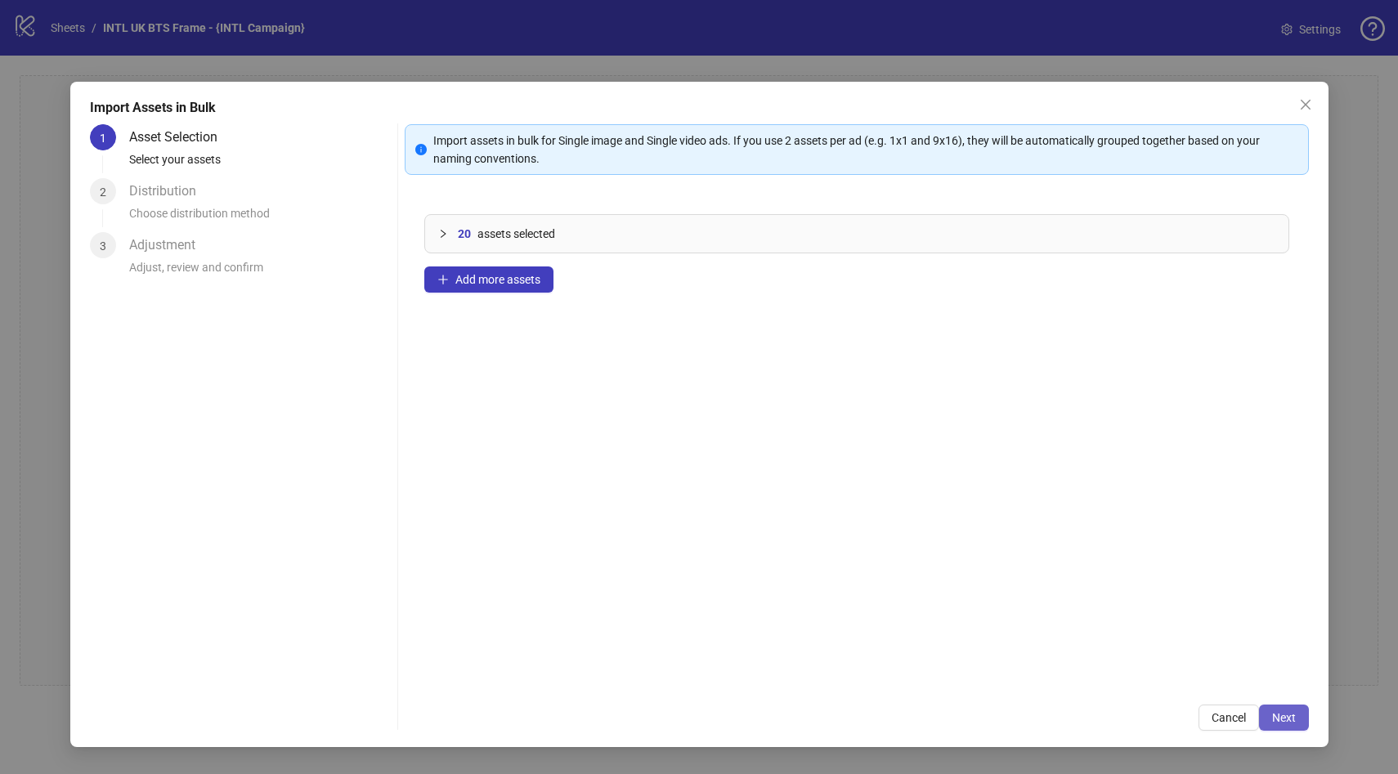
click at [1289, 715] on span "Next" at bounding box center [1285, 718] width 24 height 13
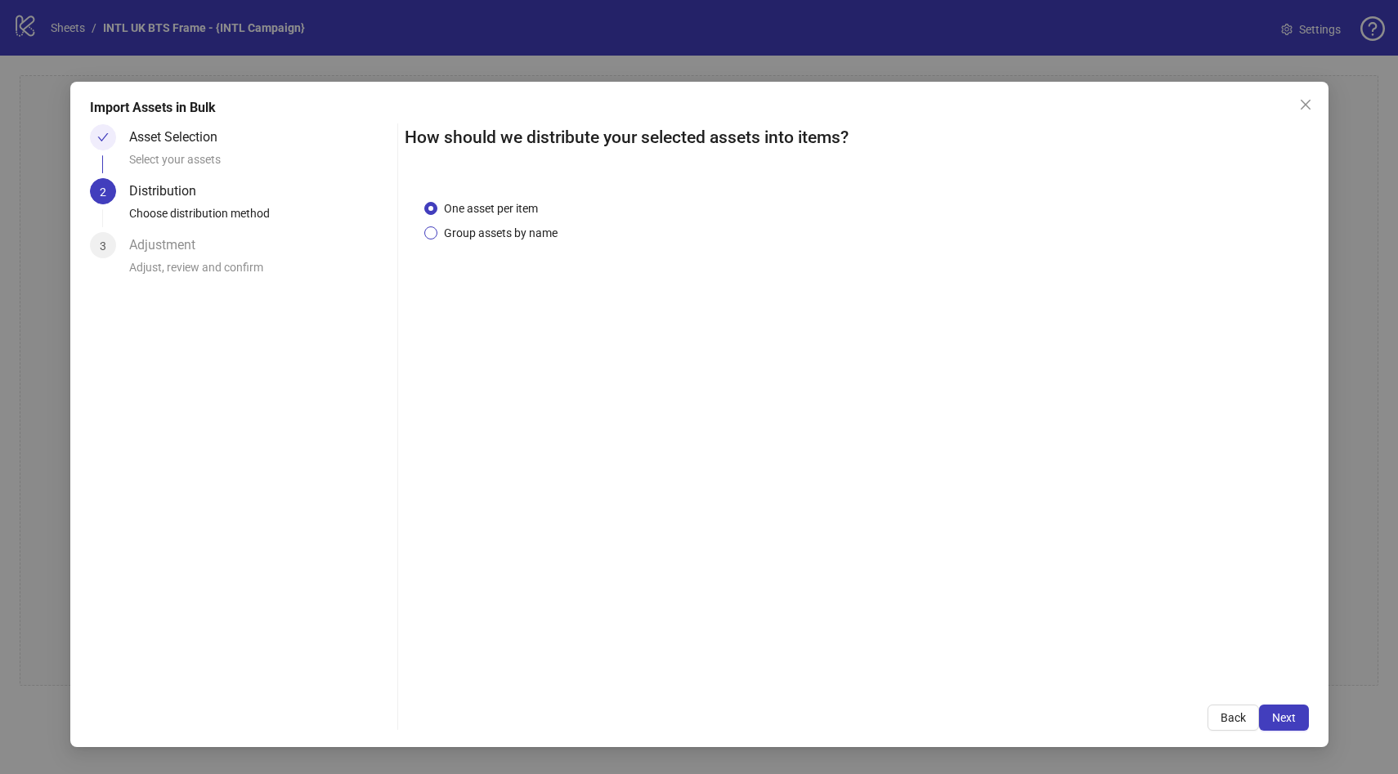
click at [511, 236] on span "Group assets by name" at bounding box center [501, 233] width 127 height 18
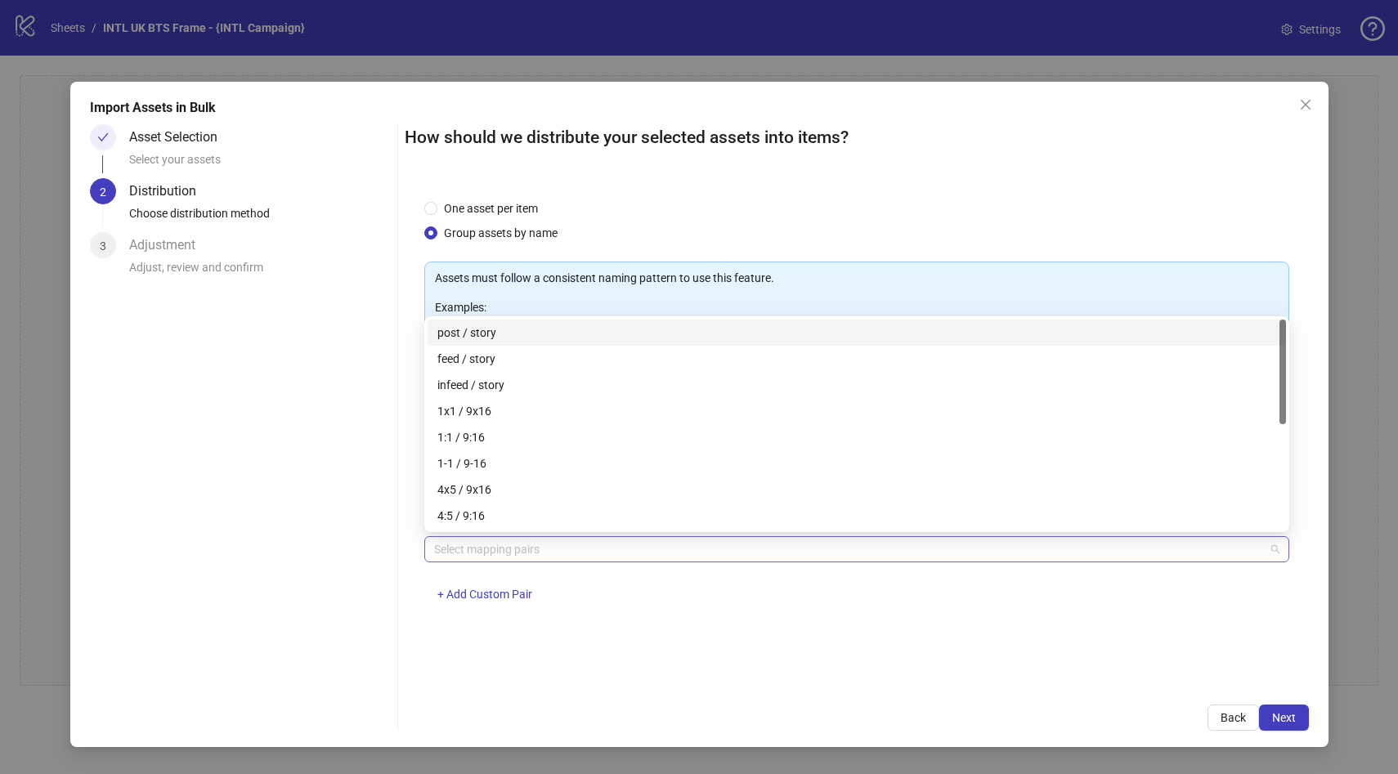
click at [516, 544] on div at bounding box center [849, 549] width 842 height 23
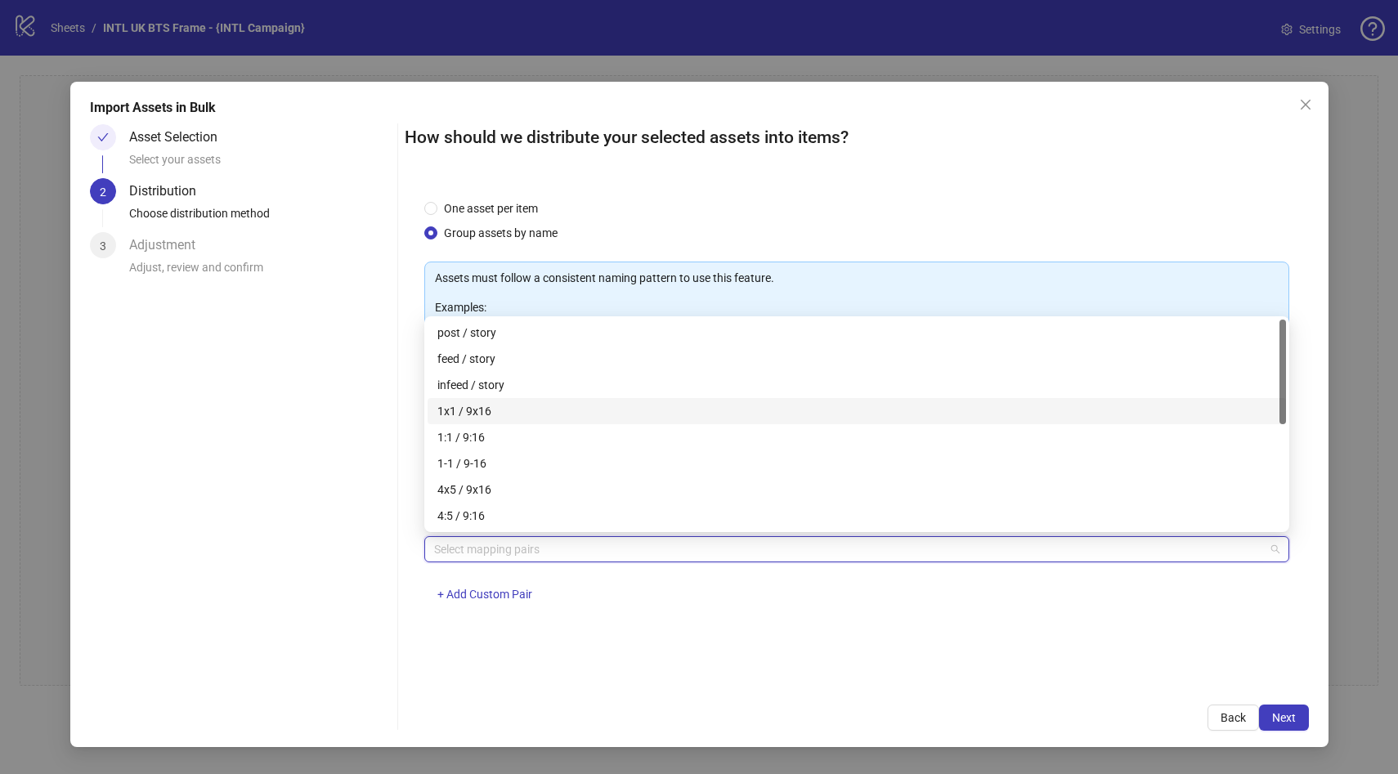
click at [549, 411] on div "1x1 / 9x16" at bounding box center [857, 411] width 839 height 18
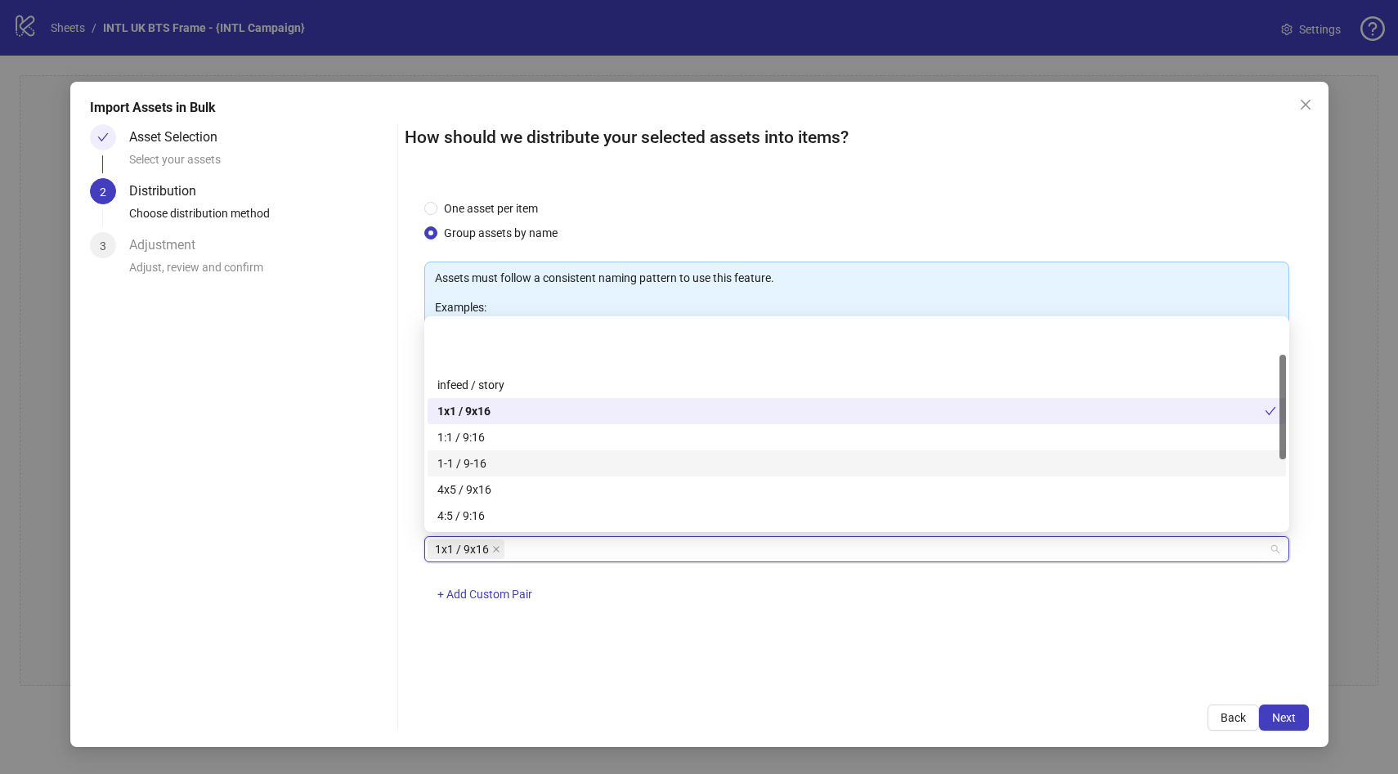
scroll to position [209, 0]
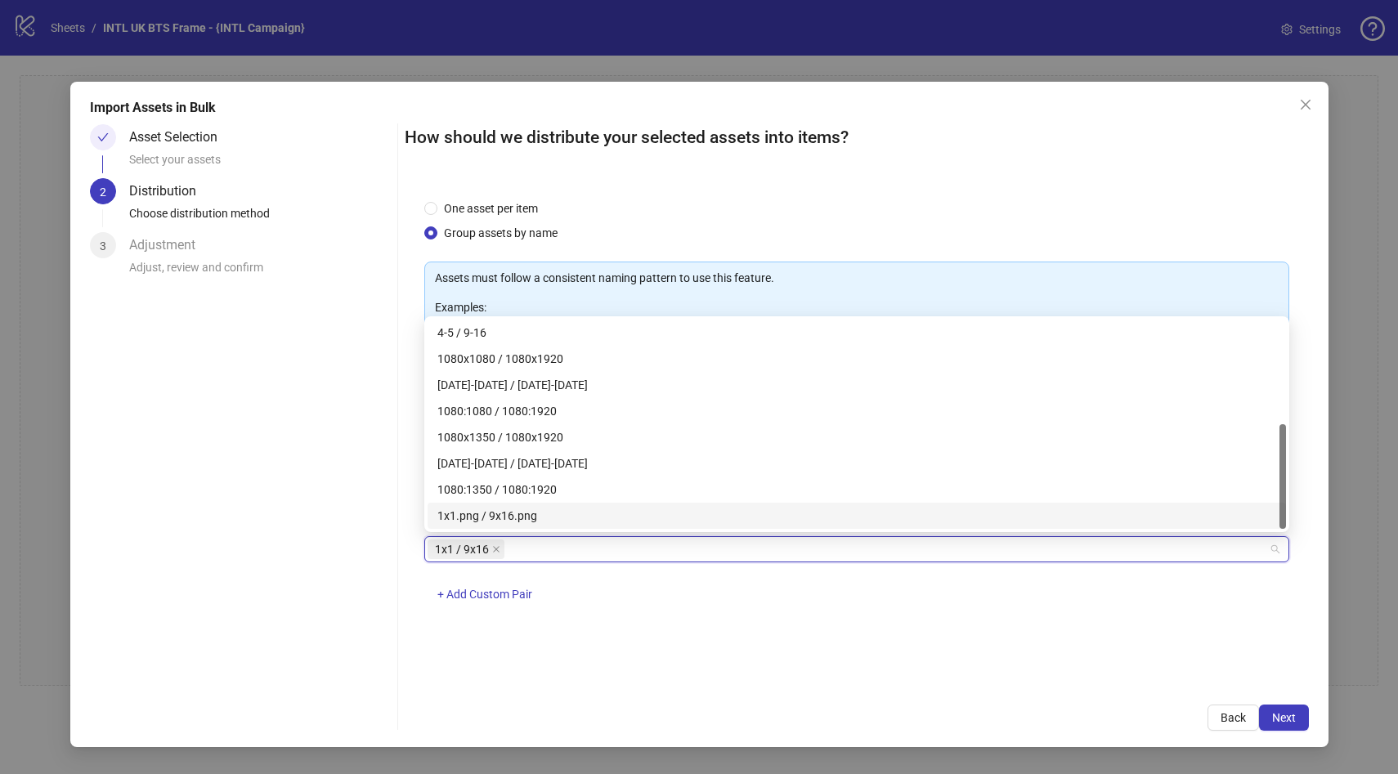
click at [532, 515] on div "1x1.png / 9x16.png" at bounding box center [857, 516] width 839 height 18
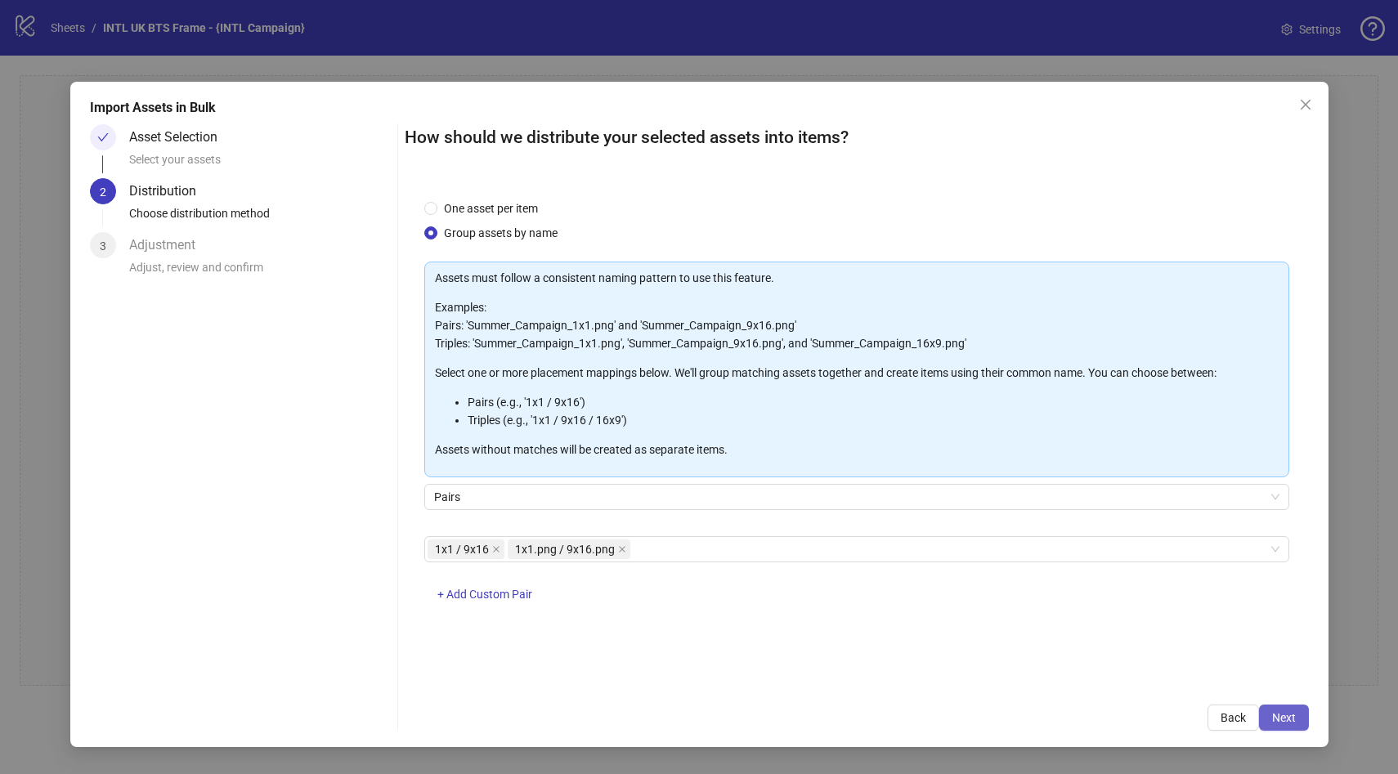
click at [1286, 713] on span "Next" at bounding box center [1285, 718] width 24 height 13
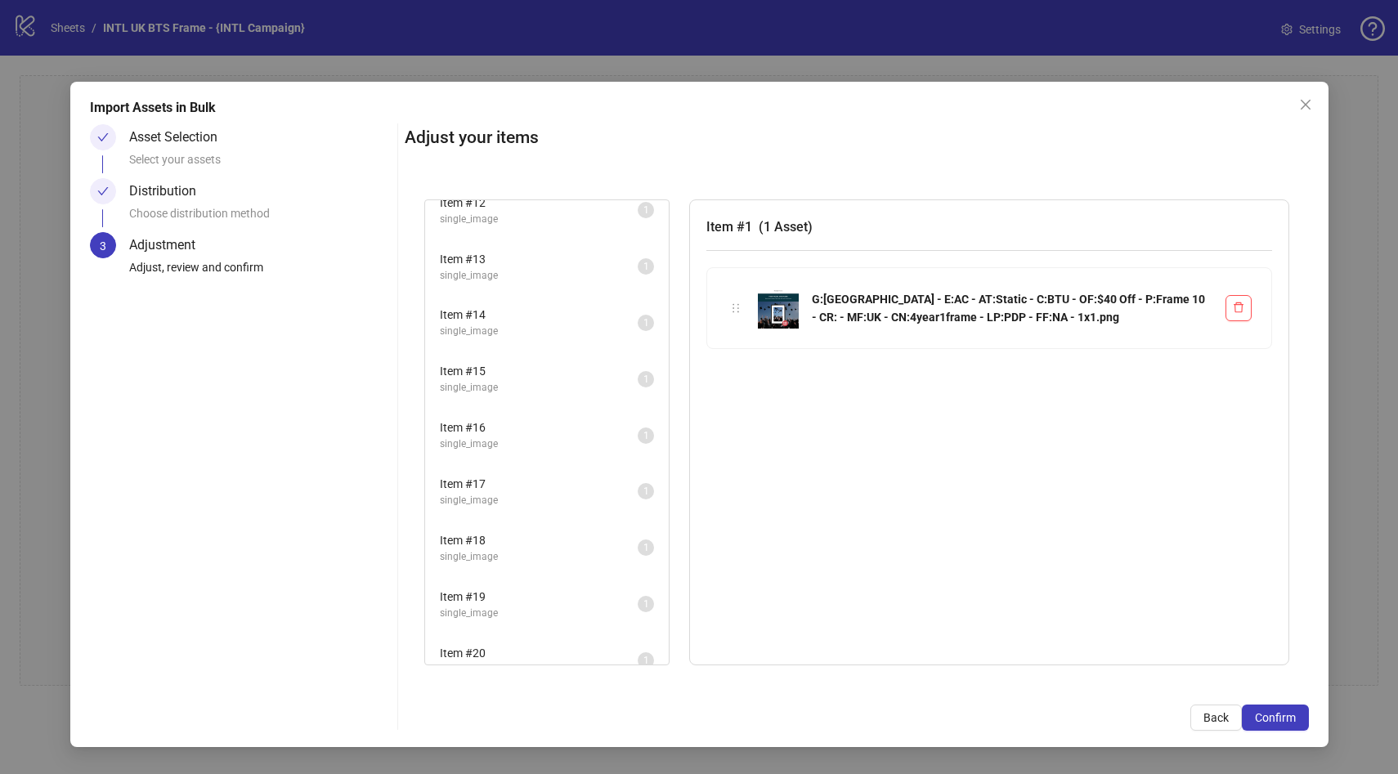
scroll to position [661, 0]
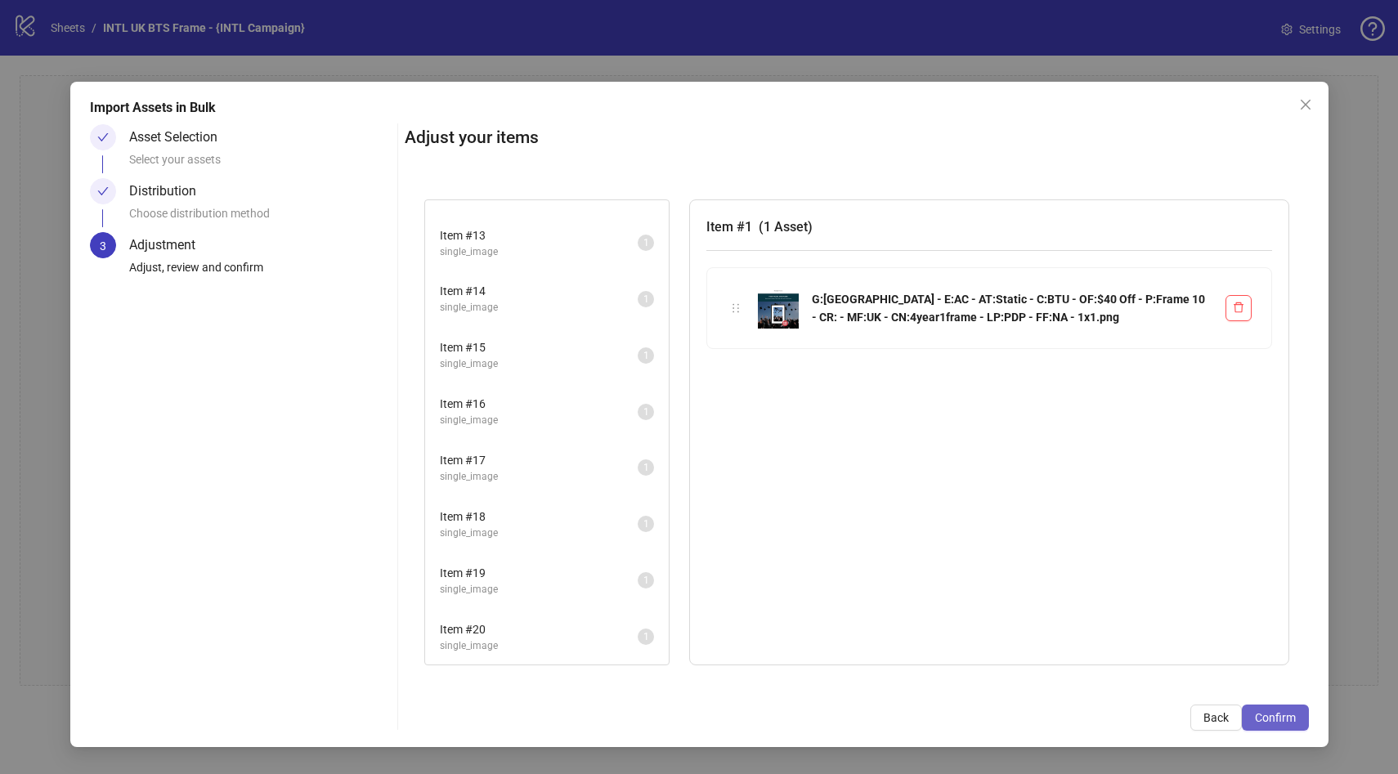
click at [1286, 725] on button "Confirm" at bounding box center [1275, 718] width 67 height 26
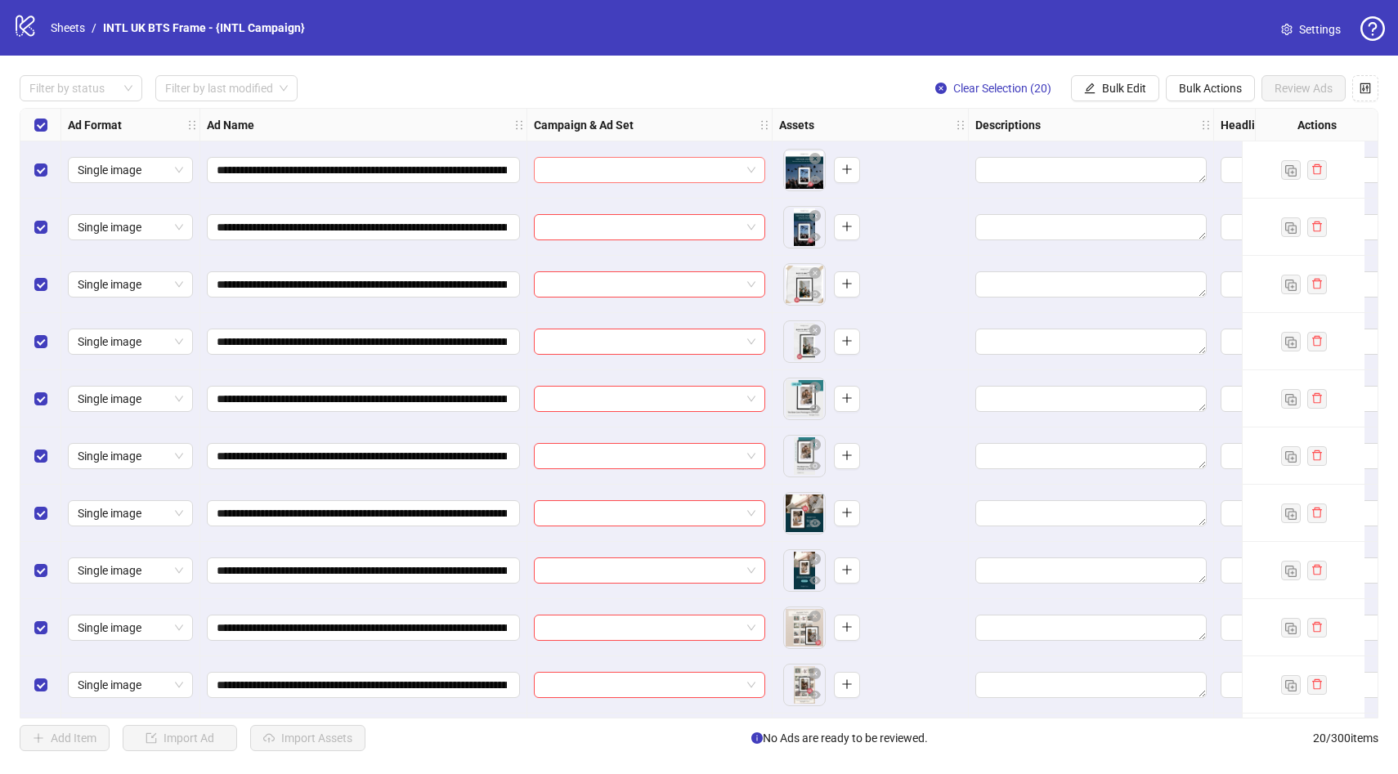
click at [634, 168] on input "search" at bounding box center [642, 170] width 197 height 25
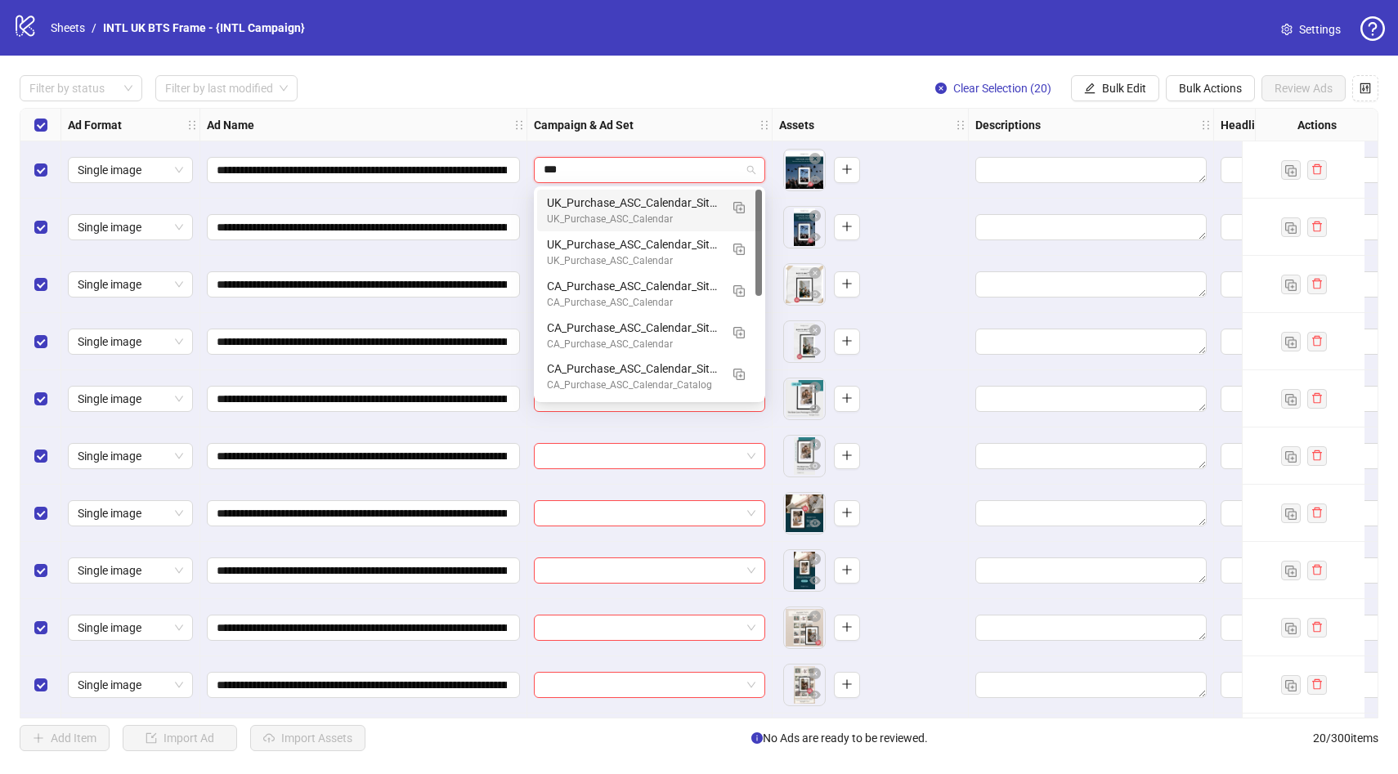
type input "****"
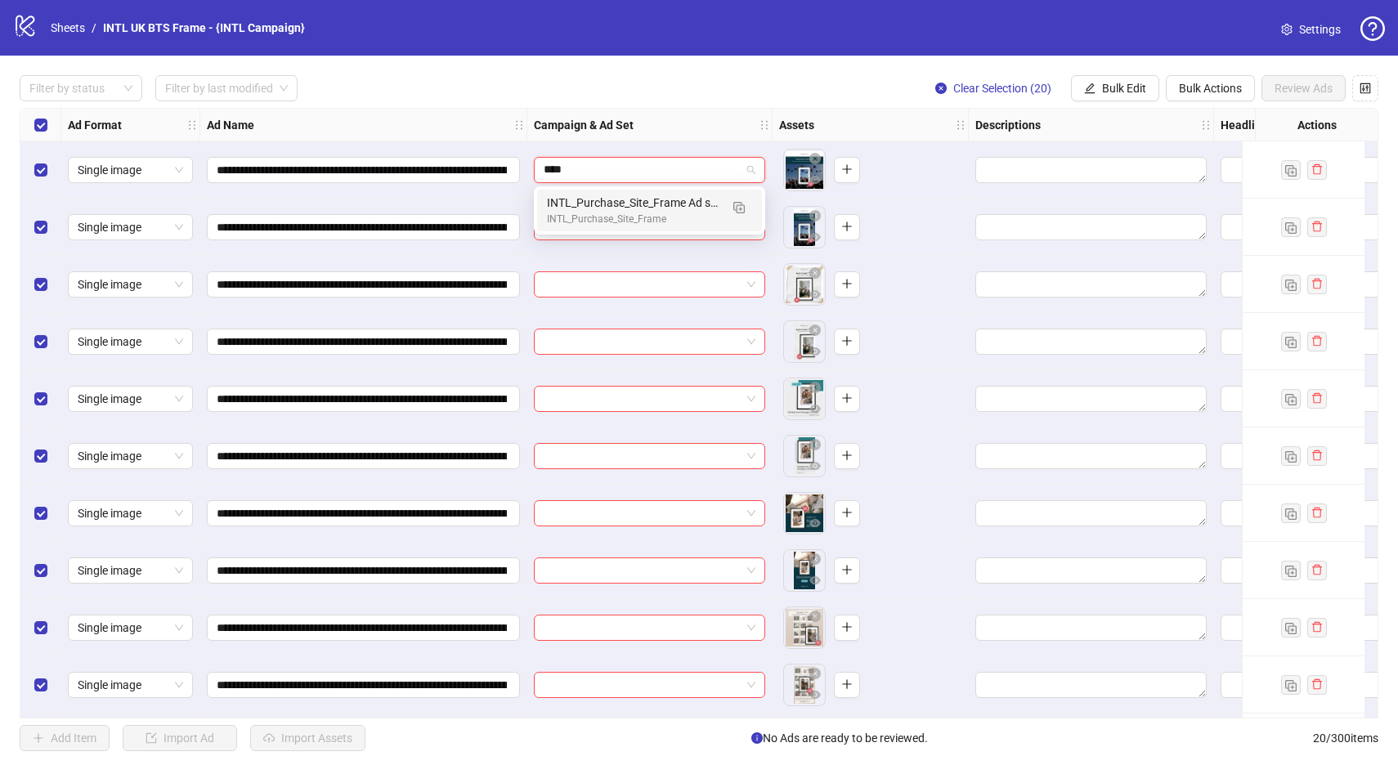
click at [635, 213] on div "INTL_Purchase_Site_Frame" at bounding box center [633, 220] width 173 height 16
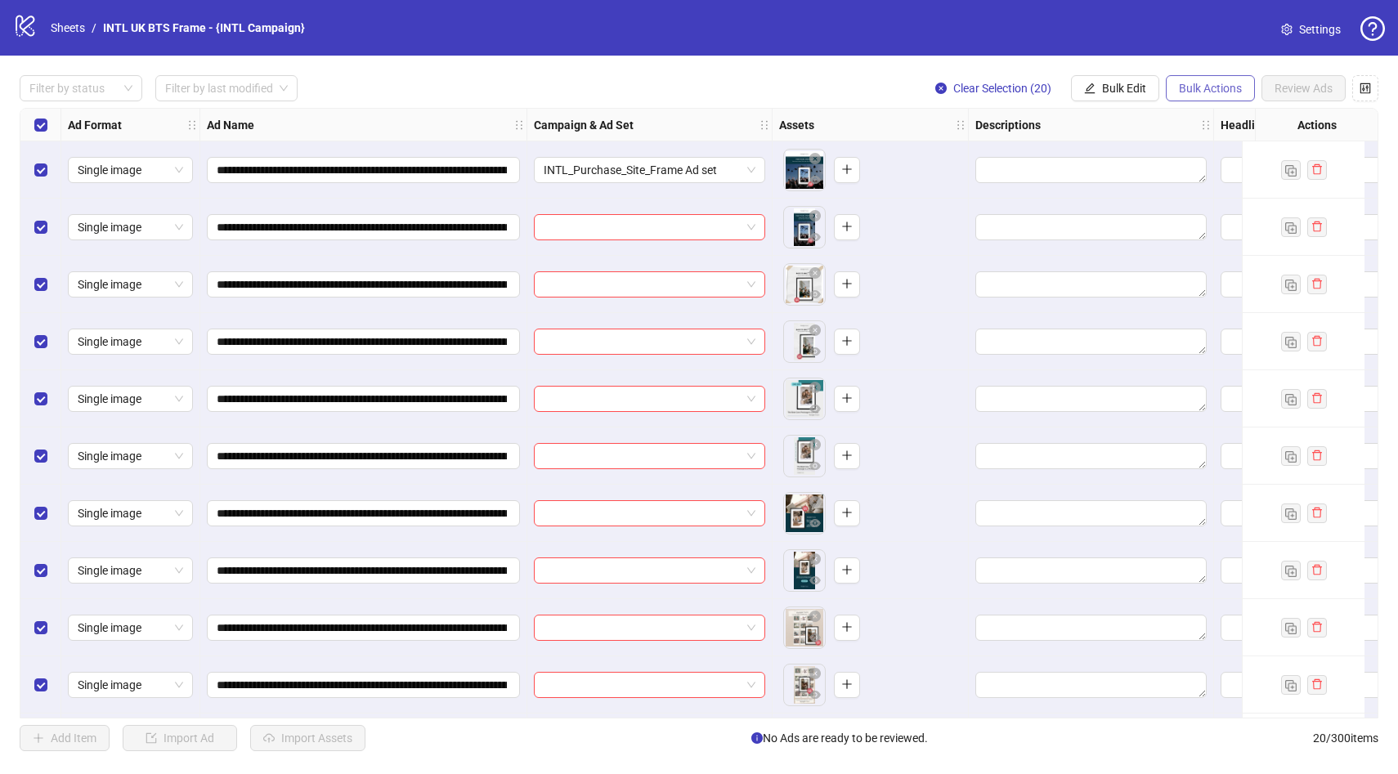
click at [1188, 90] on span "Bulk Actions" at bounding box center [1210, 88] width 63 height 13
click at [1134, 92] on span "Bulk Edit" at bounding box center [1124, 88] width 44 height 13
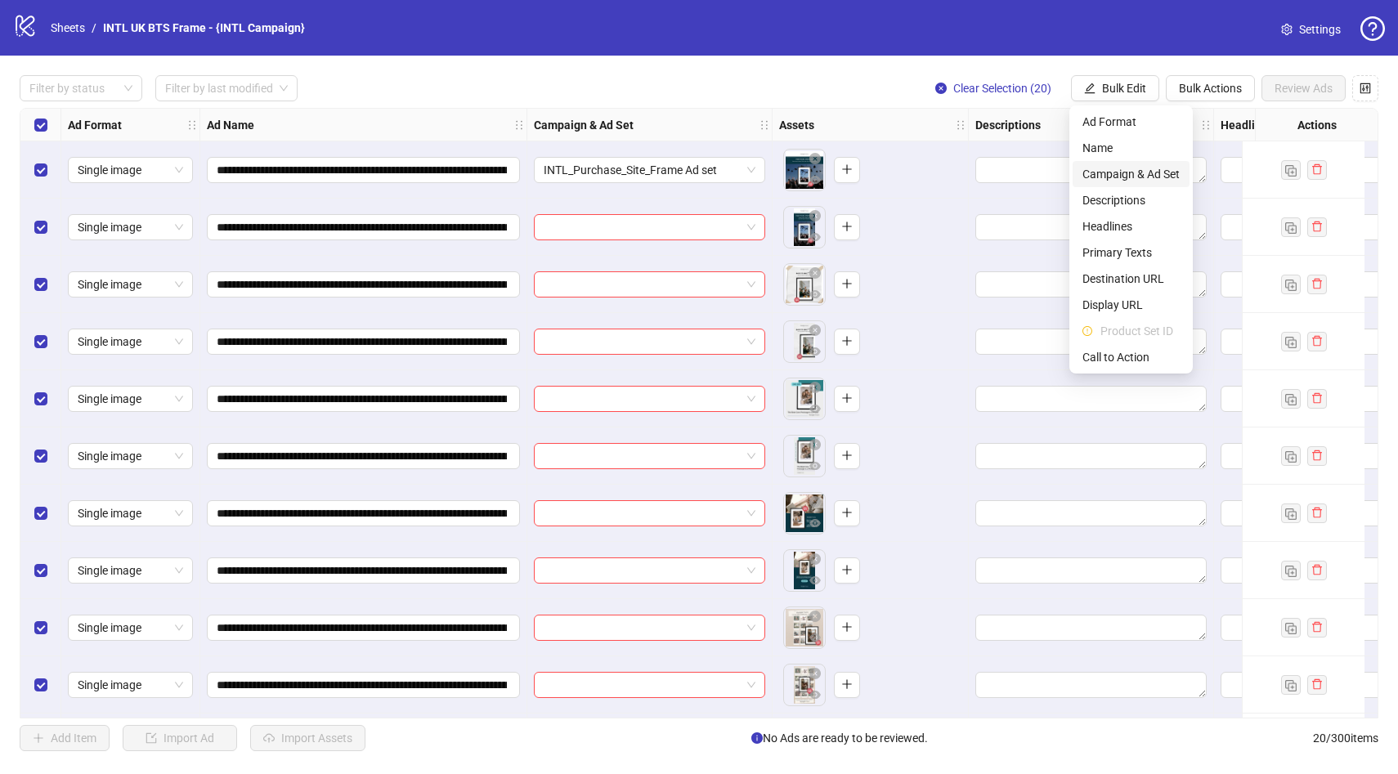
click at [1143, 177] on span "Campaign & Ad Set" at bounding box center [1131, 174] width 97 height 18
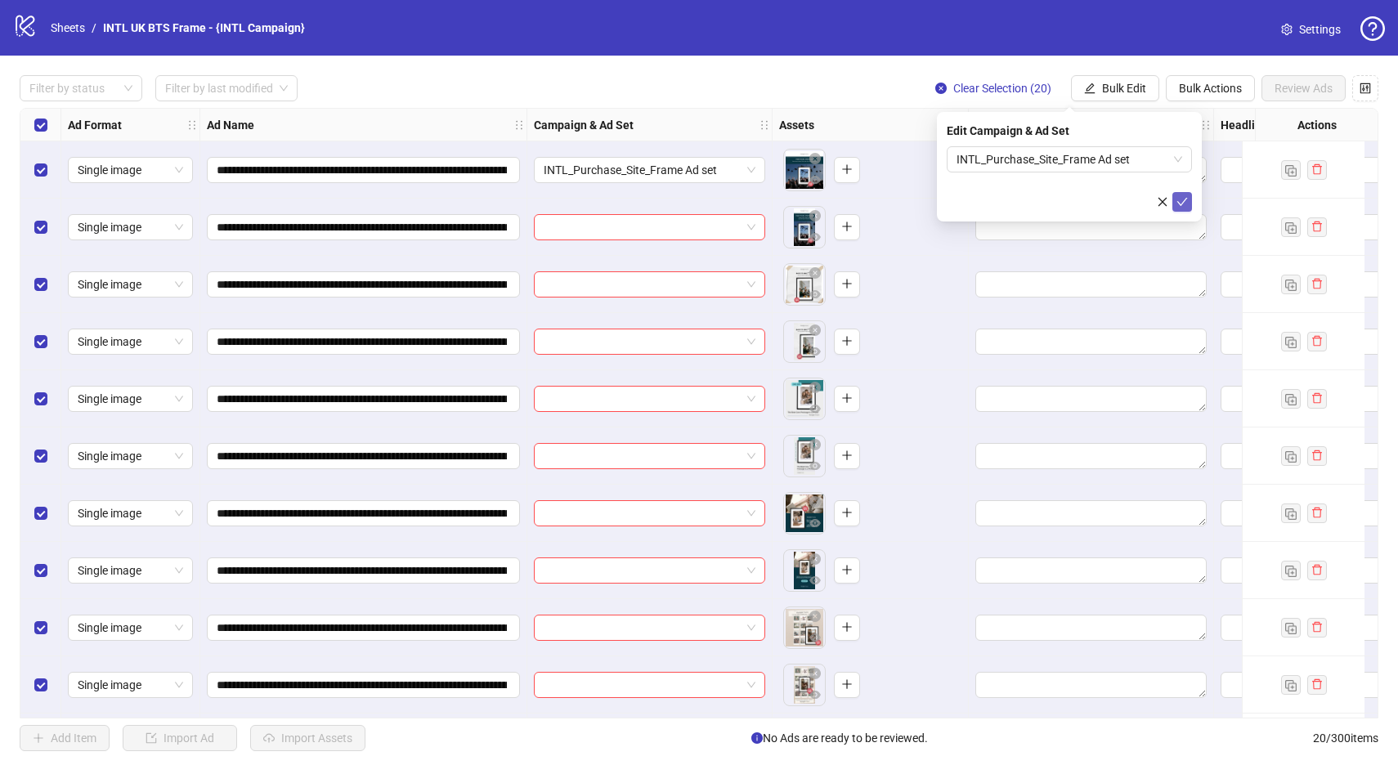
click at [1181, 206] on icon "check" at bounding box center [1182, 201] width 11 height 11
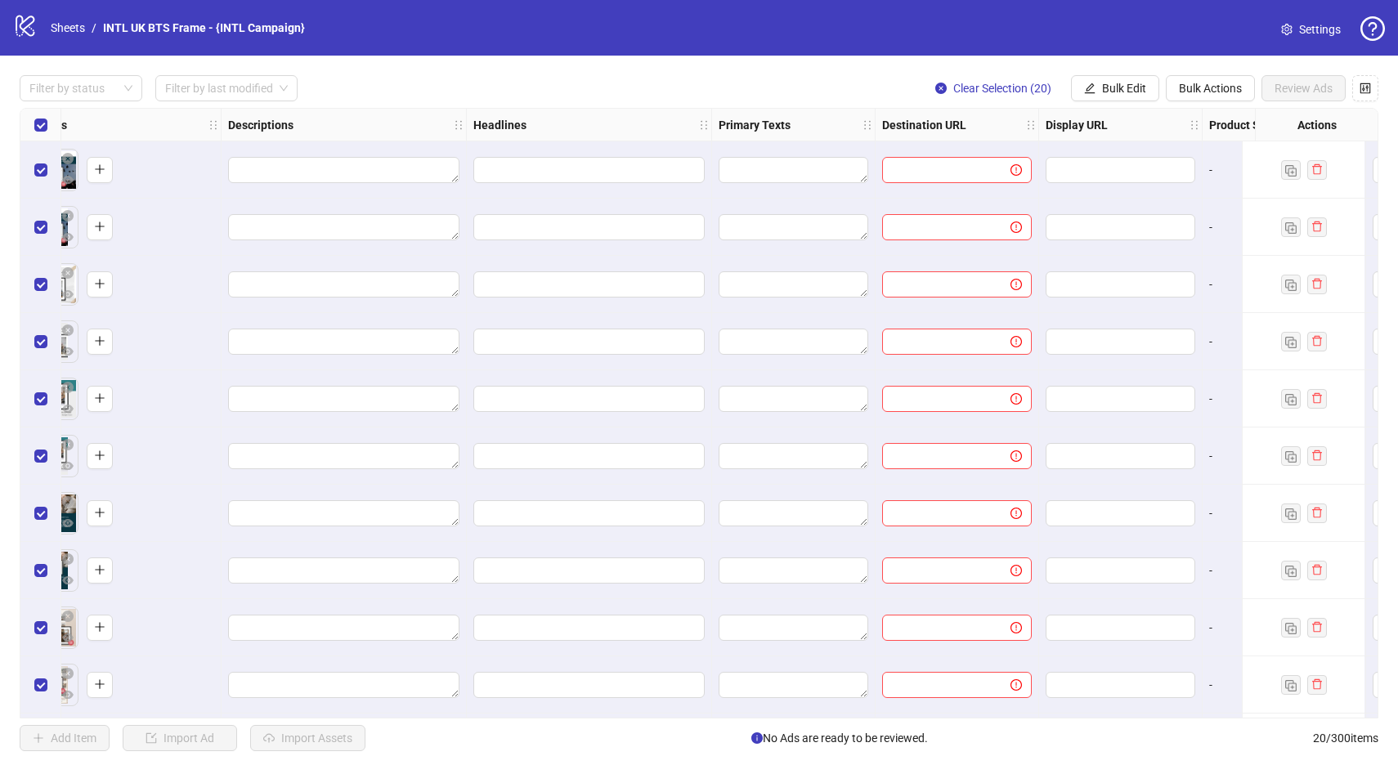
scroll to position [0, 836]
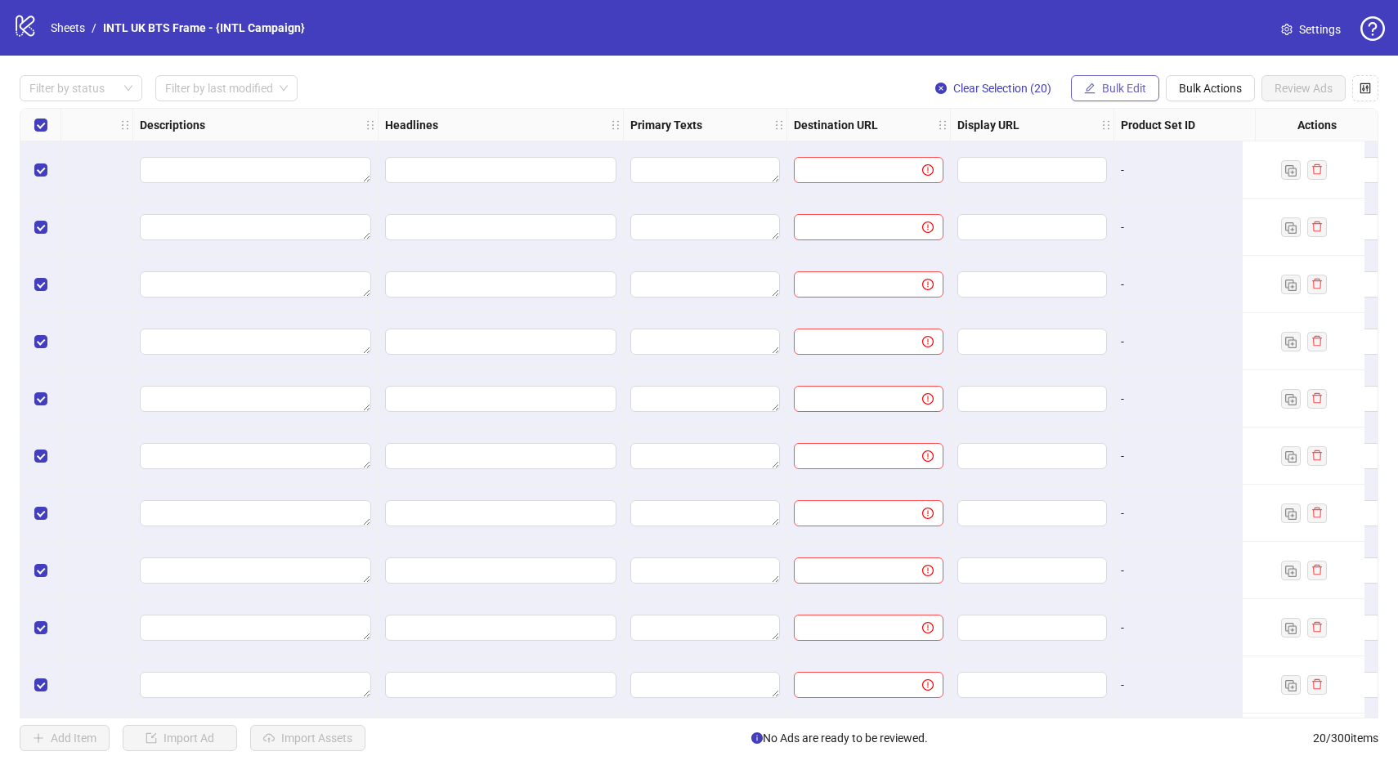
click at [1121, 89] on span "Bulk Edit" at bounding box center [1124, 88] width 44 height 13
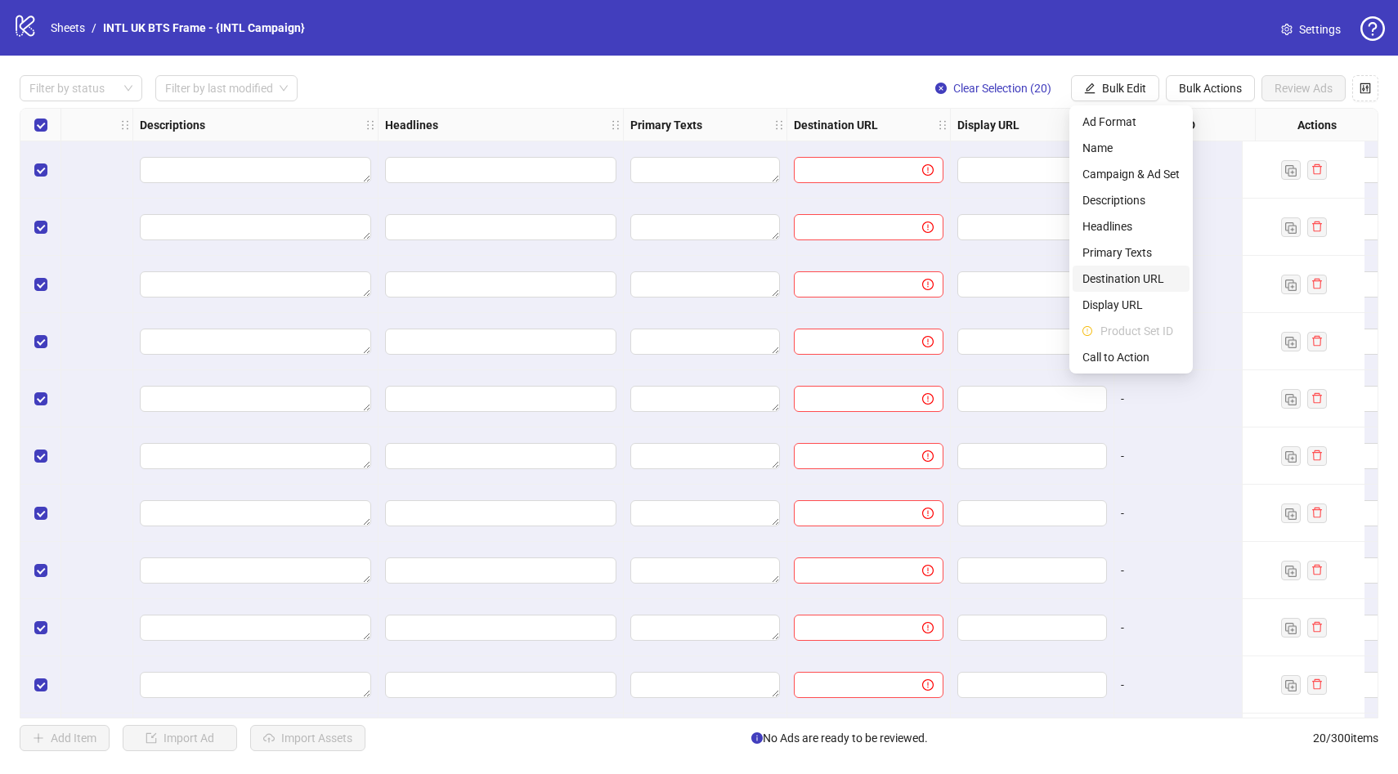
click at [1143, 285] on span "Destination URL" at bounding box center [1131, 279] width 97 height 18
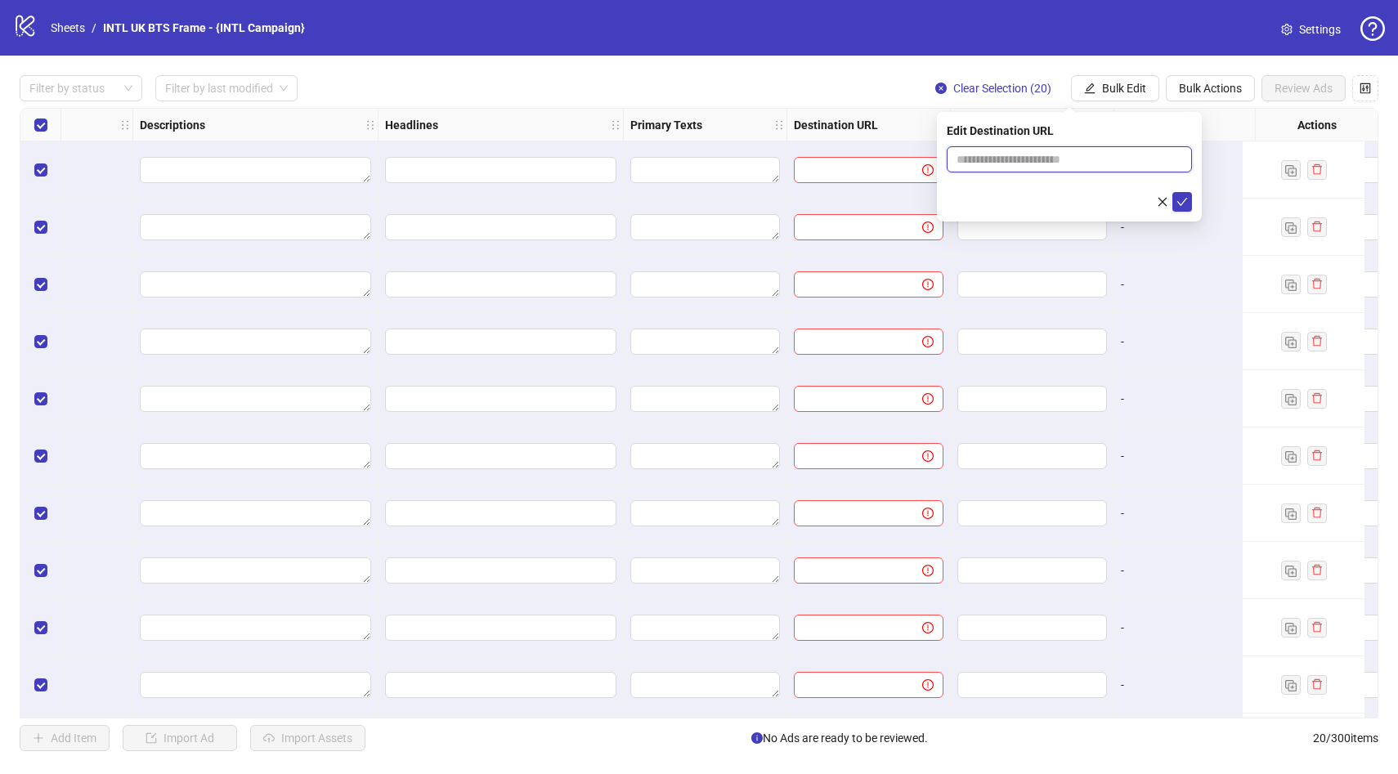
click at [1080, 164] on input "text" at bounding box center [1063, 159] width 213 height 18
paste input "**********"
type input "**********"
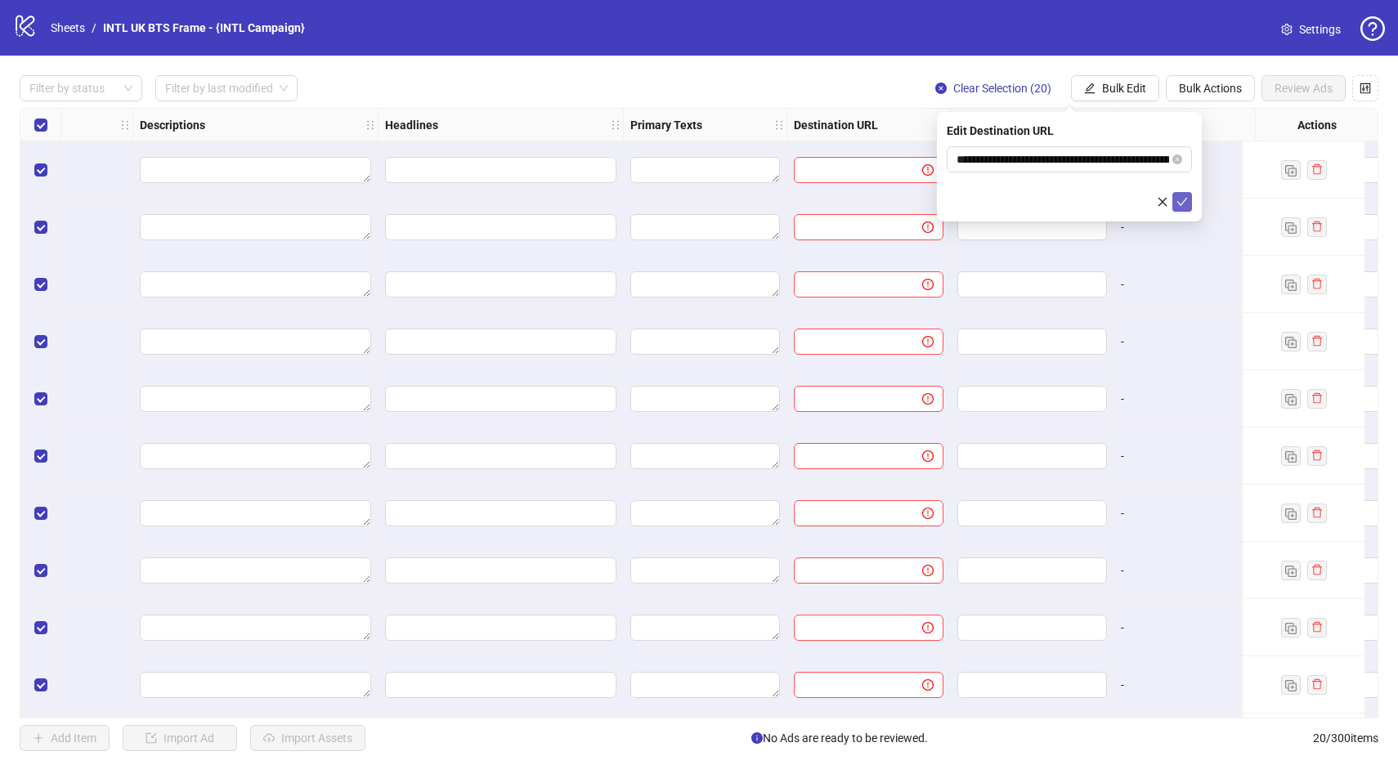
click at [1178, 197] on icon "check" at bounding box center [1182, 201] width 11 height 11
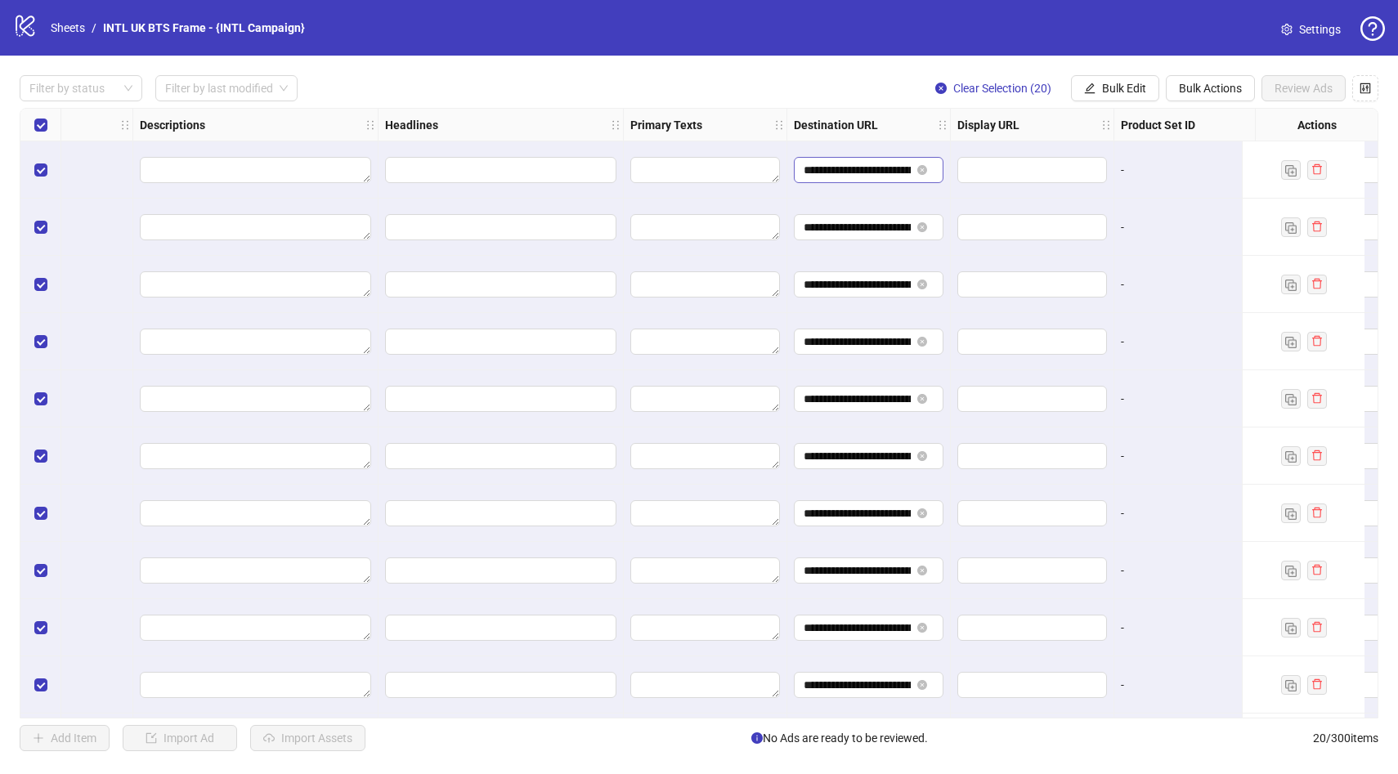
click at [873, 181] on span "**********" at bounding box center [869, 170] width 150 height 26
click at [1123, 83] on span "Bulk Edit" at bounding box center [1124, 88] width 44 height 13
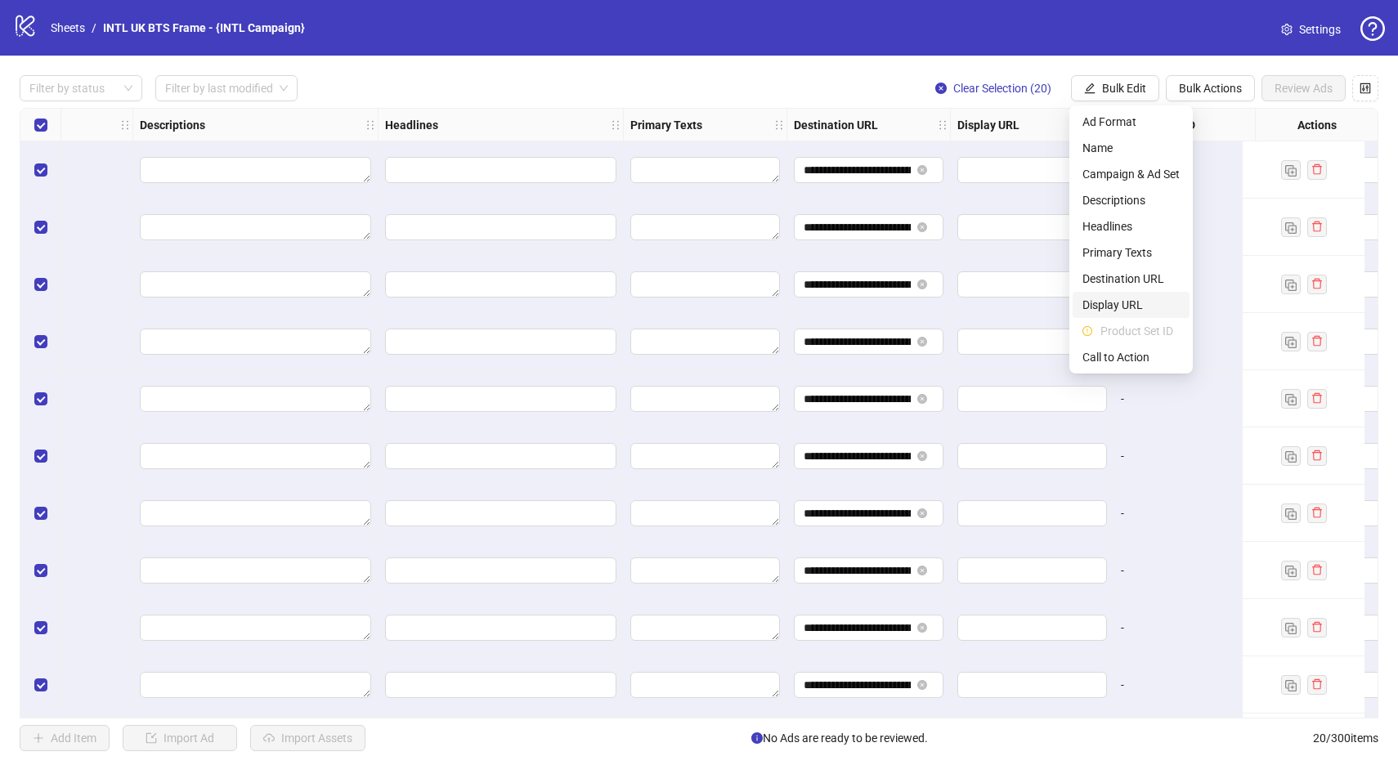
click at [1130, 302] on span "Display URL" at bounding box center [1131, 305] width 97 height 18
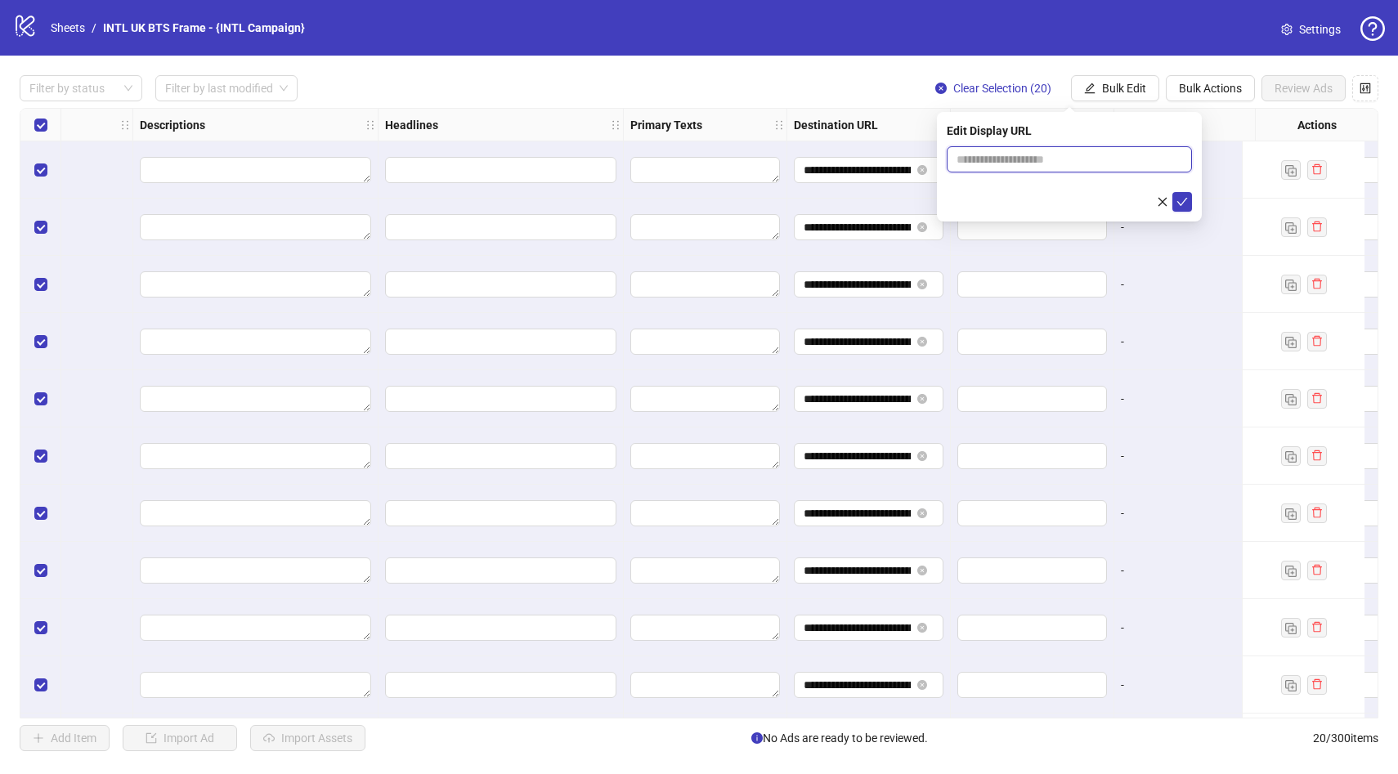
click at [1001, 155] on input "text" at bounding box center [1069, 159] width 245 height 26
type input "**********"
click at [1182, 198] on icon "check" at bounding box center [1182, 201] width 11 height 11
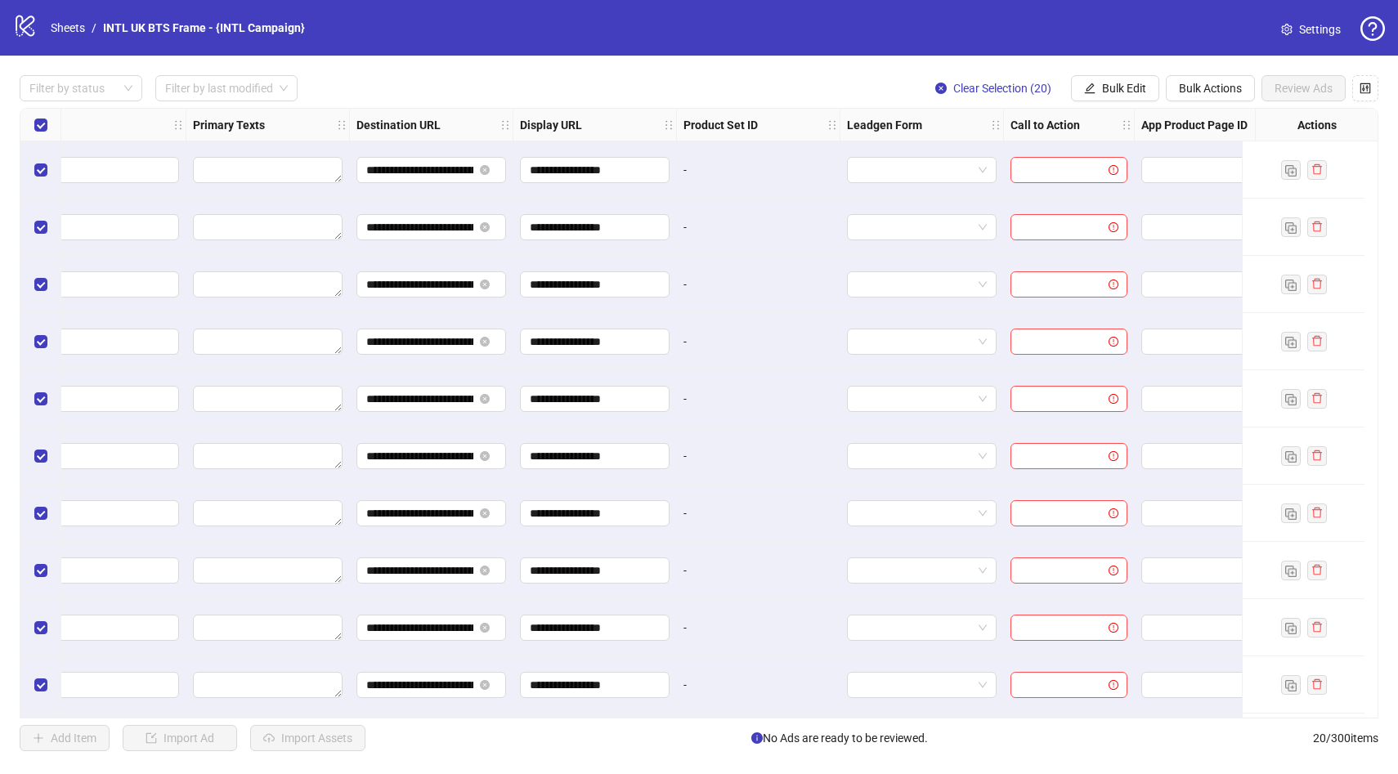
scroll to position [0, 1330]
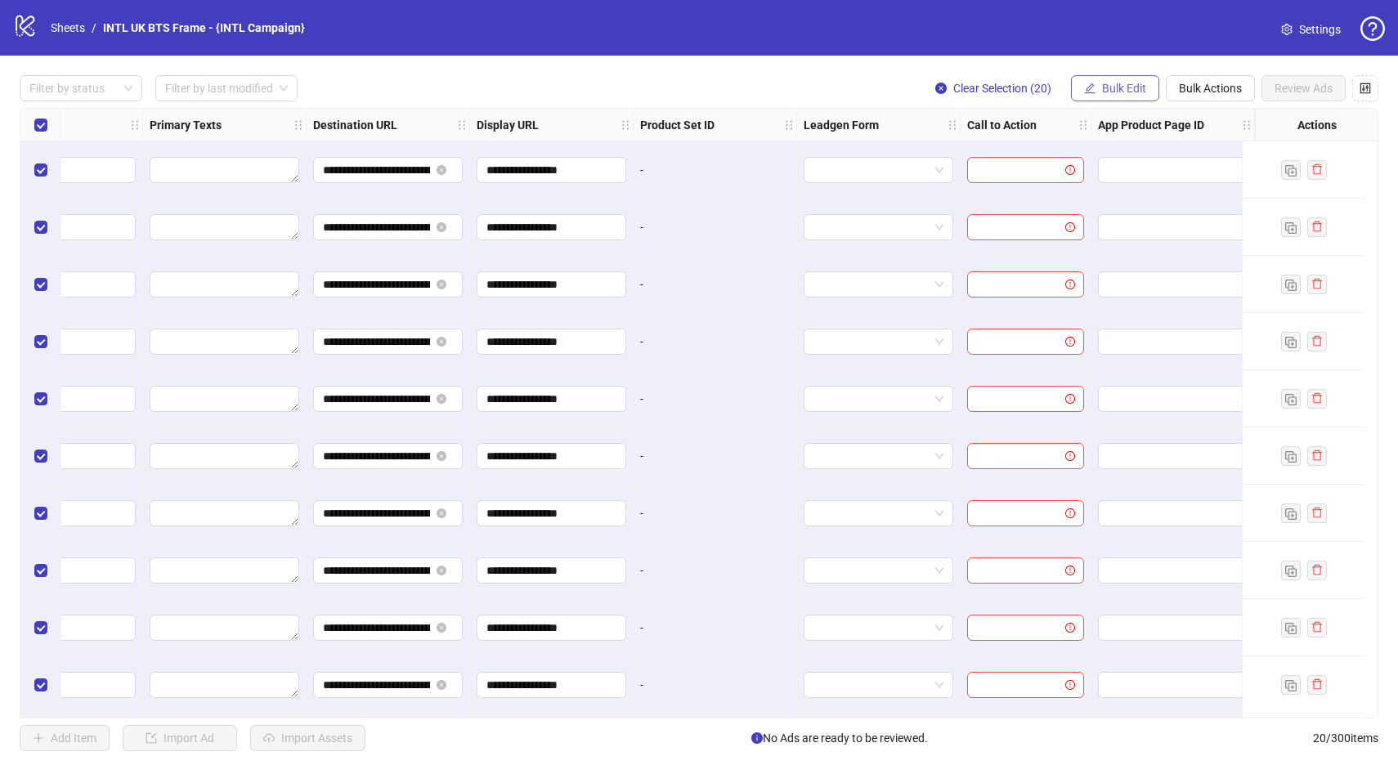
click at [1129, 91] on span "Bulk Edit" at bounding box center [1124, 88] width 44 height 13
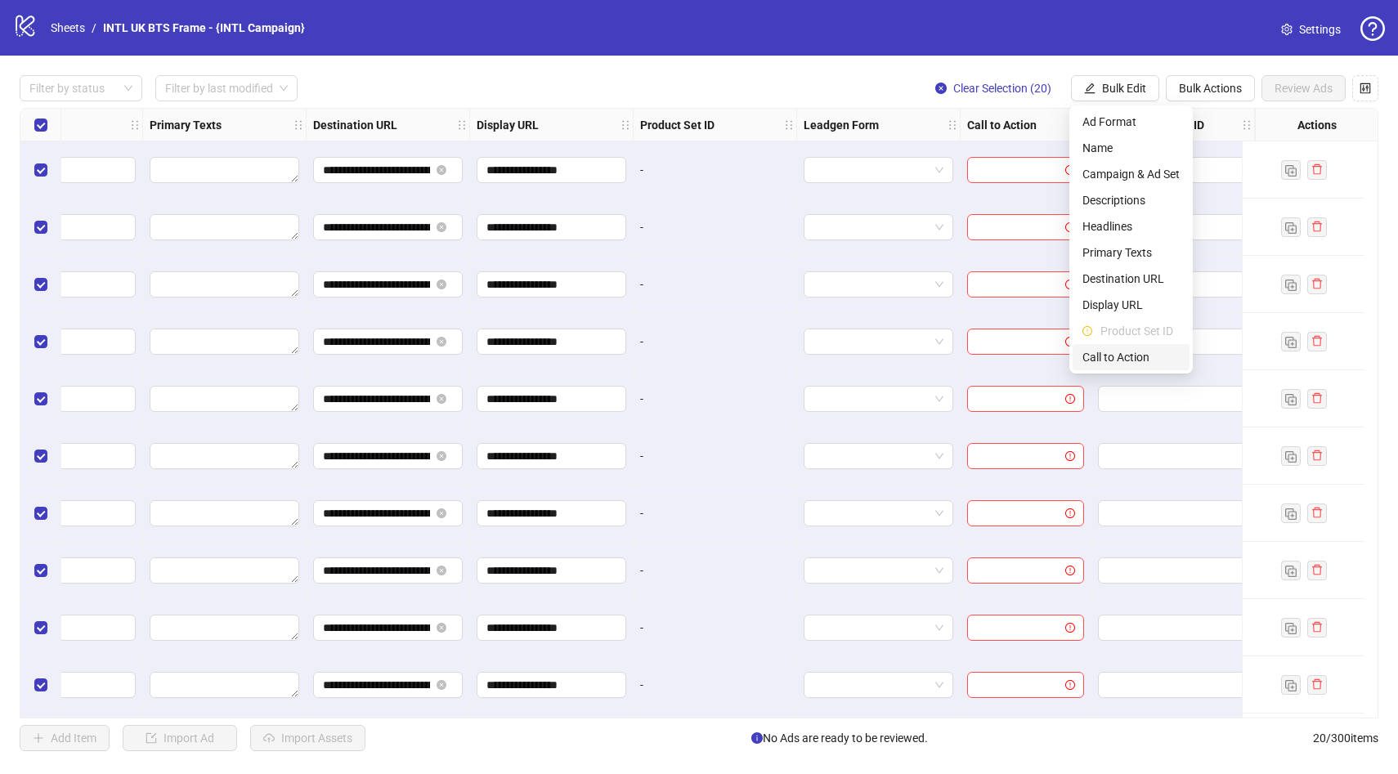
click at [1110, 357] on span "Call to Action" at bounding box center [1131, 357] width 97 height 18
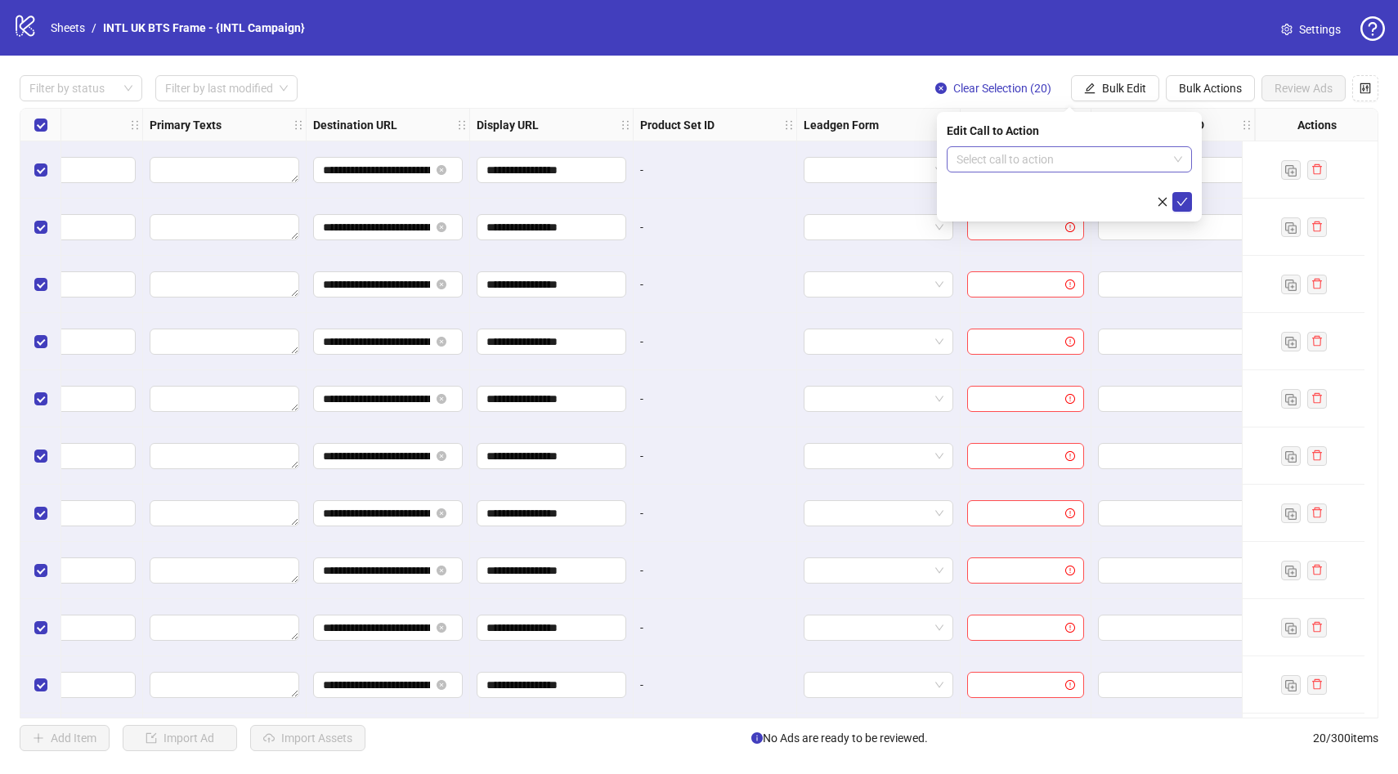
click at [1103, 169] on input "search" at bounding box center [1062, 159] width 211 height 25
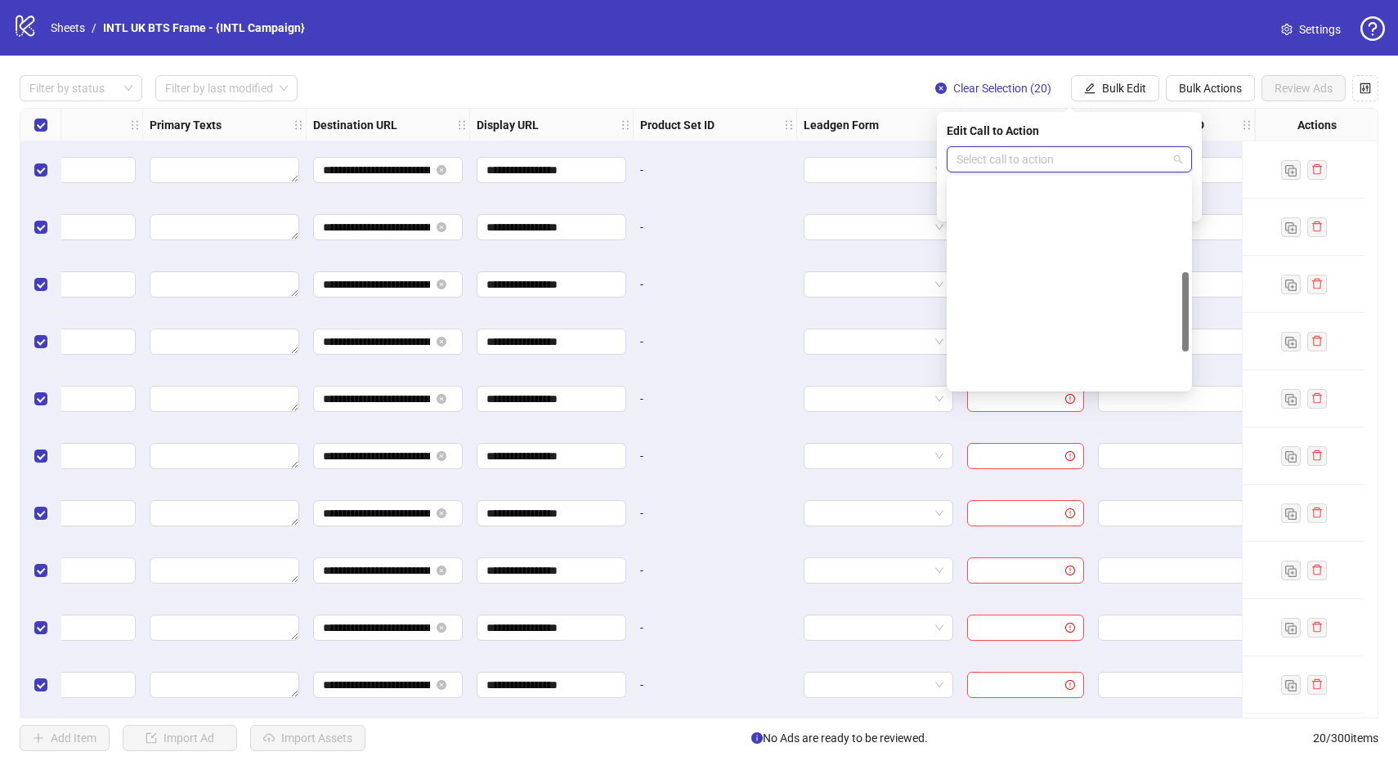
scroll to position [340, 0]
click at [999, 240] on div "Shop now" at bounding box center [1069, 245] width 219 height 18
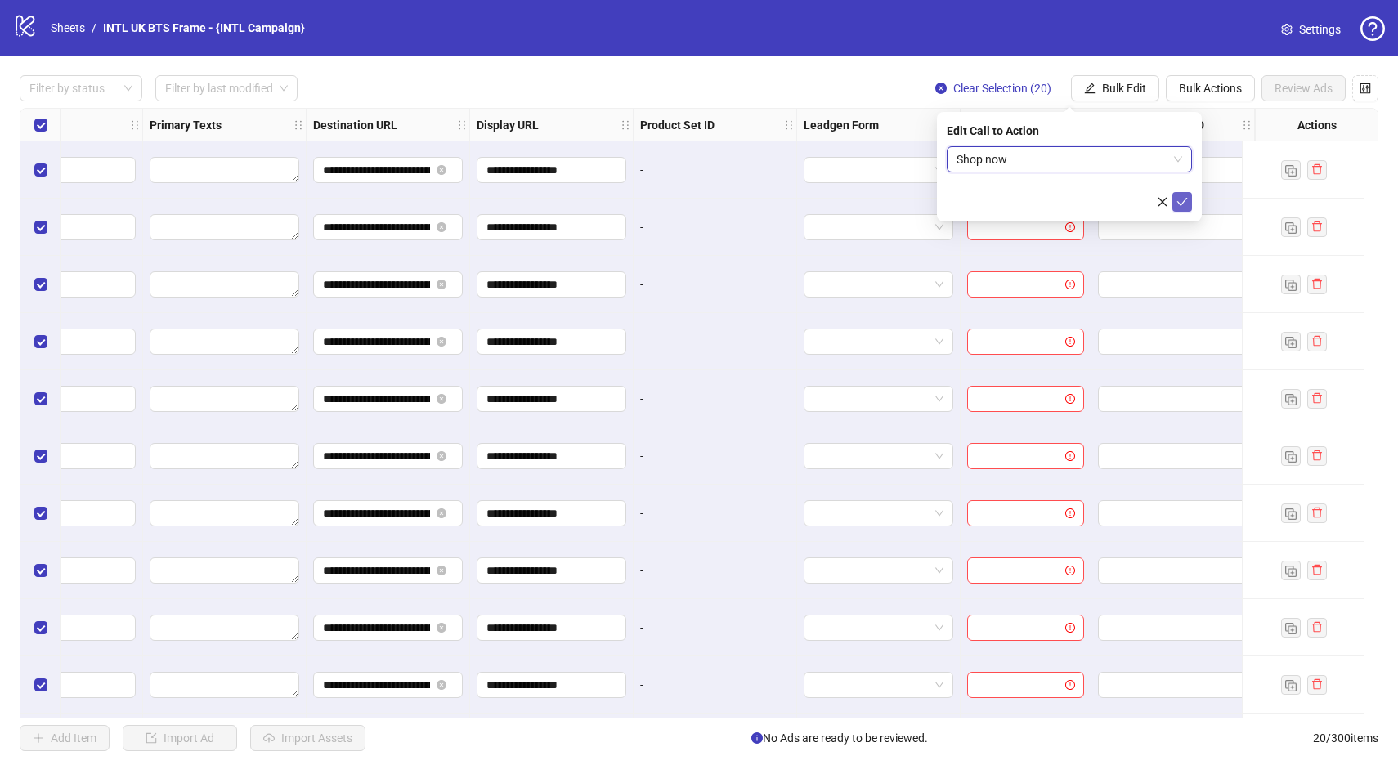
click at [1181, 204] on icon "check" at bounding box center [1183, 202] width 11 height 8
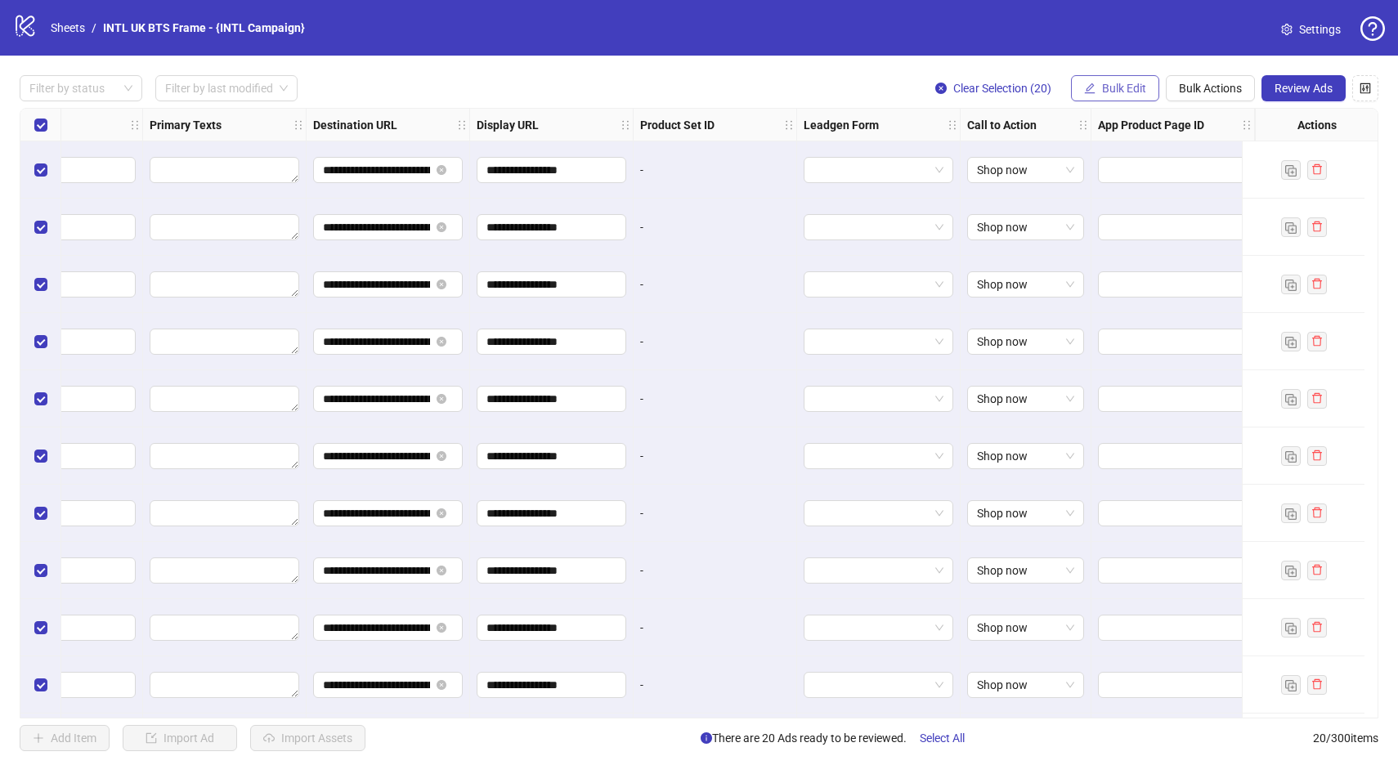
click at [1089, 99] on button "Bulk Edit" at bounding box center [1115, 88] width 88 height 26
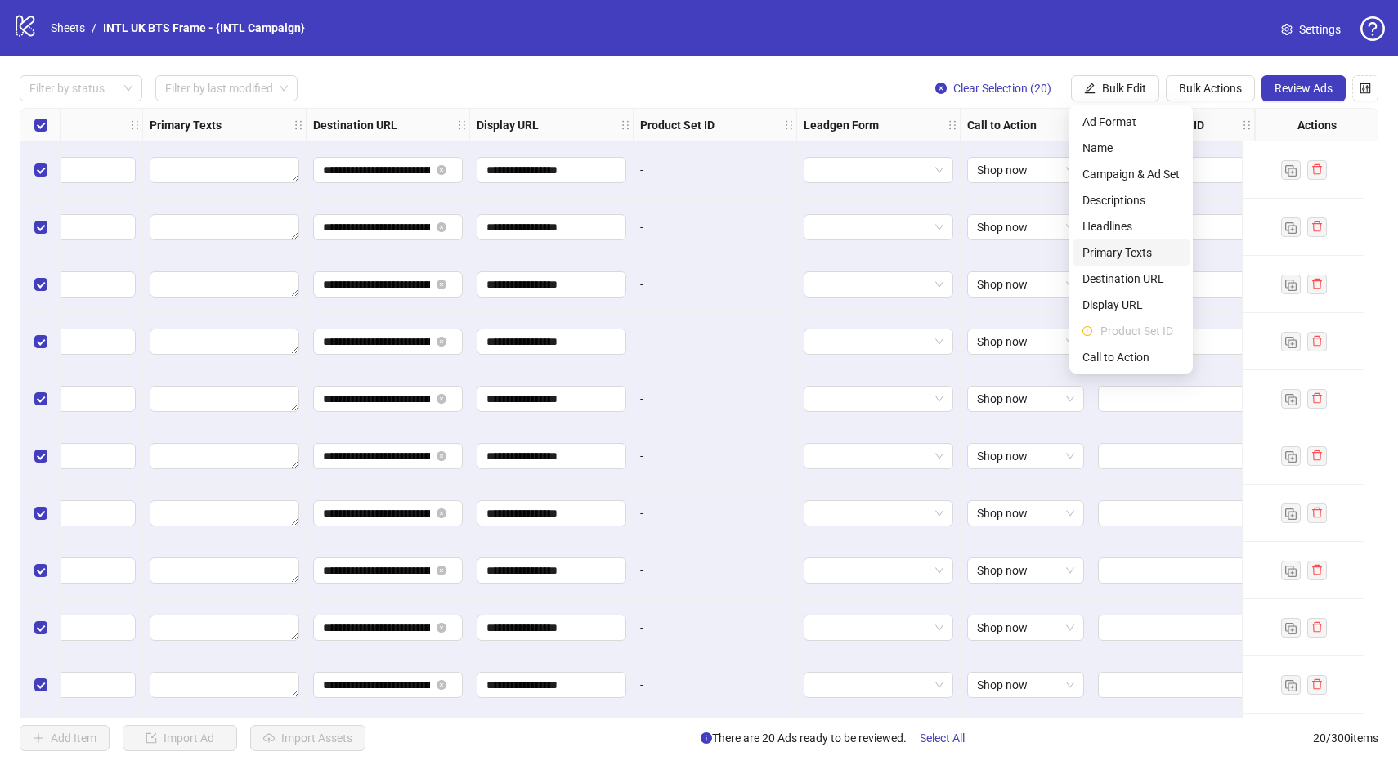
click at [1137, 255] on span "Primary Texts" at bounding box center [1131, 253] width 97 height 18
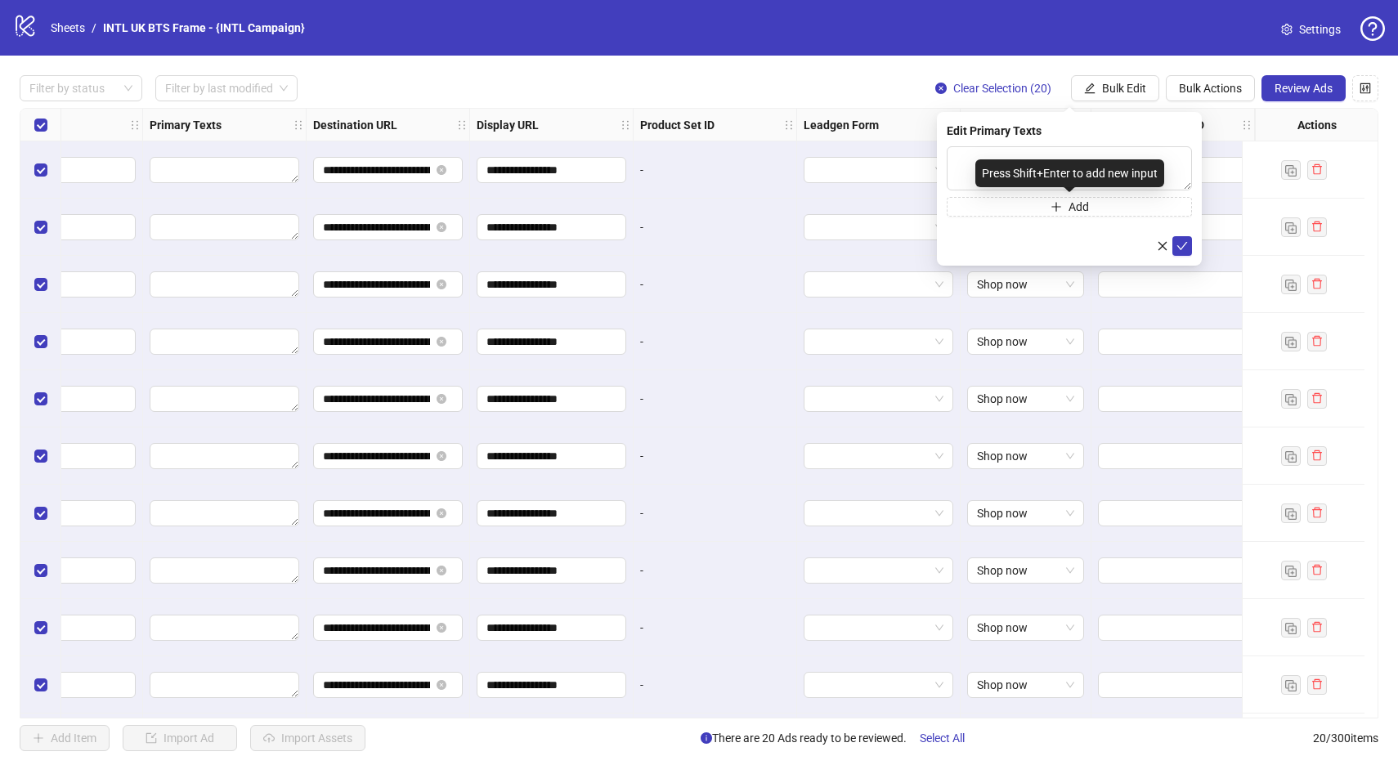
click at [1018, 166] on div "Press Shift+Enter to add new input" at bounding box center [1070, 173] width 189 height 28
click at [964, 166] on textarea at bounding box center [1069, 168] width 245 height 44
paste textarea "**********"
type textarea "**********"
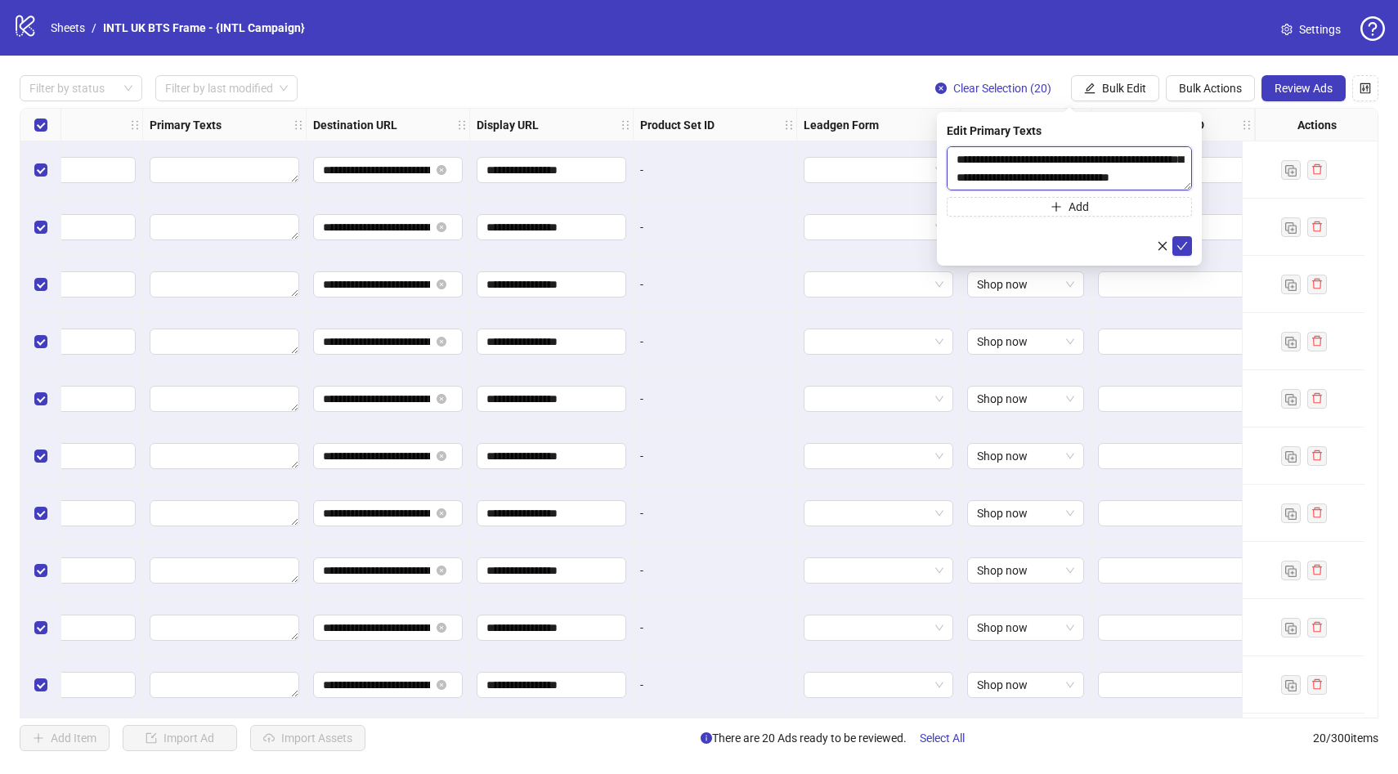
click at [1035, 184] on textarea "**********" at bounding box center [1069, 168] width 245 height 44
click at [984, 155] on textarea at bounding box center [1069, 168] width 245 height 44
paste textarea "**********"
type textarea "**********"
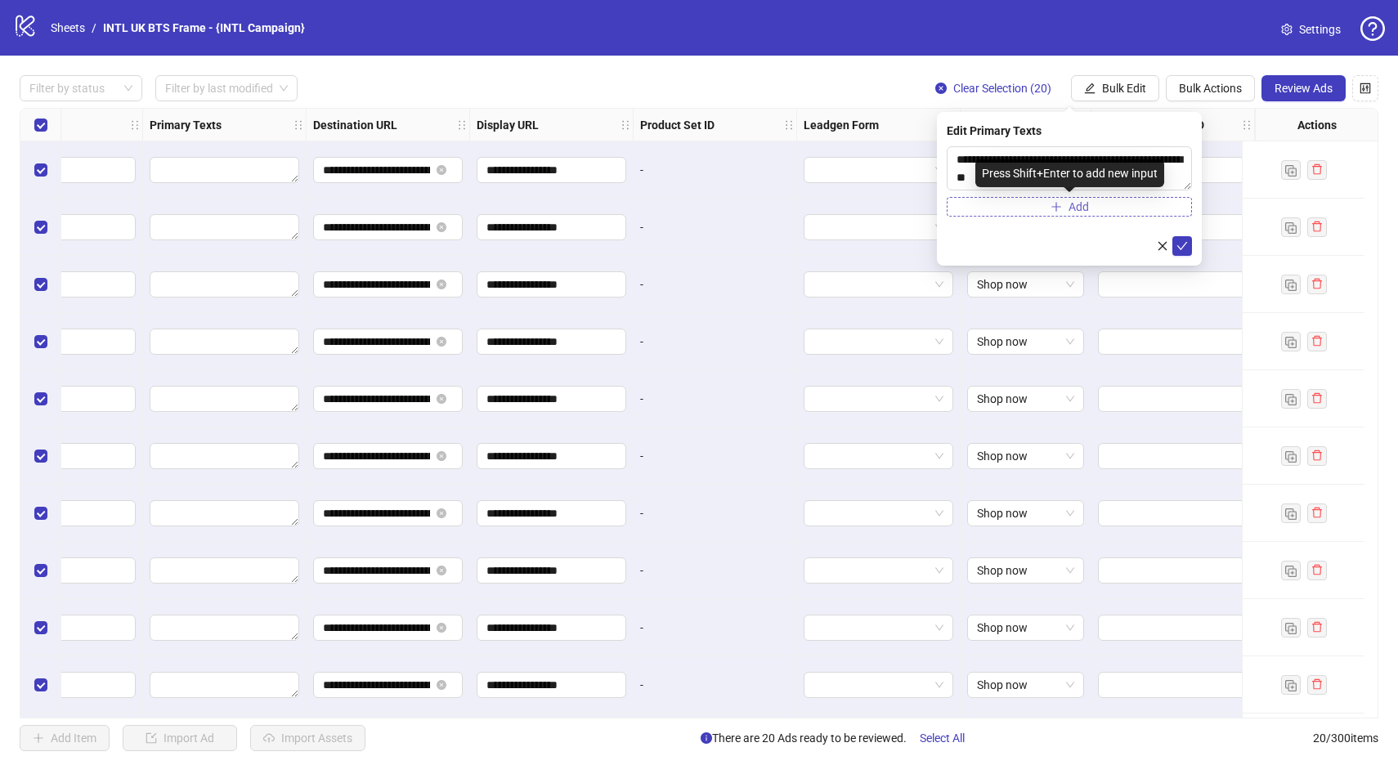
click at [1107, 204] on button "Add" at bounding box center [1069, 207] width 245 height 20
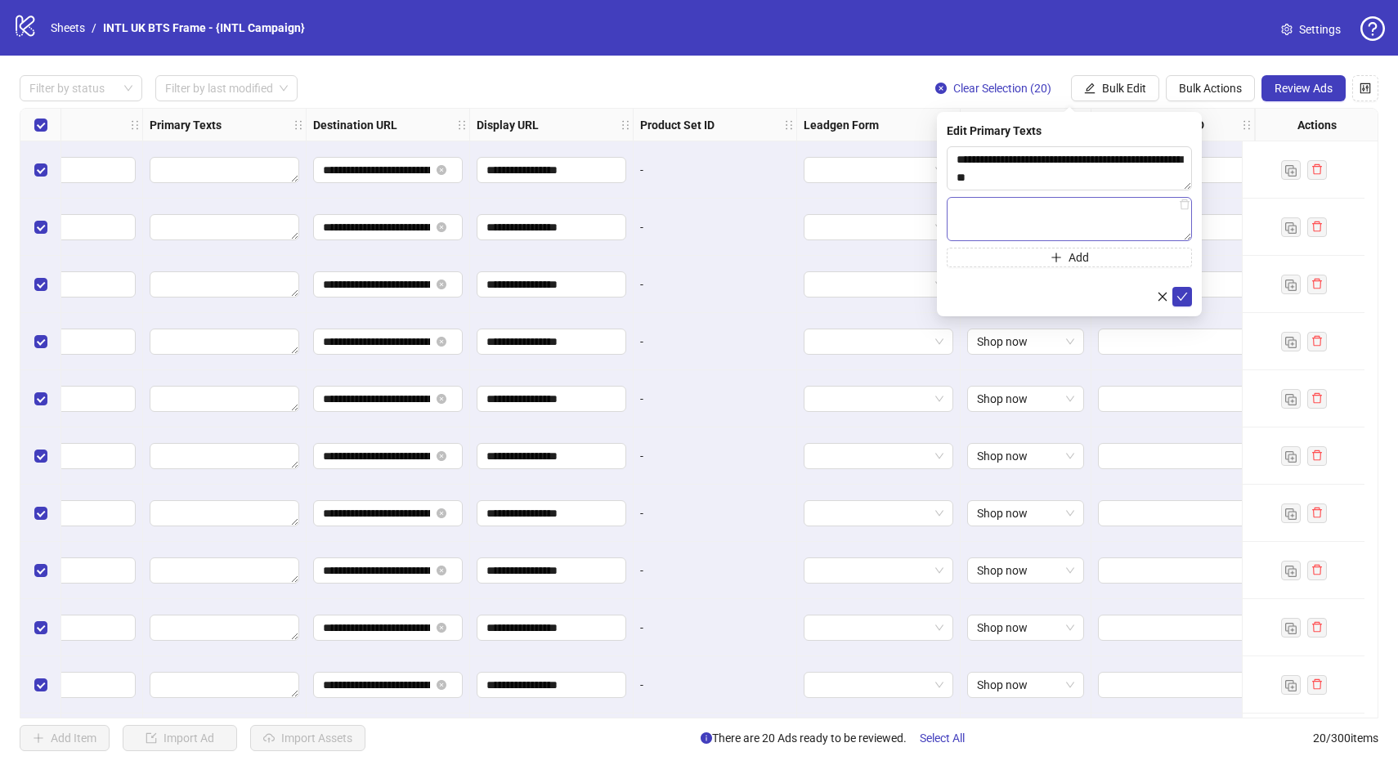
click at [1066, 214] on textarea at bounding box center [1069, 219] width 245 height 44
click at [1182, 302] on icon "check" at bounding box center [1182, 296] width 11 height 11
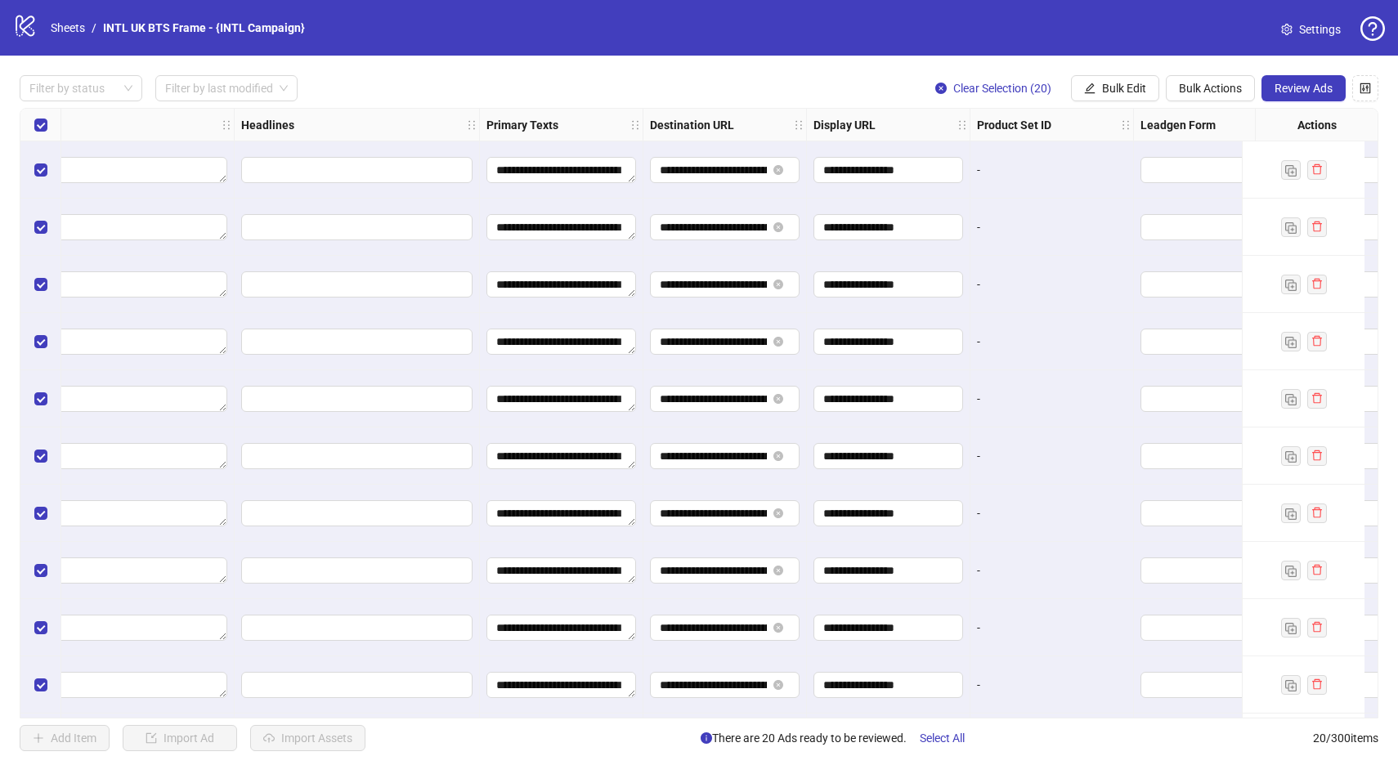
scroll to position [0, 968]
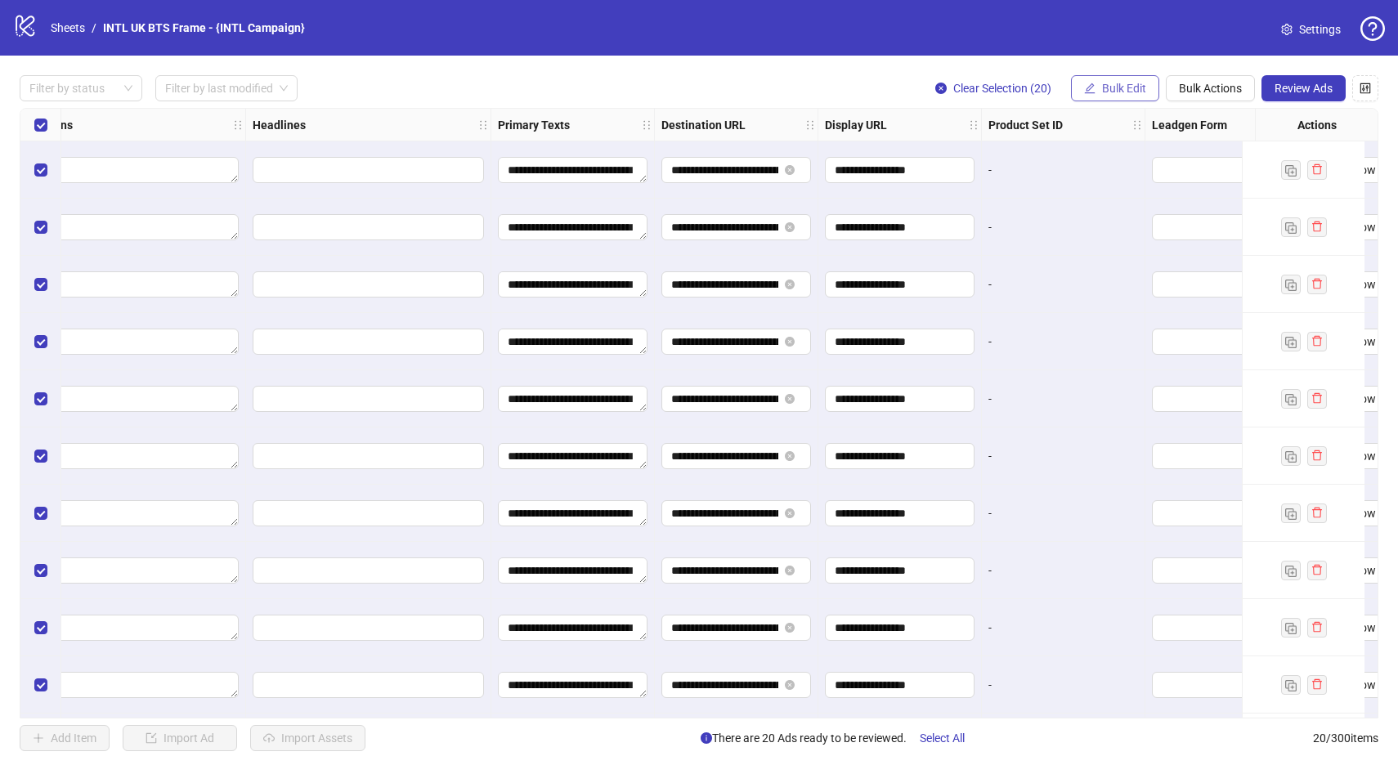
click at [1125, 97] on button "Bulk Edit" at bounding box center [1115, 88] width 88 height 26
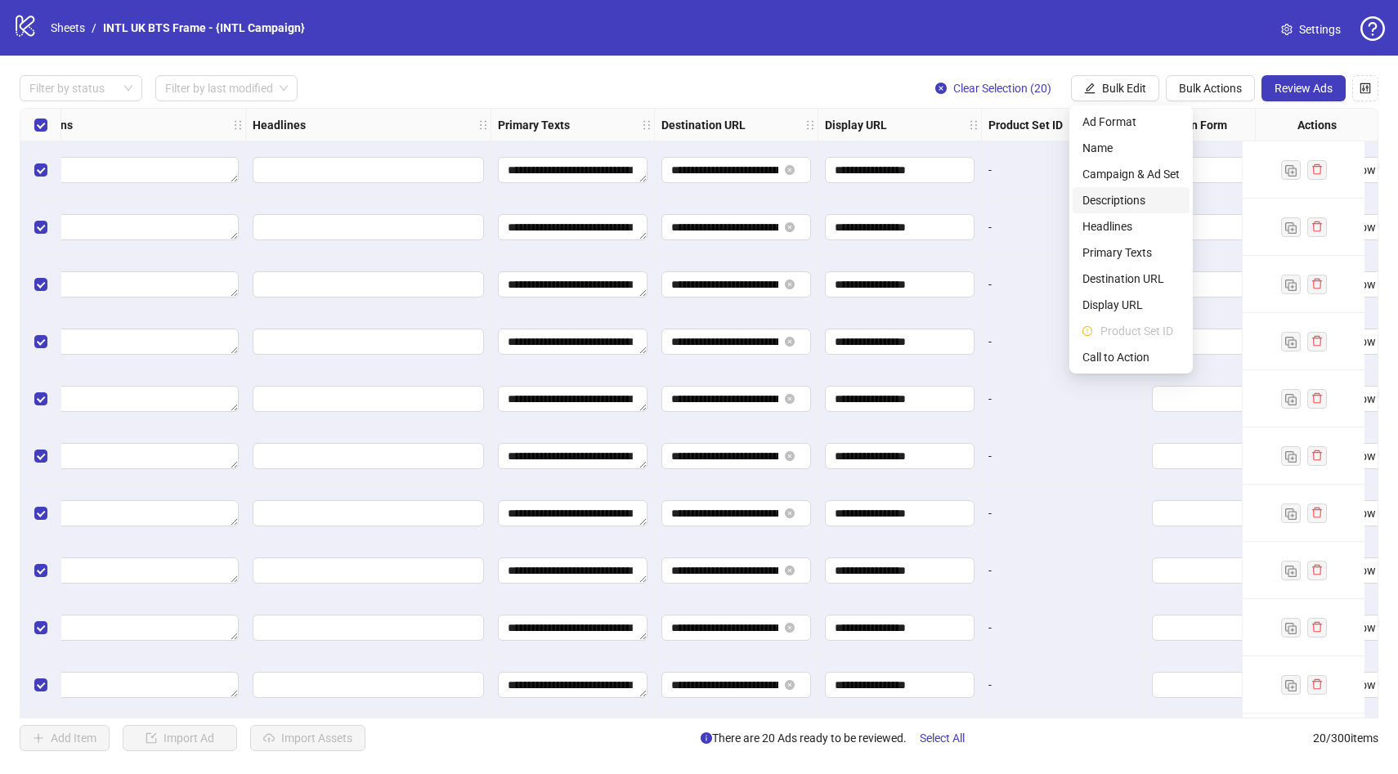
click at [1130, 203] on span "Descriptions" at bounding box center [1131, 200] width 97 height 18
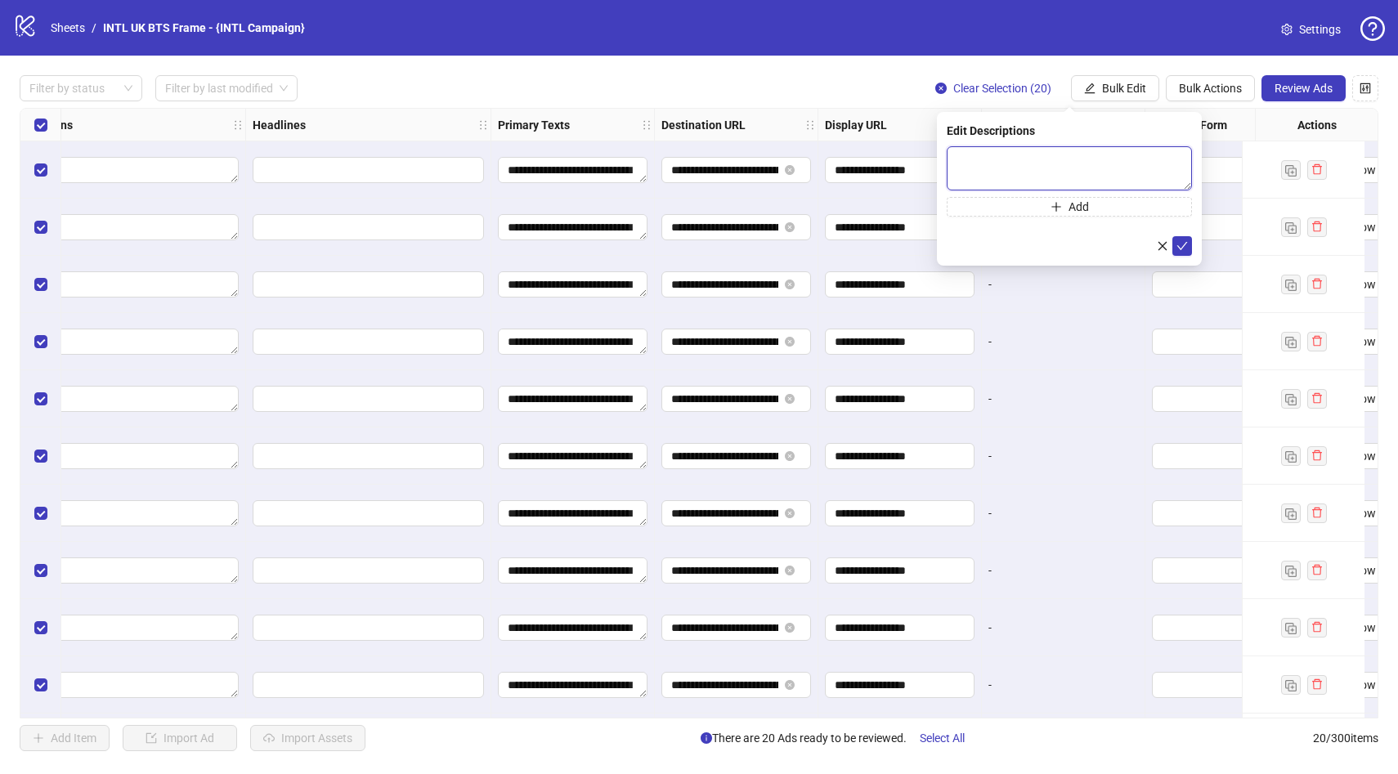
click at [961, 159] on textarea at bounding box center [1069, 168] width 245 height 44
paste textarea "**********"
type textarea "**********"
click at [1183, 249] on icon "check" at bounding box center [1182, 245] width 11 height 11
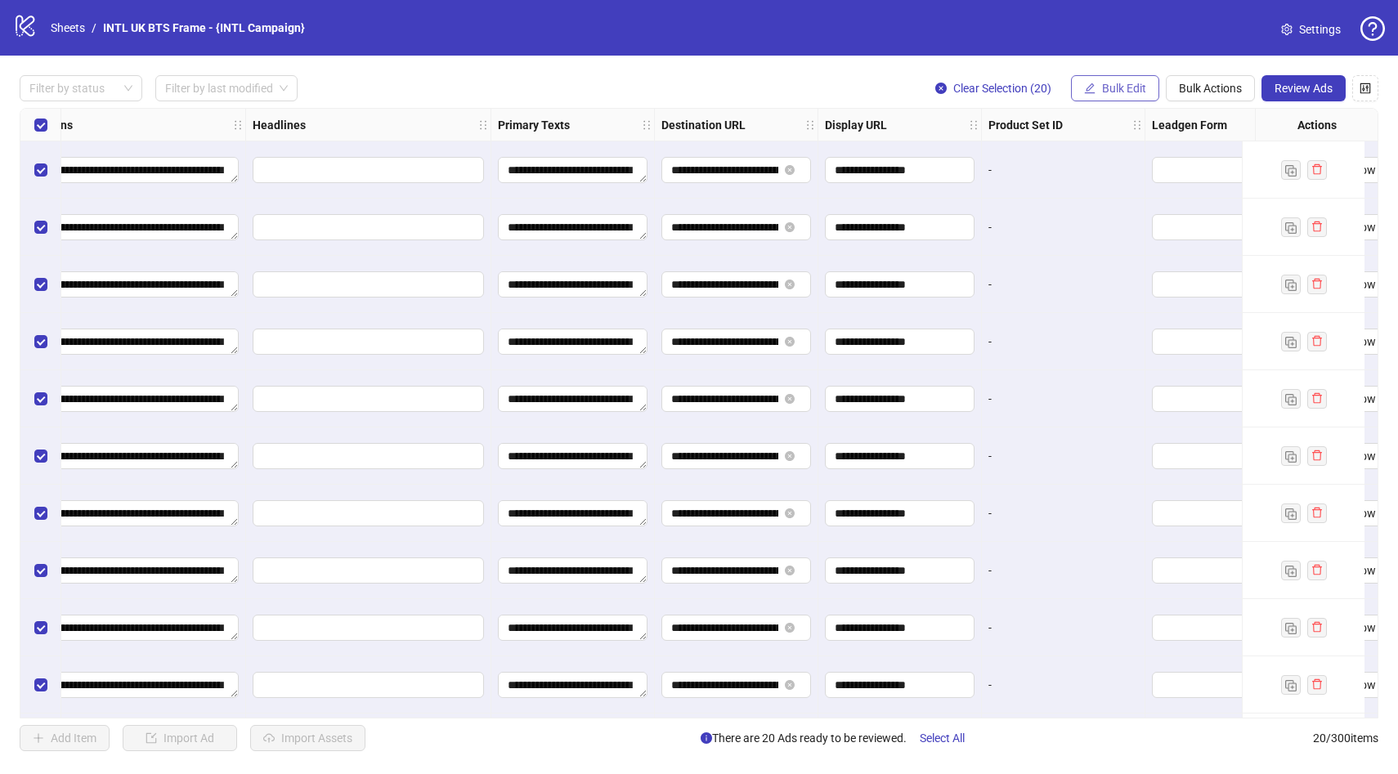
click at [1115, 93] on span "Bulk Edit" at bounding box center [1124, 88] width 44 height 13
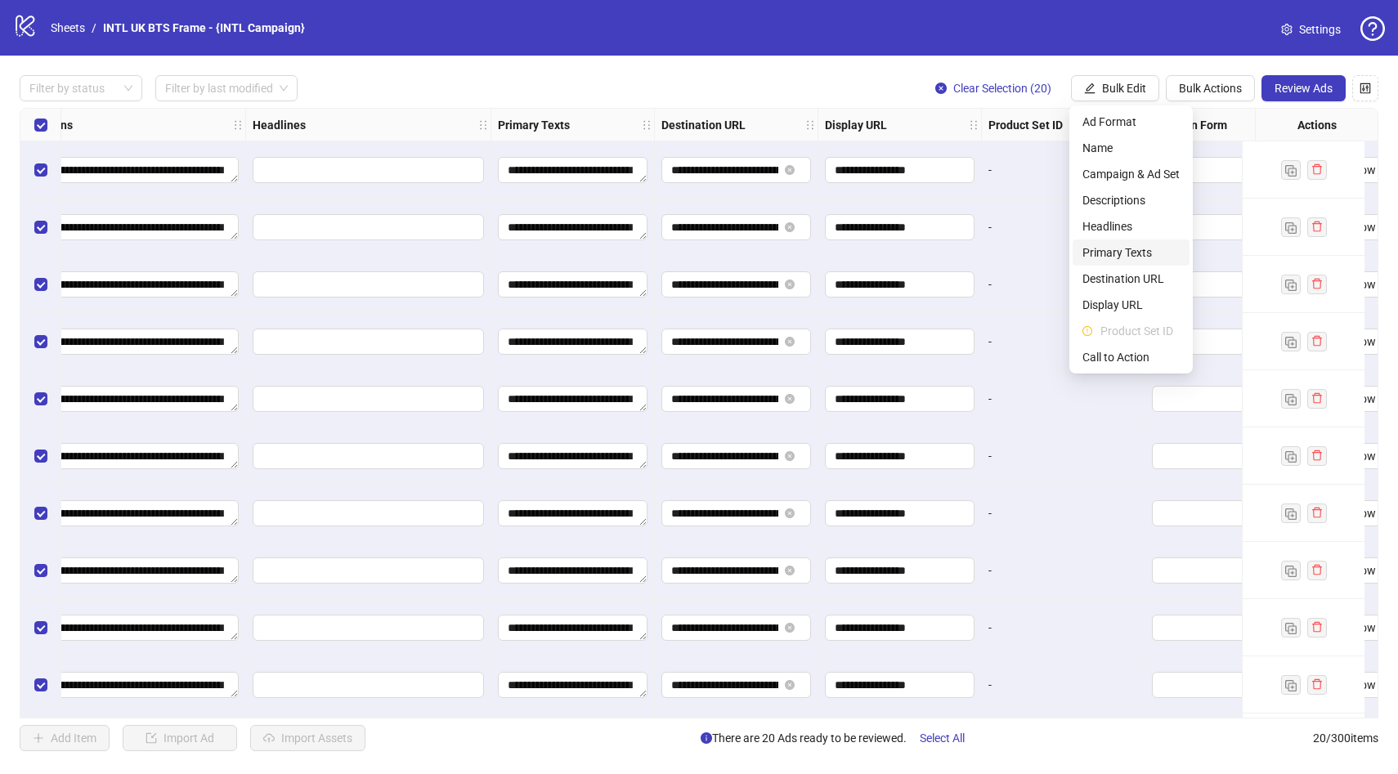
click at [1147, 247] on span "Primary Texts" at bounding box center [1131, 253] width 97 height 18
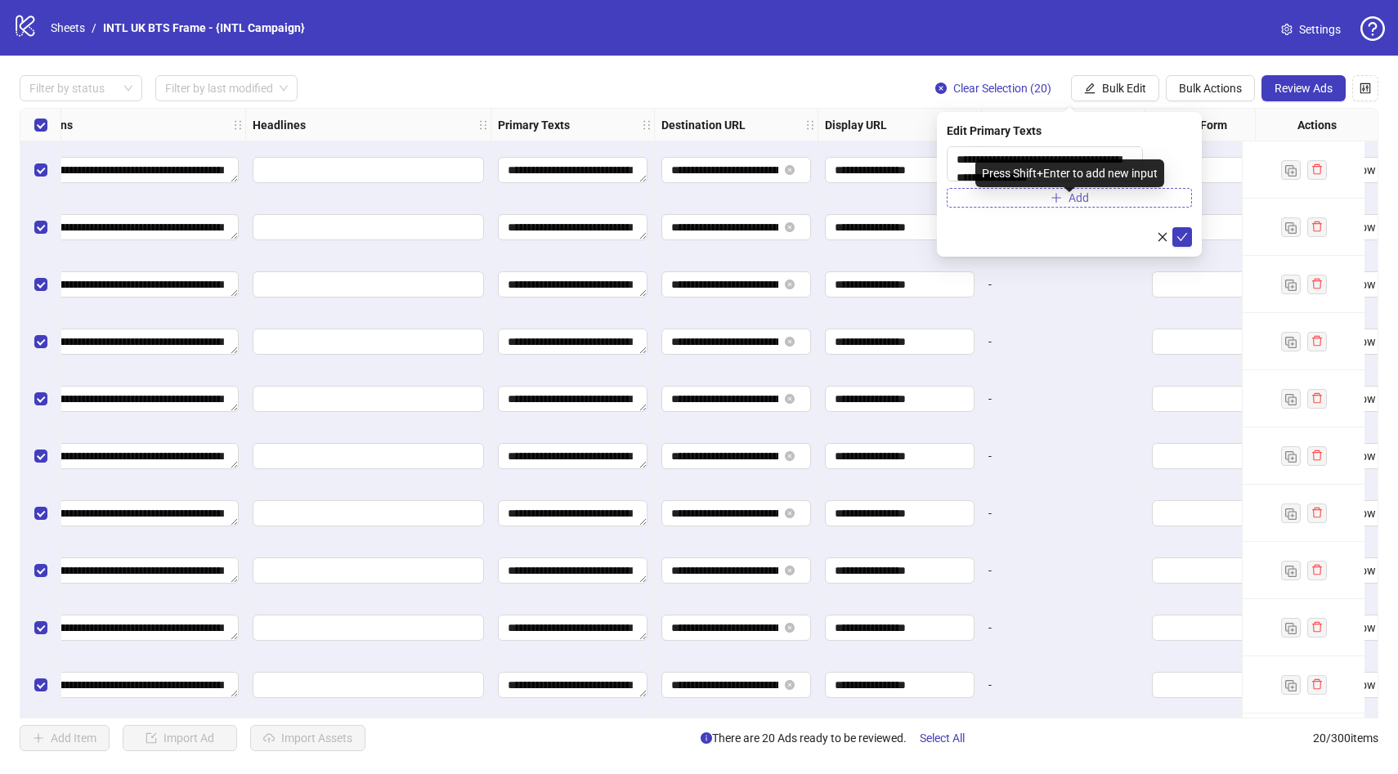
click at [1042, 206] on button "Add" at bounding box center [1069, 198] width 245 height 20
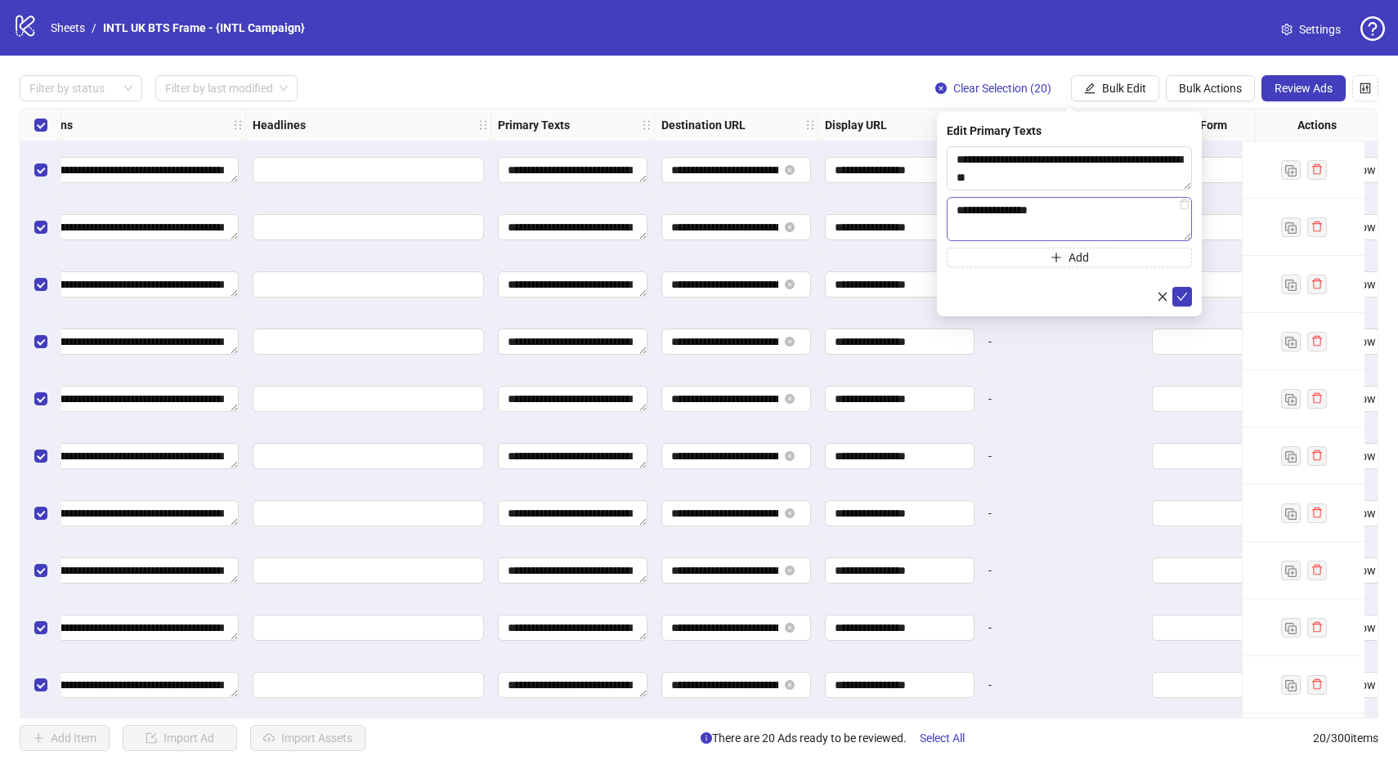
click at [956, 207] on textarea "**********" at bounding box center [1069, 219] width 245 height 44
type textarea "**********"
click at [1186, 298] on icon "check" at bounding box center [1182, 296] width 11 height 11
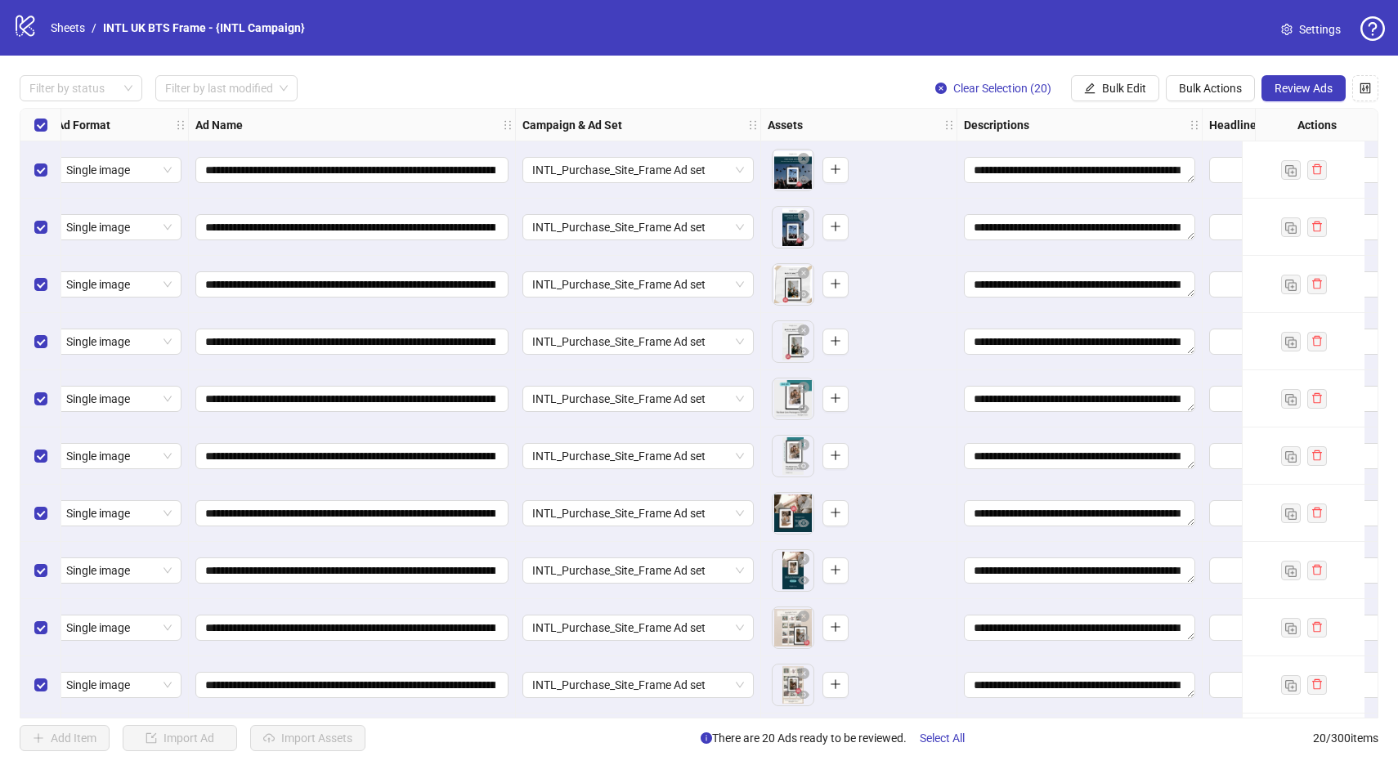
scroll to position [0, 0]
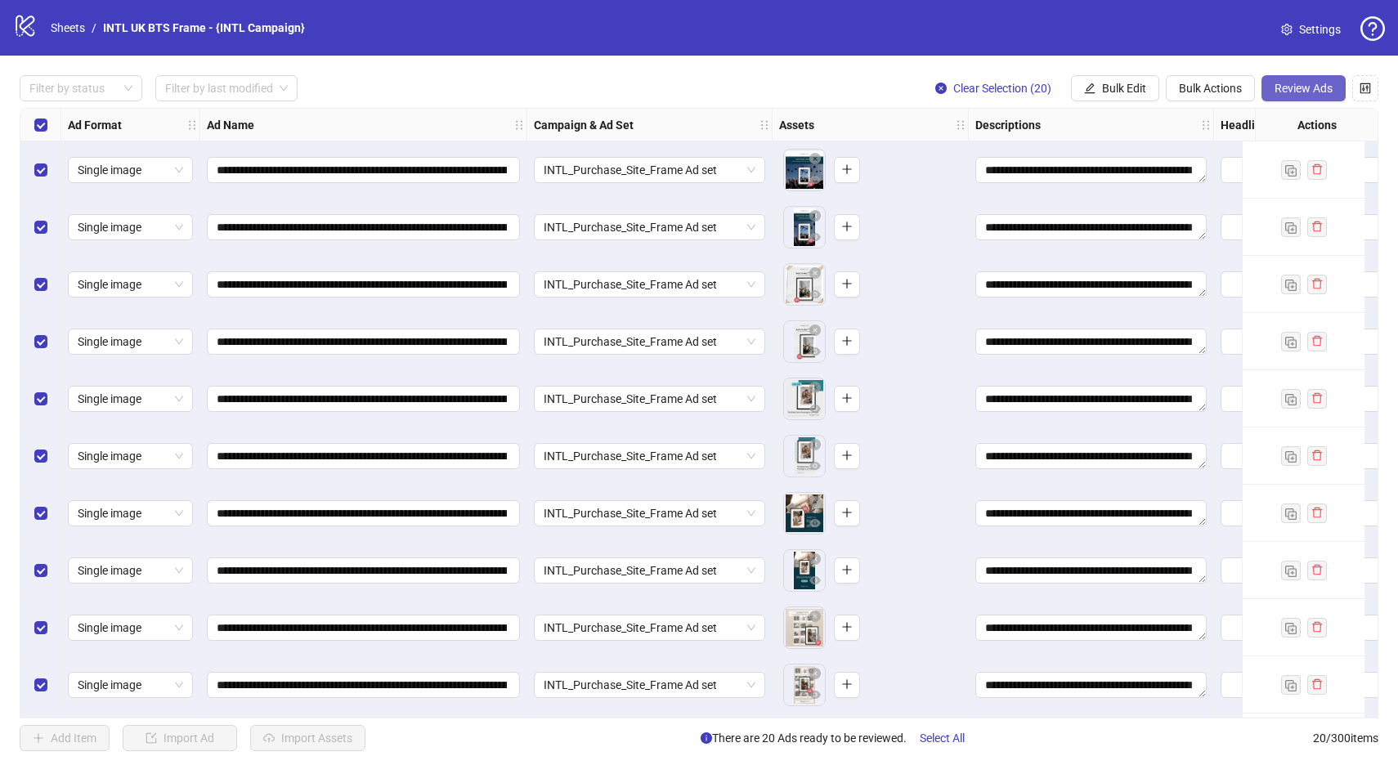
click at [1301, 93] on span "Review Ads" at bounding box center [1304, 88] width 58 height 13
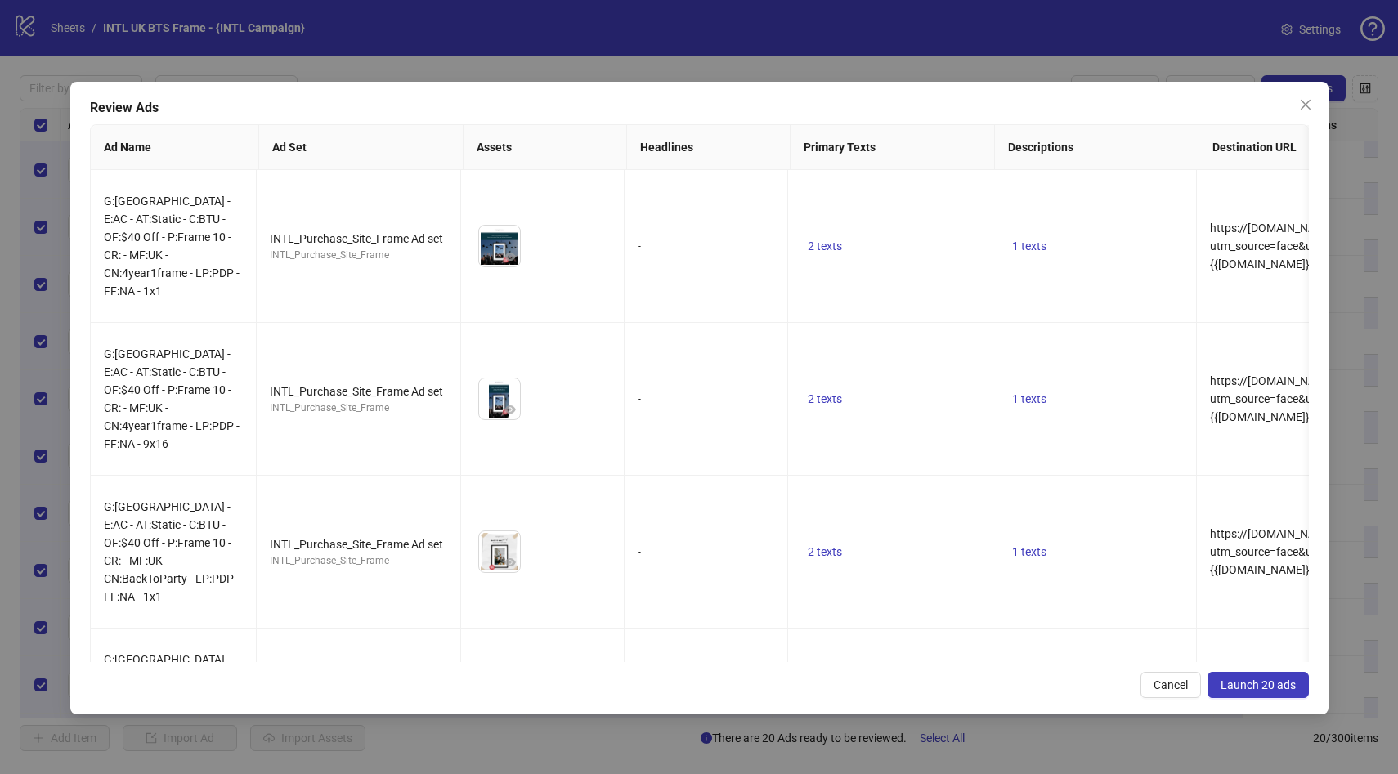
click at [1259, 688] on span "Launch 20 ads" at bounding box center [1258, 685] width 75 height 13
